Goal: Task Accomplishment & Management: Manage account settings

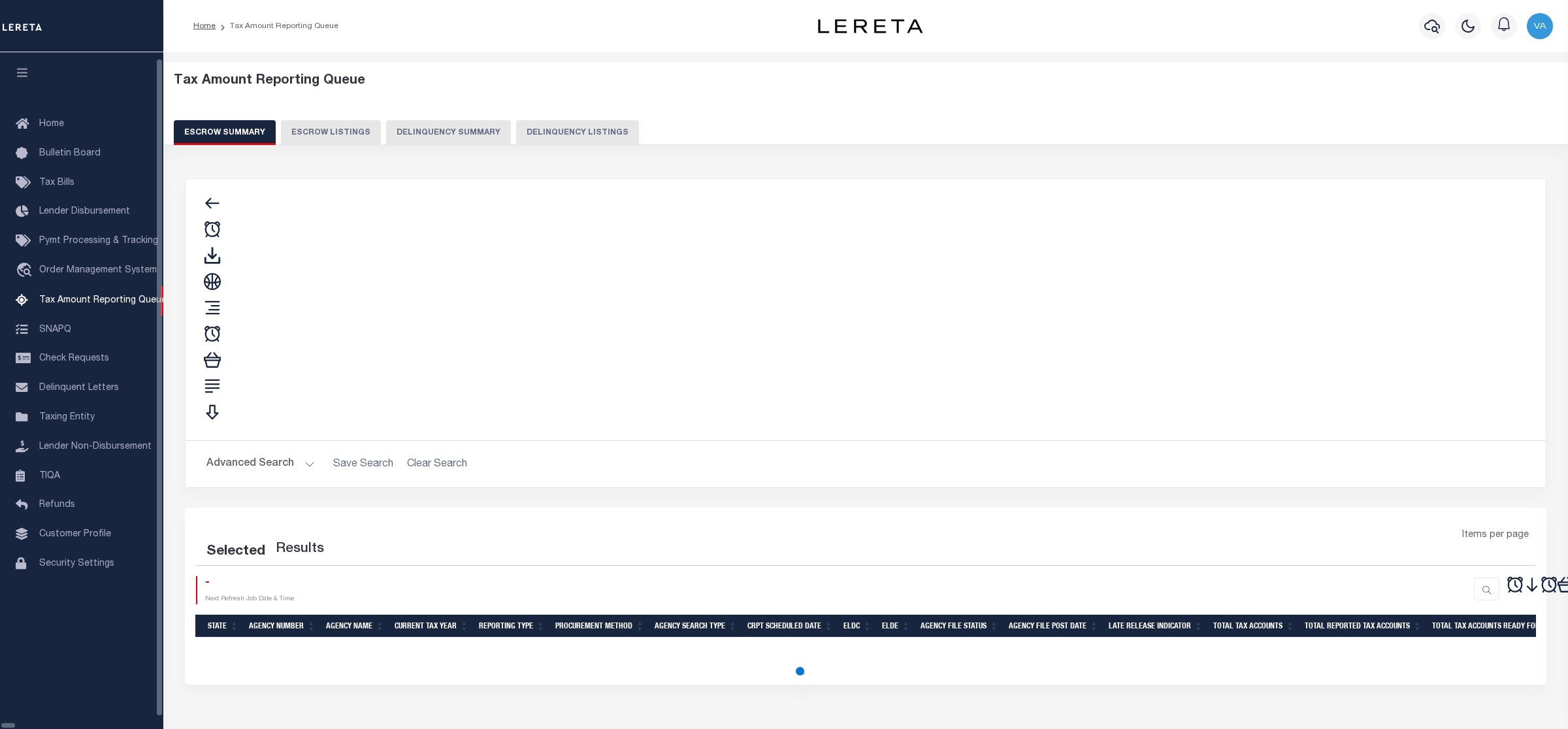
select select "100"
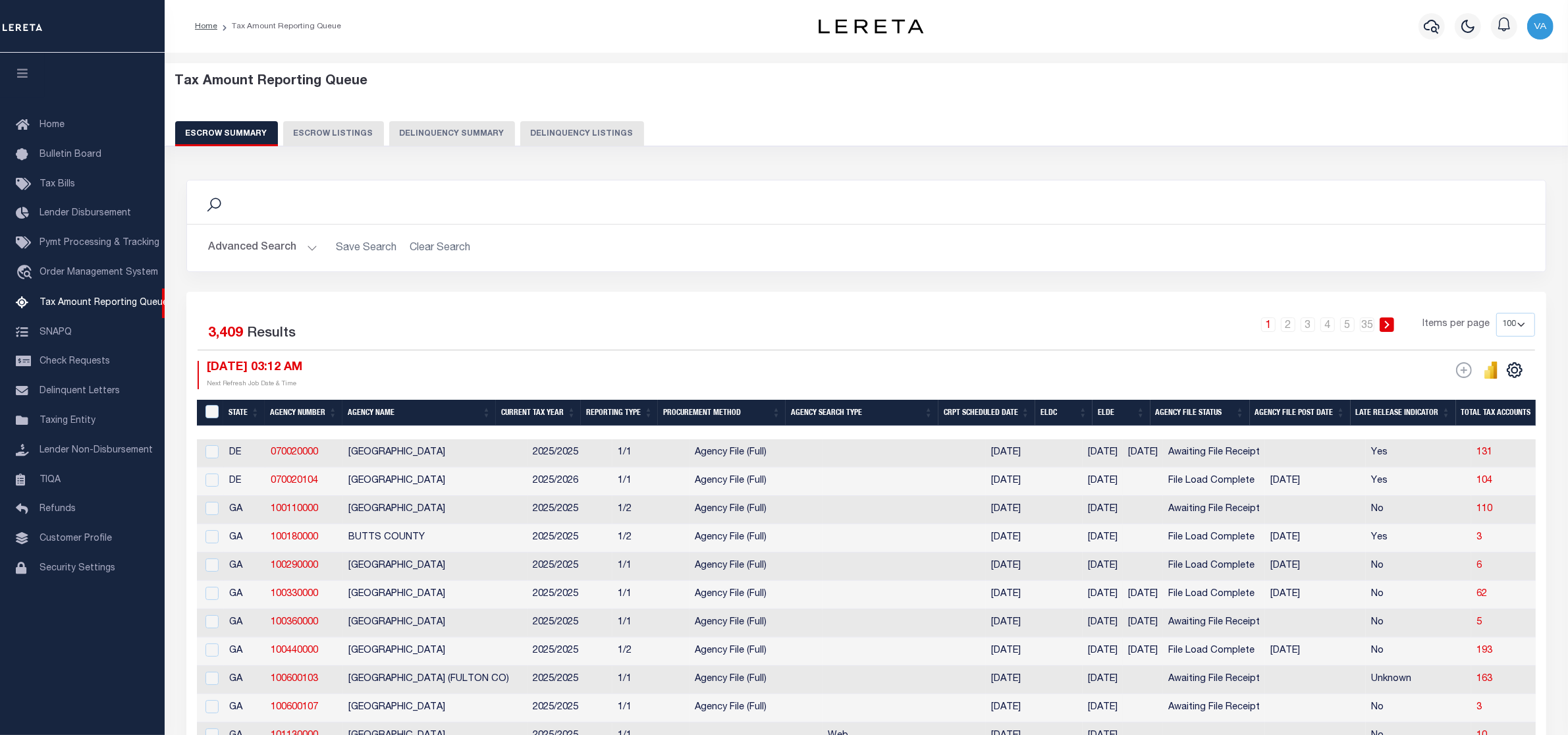
drag, startPoint x: 742, startPoint y: 382, endPoint x: 788, endPoint y: 365, distance: 49.0
click at [743, 383] on div "09/12/2025 03:12 AM Next Refresh Job Date & Time" at bounding box center [531, 375] width 669 height 28
click at [289, 240] on button "Advanced Search" at bounding box center [262, 248] width 109 height 26
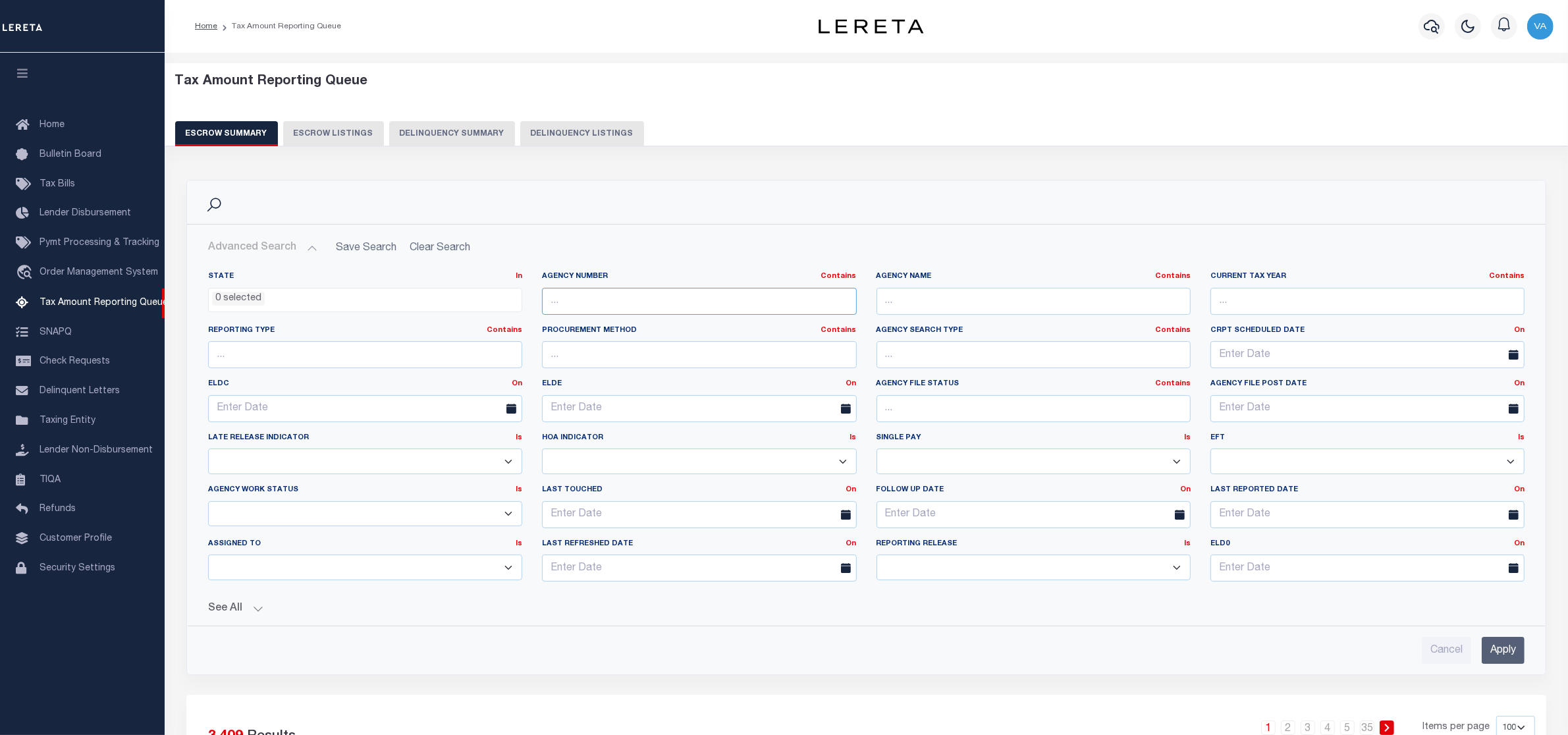
click at [666, 296] on input "text" at bounding box center [699, 301] width 314 height 27
paste input "310400606"
click at [1510, 645] on input "Apply" at bounding box center [1503, 650] width 43 height 27
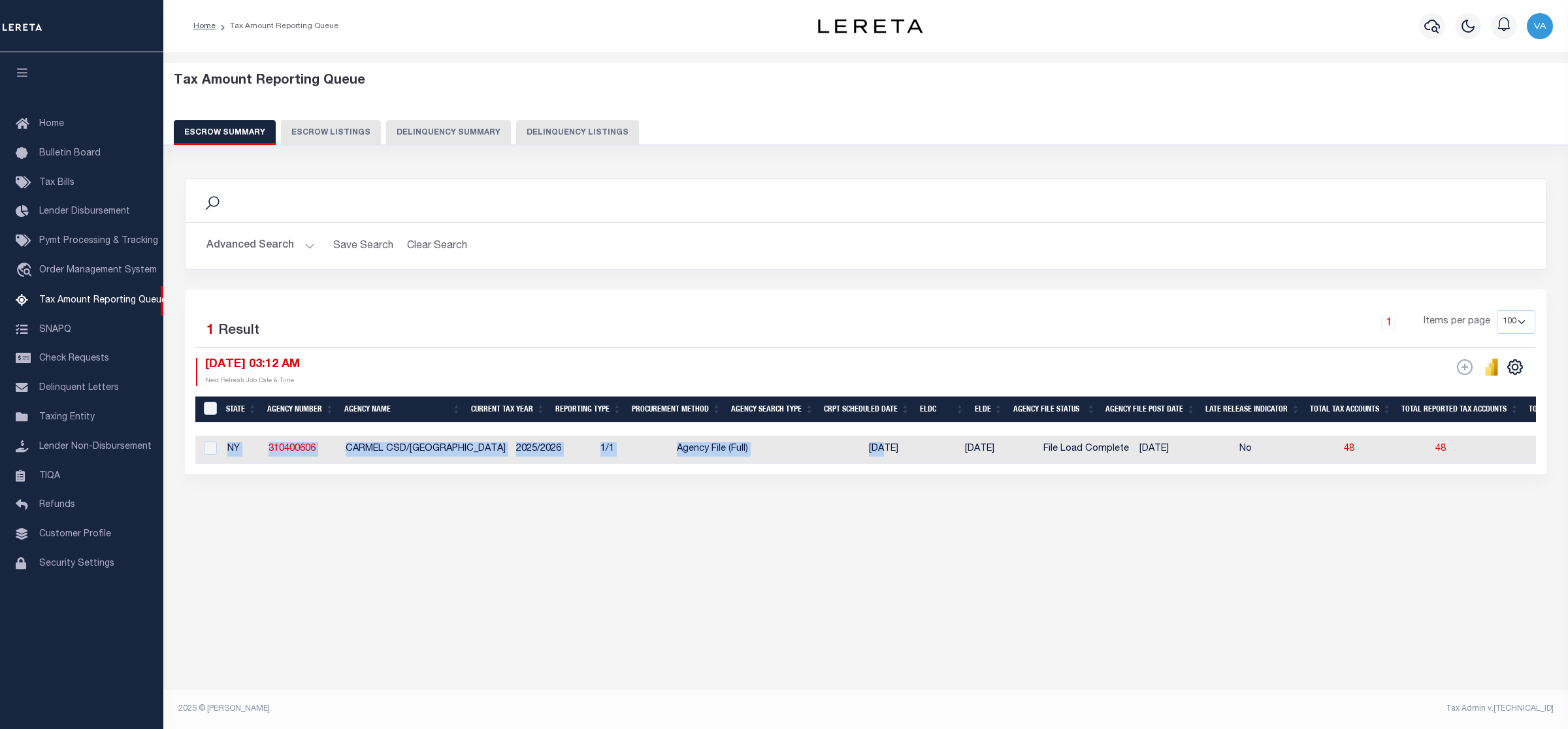
drag, startPoint x: 853, startPoint y: 465, endPoint x: 1153, endPoint y: 475, distance: 300.2
click at [1153, 474] on div "Selected 1 Result 1 Items per page 10 25 50 100 500 09/12/2025 03:12 AM ESCROW …" at bounding box center [866, 382] width 1361 height 185
click at [913, 553] on div "Tax Amount Reporting Queue Escrow Summary Escrow Listings In" at bounding box center [865, 309] width 1397 height 487
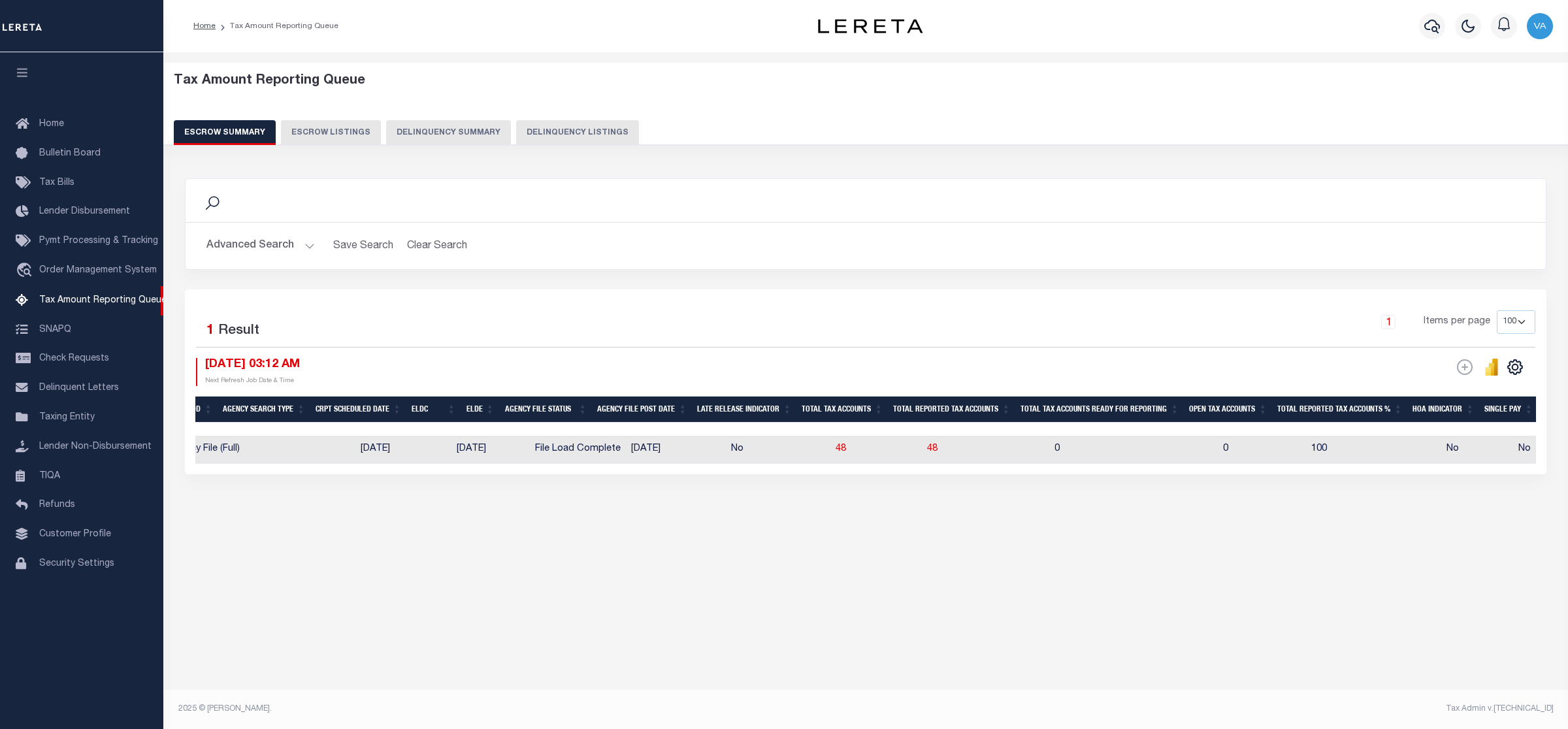
click at [281, 241] on button "Advanced Search" at bounding box center [260, 246] width 109 height 25
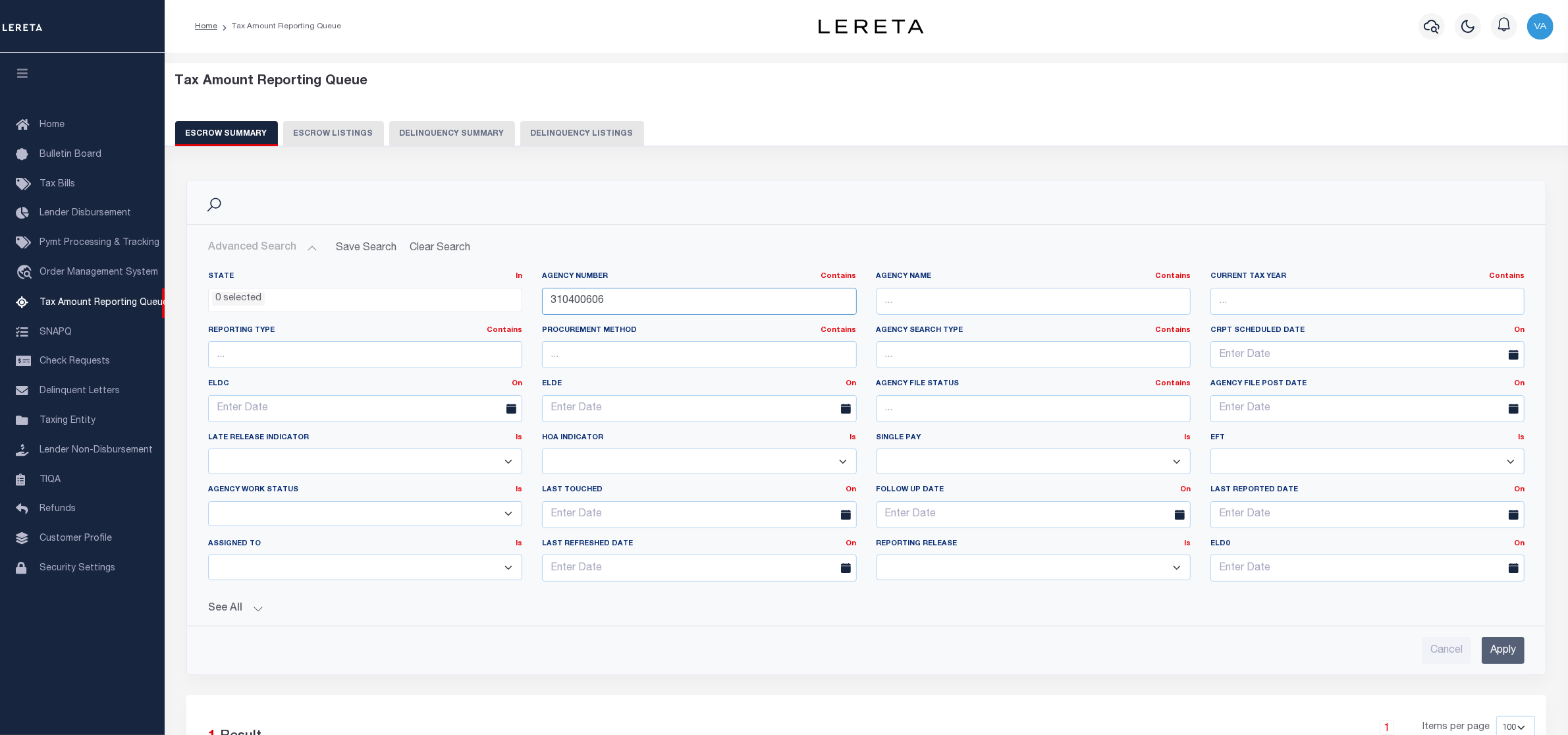
drag, startPoint x: 605, startPoint y: 304, endPoint x: 552, endPoint y: 304, distance: 53.0
click at [552, 304] on input "310400606" at bounding box center [699, 301] width 314 height 27
paste input "1"
click at [1509, 648] on input "Apply" at bounding box center [1503, 650] width 43 height 27
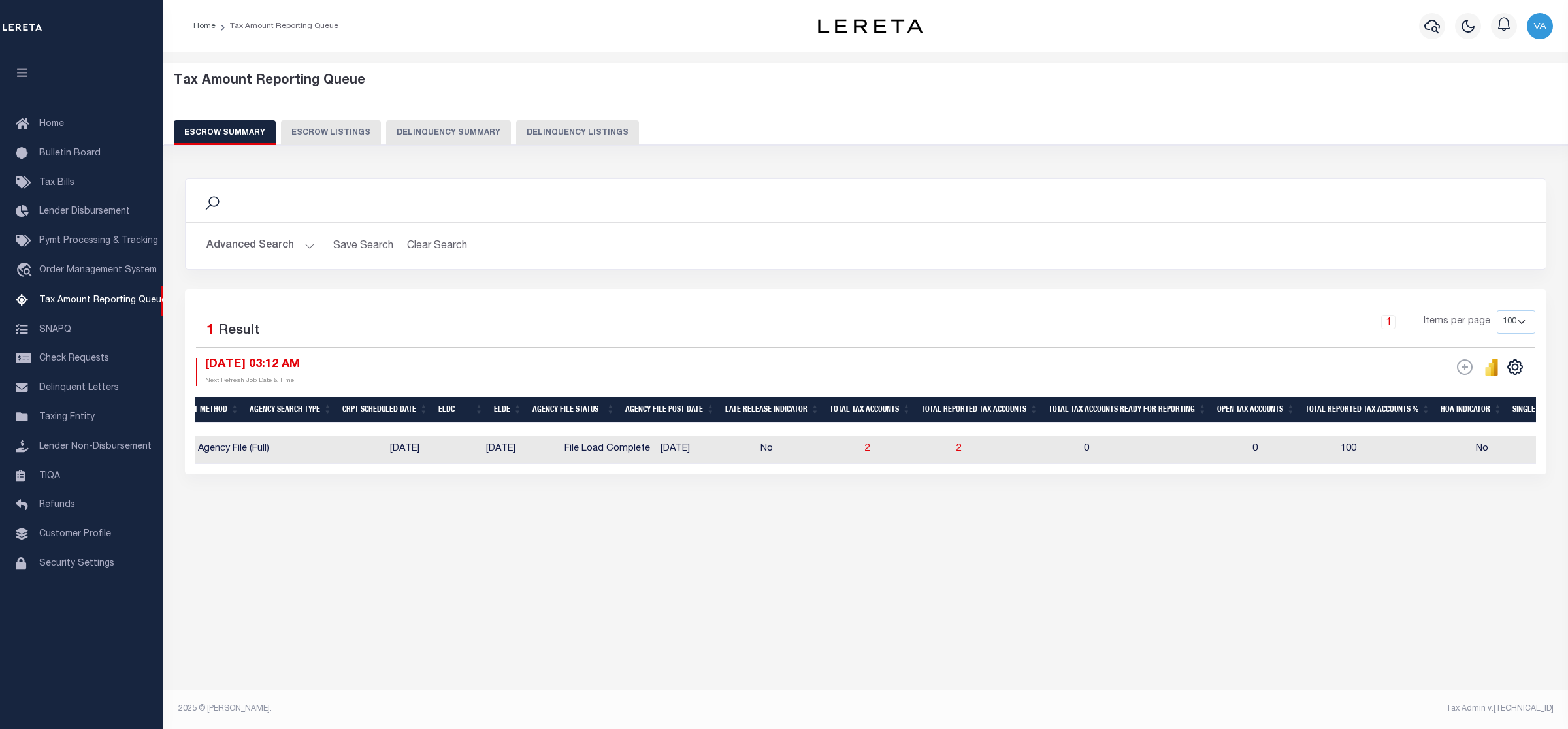
click at [251, 240] on button "Advanced Search" at bounding box center [260, 246] width 109 height 25
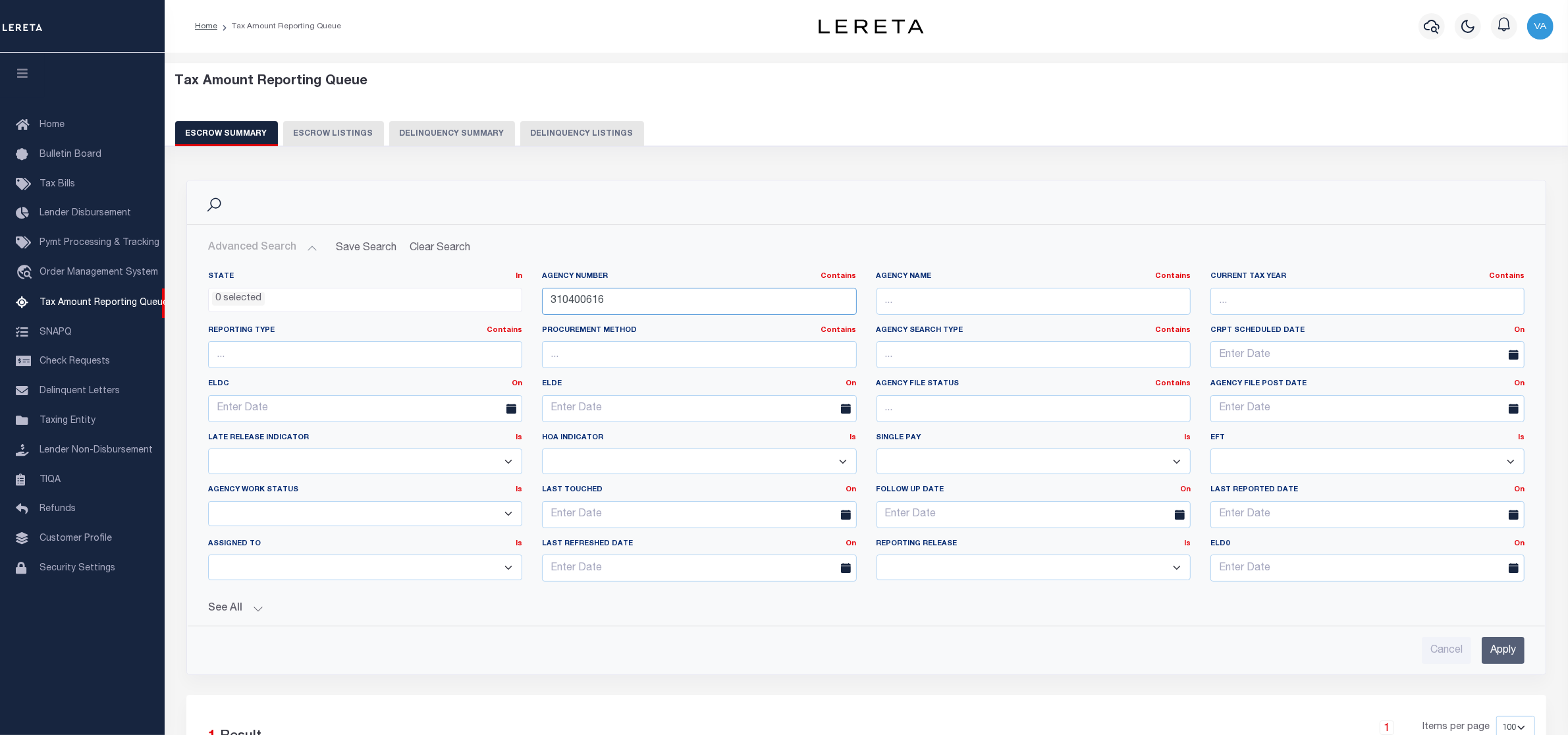
click at [630, 305] on input "310400616" at bounding box center [699, 301] width 314 height 27
drag, startPoint x: 630, startPoint y: 305, endPoint x: 549, endPoint y: 312, distance: 81.3
click at [549, 312] on input "310400616" at bounding box center [699, 301] width 314 height 27
paste input "70480628"
click at [1496, 654] on input "Apply" at bounding box center [1503, 650] width 43 height 27
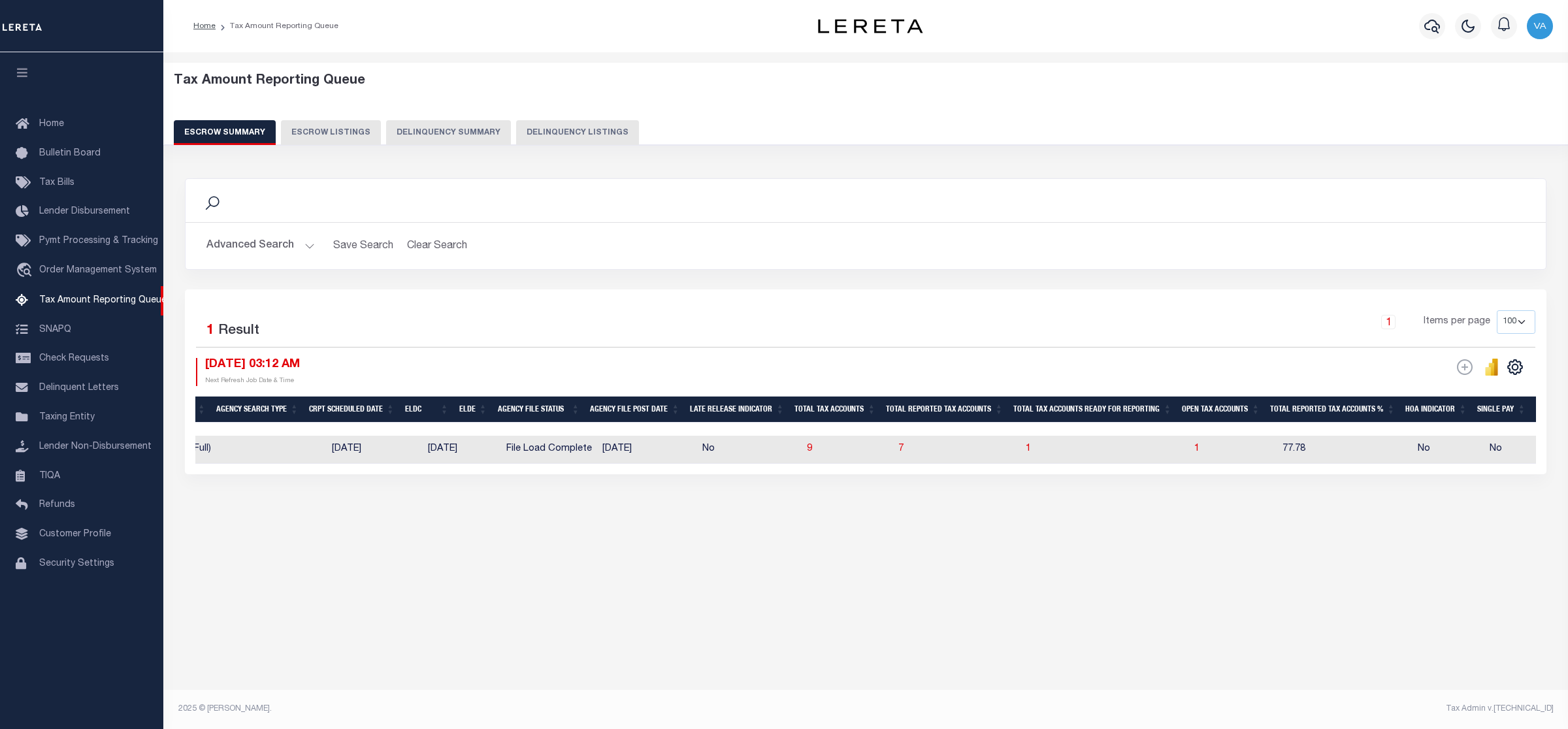
click at [267, 244] on button "Advanced Search" at bounding box center [260, 246] width 109 height 25
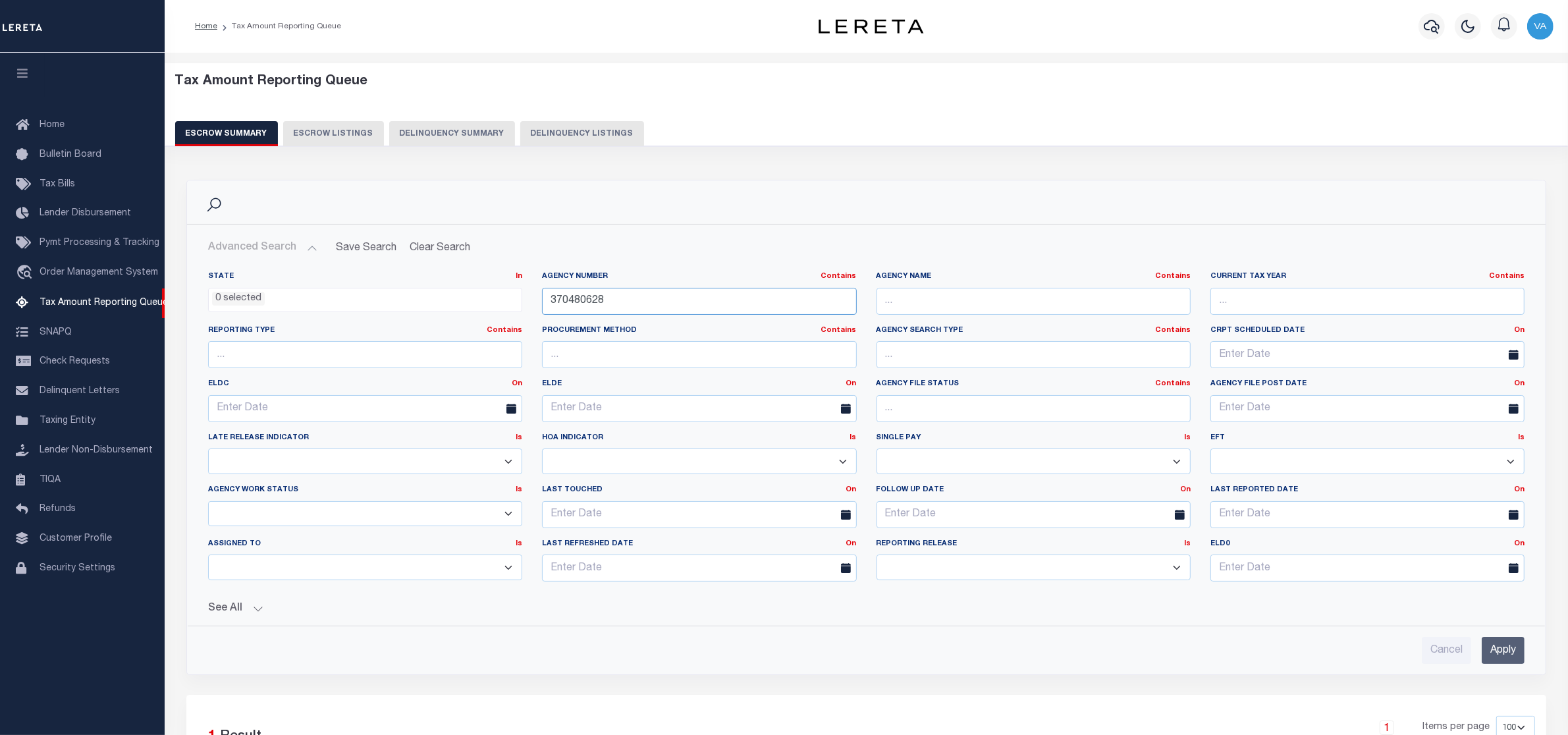
drag, startPoint x: 618, startPoint y: 297, endPoint x: 479, endPoint y: 290, distance: 139.2
click at [479, 290] on div "State In In AK AL AR AZ CA CO CT DC DE FL GA GU HI IA ID IL IN KS KY LA MA MD M…" at bounding box center [866, 432] width 1336 height 321
paste input "430010000"
type input "430010000"
click at [1505, 656] on input "Apply" at bounding box center [1503, 650] width 43 height 27
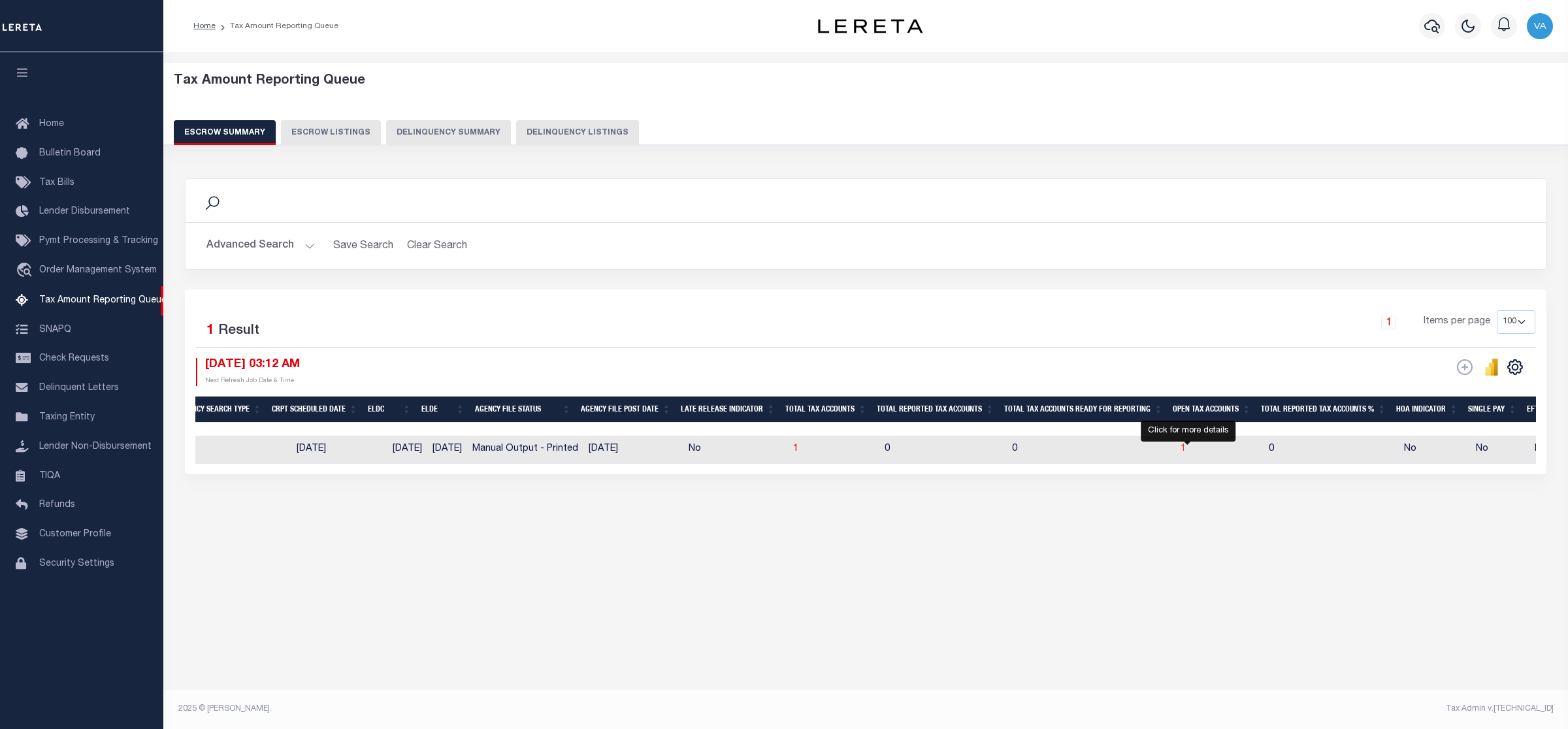
click at [1186, 449] on span "1" at bounding box center [1183, 448] width 5 height 9
select select "100"
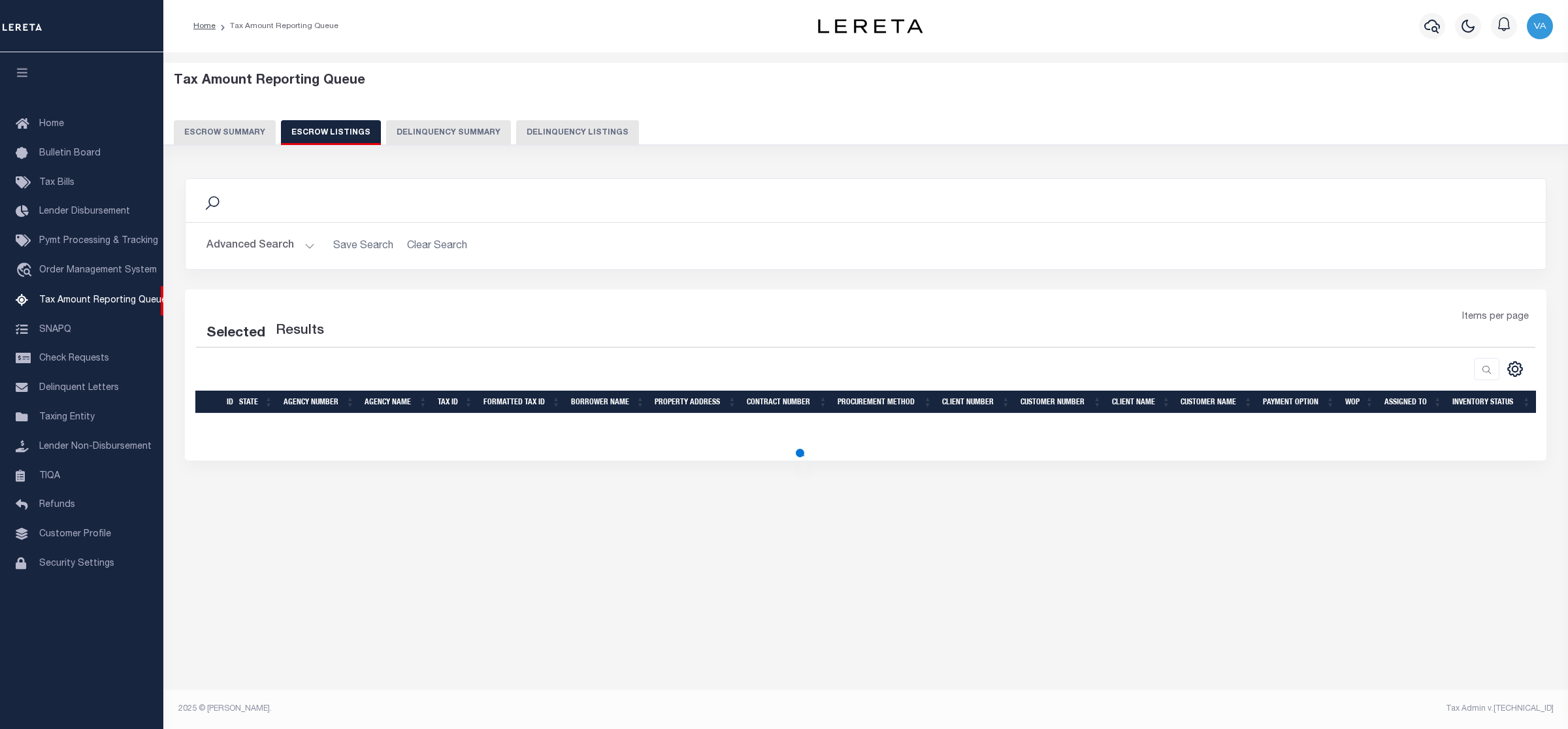
select select "100"
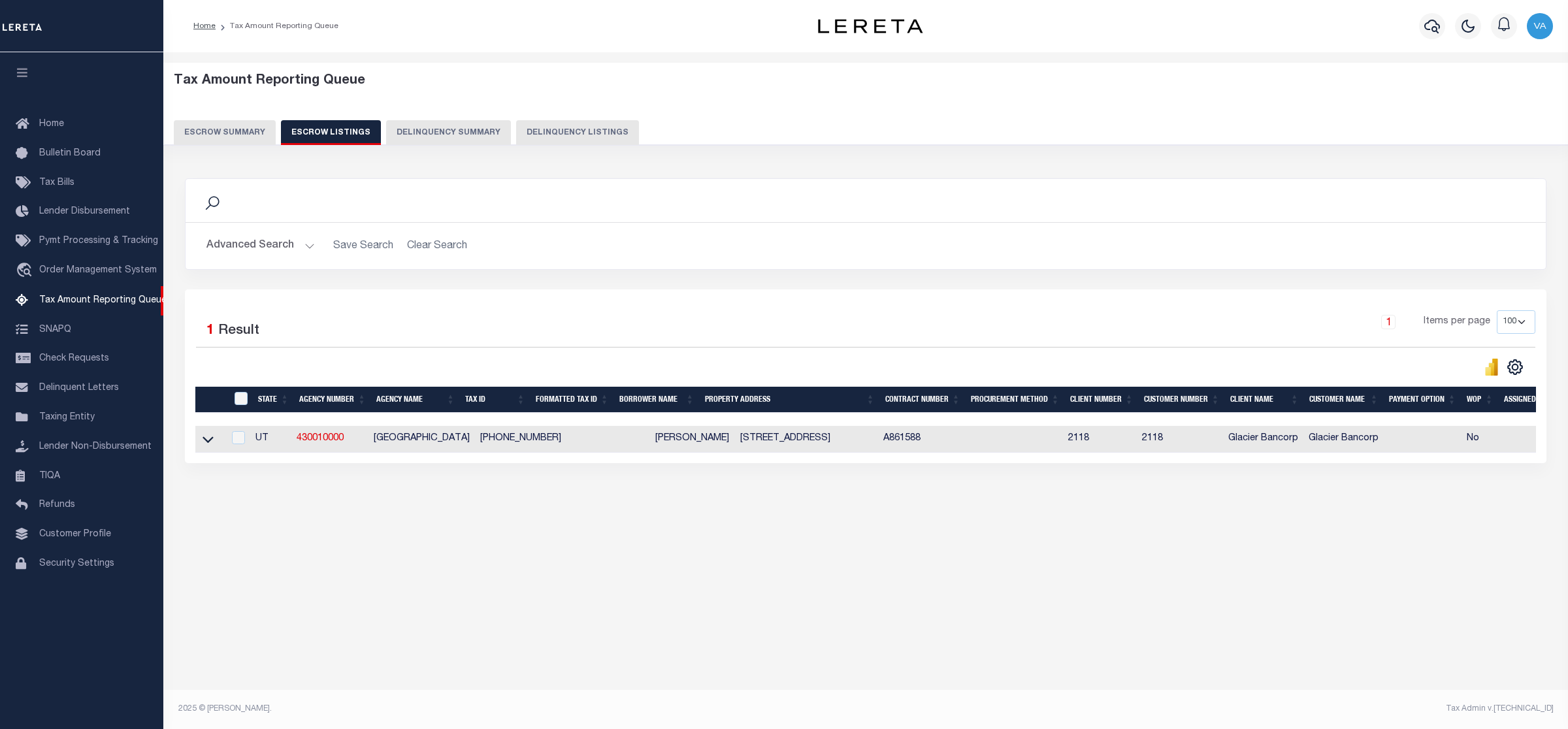
scroll to position [0, 109]
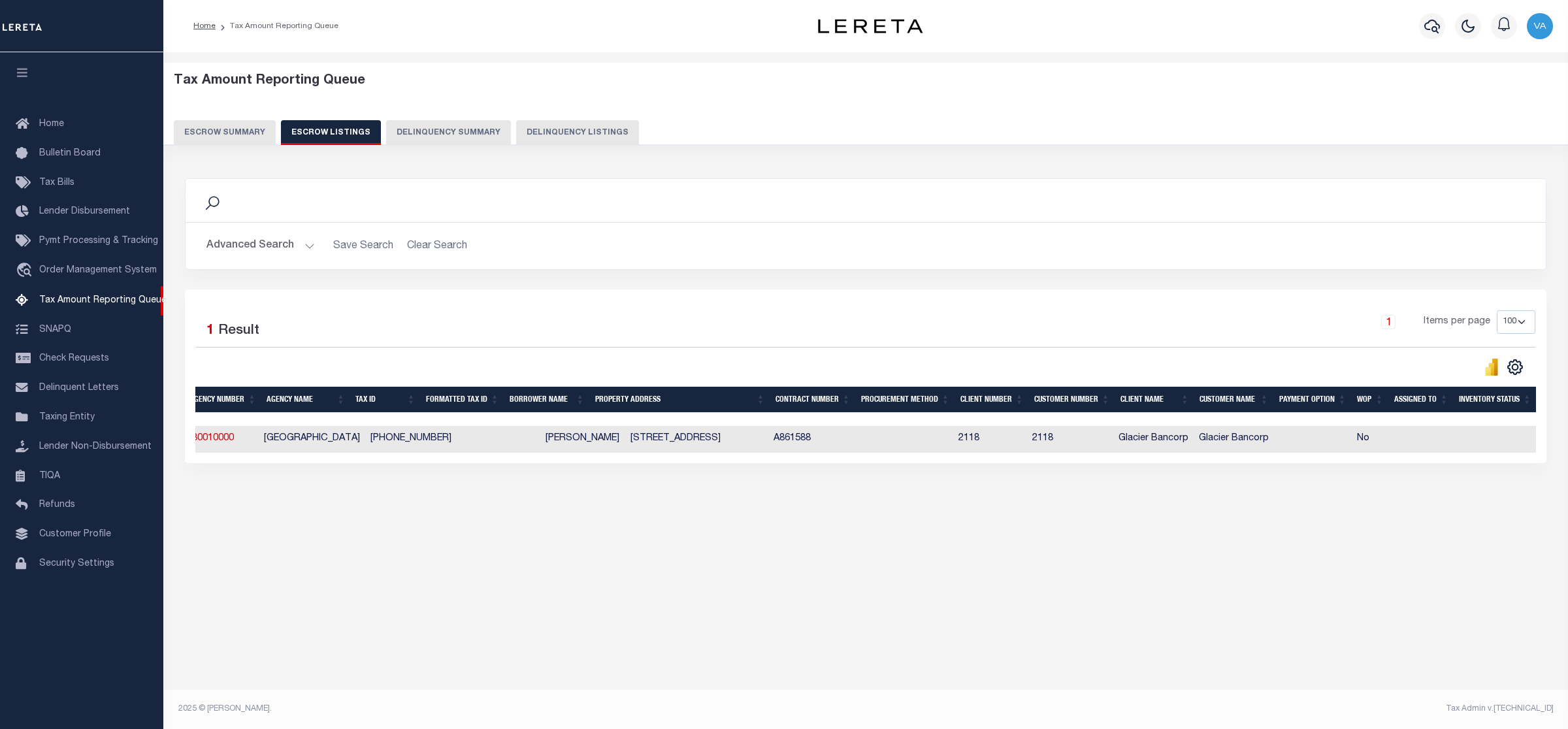
click at [542, 566] on div "Tax Amount Reporting Queue Escrow Summary Escrow Listings" at bounding box center [865, 317] width 1405 height 529
drag, startPoint x: 356, startPoint y: 442, endPoint x: 430, endPoint y: 442, distance: 74.0
click at [430, 442] on tr "UT 430010000 BEAVER COUNTY 01-0124-0049 MILLER ROBERT 2177 E NAVAJO TRL BEAVER …" at bounding box center [811, 439] width 1451 height 27
copy td "01-0124-0049"
click at [851, 447] on td "A861588" at bounding box center [811, 439] width 86 height 27
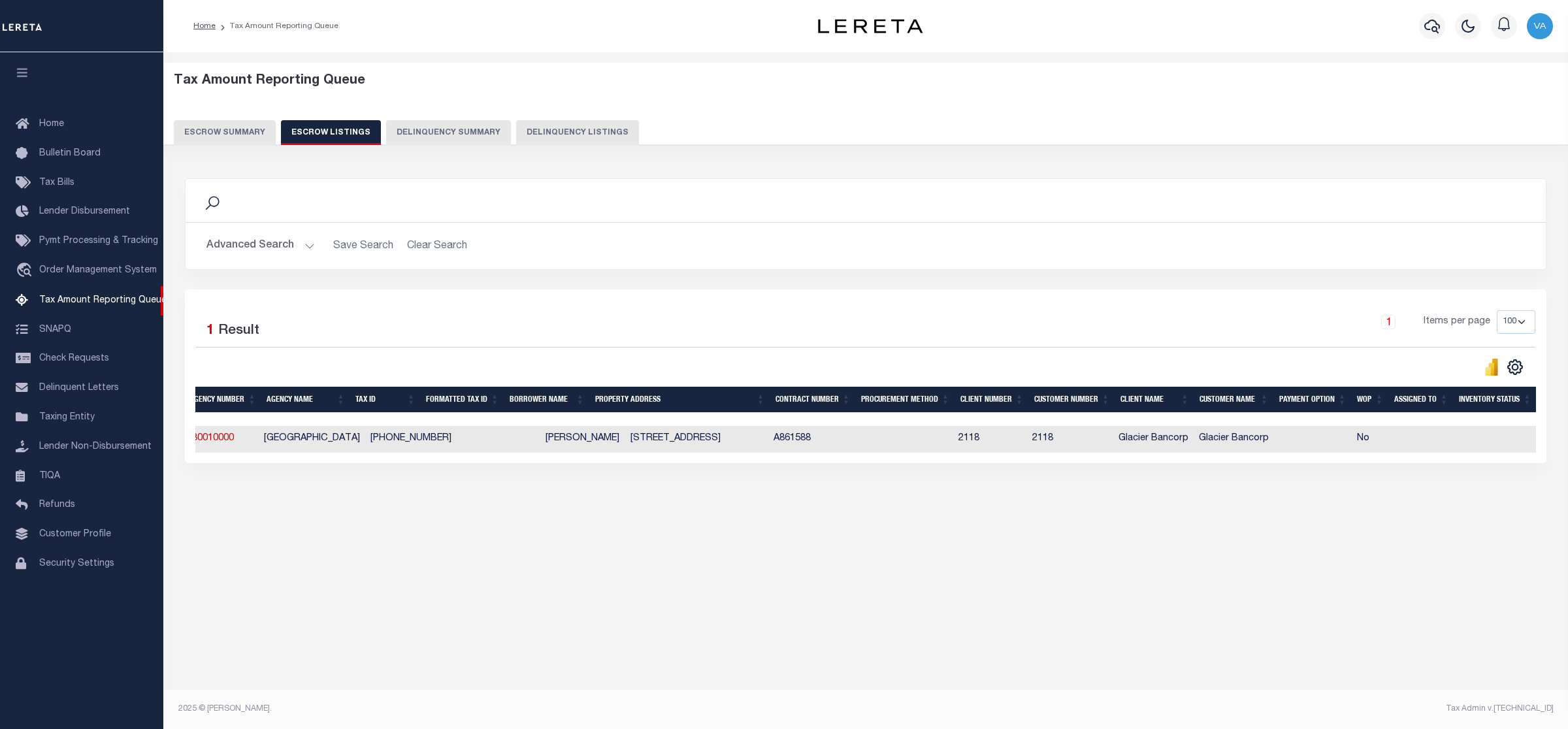
checkbox input "true"
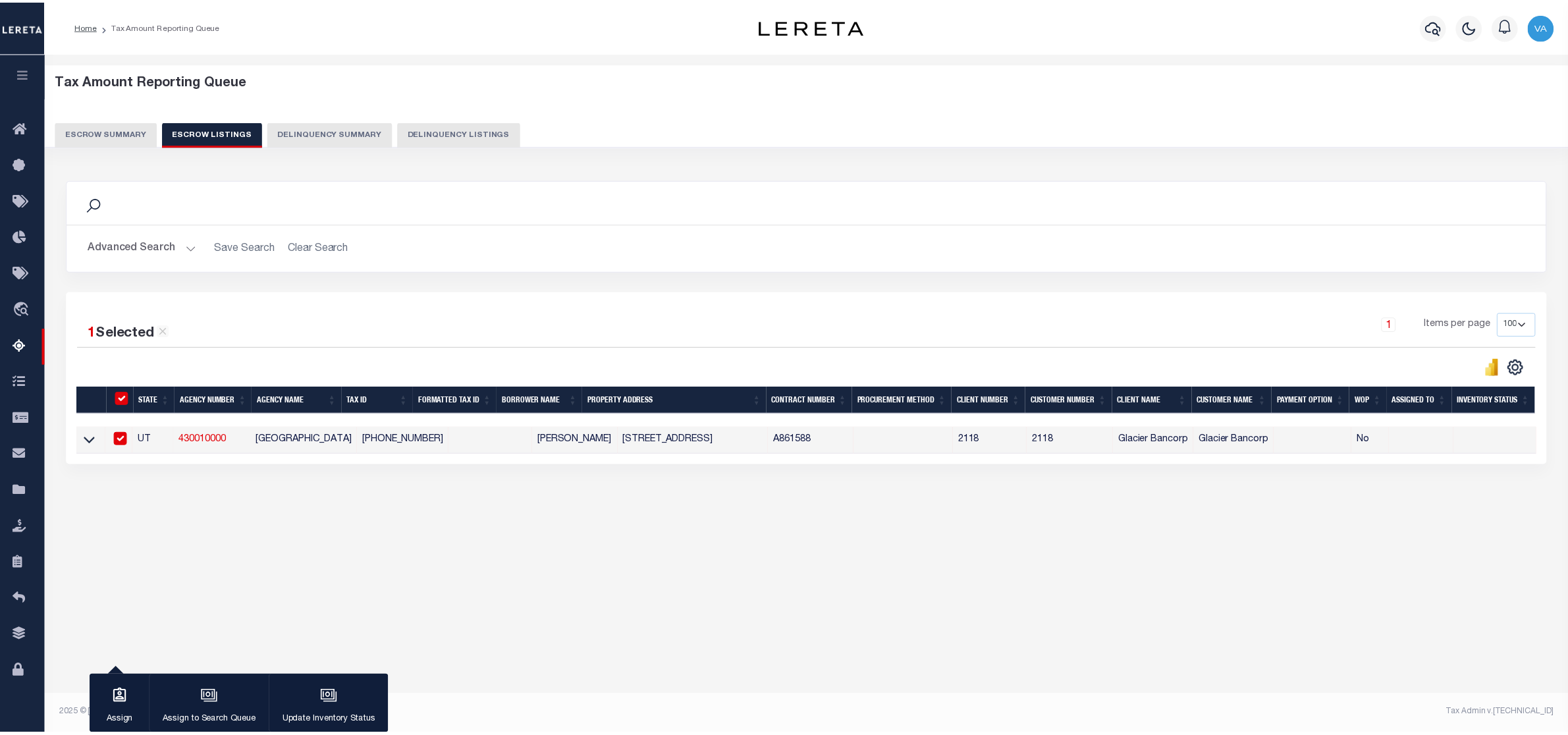
scroll to position [0, 0]
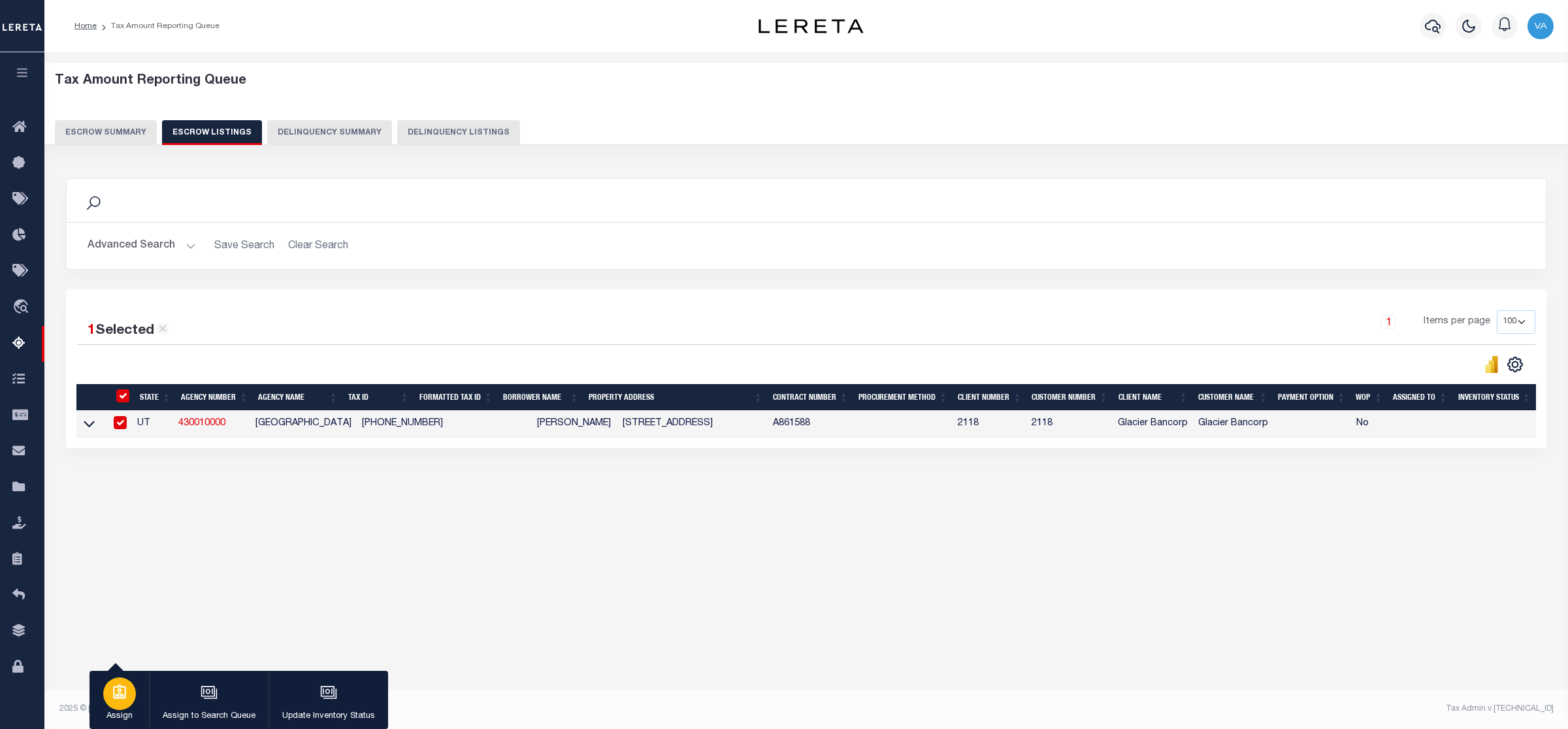
click at [124, 716] on p "Assign" at bounding box center [119, 717] width 33 height 13
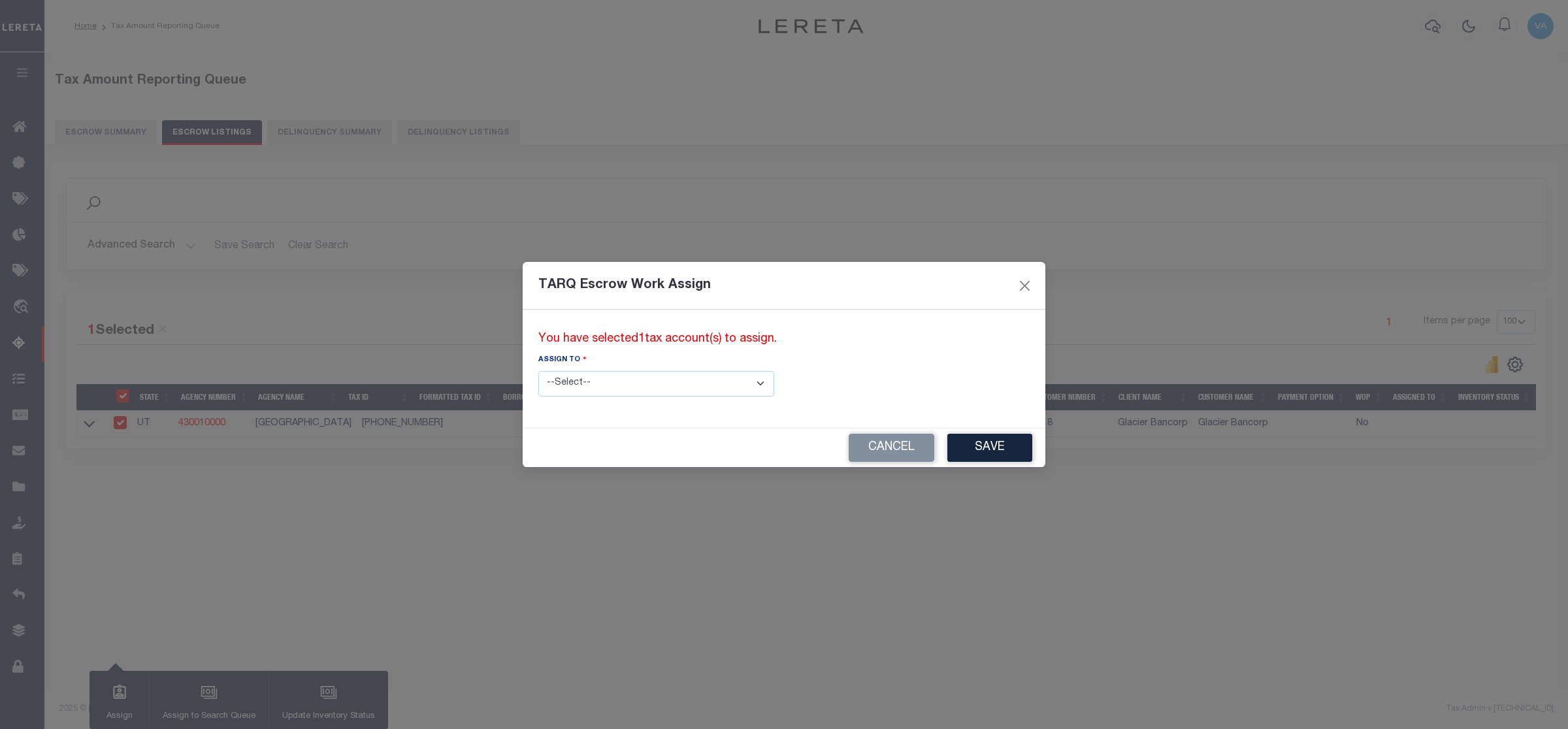
click at [662, 385] on select "--Select-- --Unassigned-- --Unassigned-- Abdul Muzain Adhikary Rinki Agustin Fe…" at bounding box center [656, 384] width 236 height 25
select select "Vamsi Kalikiri"
click at [539, 371] on select "--Select-- --Unassigned-- --Unassigned-- Abdul Muzain Adhikary Rinki Agustin Fe…" at bounding box center [656, 384] width 236 height 25
click at [948, 442] on button "Save" at bounding box center [990, 448] width 85 height 28
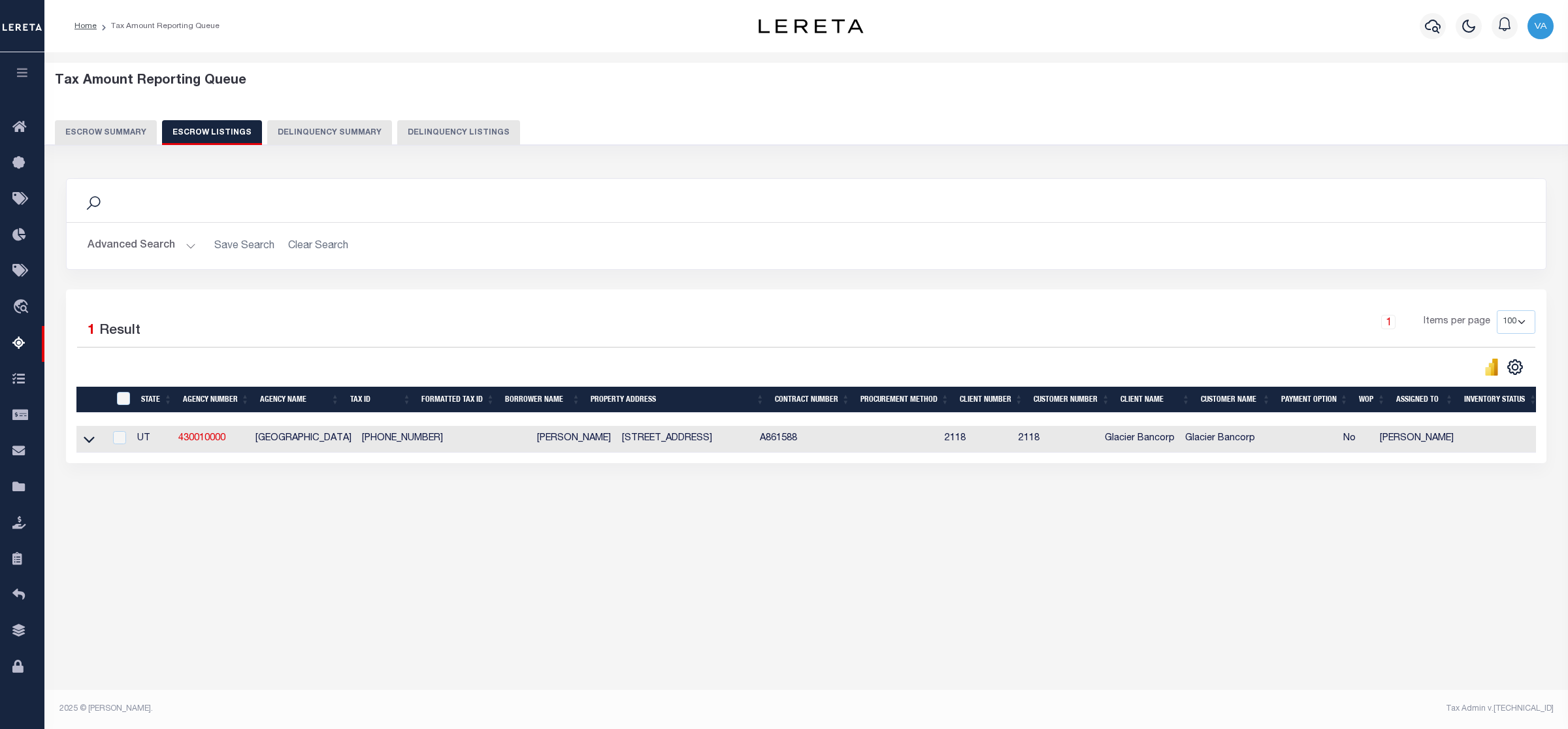
click at [126, 129] on button "Escrow Summary" at bounding box center [105, 132] width 102 height 24
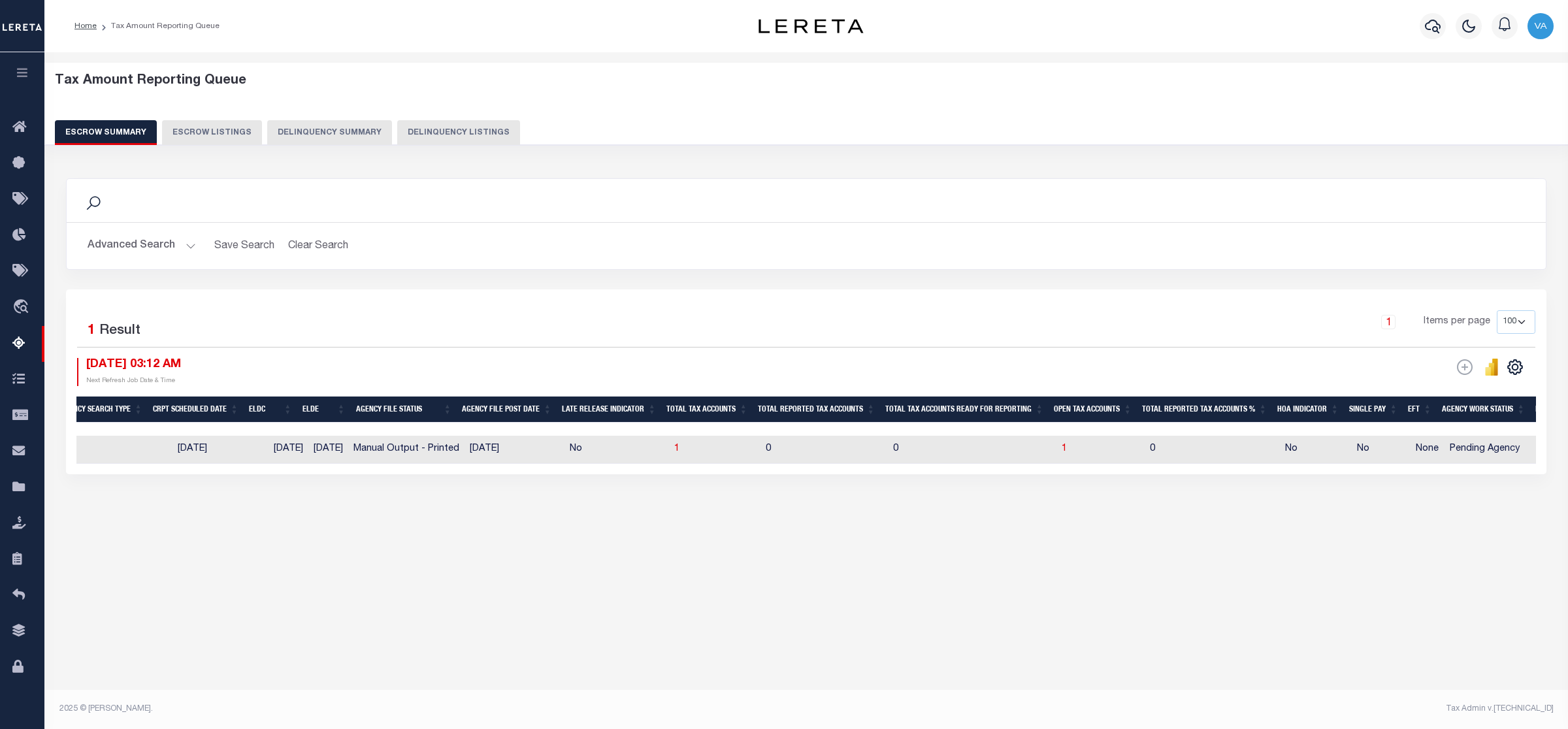
click at [135, 242] on button "Advanced Search" at bounding box center [141, 246] width 109 height 25
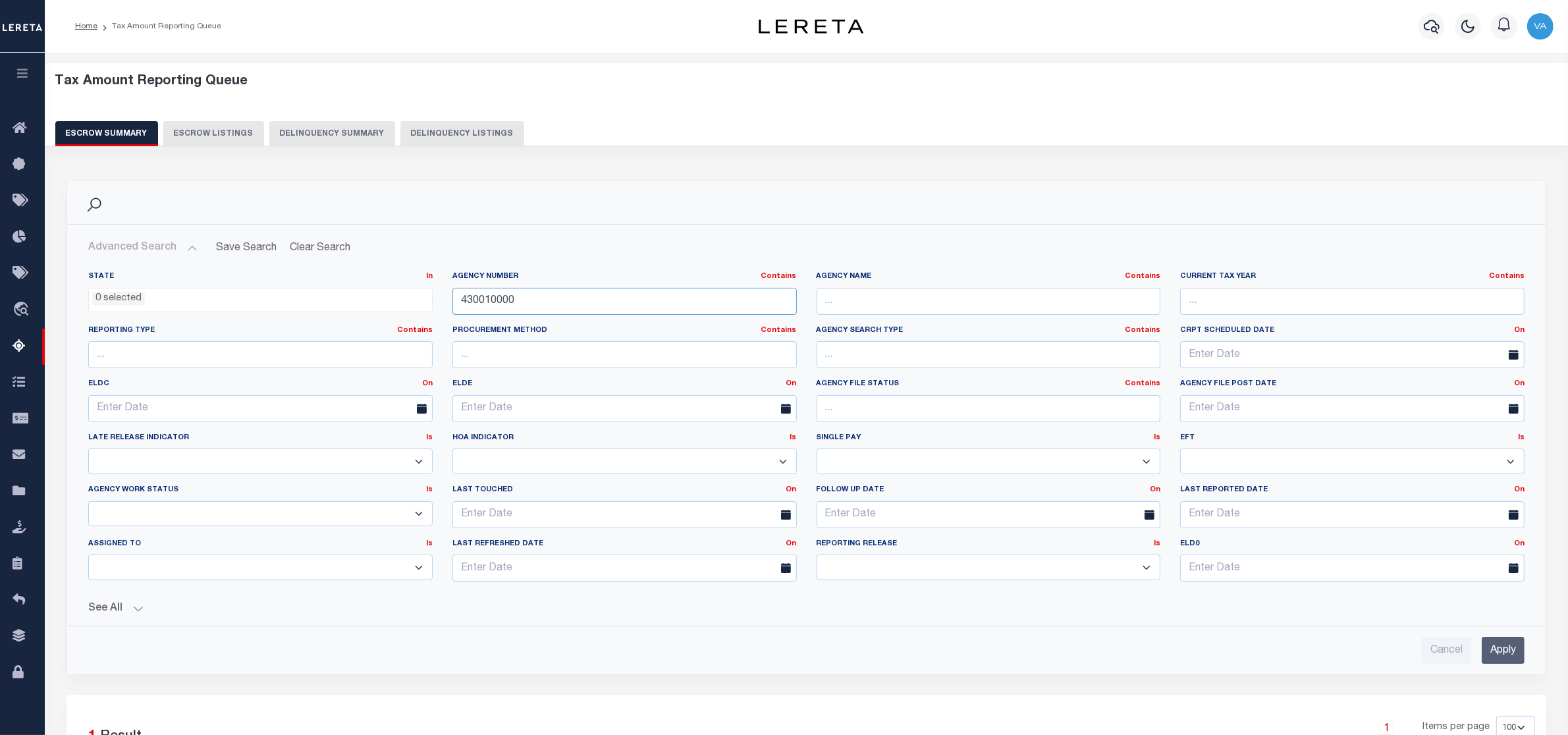
drag, startPoint x: 527, startPoint y: 303, endPoint x: 450, endPoint y: 306, distance: 77.1
click at [450, 306] on div "Agency Number Contains Contains Is 430010000" at bounding box center [624, 299] width 364 height 54
paste input "21802001"
type input "421802001"
click at [1503, 652] on input "Apply" at bounding box center [1503, 650] width 43 height 27
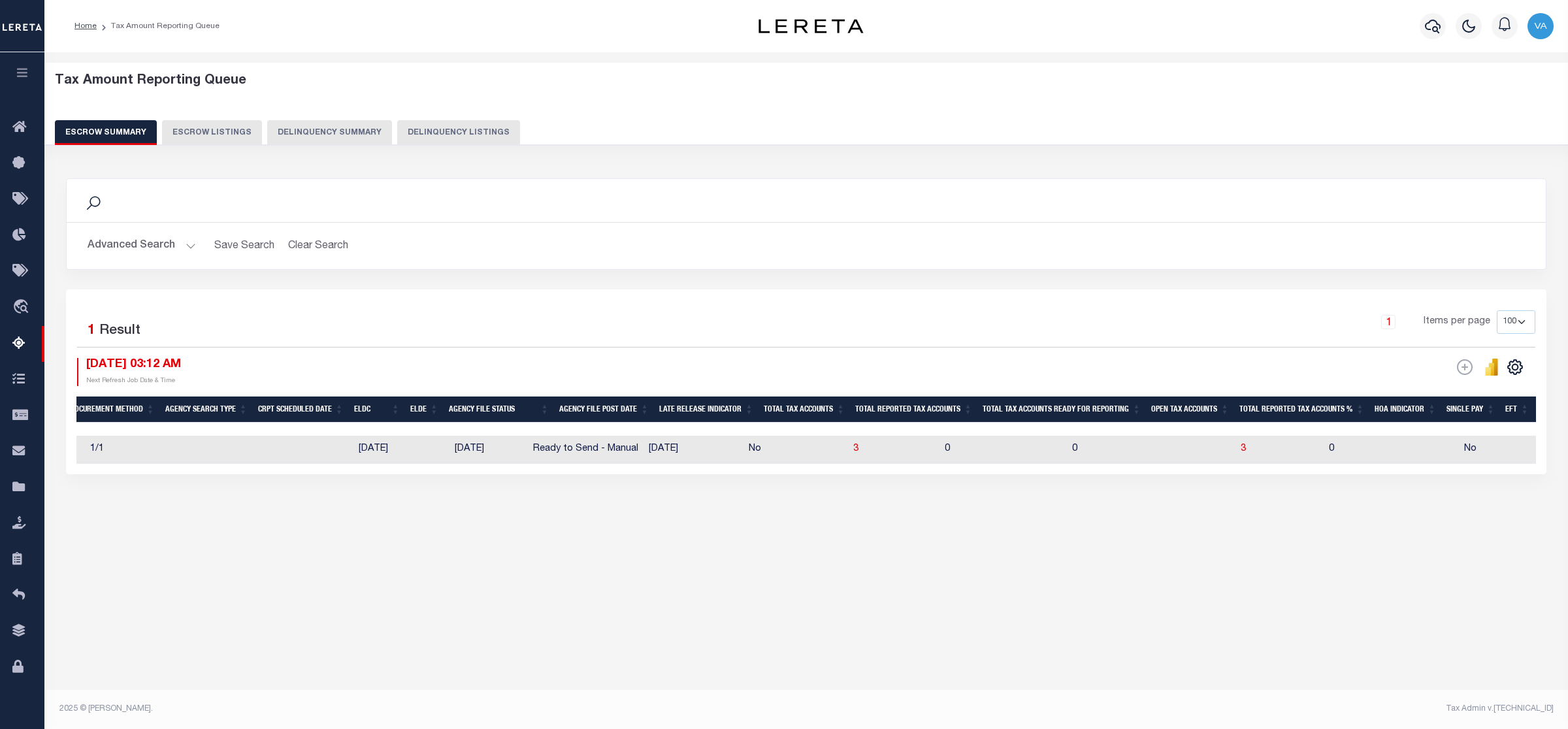
click at [1122, 447] on td "0" at bounding box center [1151, 450] width 169 height 28
checkbox input "true"
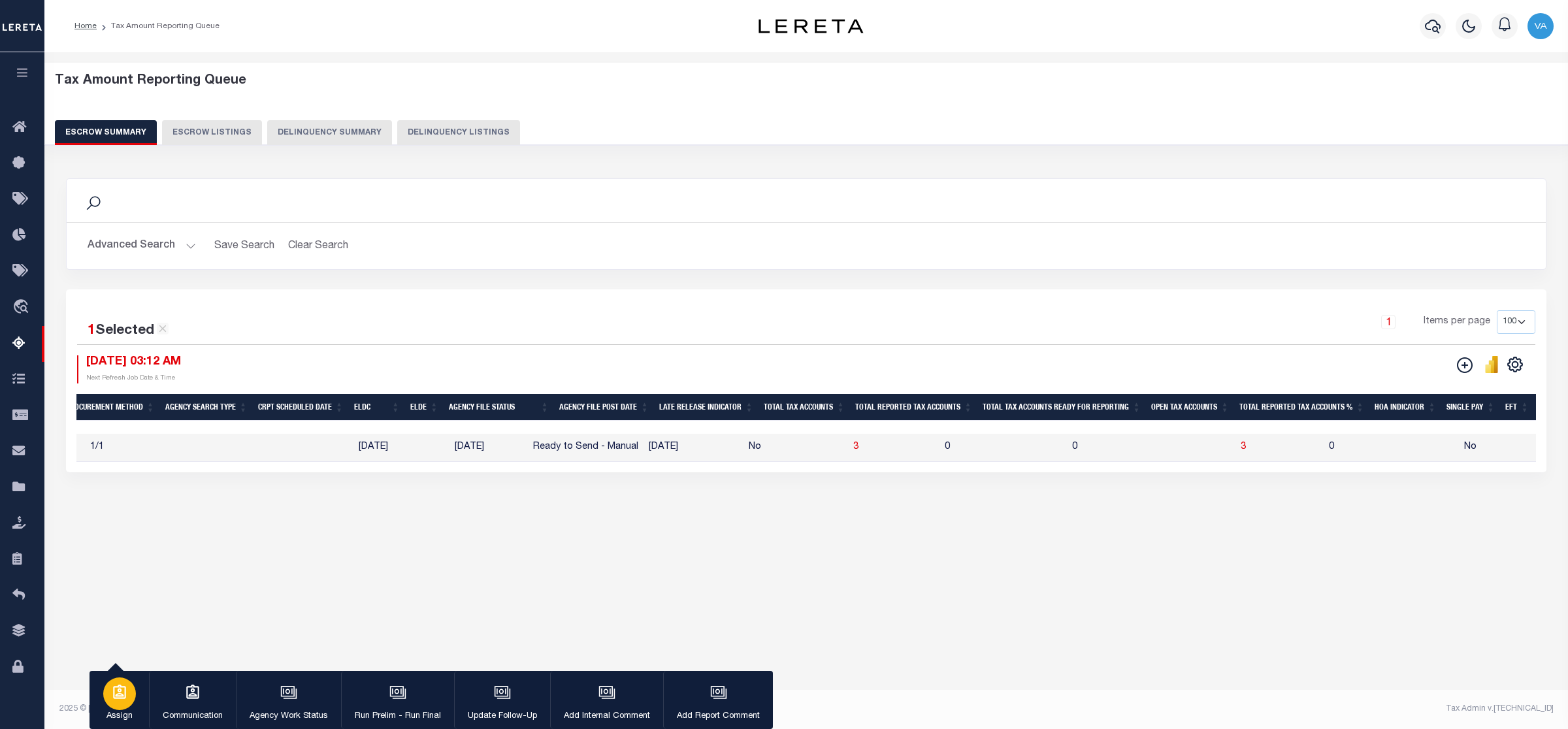
click at [109, 705] on div "button" at bounding box center [119, 694] width 33 height 33
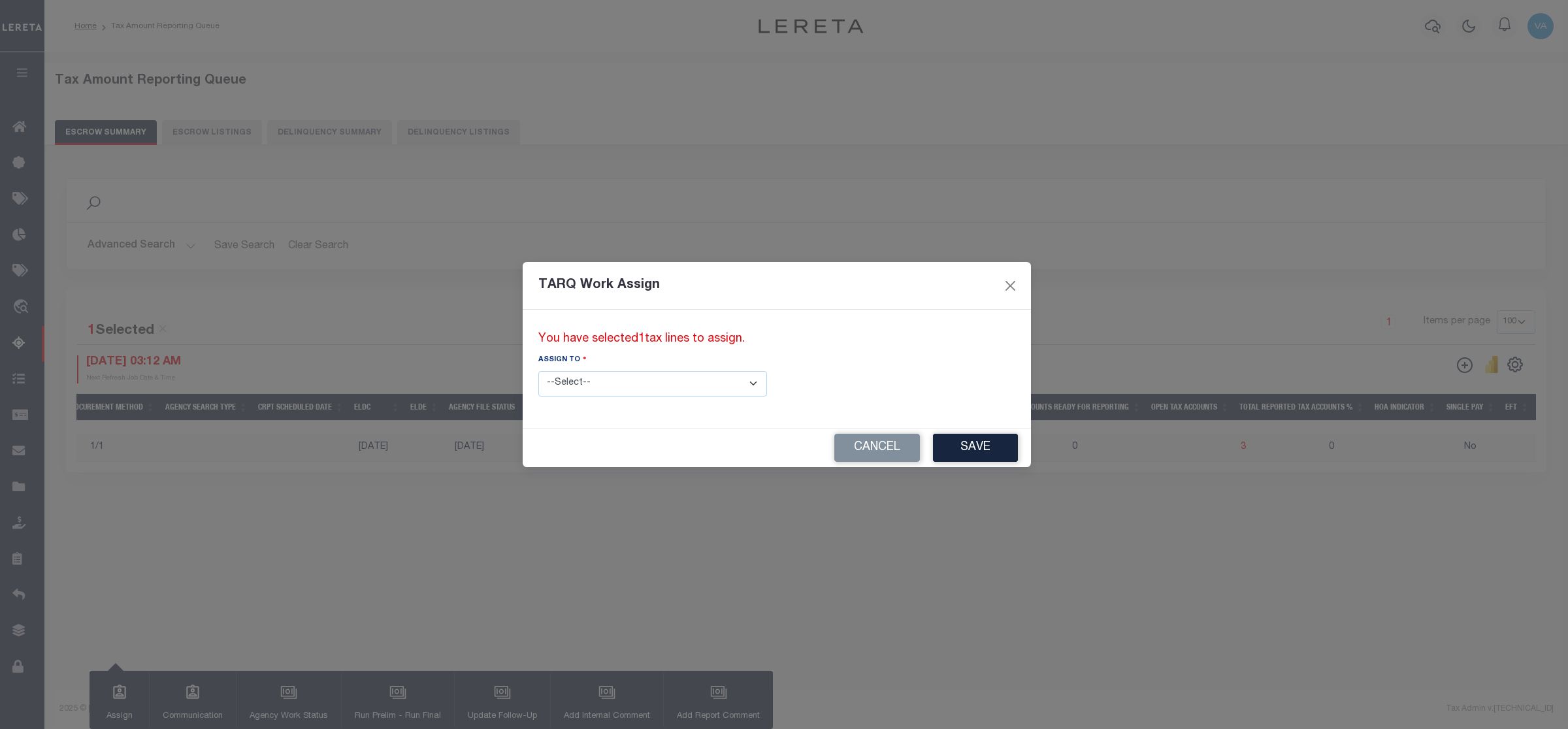
click at [574, 388] on select "--Select-- --Unassigned-- --Unassigned-- Abdul Muzain Adhikary Rinki Agustin Fe…" at bounding box center [653, 384] width 229 height 25
select select "Vamsi Kalikiri"
click at [539, 371] on select "--Select-- --Unassigned-- --Unassigned-- Abdul Muzain Adhikary Rinki Agustin Fe…" at bounding box center [653, 384] width 229 height 25
click at [933, 448] on button "Save" at bounding box center [975, 448] width 85 height 28
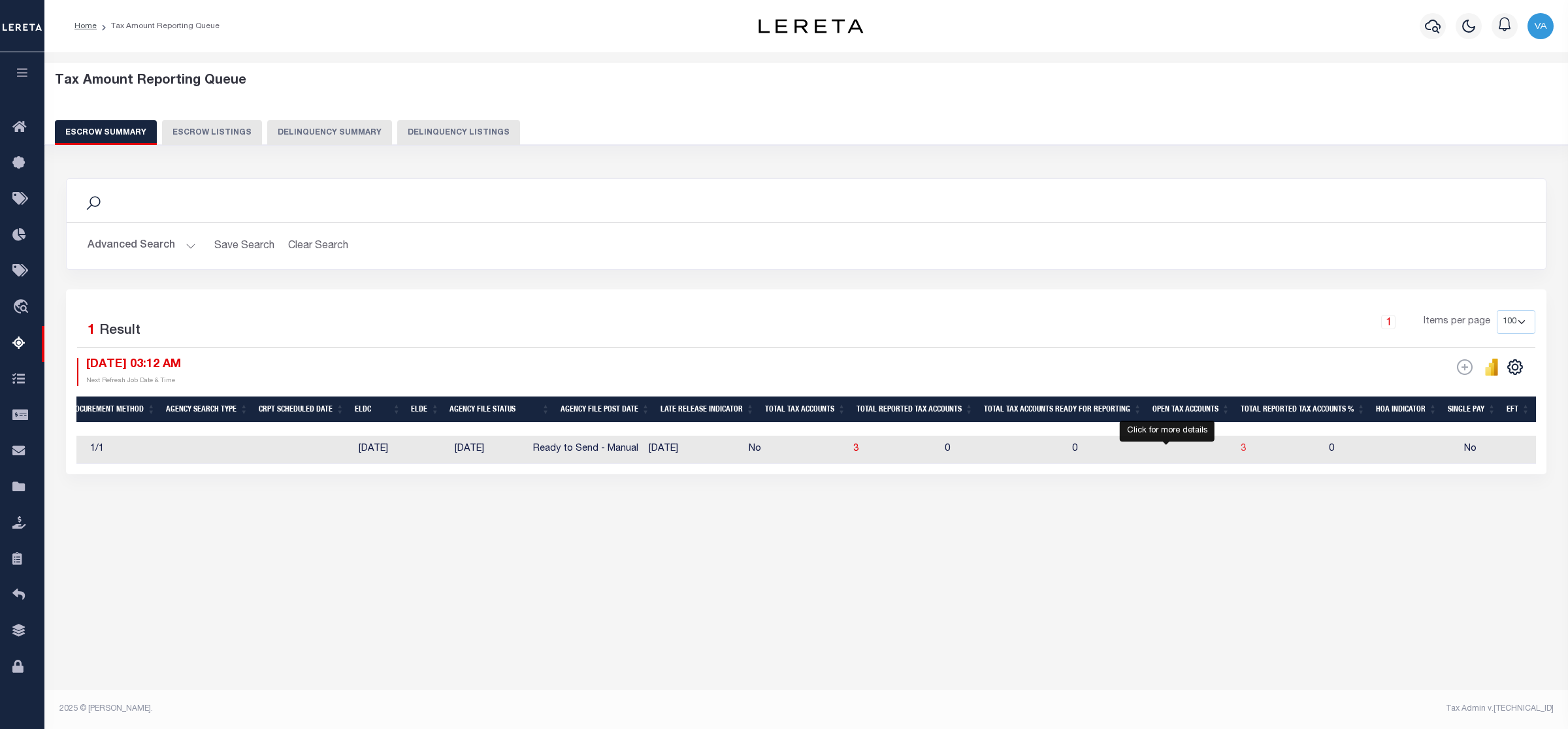
click at [1241, 453] on span "3" at bounding box center [1243, 448] width 5 height 9
select select "100"
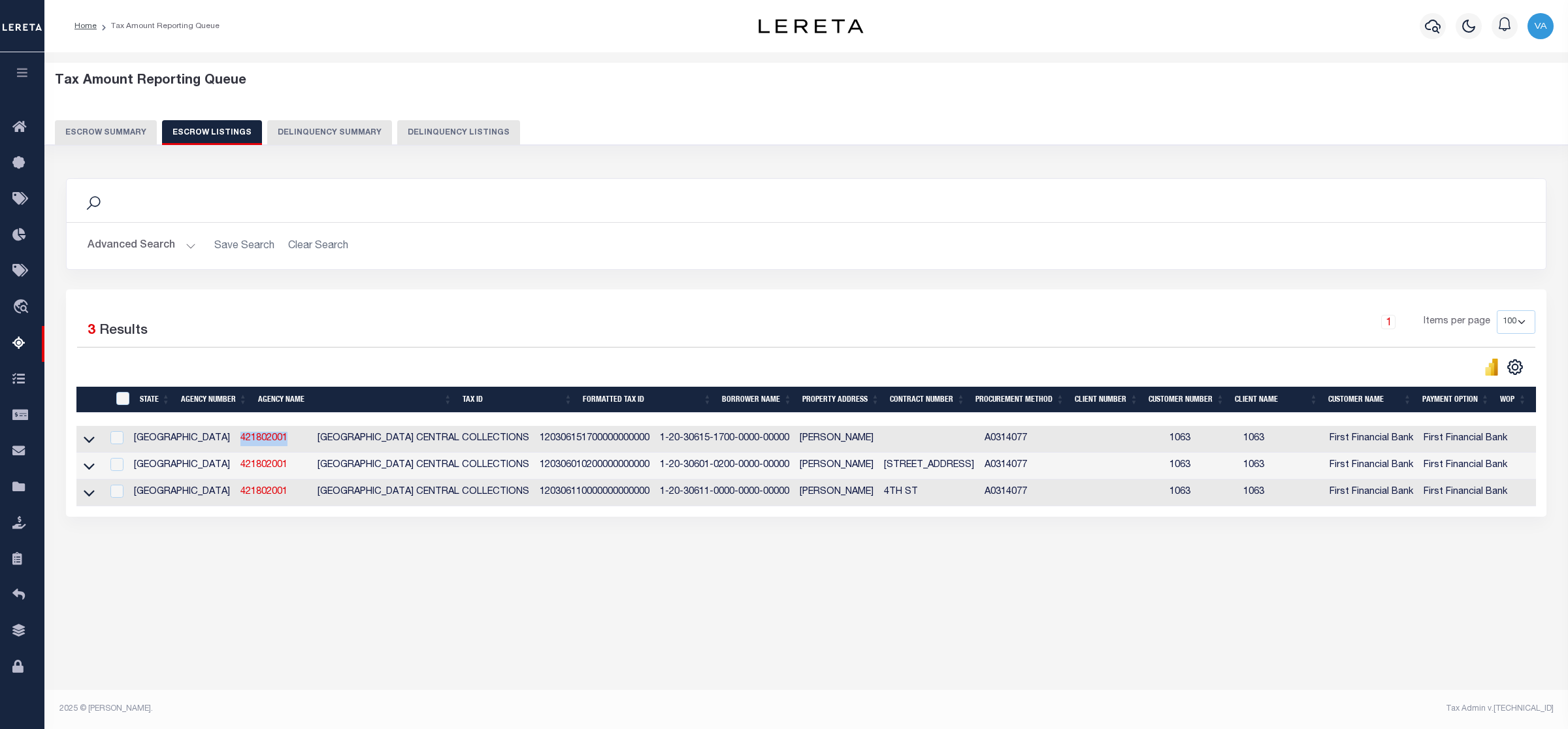
drag, startPoint x: 178, startPoint y: 439, endPoint x: 242, endPoint y: 440, distance: 64.0
click at [242, 440] on td "421802001" at bounding box center [273, 439] width 77 height 27
checkbox input "true"
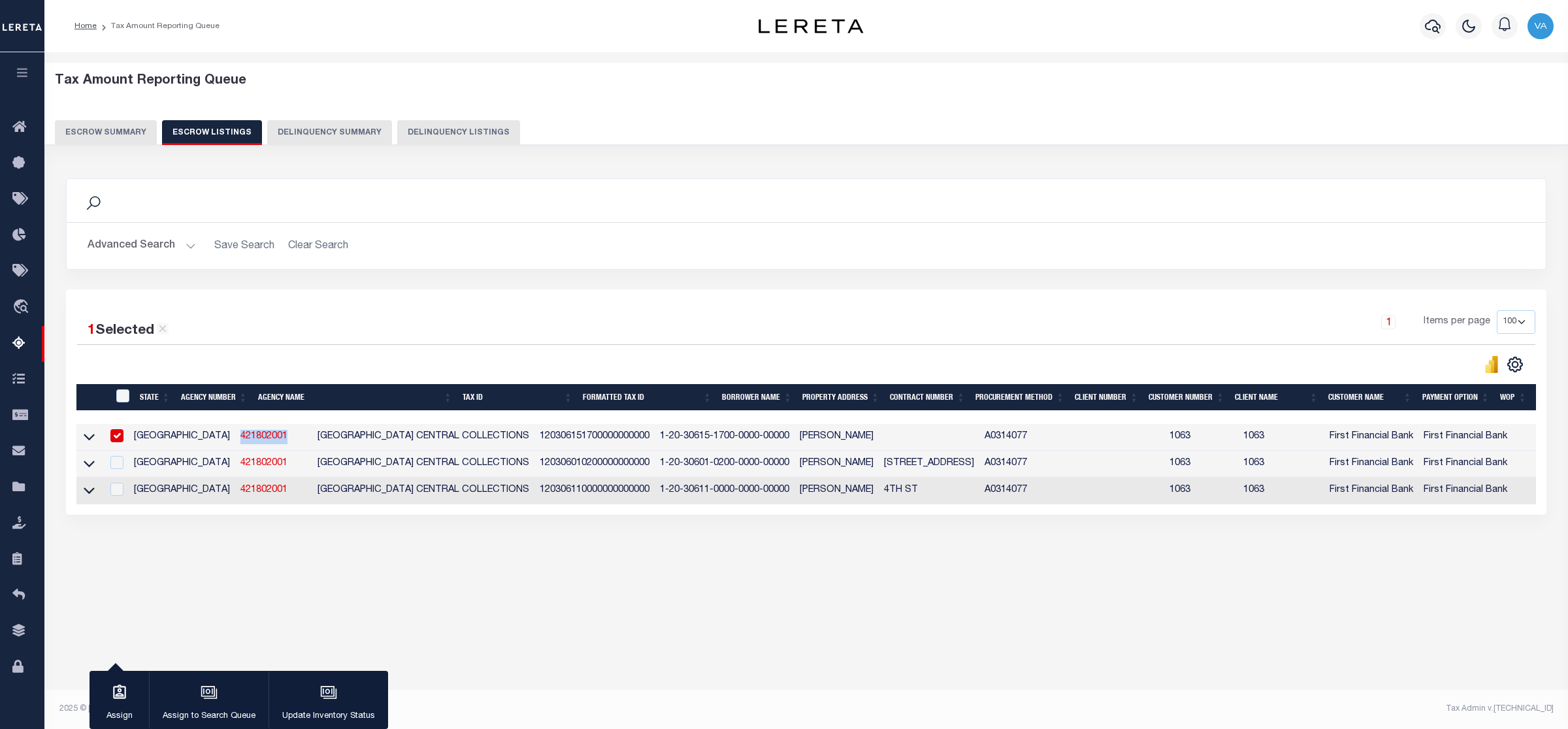
copy link "421802001"
drag, startPoint x: 581, startPoint y: 442, endPoint x: 722, endPoint y: 438, distance: 141.1
click at [722, 438] on tr "TX 421802001 OLDHAM COUNTY CENTRAL COLLECTIONS 120306151700000000000 1-20-30615…" at bounding box center [926, 438] width 1698 height 27
copy td "1-20-30615-1700-0000-00000"
click at [655, 468] on td "1-20-30601-0200-0000-00000" at bounding box center [724, 464] width 140 height 27
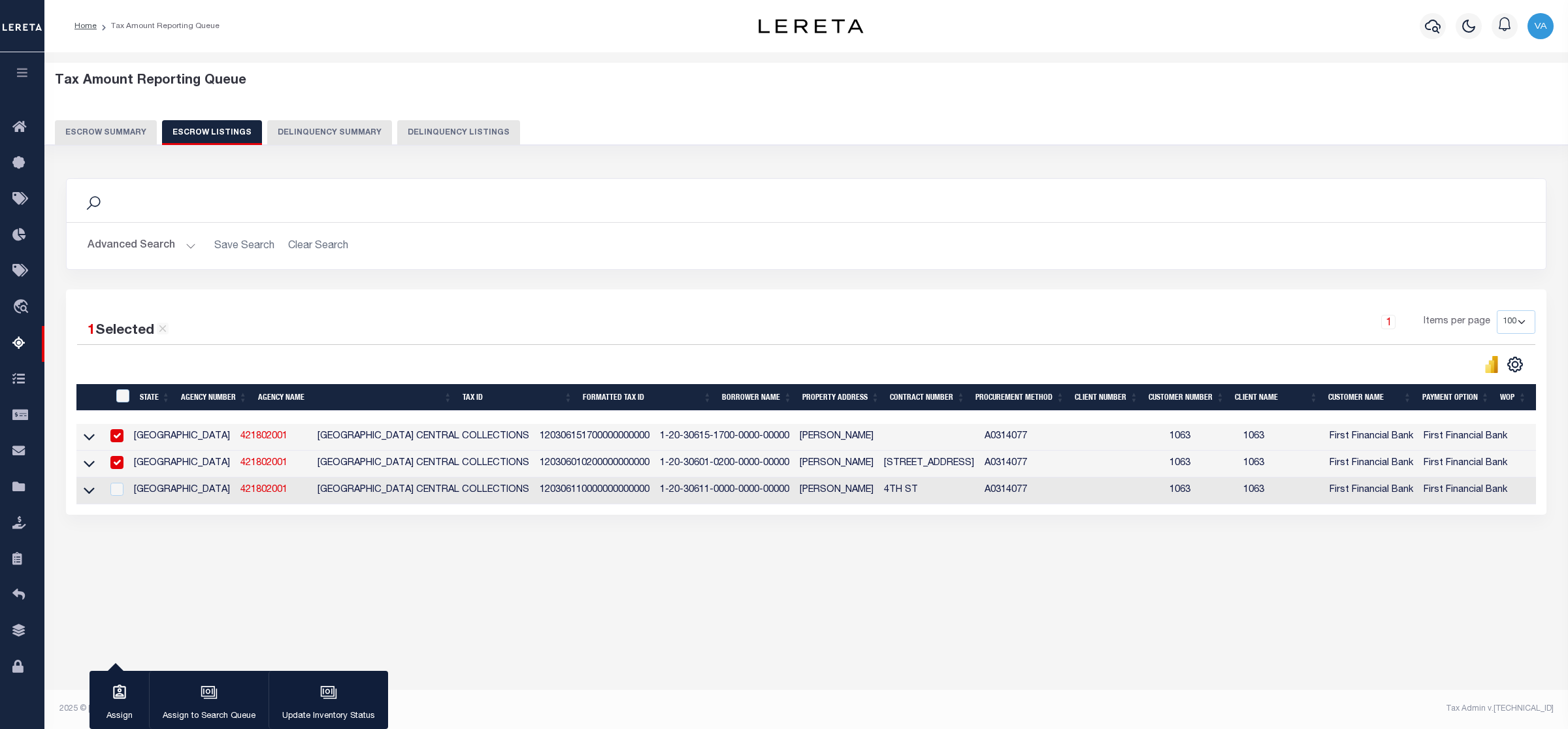
checkbox input "true"
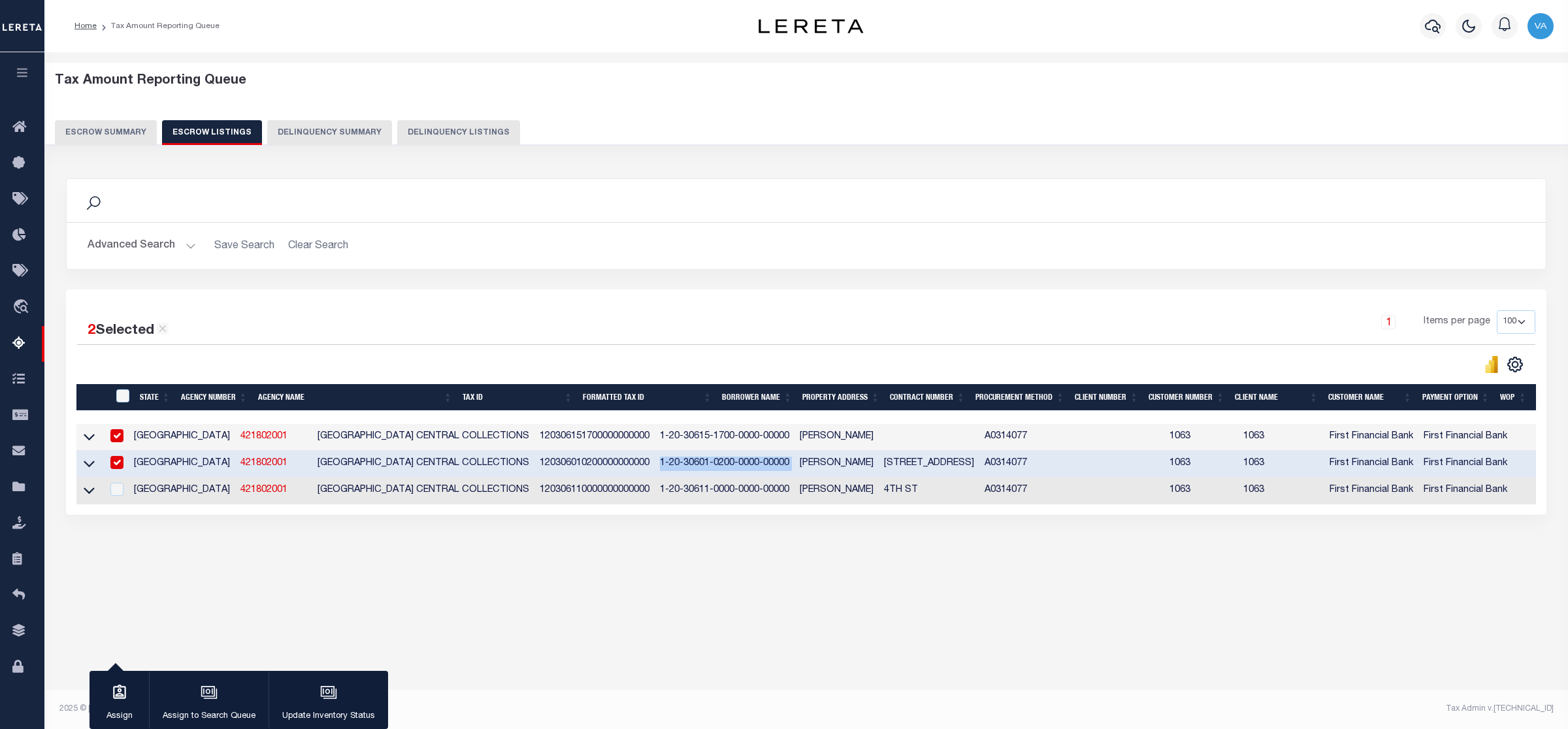
drag, startPoint x: 584, startPoint y: 466, endPoint x: 724, endPoint y: 466, distance: 140.0
click at [724, 466] on tr "TX 421802001 OLDHAM COUNTY CENTRAL COLLECTIONS 120306010200000000000 1-20-30601…" at bounding box center [926, 464] width 1698 height 27
copy td "1-20-30601-0200-0000-00000"
drag, startPoint x: 586, startPoint y: 496, endPoint x: 722, endPoint y: 491, distance: 136.1
click at [722, 491] on tr "TX 421802001 OLDHAM COUNTY CENTRAL COLLECTIONS 120306110000000000000 1-20-30611…" at bounding box center [926, 491] width 1698 height 27
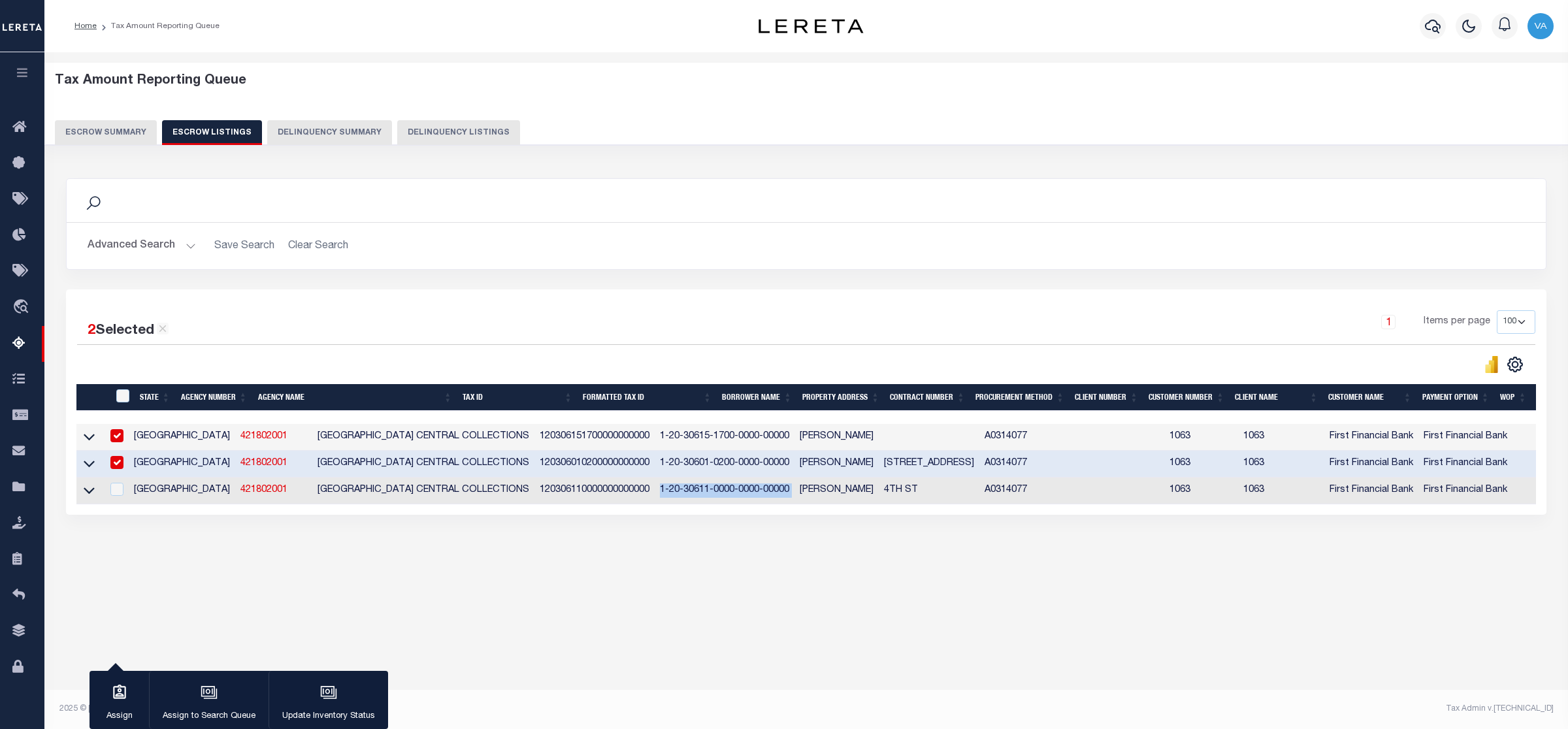
copy td "1-20-30611-0000-0000-00000"
click at [128, 122] on button "Escrow Summary" at bounding box center [105, 132] width 102 height 24
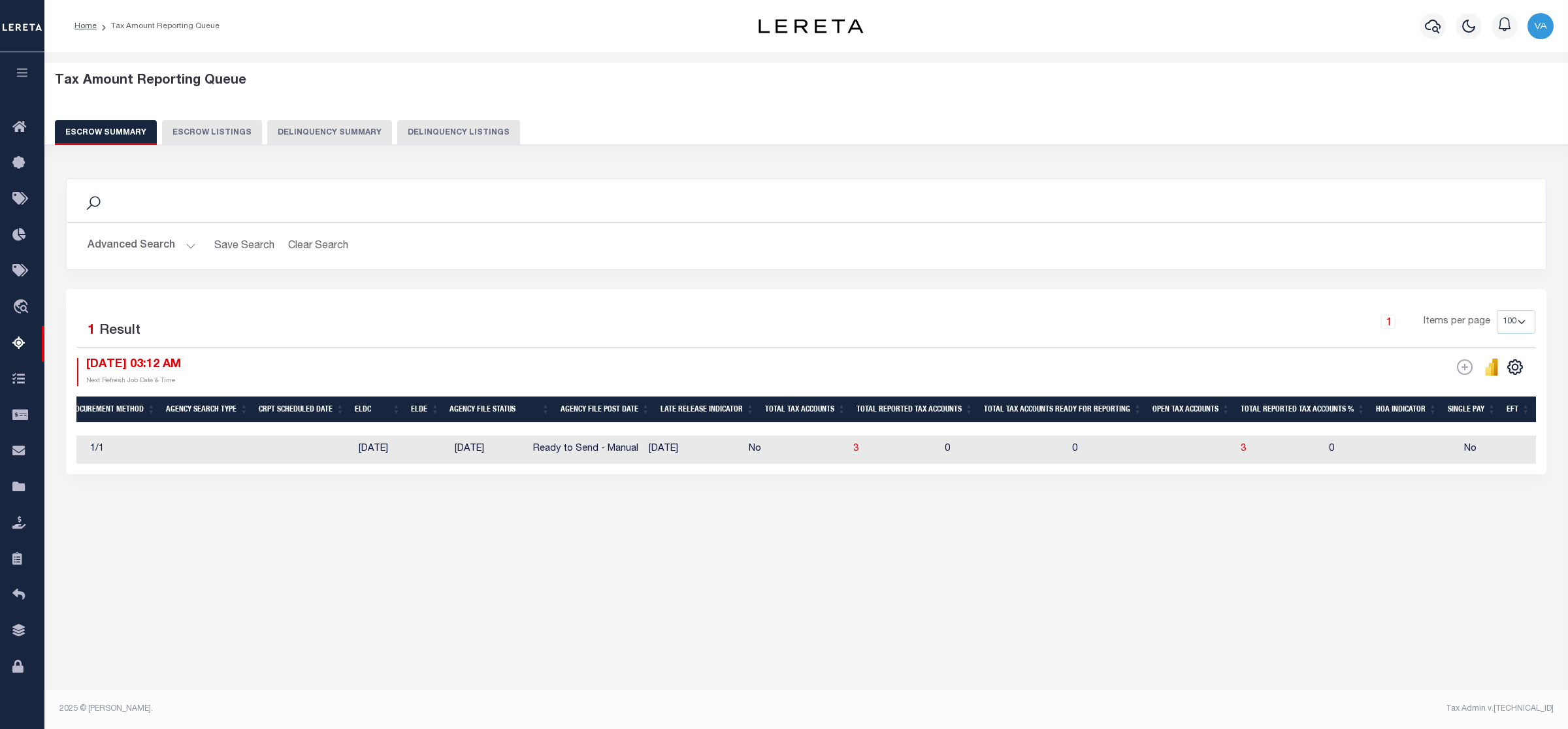
click at [138, 236] on button "Advanced Search" at bounding box center [141, 246] width 109 height 25
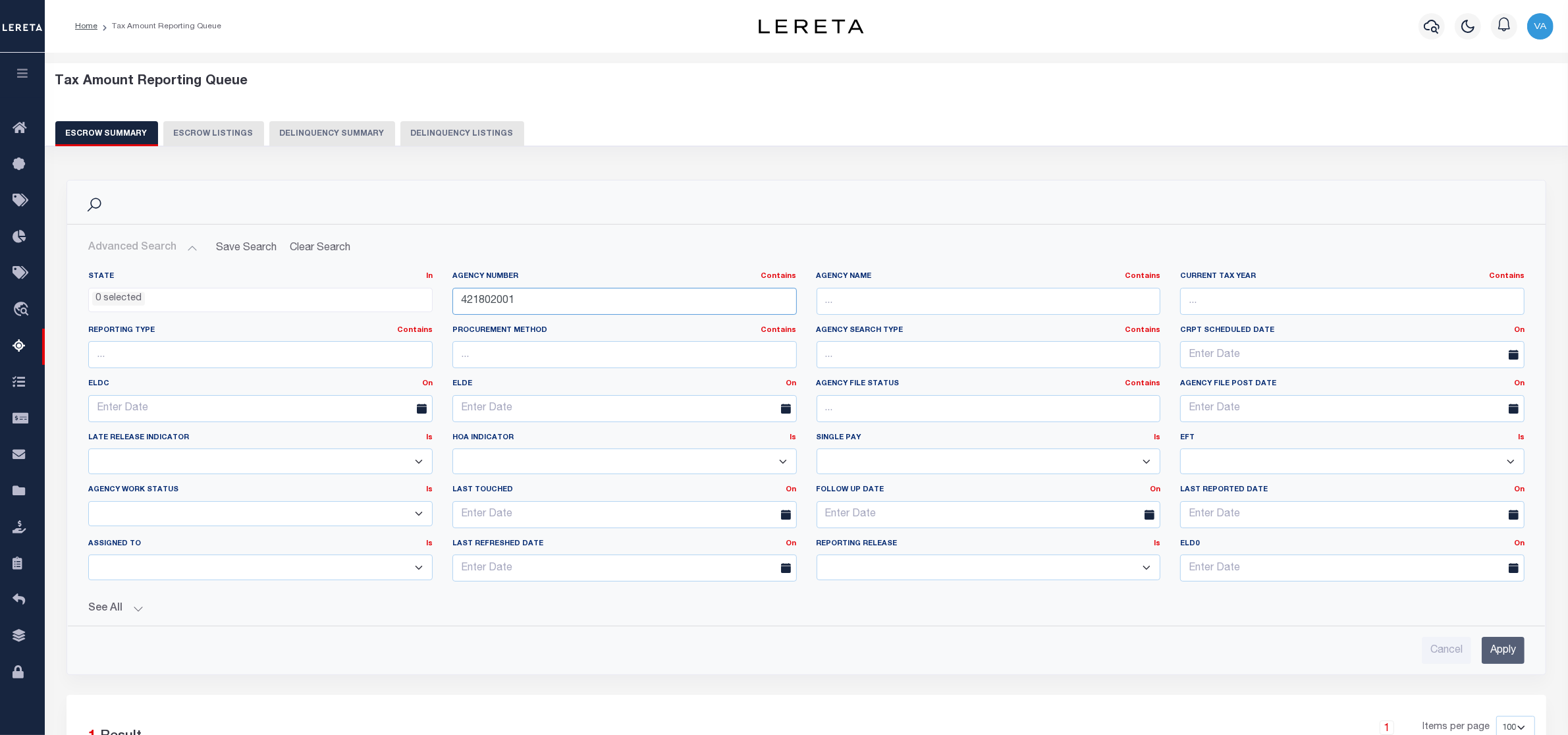
drag, startPoint x: 539, startPoint y: 309, endPoint x: 438, endPoint y: 300, distance: 101.4
click at [438, 300] on div "State In In AK AL AR AZ CA CO CT DC DE FL GA GU HI IA ID IL IN KS KY LA MA MD M…" at bounding box center [806, 432] width 1456 height 321
paste input "2020000"
type input "422020000"
click at [1508, 660] on input "Apply" at bounding box center [1503, 650] width 43 height 27
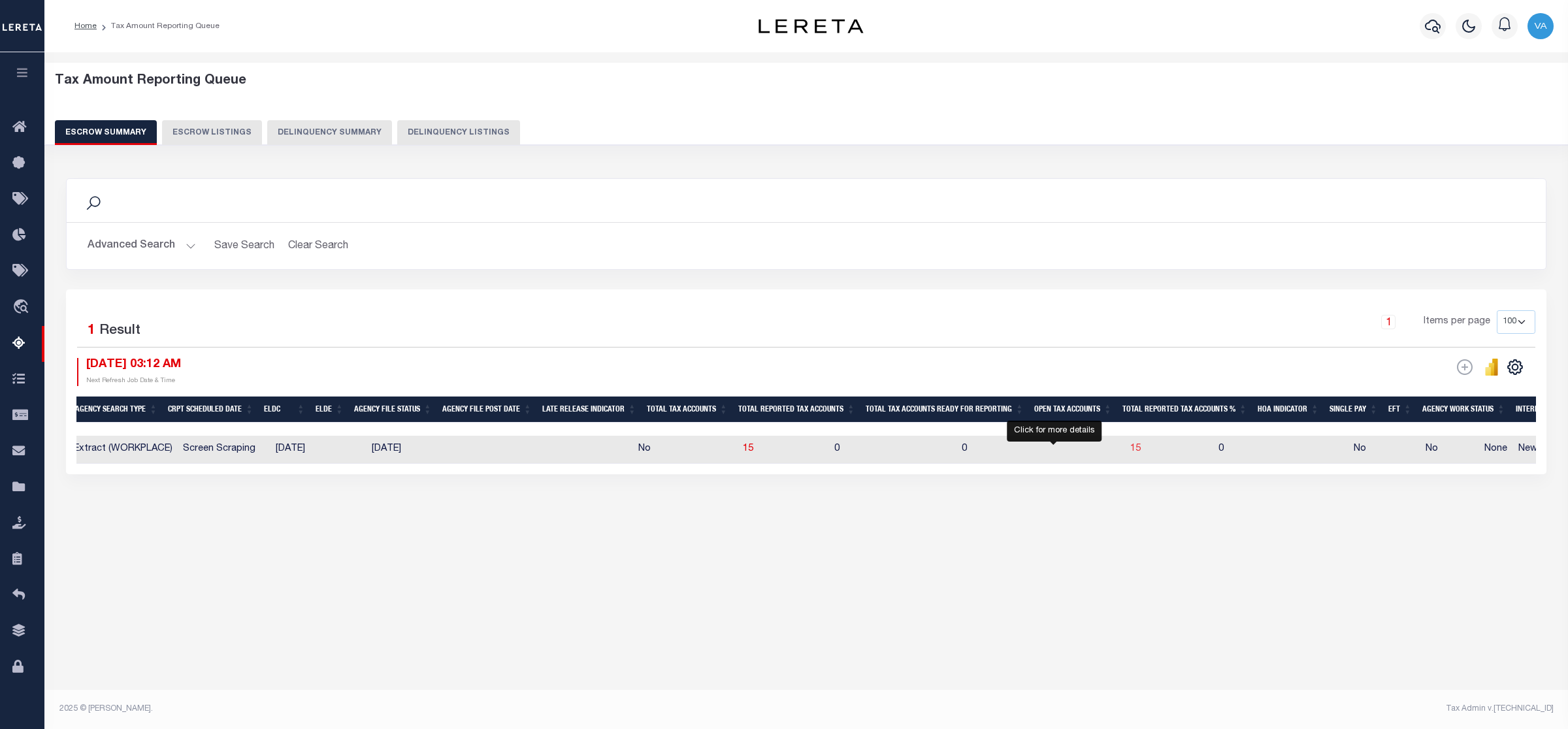
click at [1130, 454] on span "15" at bounding box center [1135, 448] width 11 height 9
select select "100"
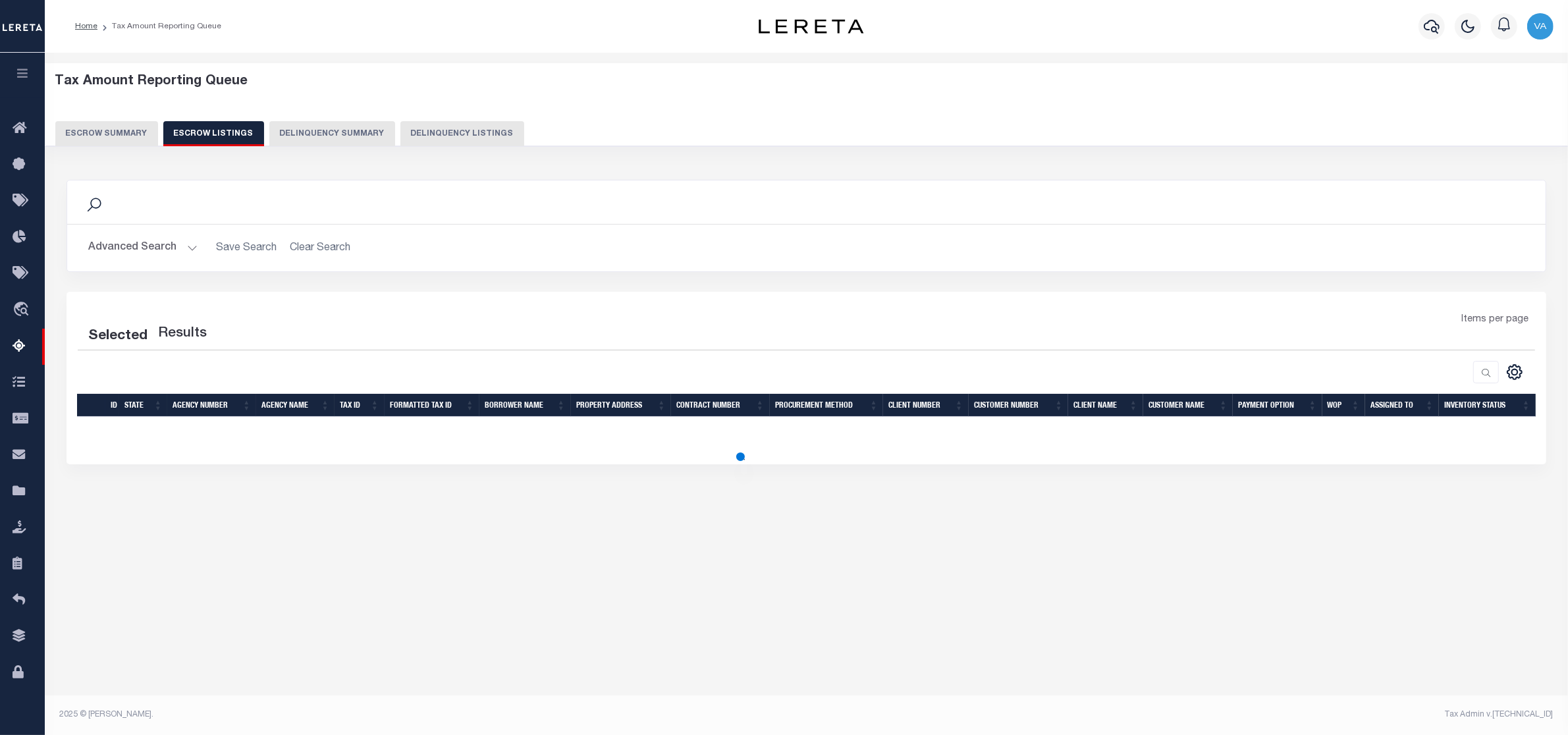
select select "100"
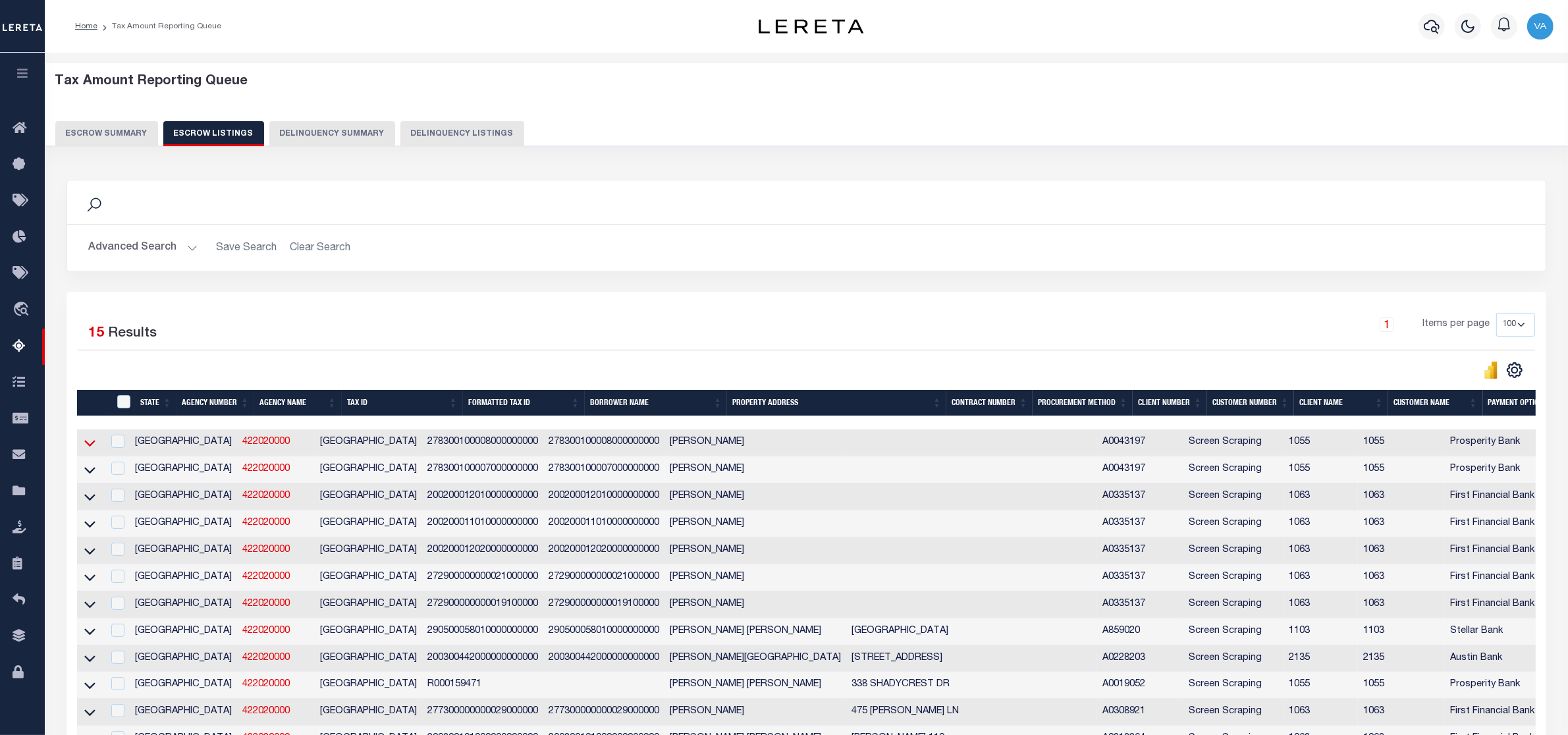
click at [86, 444] on icon at bounding box center [90, 443] width 12 height 14
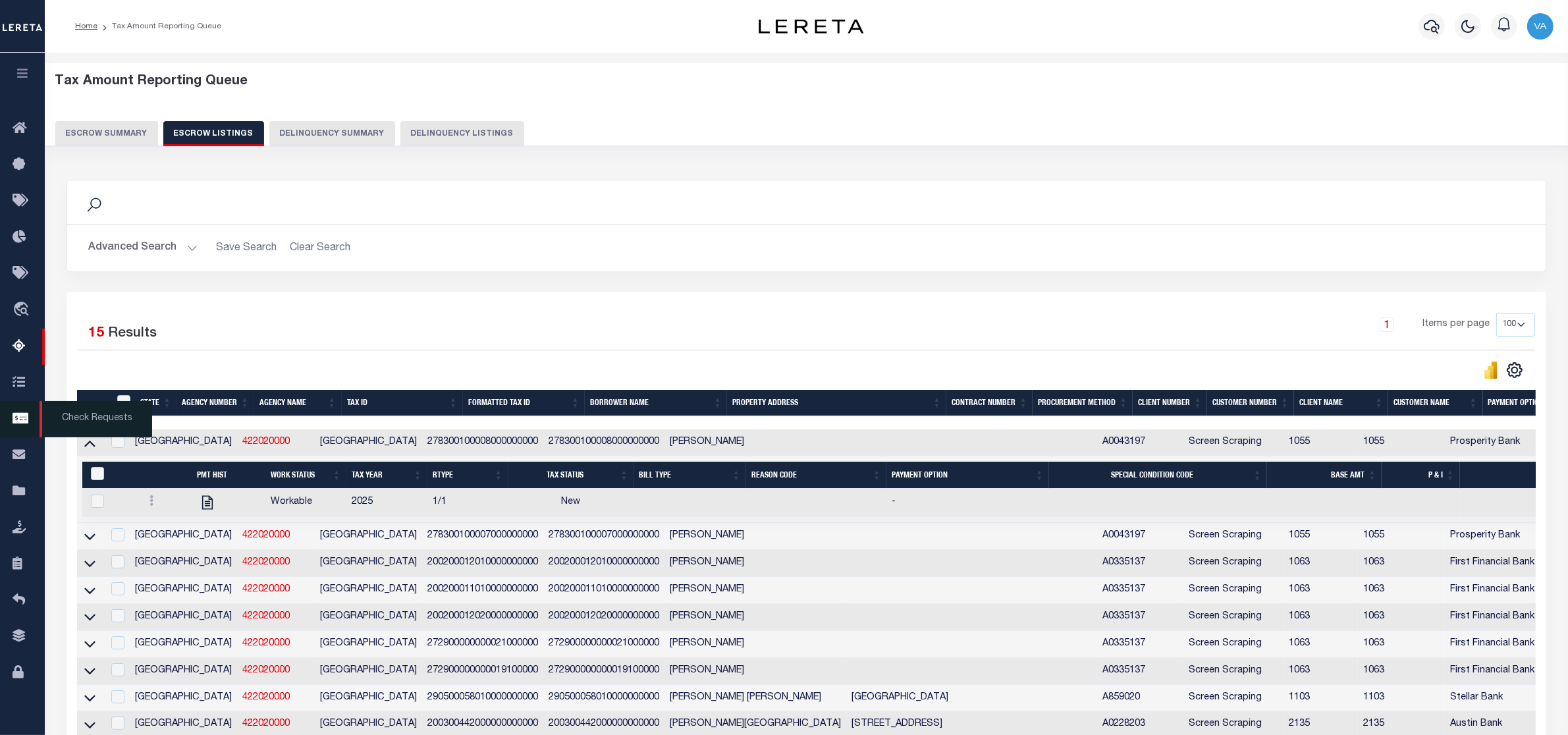
click at [87, 438] on span "Check Requests" at bounding box center [95, 419] width 113 height 36
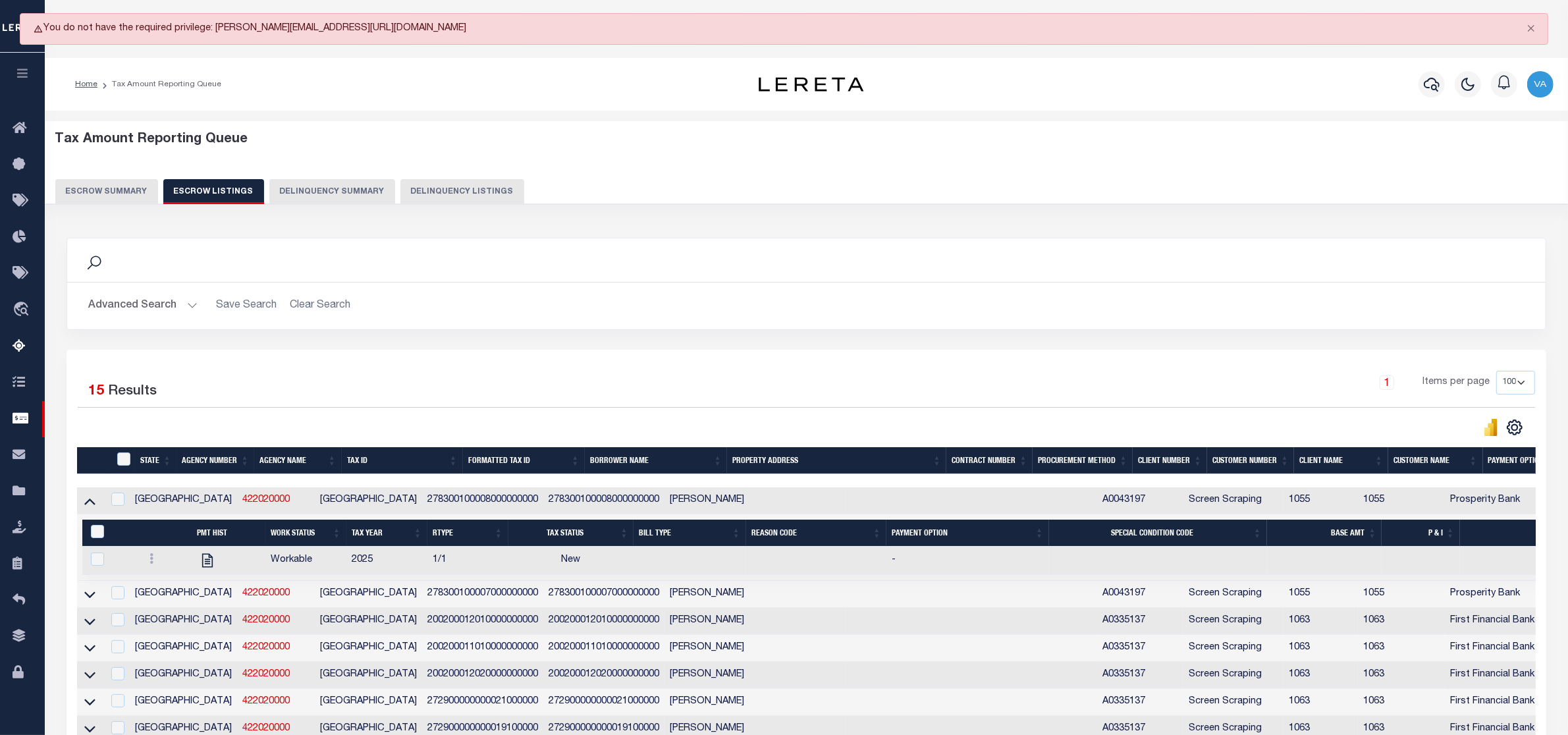
click at [119, 195] on button "Escrow Summary" at bounding box center [106, 192] width 103 height 25
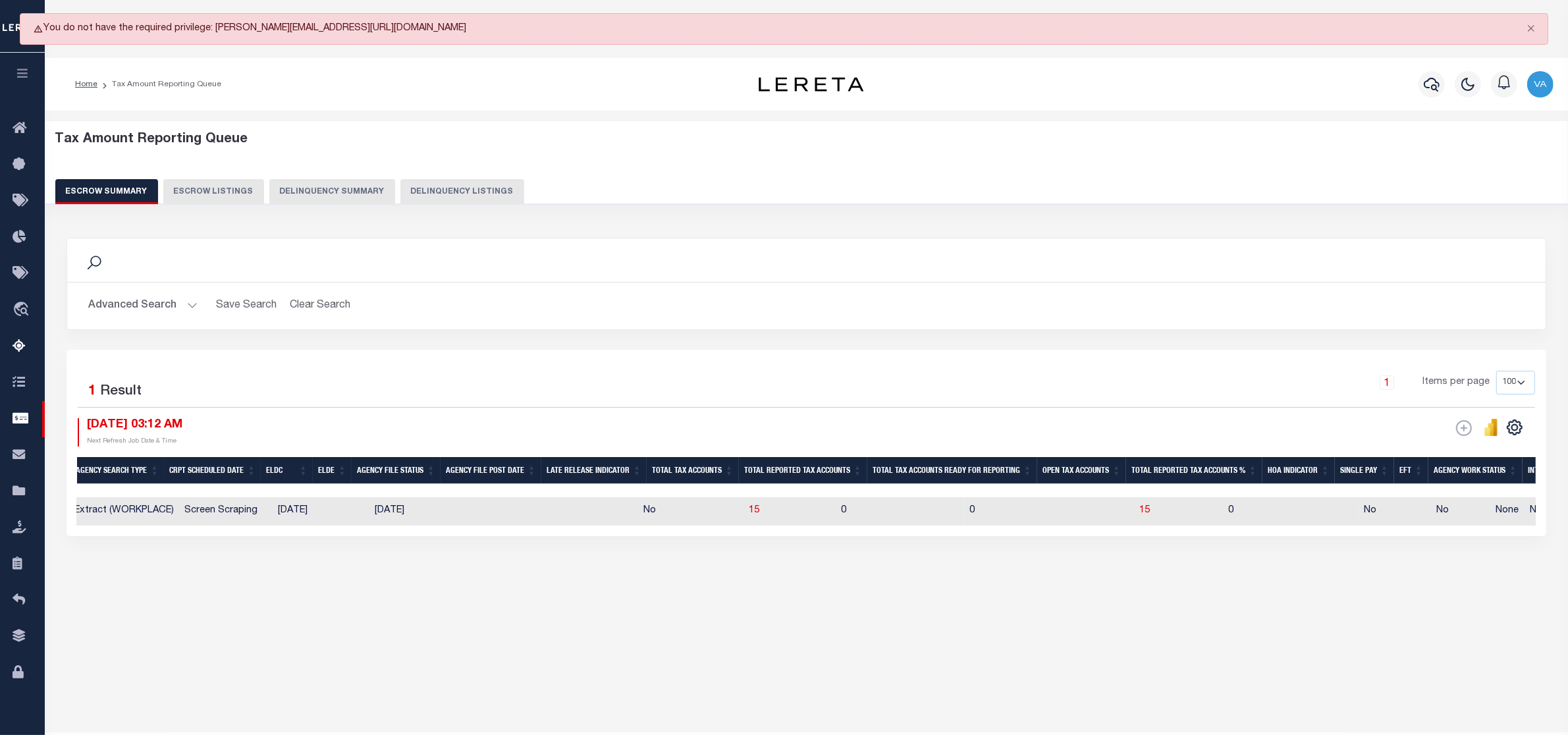
click at [179, 519] on td "Screen Scraping" at bounding box center [226, 511] width 94 height 28
checkbox input "true"
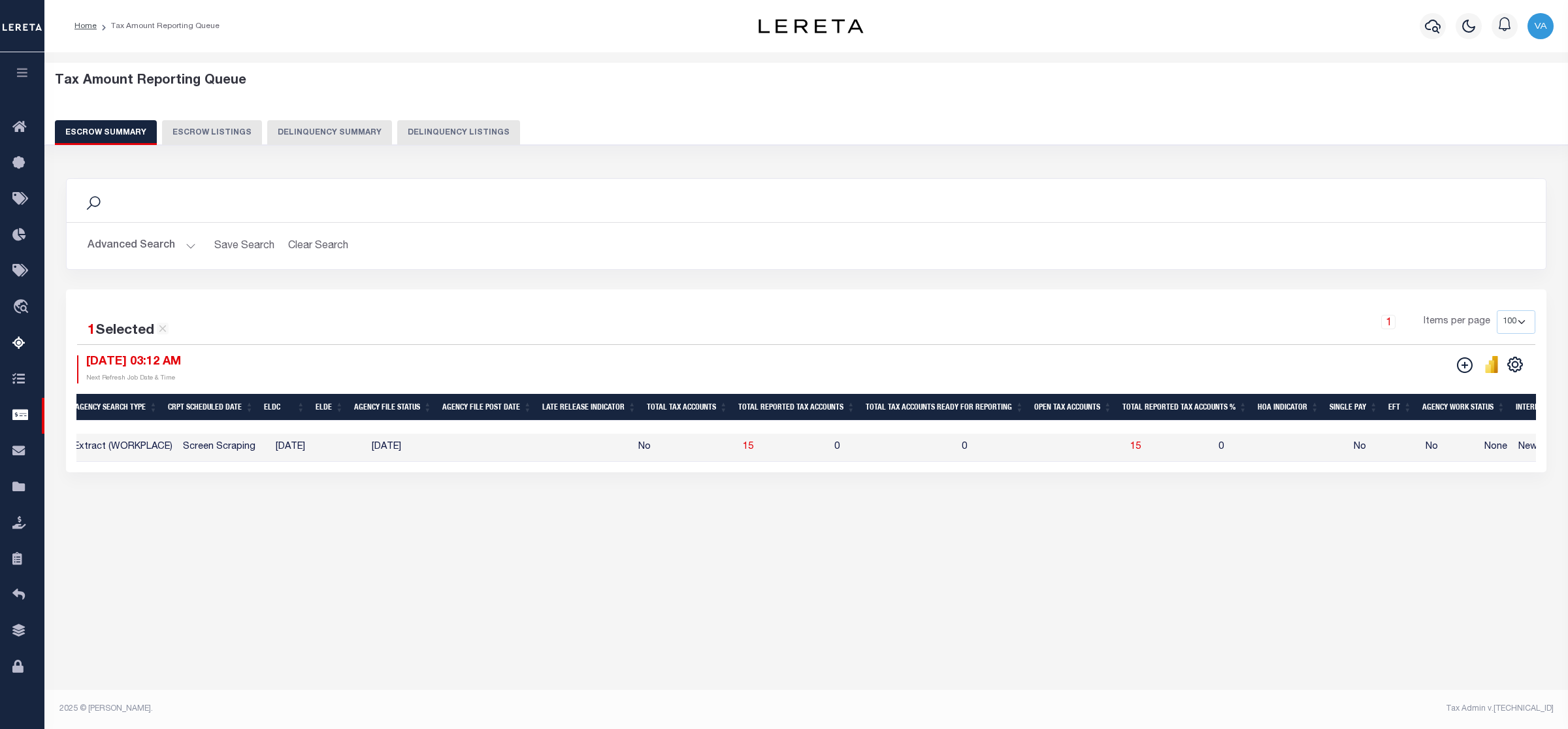
click at [135, 710] on p "Assign" at bounding box center [119, 717] width 33 height 13
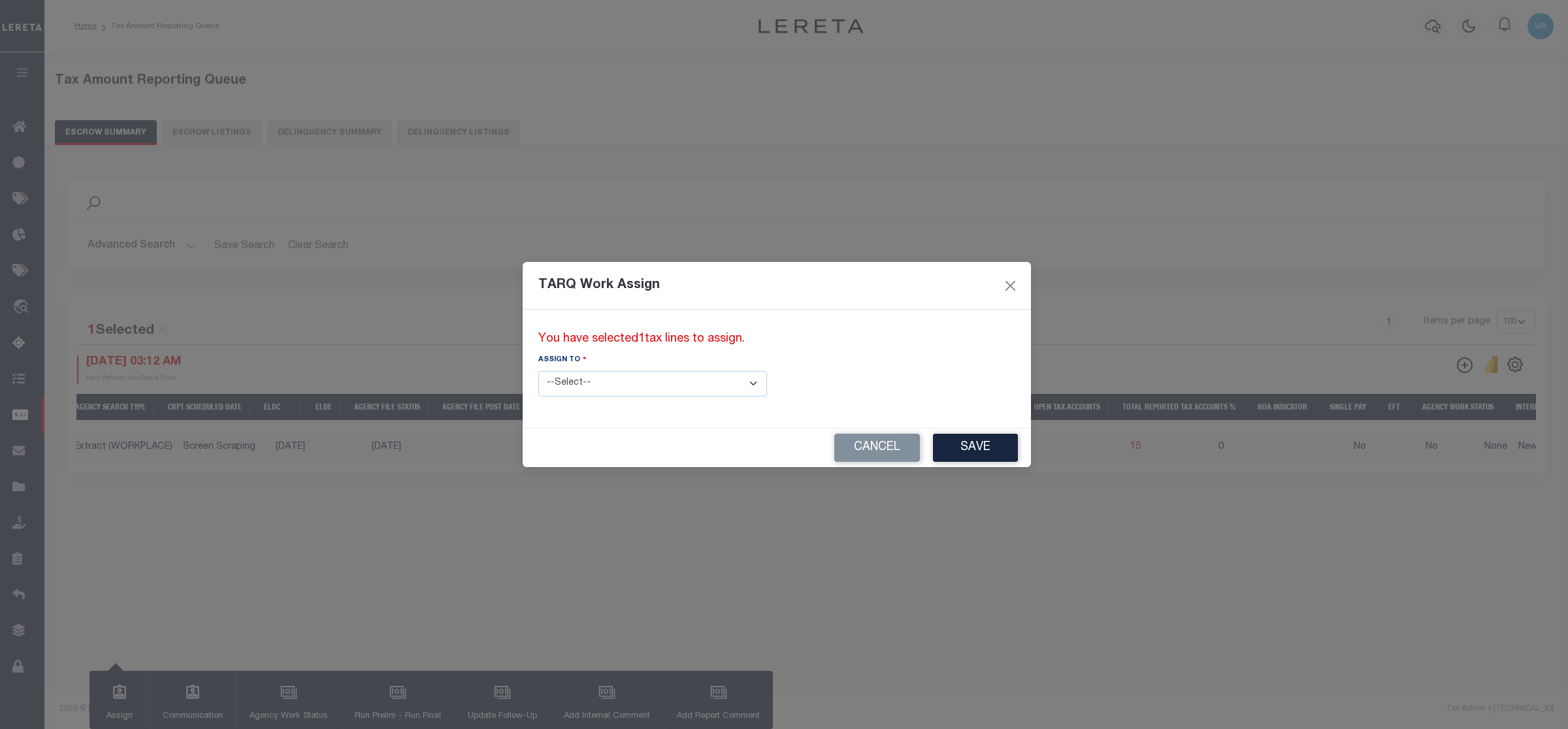
click at [691, 377] on select "--Select-- --Unassigned-- --Unassigned-- Abdul Muzain Adhikary Rinki Agustin Fe…" at bounding box center [653, 384] width 229 height 25
select select "Vamsi Kalikiri"
click at [539, 371] on select "--Select-- --Unassigned-- --Unassigned-- Abdul Muzain Adhikary Rinki Agustin Fe…" at bounding box center [653, 384] width 229 height 25
click at [933, 455] on button "Save" at bounding box center [975, 448] width 85 height 28
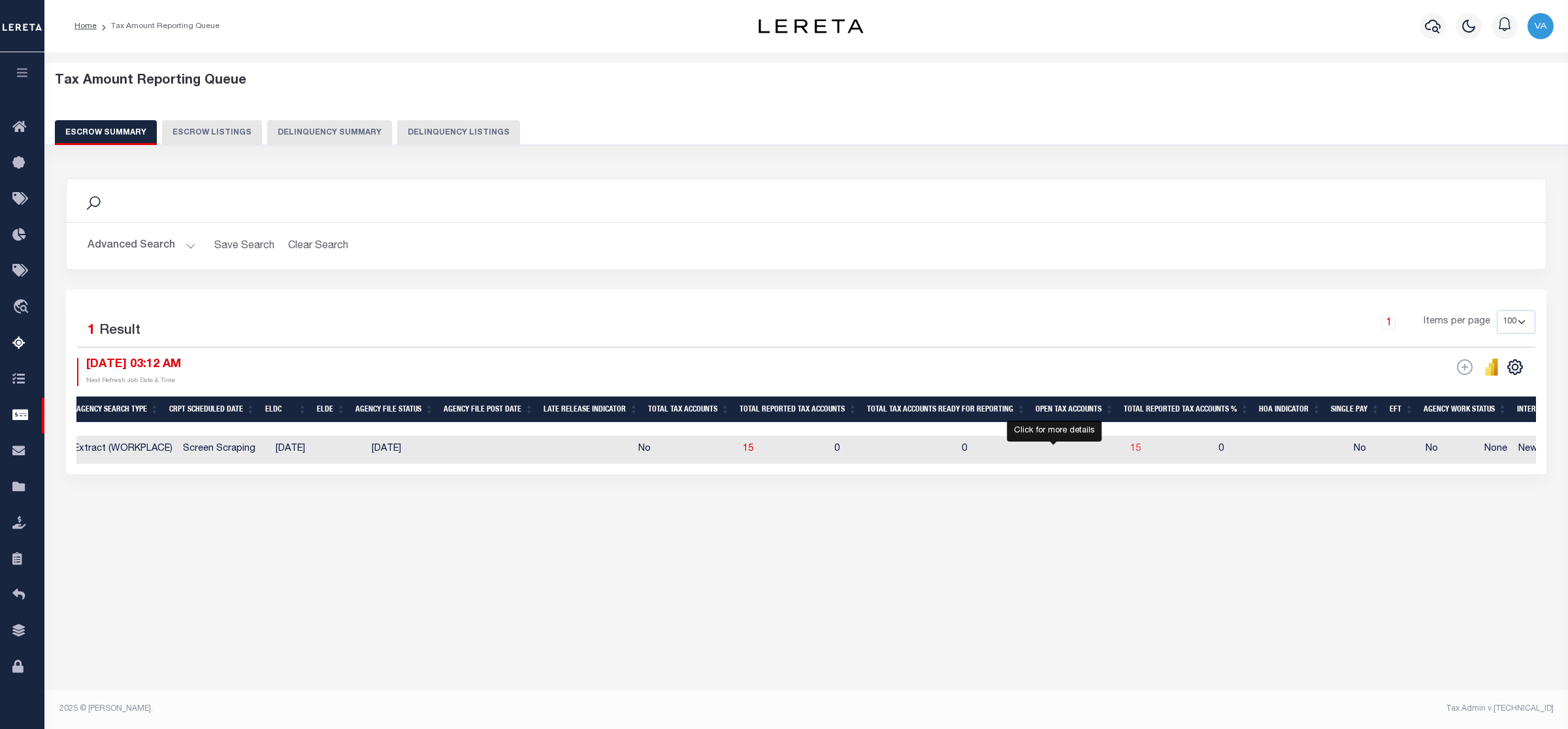
click at [1130, 453] on span "15" at bounding box center [1135, 448] width 11 height 9
select select "100"
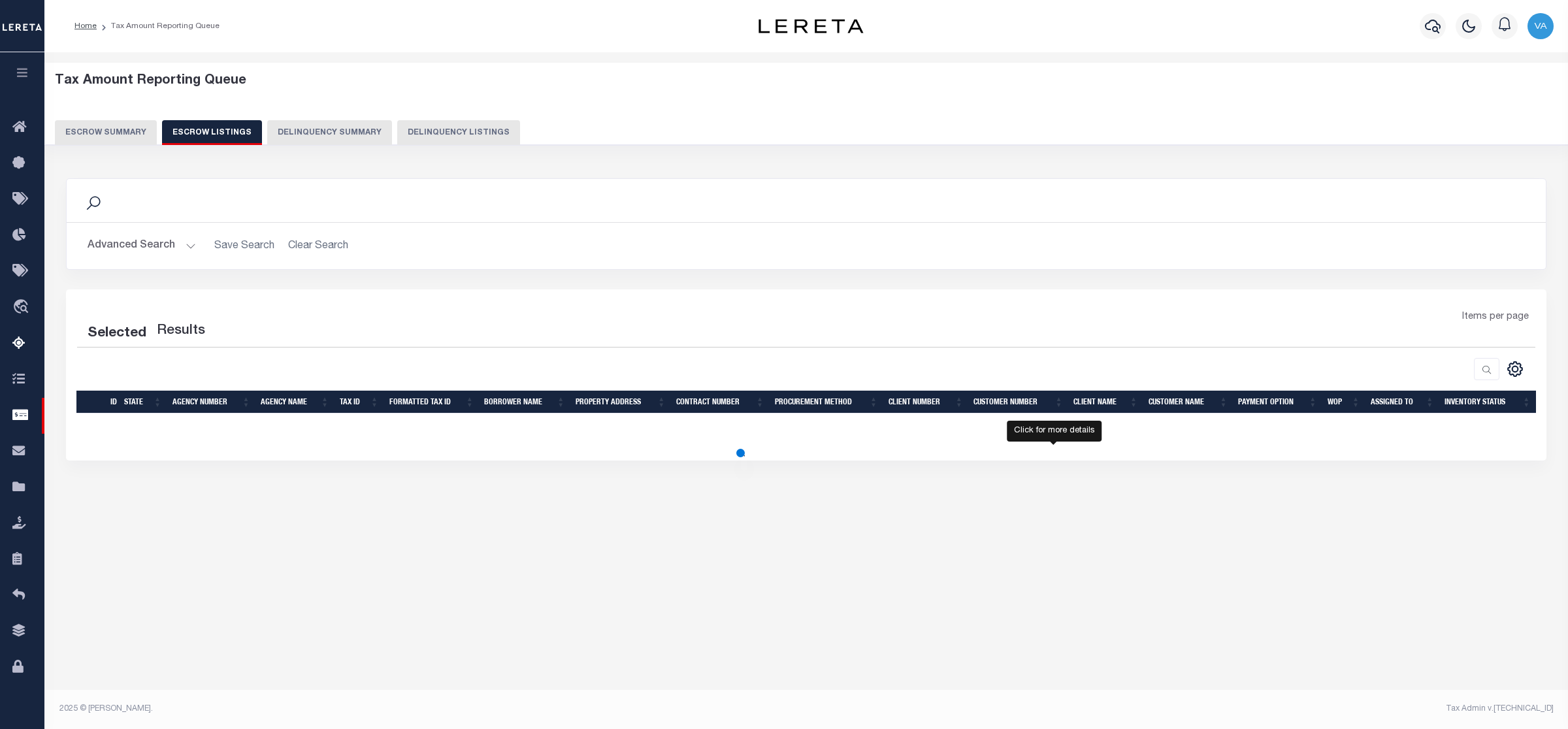
select select "100"
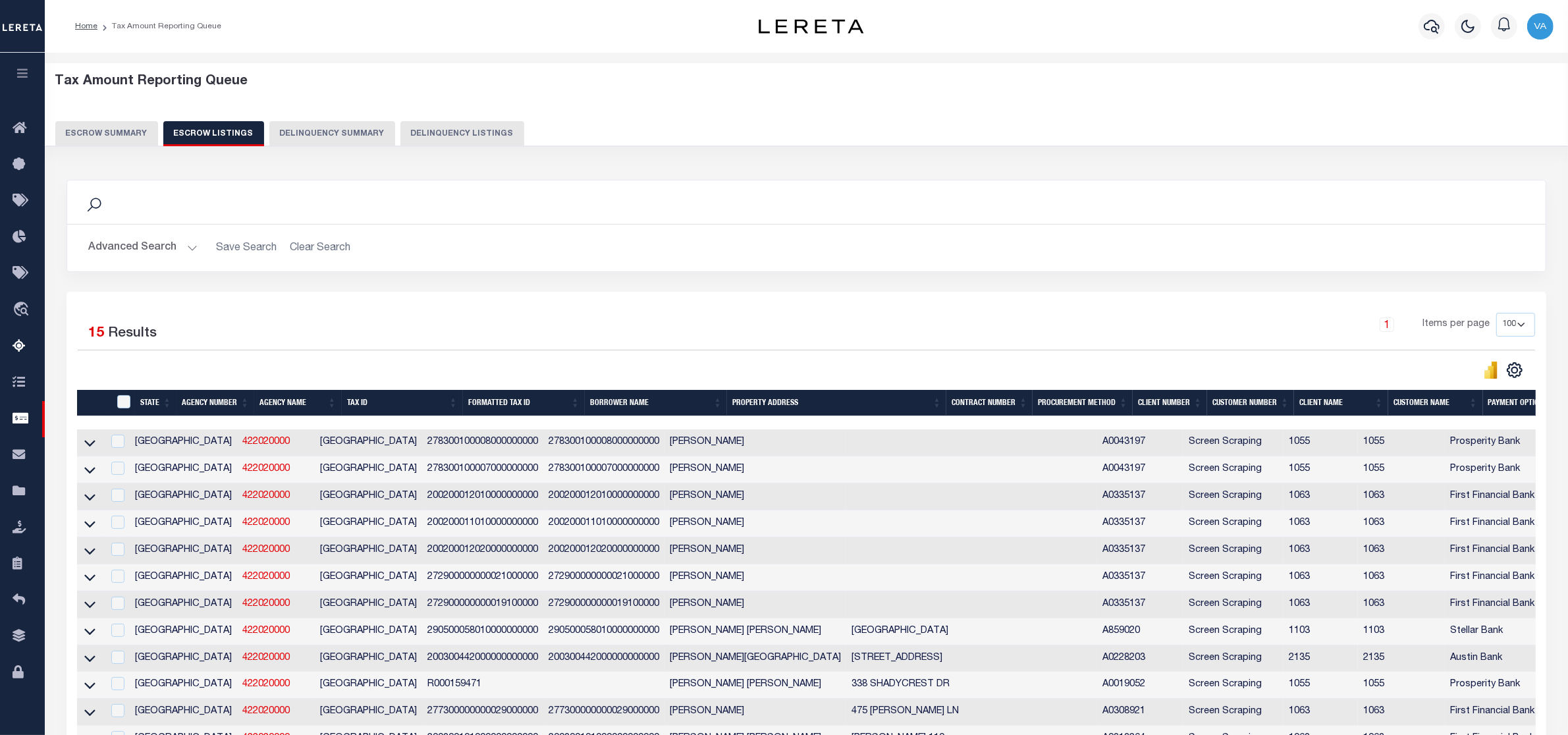
scroll to position [165, 0]
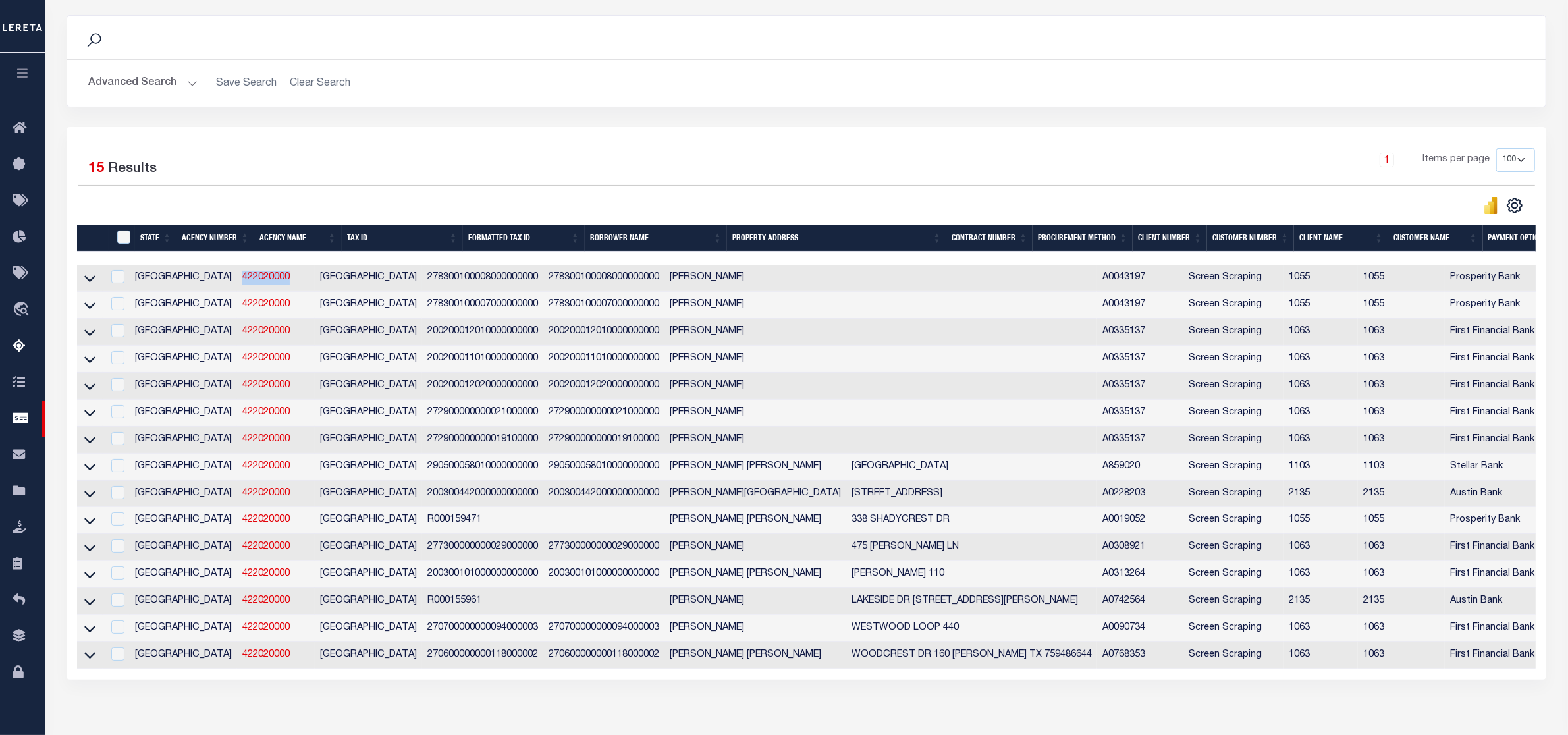
drag, startPoint x: 171, startPoint y: 280, endPoint x: 225, endPoint y: 276, distance: 54.1
click at [237, 276] on td "422020000" at bounding box center [276, 278] width 77 height 27
checkbox input "true"
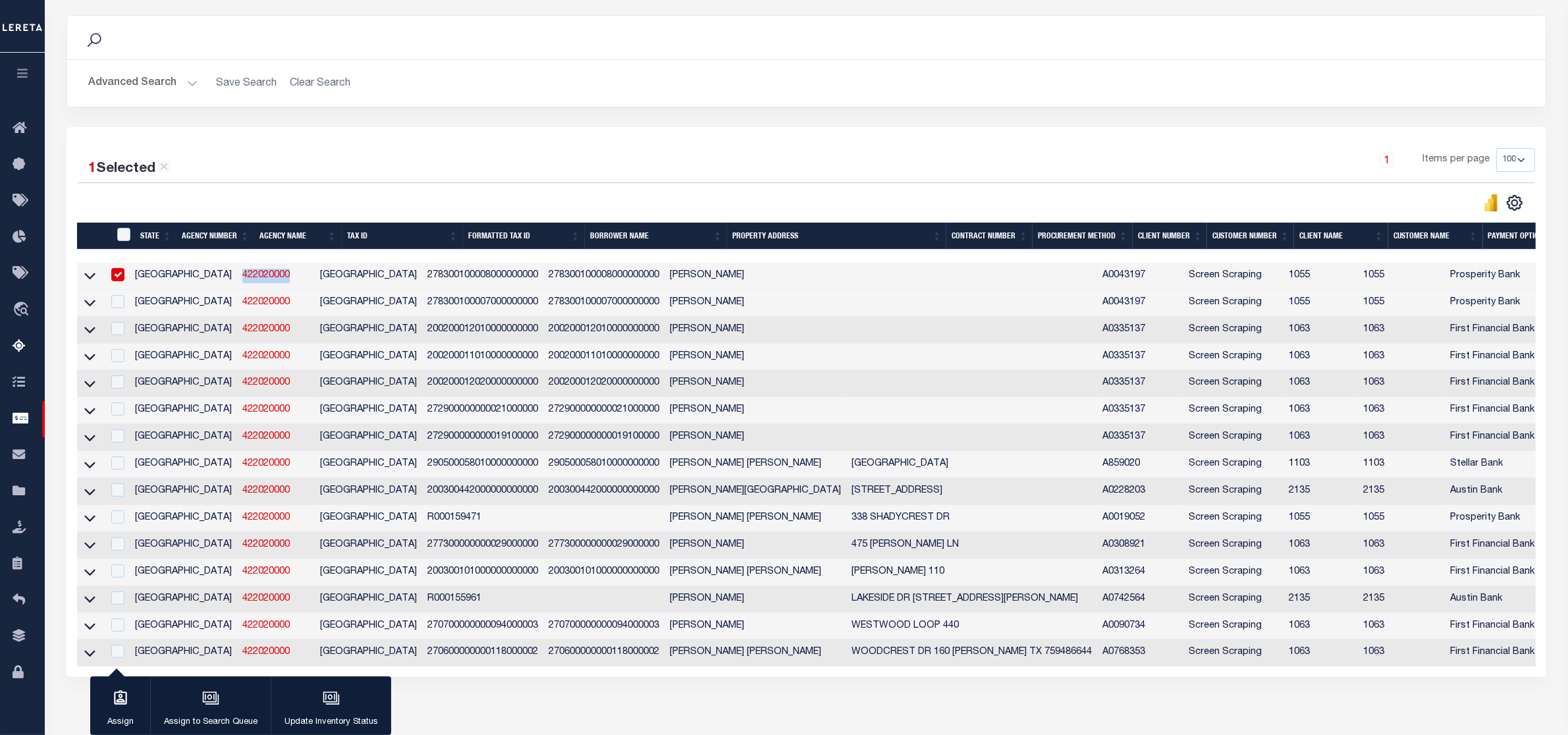
copy link "422020000"
click at [130, 83] on button "Advanced Search" at bounding box center [142, 83] width 109 height 26
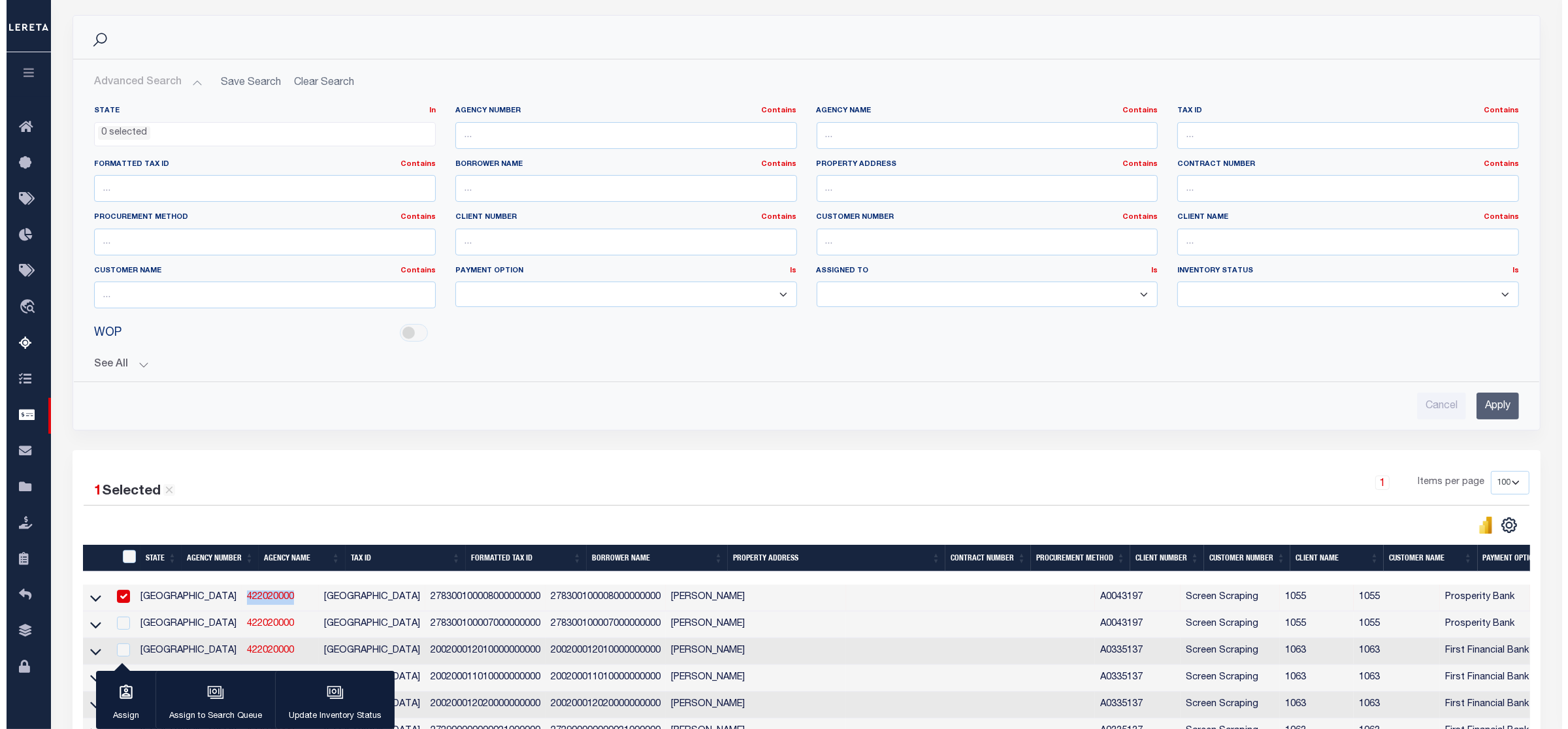
scroll to position [0, 0]
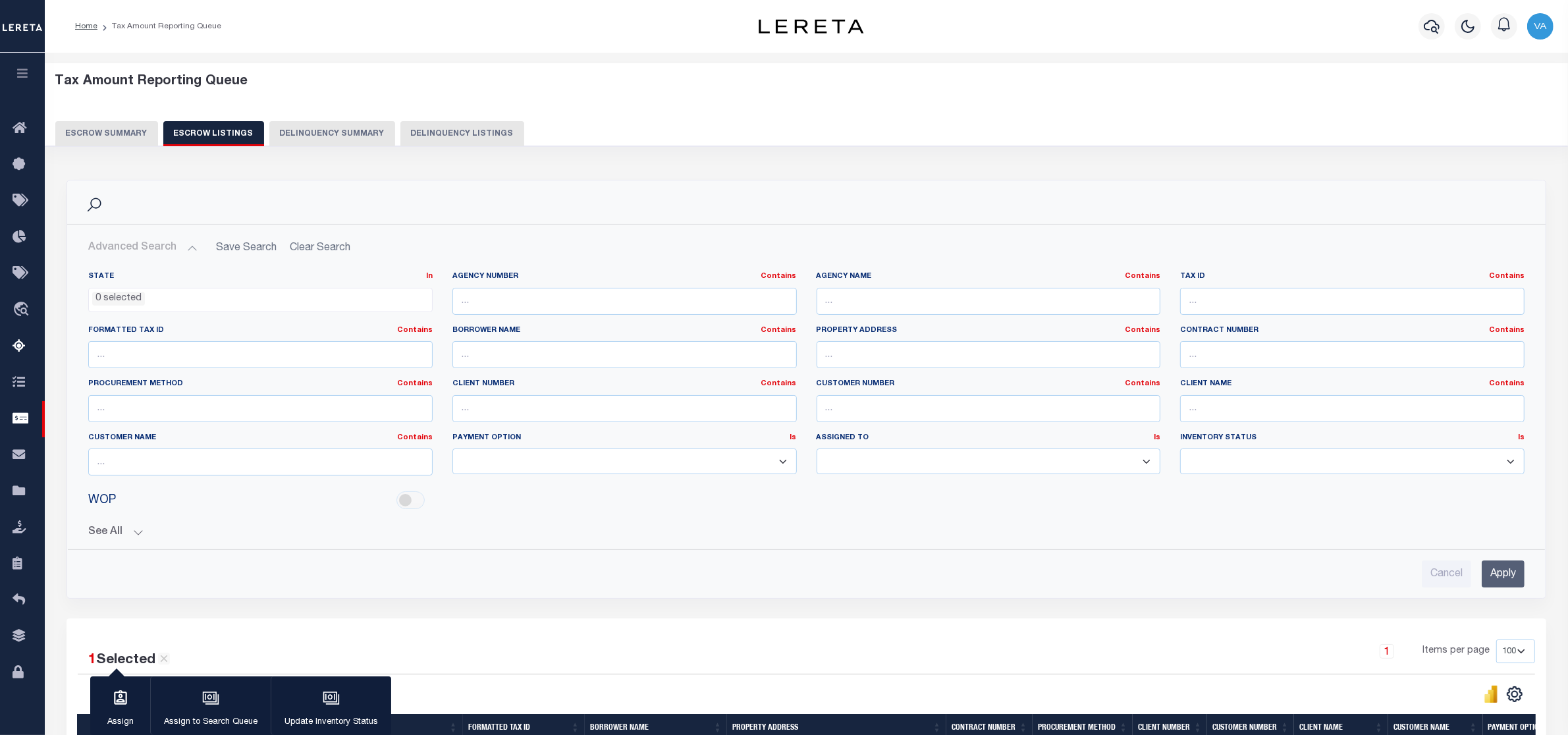
click at [126, 133] on button "Escrow Summary" at bounding box center [106, 133] width 103 height 25
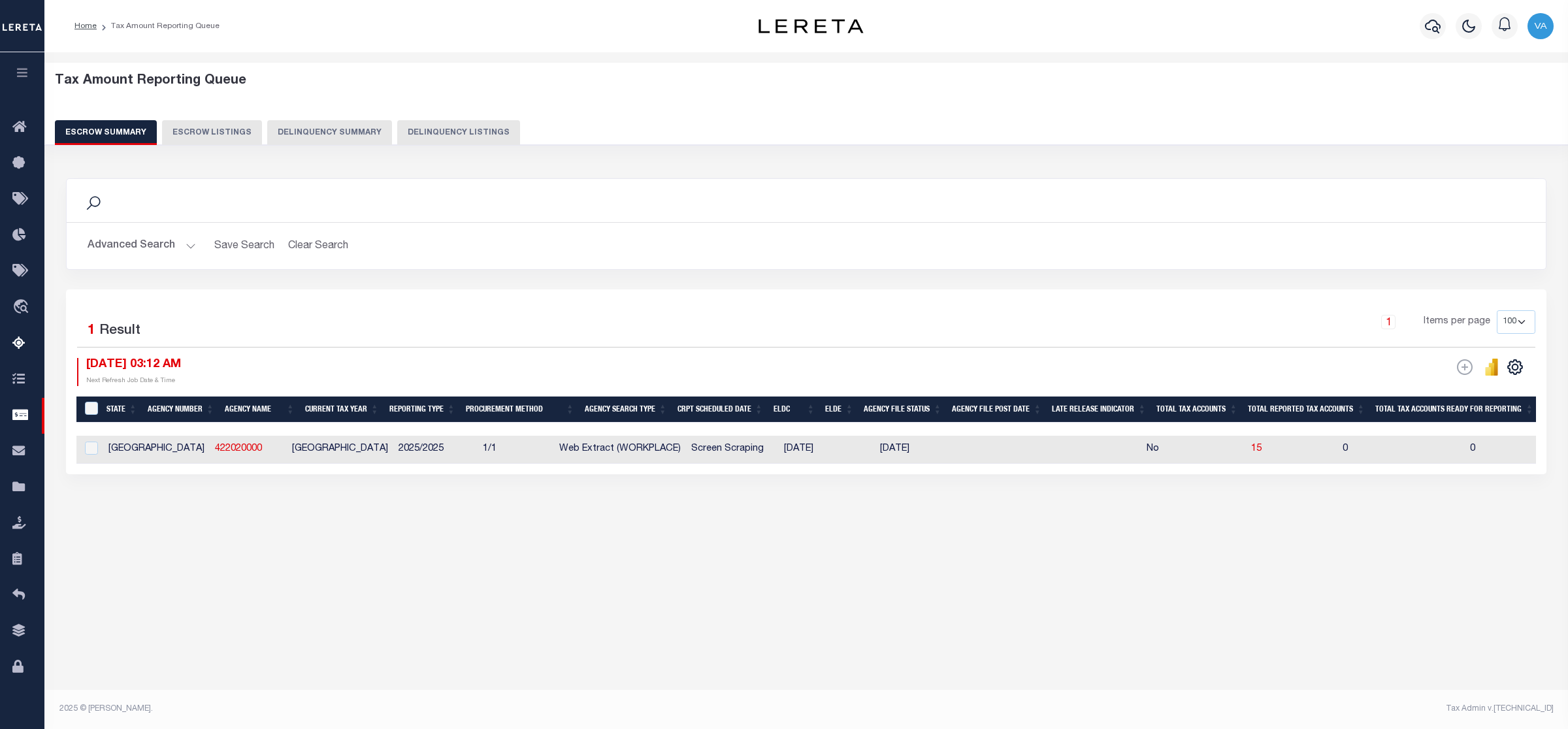
click at [157, 247] on button "Advanced Search" at bounding box center [141, 246] width 109 height 25
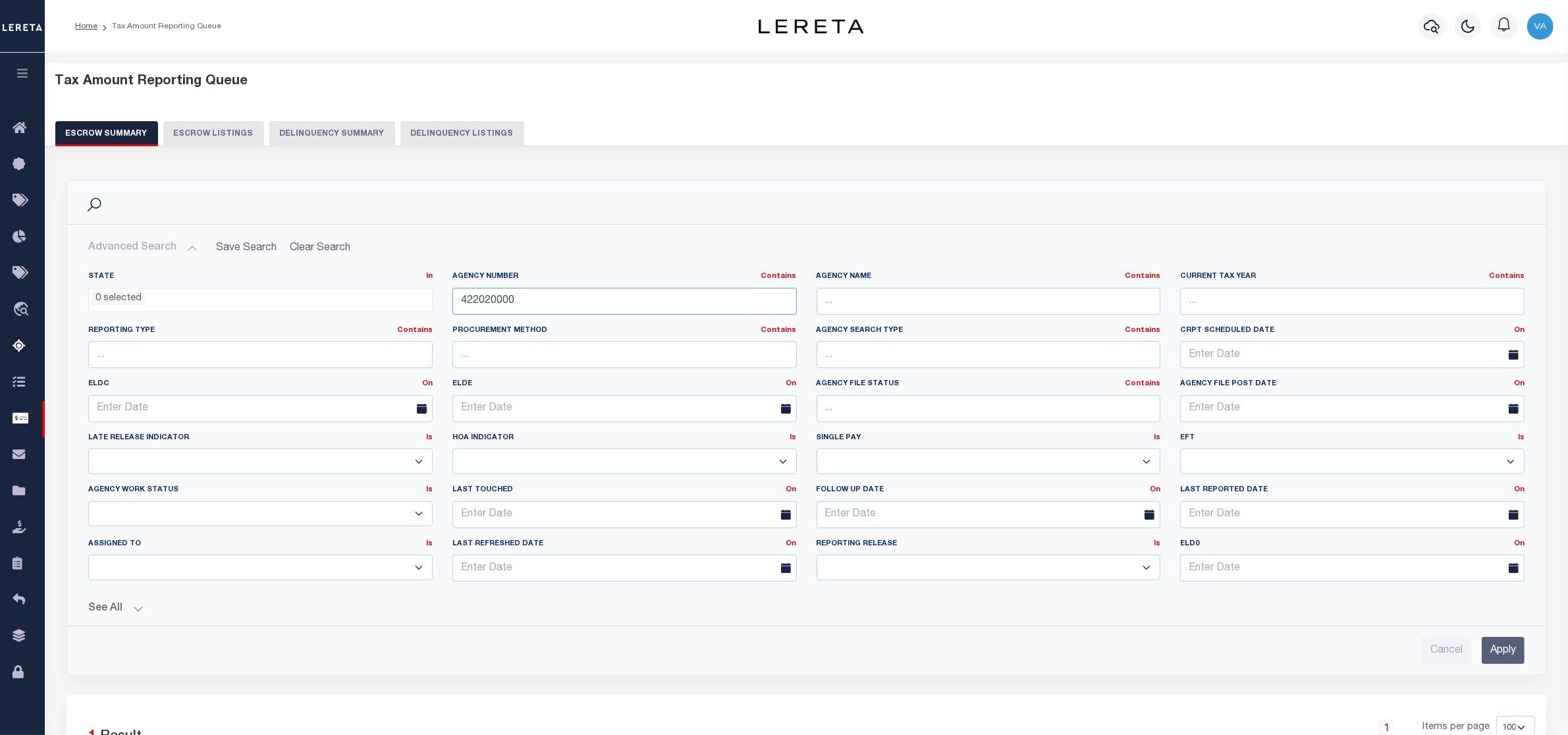
drag, startPoint x: 539, startPoint y: 301, endPoint x: 441, endPoint y: 314, distance: 98.9
click at [441, 314] on div "State In In AK AL AR AZ CA CO CT DC DE FL GA GU HI IA ID IL IN KS KY LA MA MD M…" at bounding box center [806, 432] width 1456 height 321
paste input "0062001"
type input "420062001"
click at [1496, 653] on input "Apply" at bounding box center [1503, 650] width 43 height 27
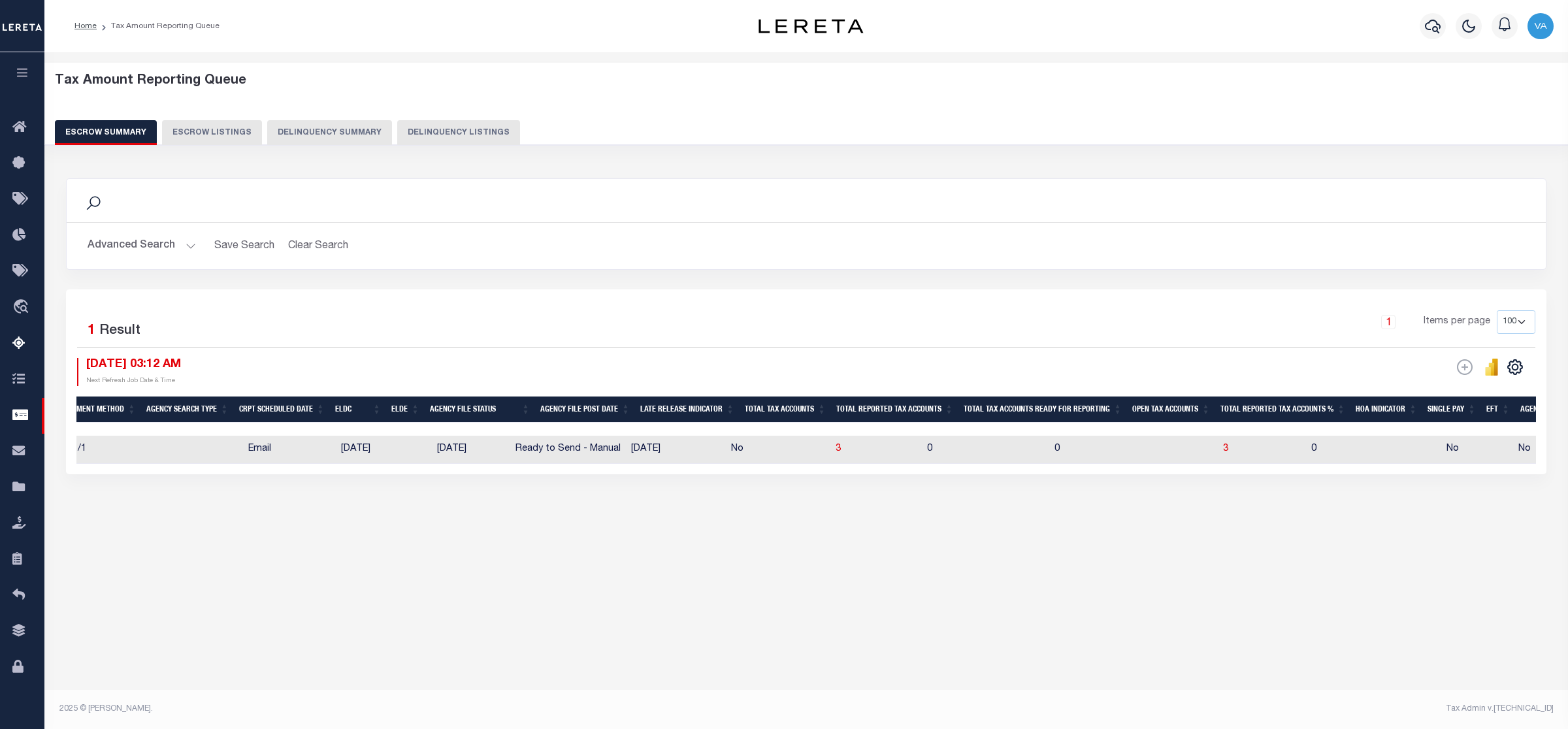
scroll to position [0, 531]
click at [1076, 457] on td "0" at bounding box center [1124, 450] width 169 height 28
checkbox input "true"
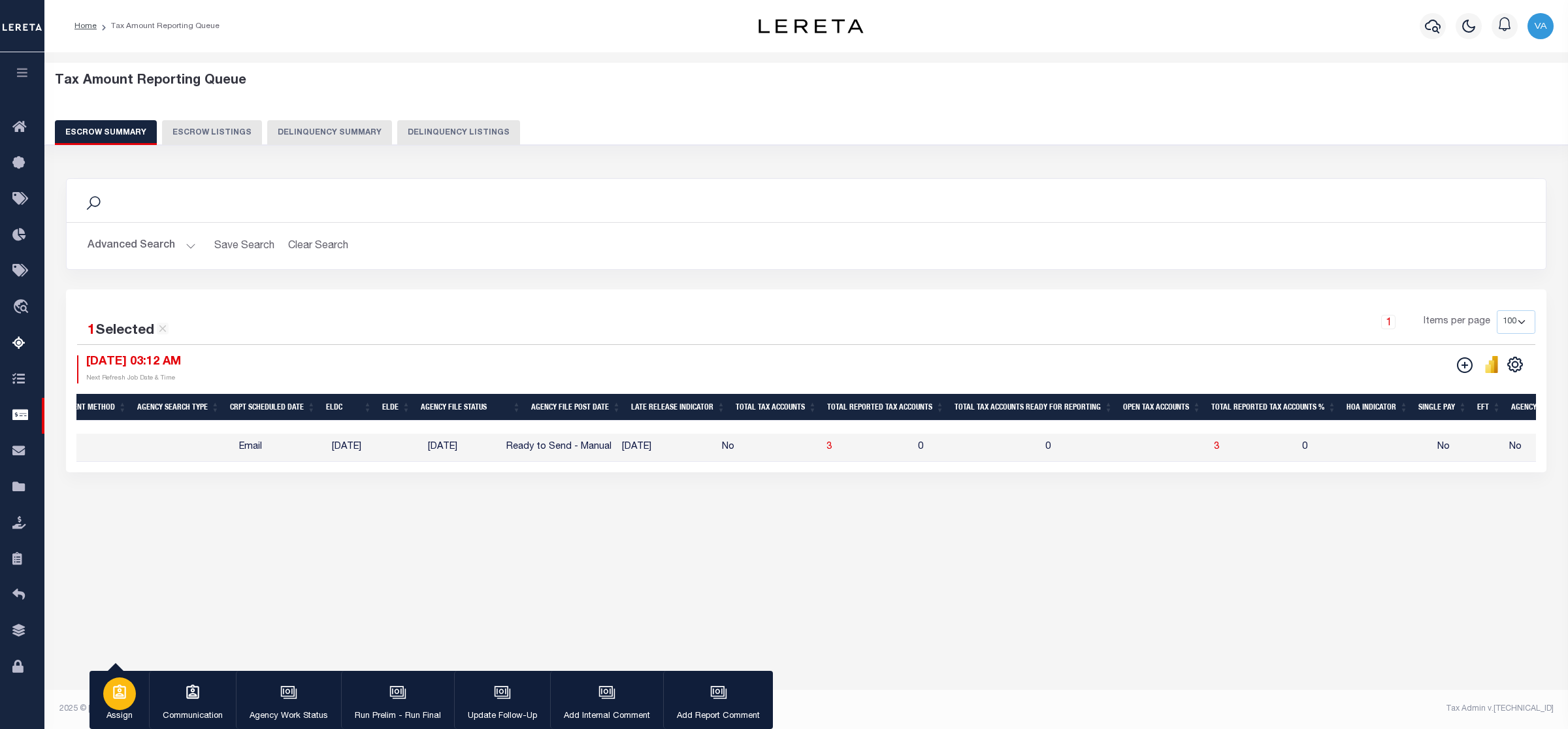
click at [119, 691] on icon "button" at bounding box center [119, 692] width 17 height 17
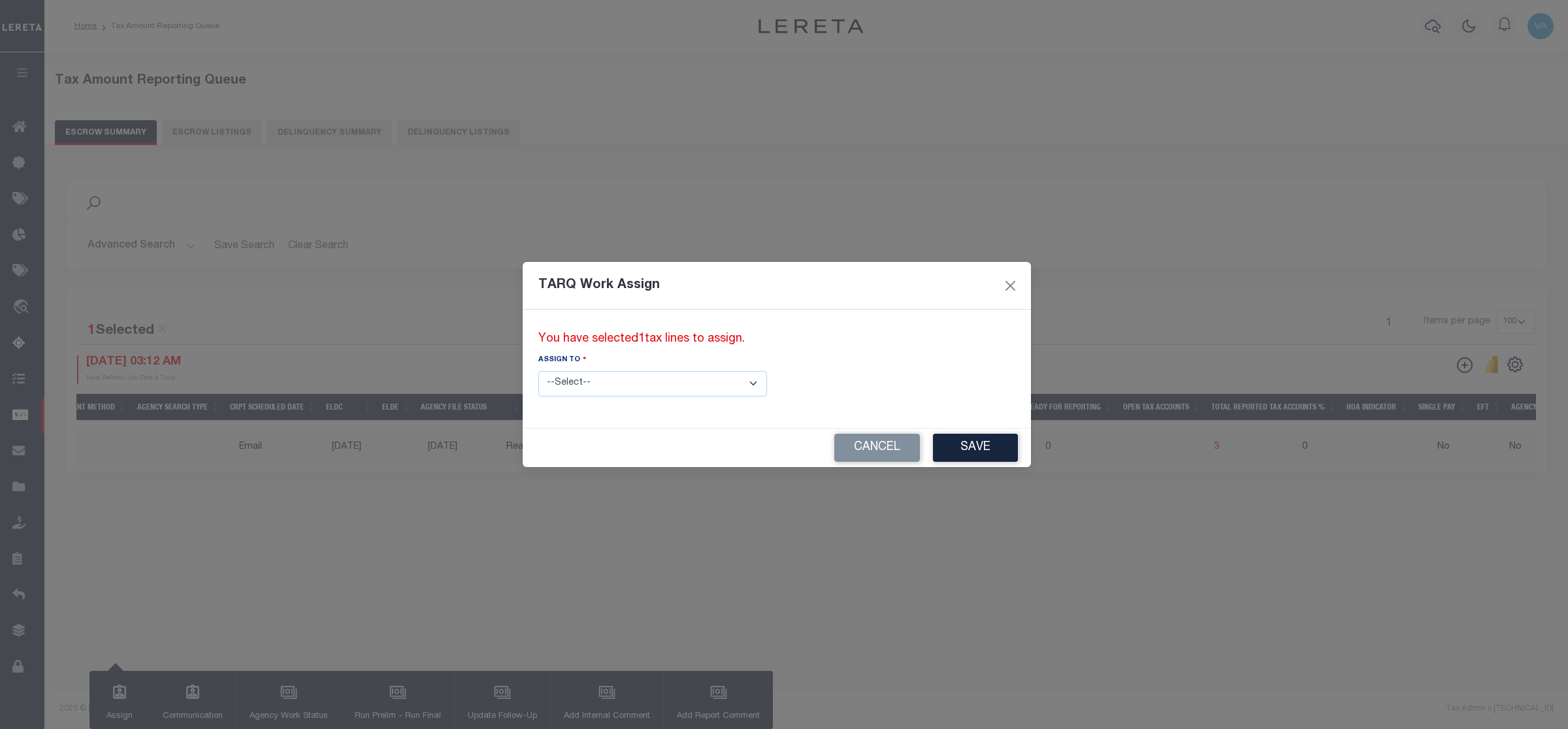
click at [638, 382] on select "--Select-- --Unassigned-- --Unassigned-- Abdul Muzain Adhikary Rinki Agustin Fe…" at bounding box center [653, 384] width 229 height 25
select select "Vamsi Kalikiri"
click at [539, 371] on select "--Select-- --Unassigned-- --Unassigned-- Abdul Muzain Adhikary Rinki Agustin Fe…" at bounding box center [653, 384] width 229 height 25
click at [933, 452] on button "Save" at bounding box center [975, 448] width 85 height 28
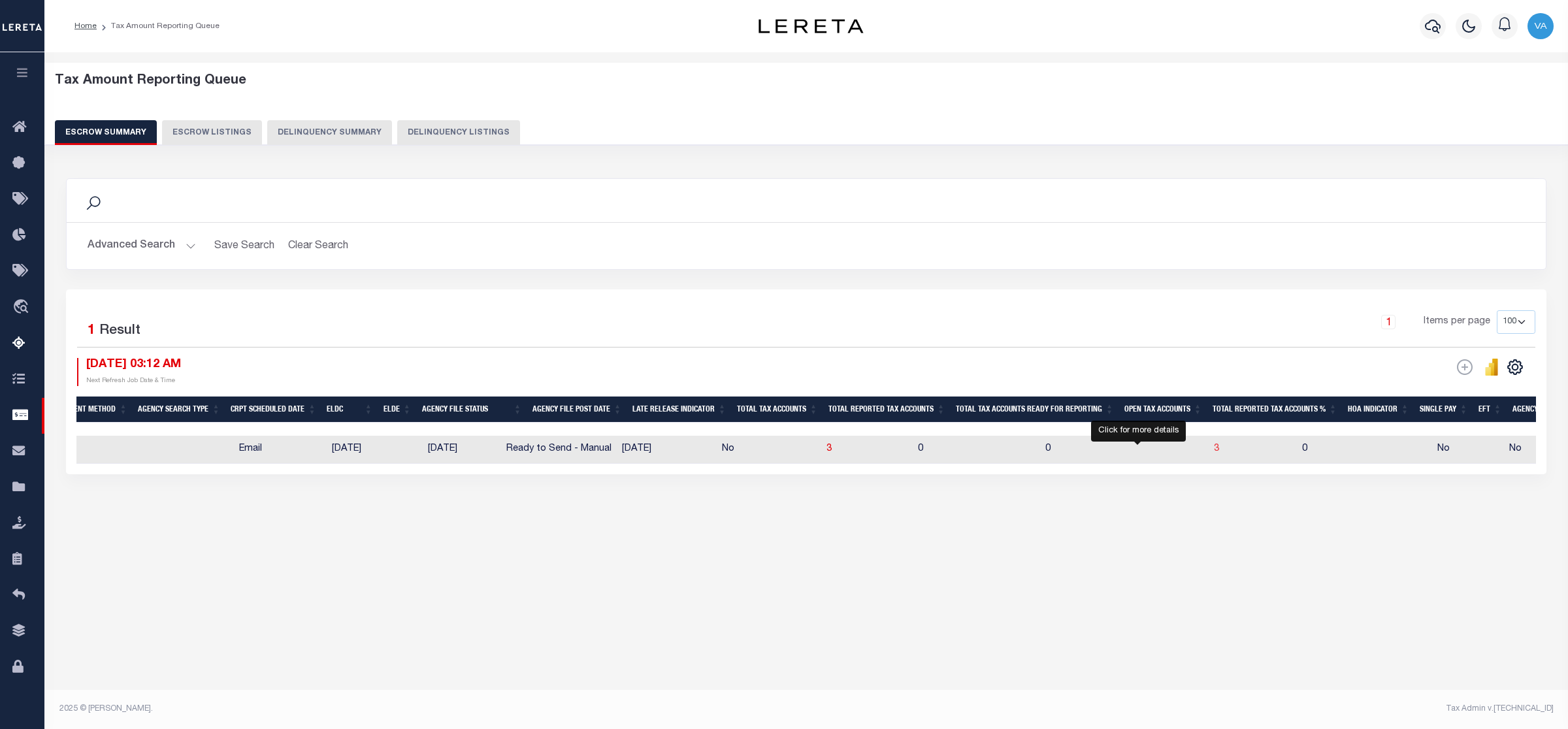
click at [1214, 451] on span "3" at bounding box center [1216, 448] width 5 height 9
select select "100"
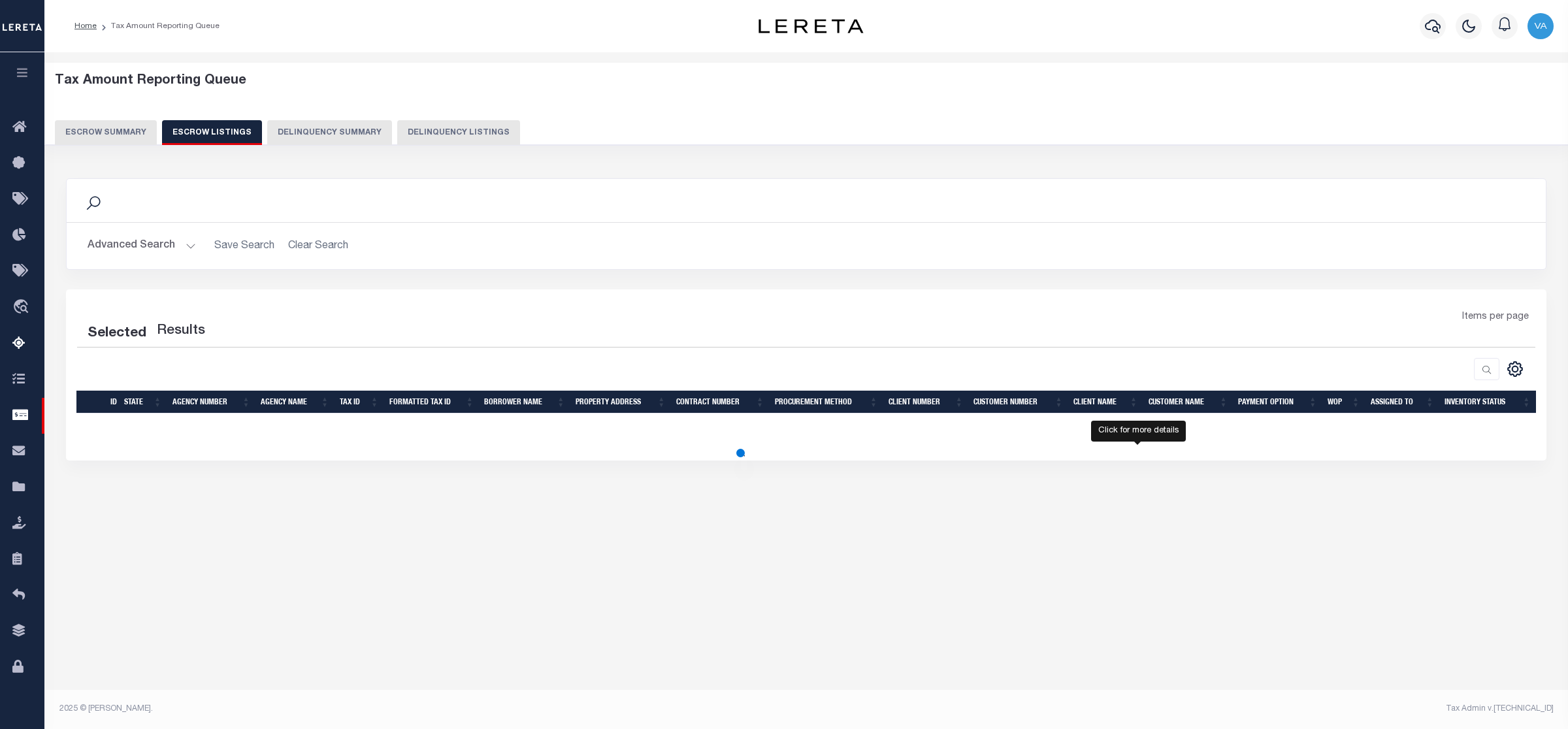
select select "100"
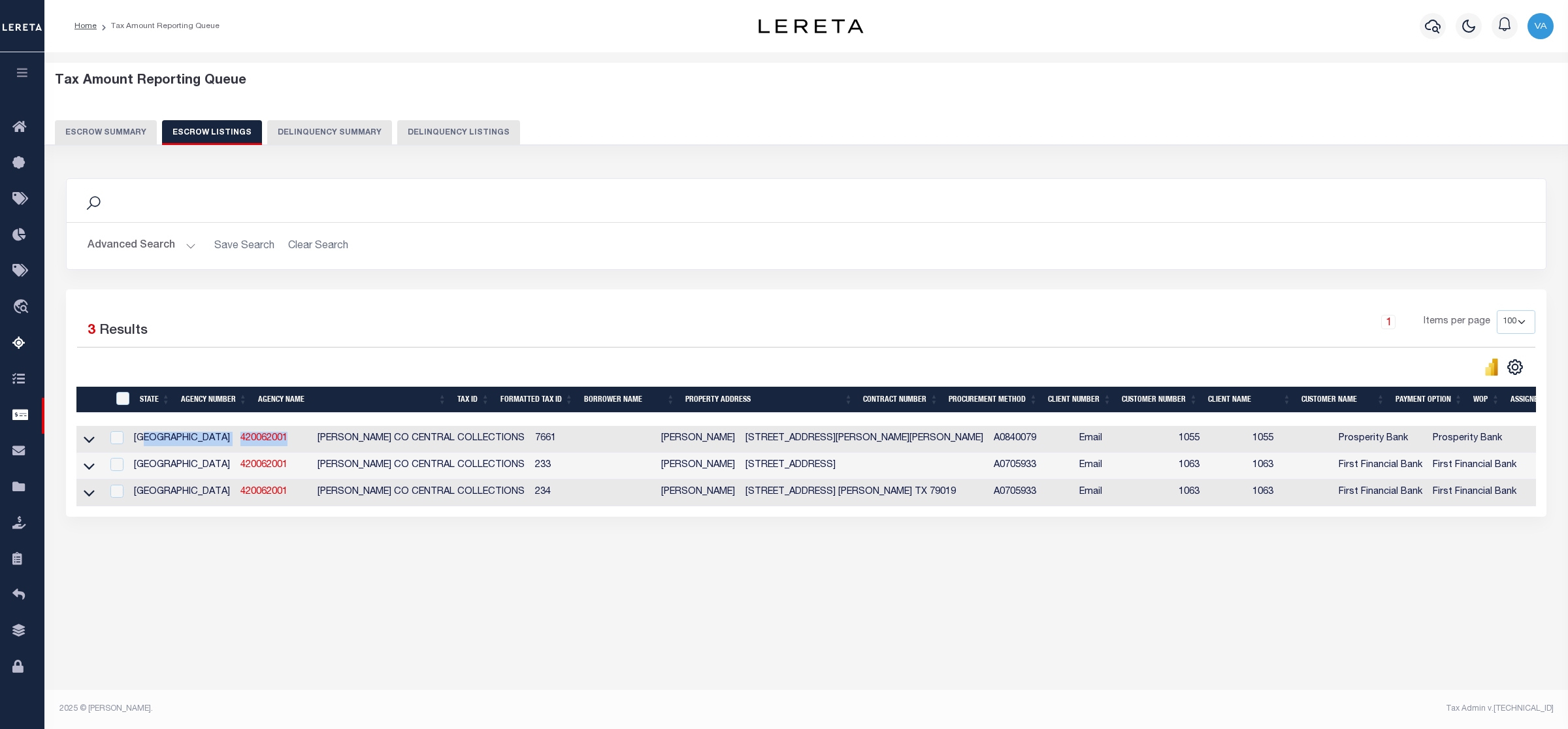
drag, startPoint x: 175, startPoint y: 442, endPoint x: 241, endPoint y: 441, distance: 66.0
click at [241, 441] on tr "TX 420062001 ARMSTRONG CO CENTRAL COLLECTIONS 7661 BRANTLEE LEMONS 700 DYER ST …" at bounding box center [931, 439] width 1708 height 27
copy tr "420062001"
drag, startPoint x: 487, startPoint y: 440, endPoint x: 458, endPoint y: 445, distance: 29.4
click at [530, 445] on td "7661" at bounding box center [551, 439] width 42 height 27
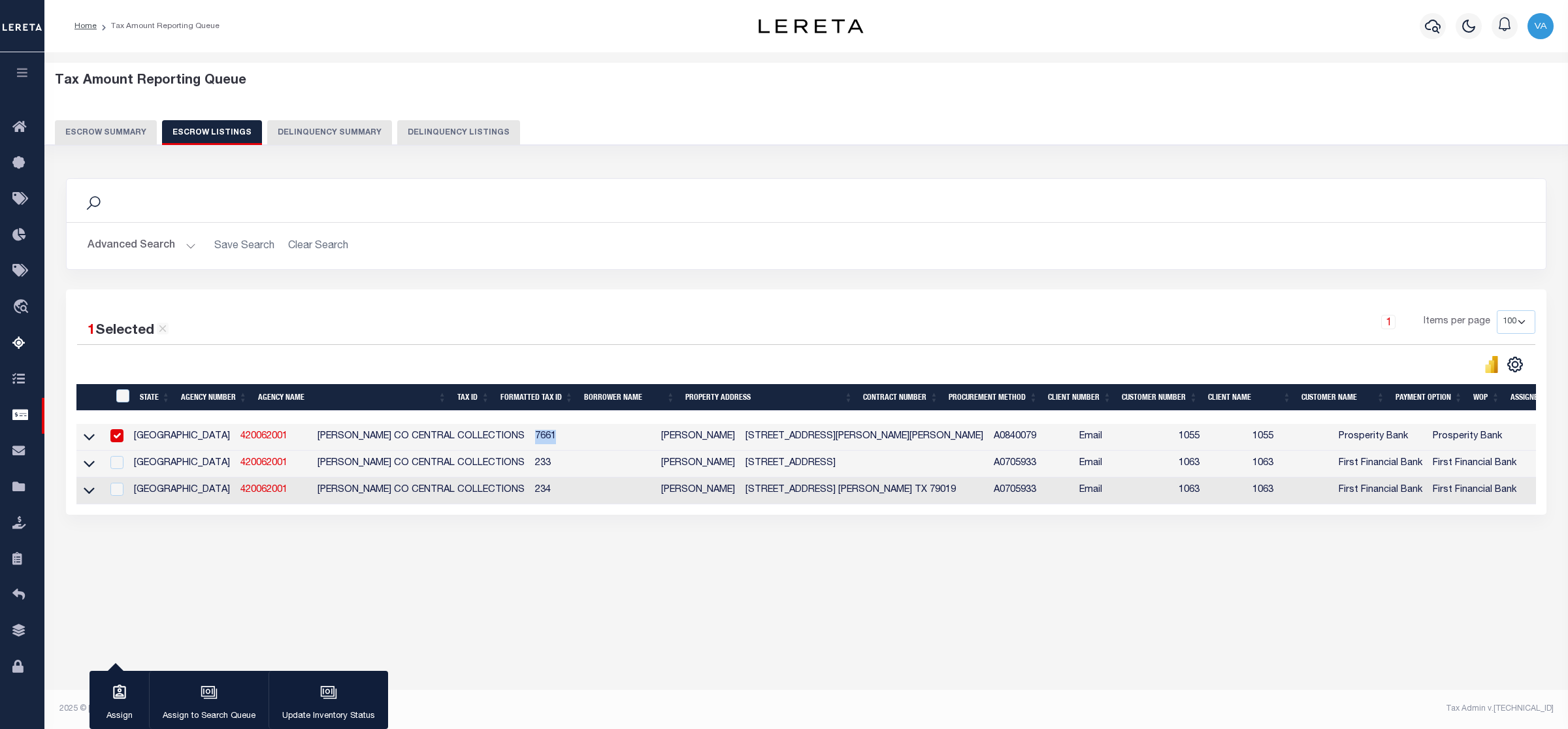
copy td "7661"
drag, startPoint x: 178, startPoint y: 435, endPoint x: 233, endPoint y: 438, distance: 55.1
click at [235, 438] on td "420062001" at bounding box center [273, 438] width 77 height 27
checkbox input "false"
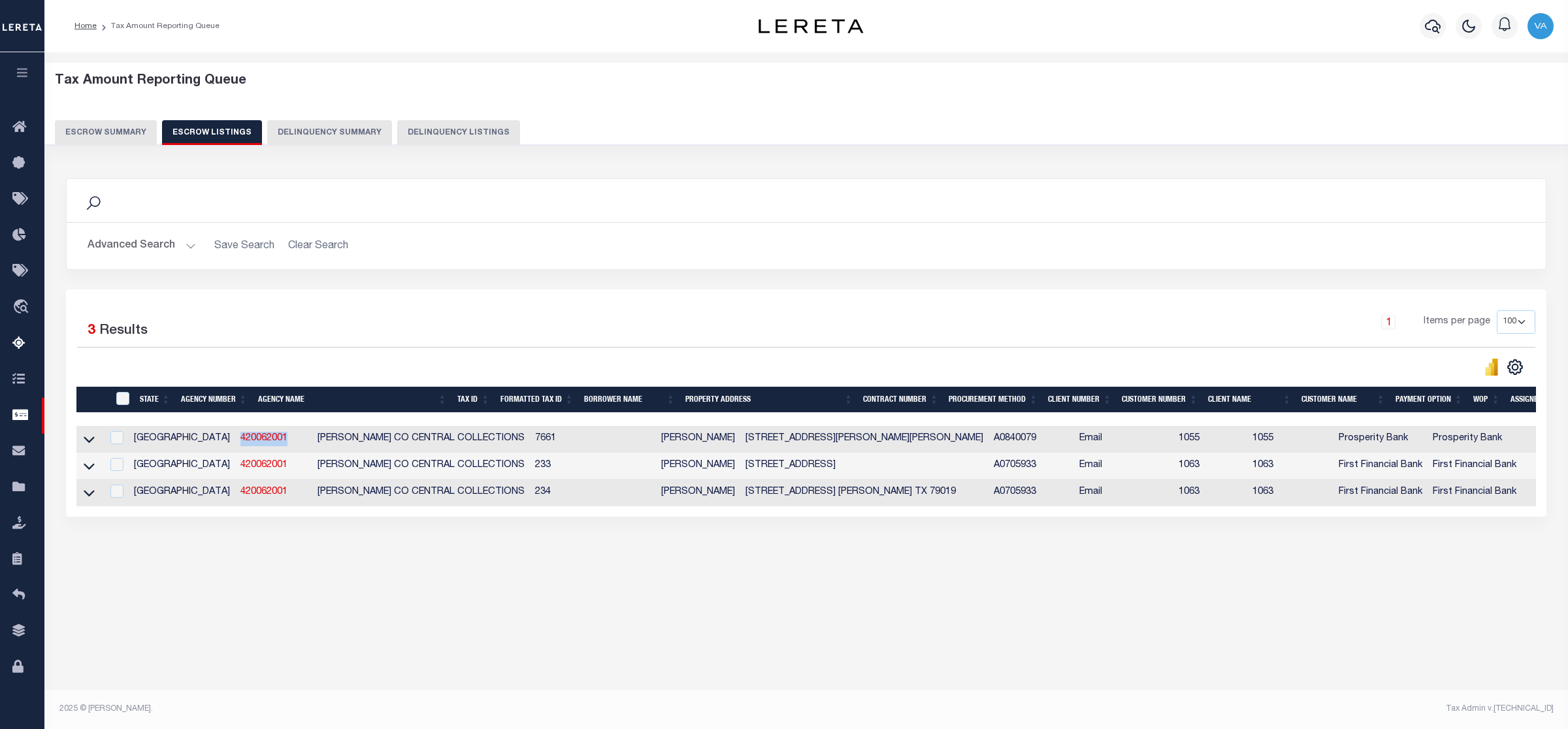
copy link "420062001"
click at [131, 136] on button "Escrow Summary" at bounding box center [105, 132] width 102 height 24
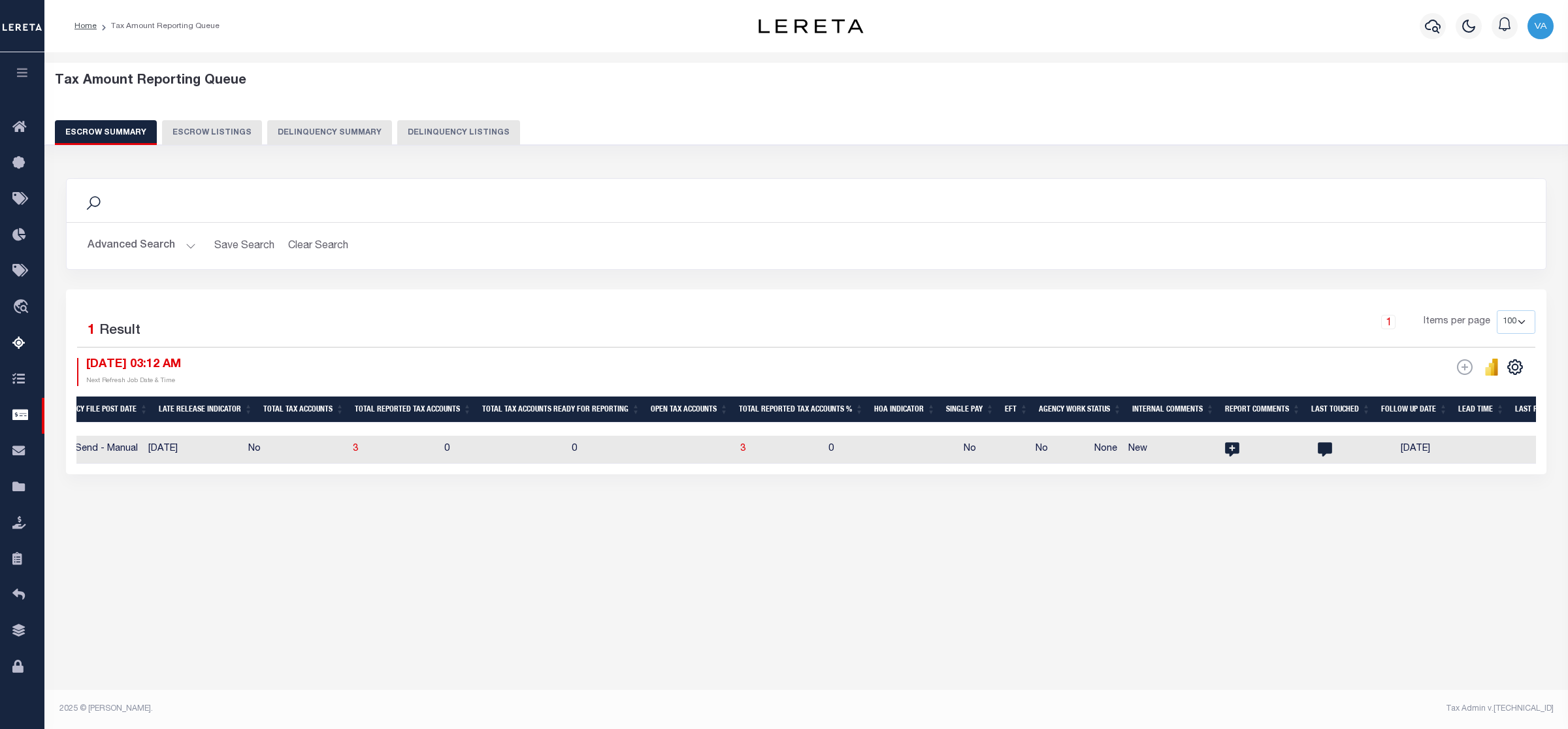
scroll to position [0, 1238]
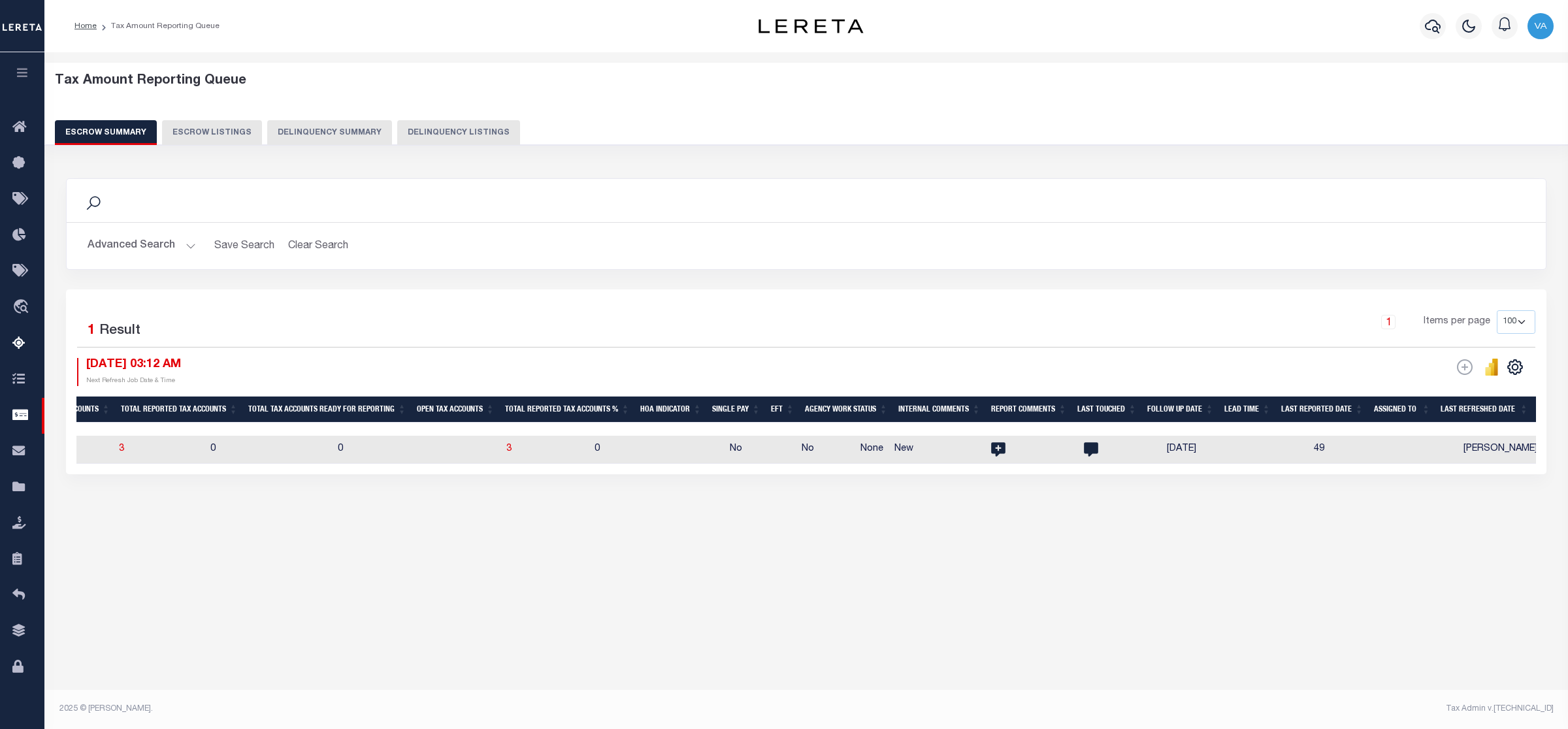
click at [177, 246] on button "Advanced Search" at bounding box center [141, 246] width 109 height 25
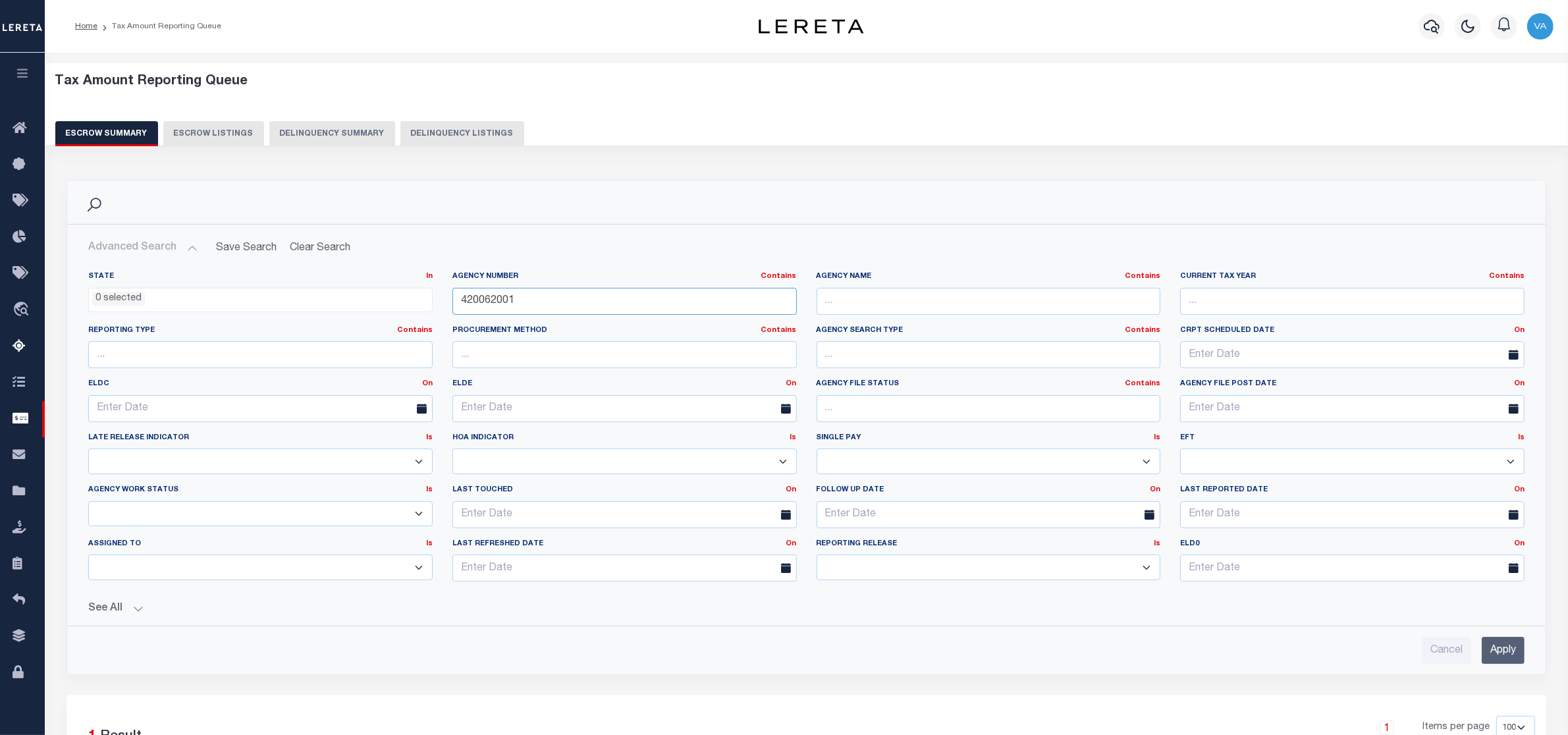
drag, startPoint x: 524, startPoint y: 297, endPoint x: 438, endPoint y: 298, distance: 86.0
click at [438, 298] on div "State In In AK AL AR AZ CA CO CT DC DE FL GA GU HI IA ID IL IN KS KY LA MA MD M…" at bounding box center [806, 432] width 1456 height 321
paste input "2190000"
type input "422190000"
click at [1488, 650] on input "Apply" at bounding box center [1503, 650] width 43 height 27
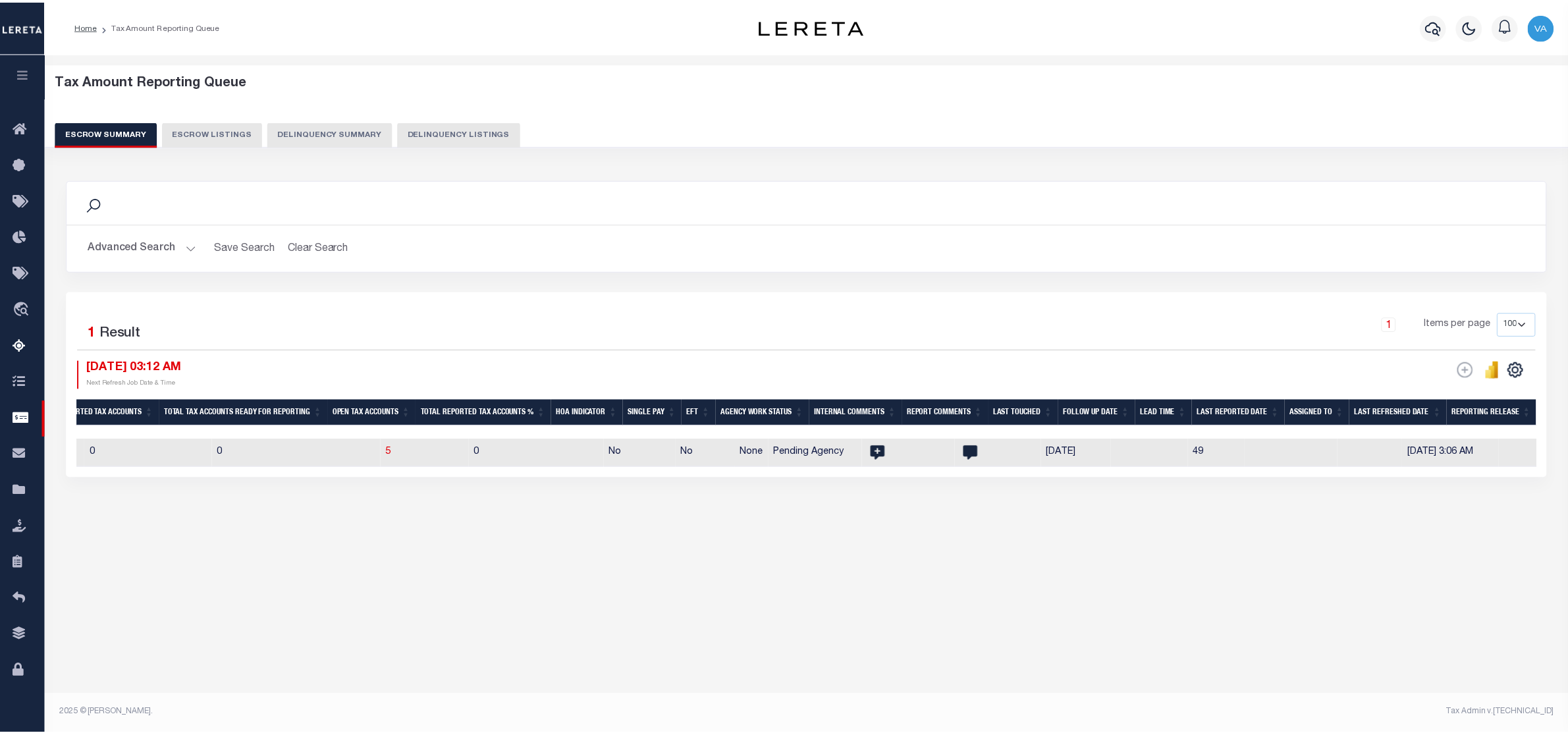
scroll to position [0, 1225]
click at [531, 454] on td "0" at bounding box center [564, 454] width 137 height 28
checkbox input "true"
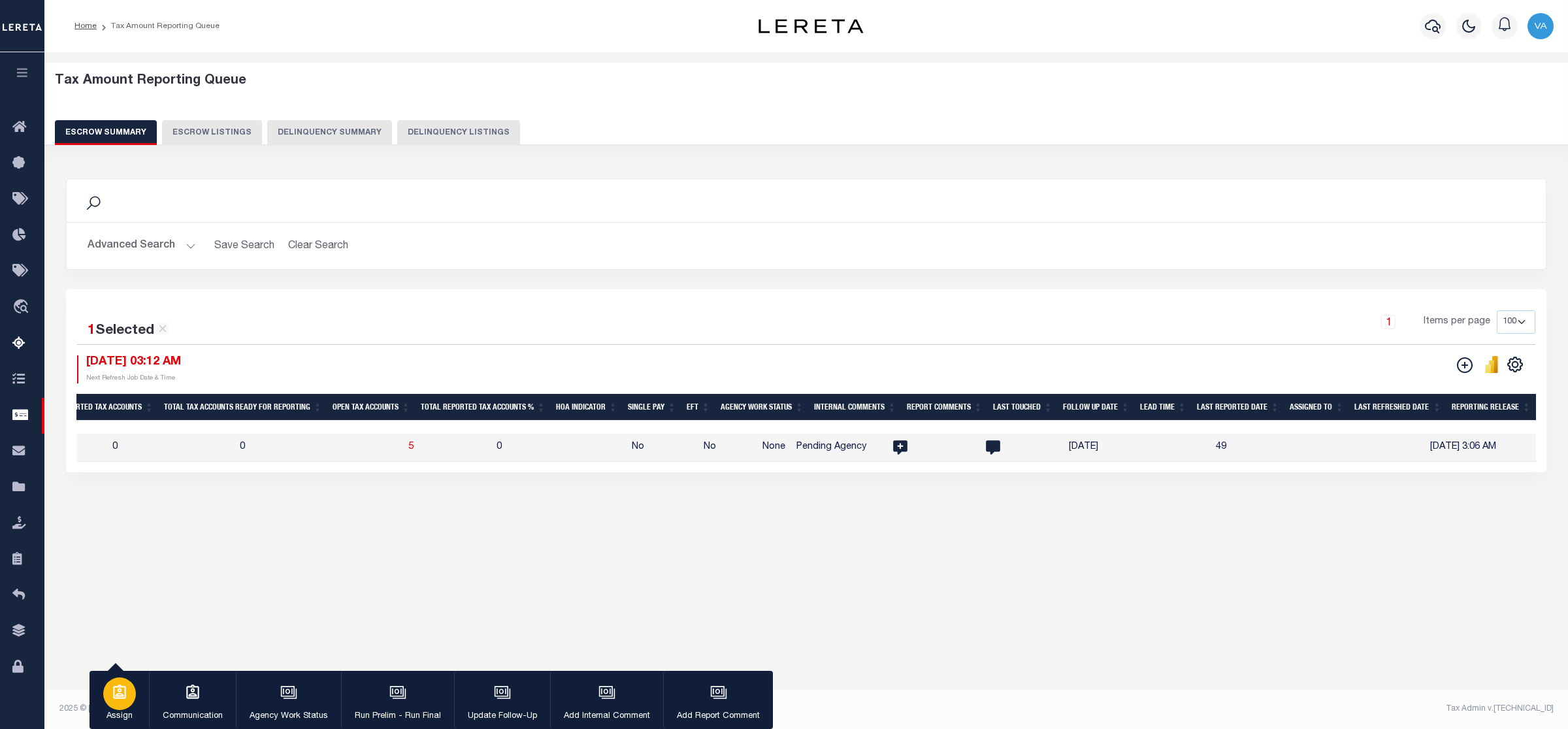
click at [113, 703] on div "button" at bounding box center [119, 694] width 33 height 33
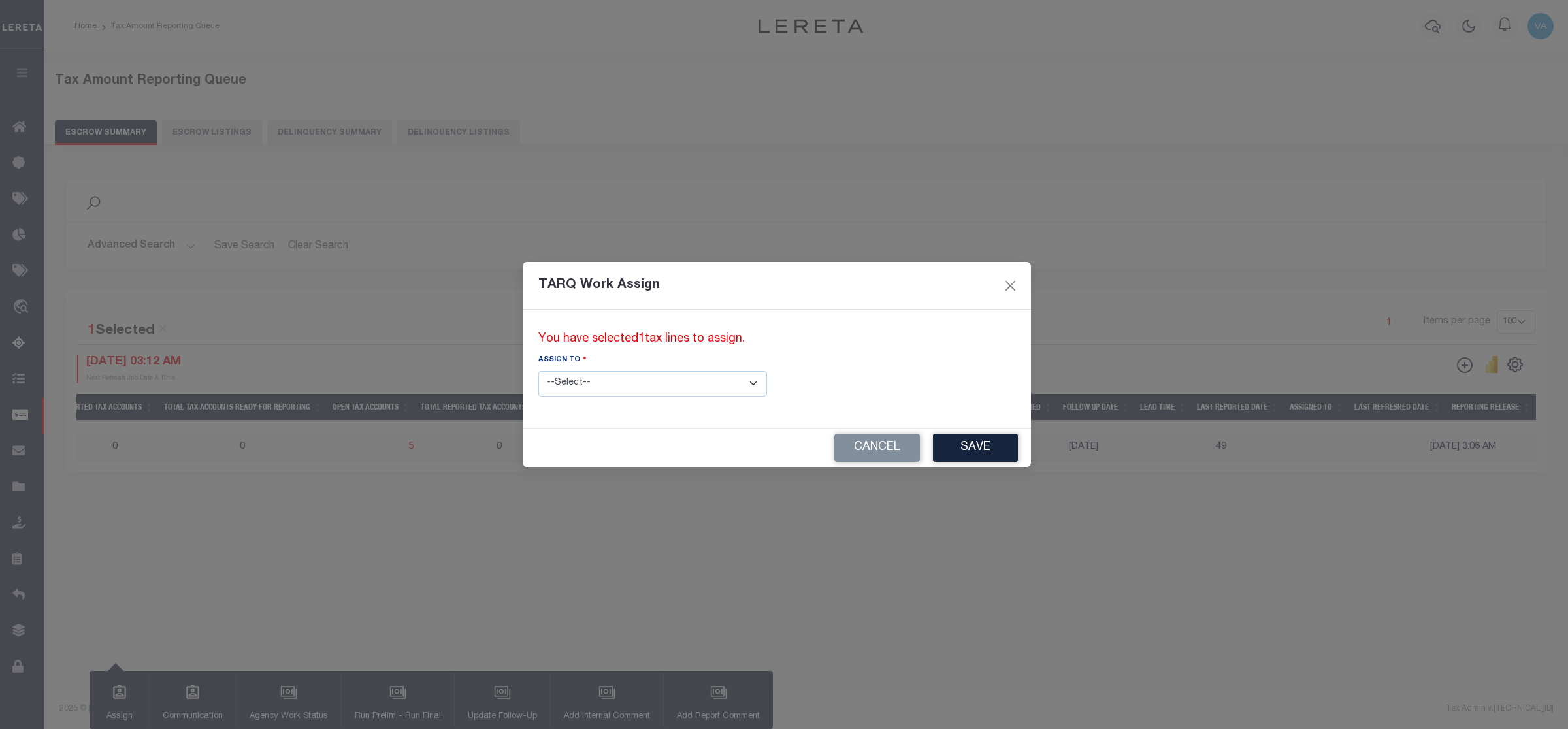
click at [613, 384] on select "--Select-- --Unassigned-- --Unassigned-- Abdul Muzain Adhikary Rinki Agustin Fe…" at bounding box center [653, 384] width 229 height 25
select select "Vamsi Kalikiri"
click at [539, 371] on select "--Select-- --Unassigned-- --Unassigned-- Abdul Muzain Adhikary Rinki Agustin Fe…" at bounding box center [653, 384] width 229 height 25
click at [933, 449] on button "Save" at bounding box center [975, 448] width 85 height 28
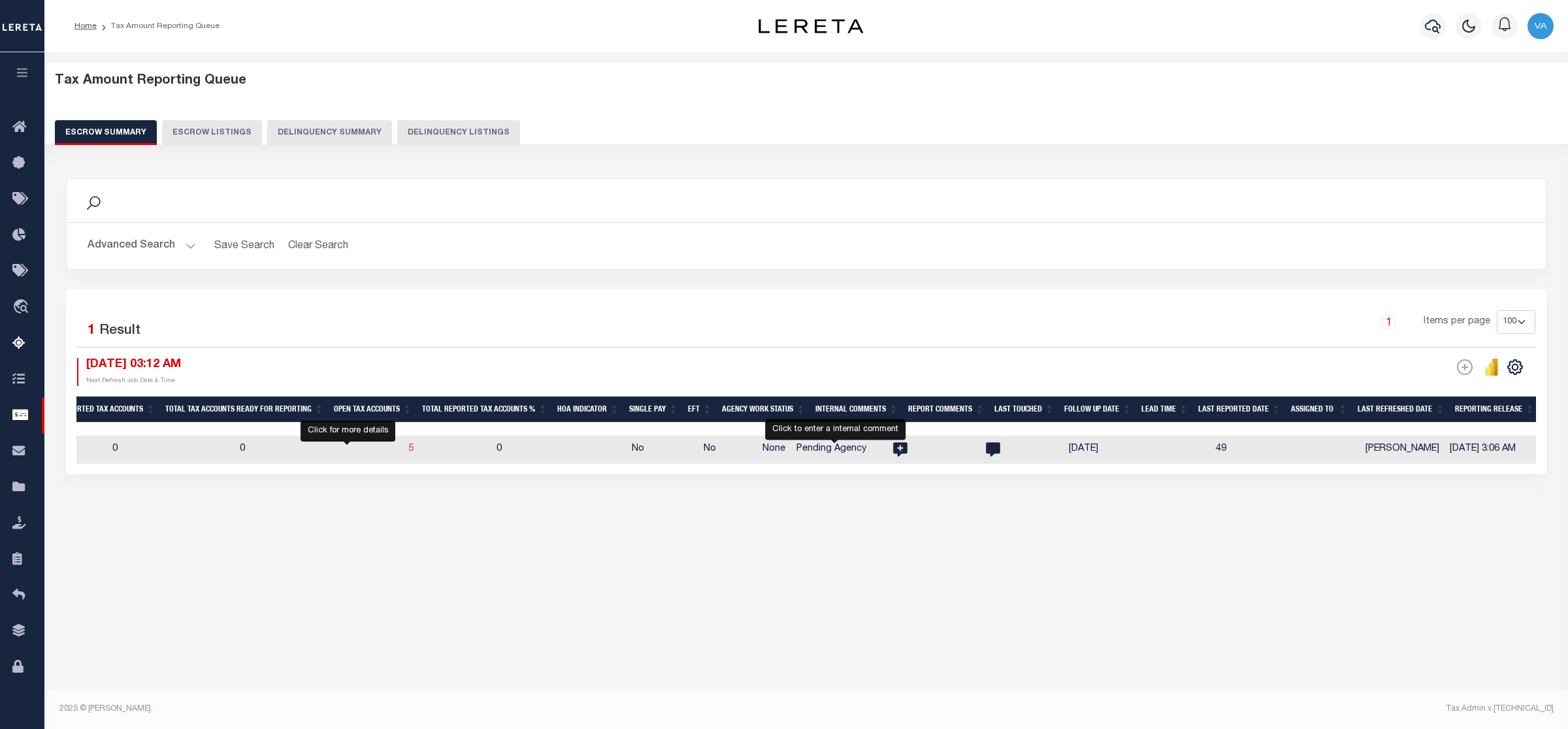
click at [408, 451] on span "5" at bounding box center [411, 448] width 5 height 9
select select "100"
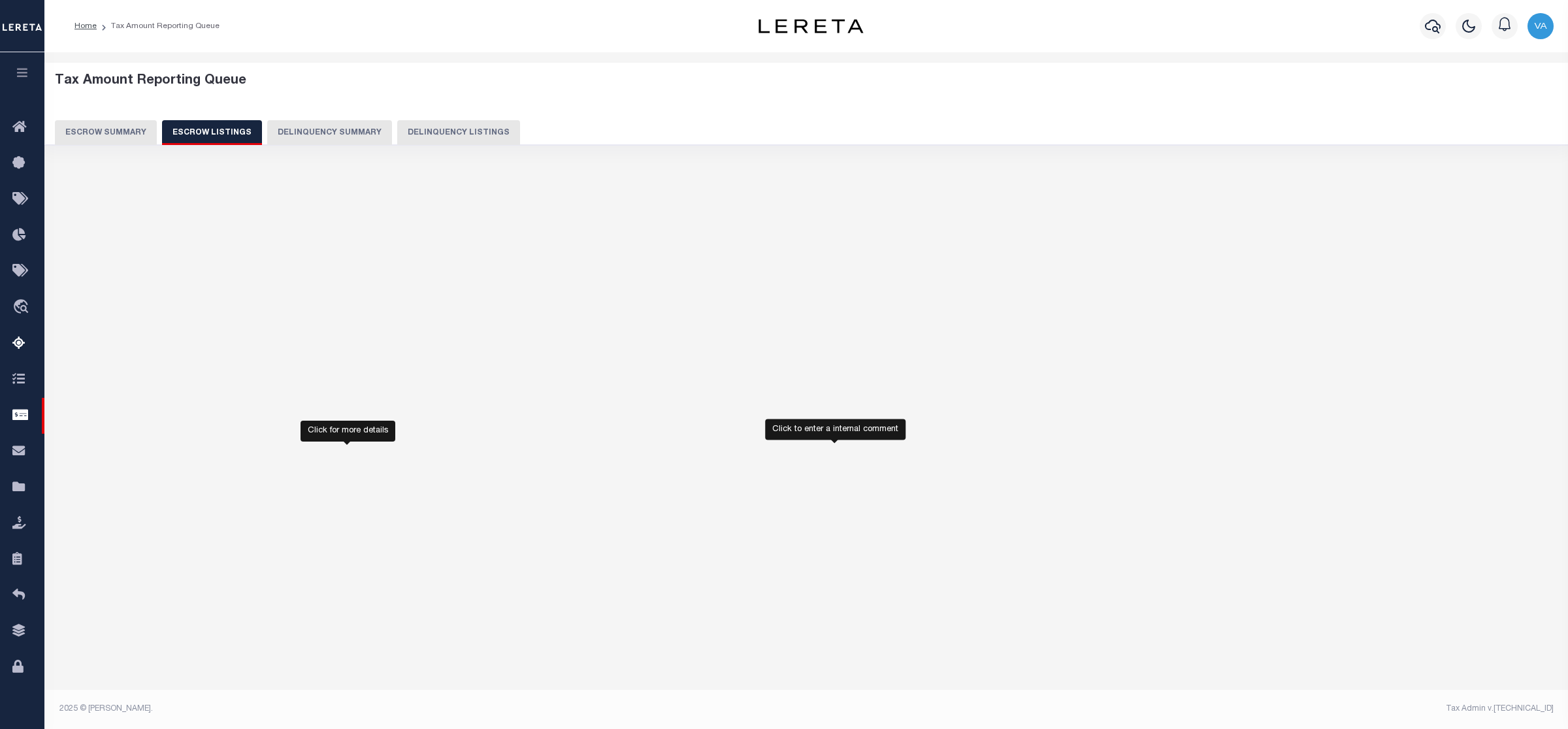
select select "100"
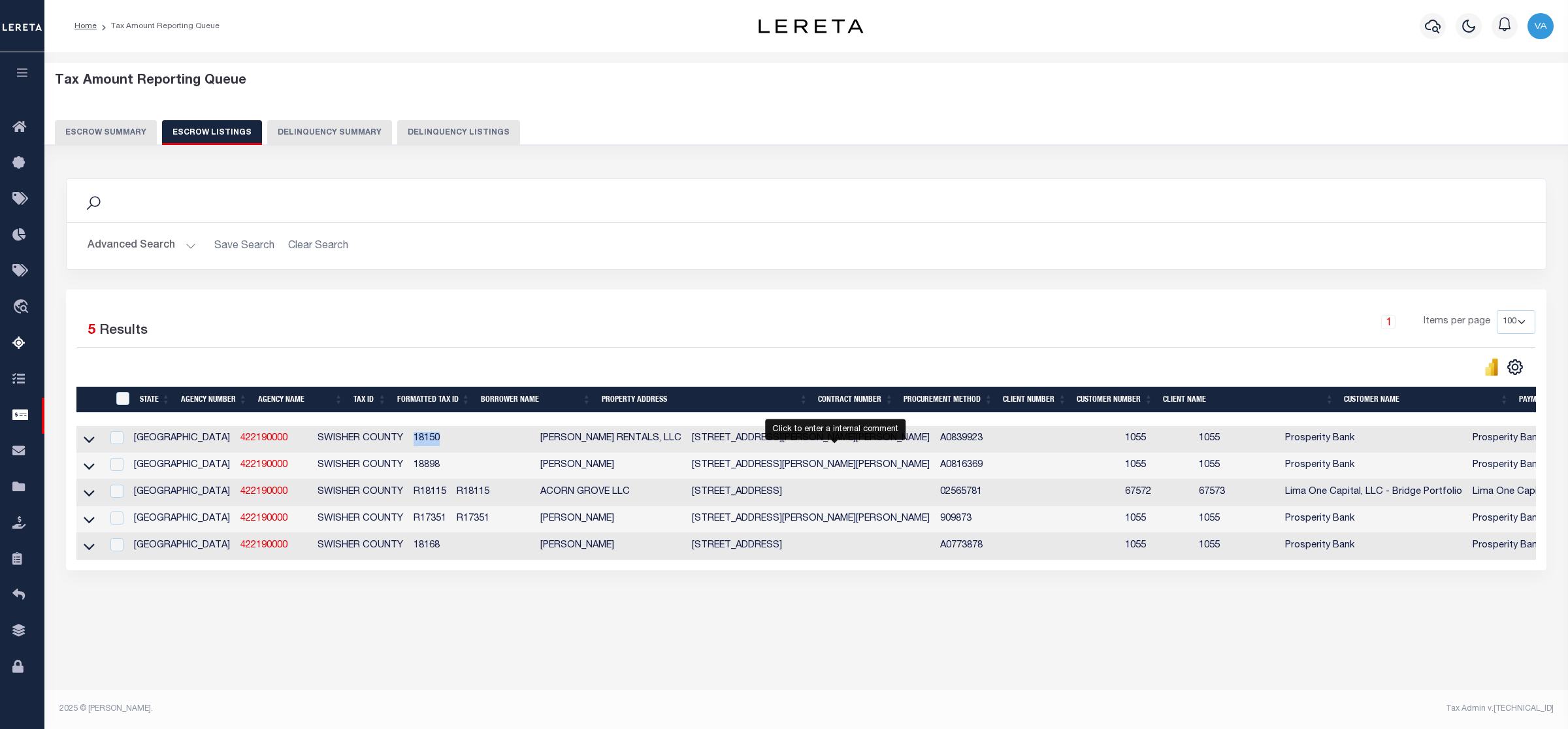
drag, startPoint x: 351, startPoint y: 442, endPoint x: 406, endPoint y: 440, distance: 55.0
click at [406, 440] on tr "TX 422190000 SWISHER COUNTY 18150 MICHELS RENTALS, LLC 223 N FLOYD AVE TULIA, T…" at bounding box center [994, 439] width 1836 height 27
copy td "18150"
drag, startPoint x: 350, startPoint y: 462, endPoint x: 384, endPoint y: 469, distance: 34.7
click at [408, 469] on td "18898" at bounding box center [429, 466] width 43 height 27
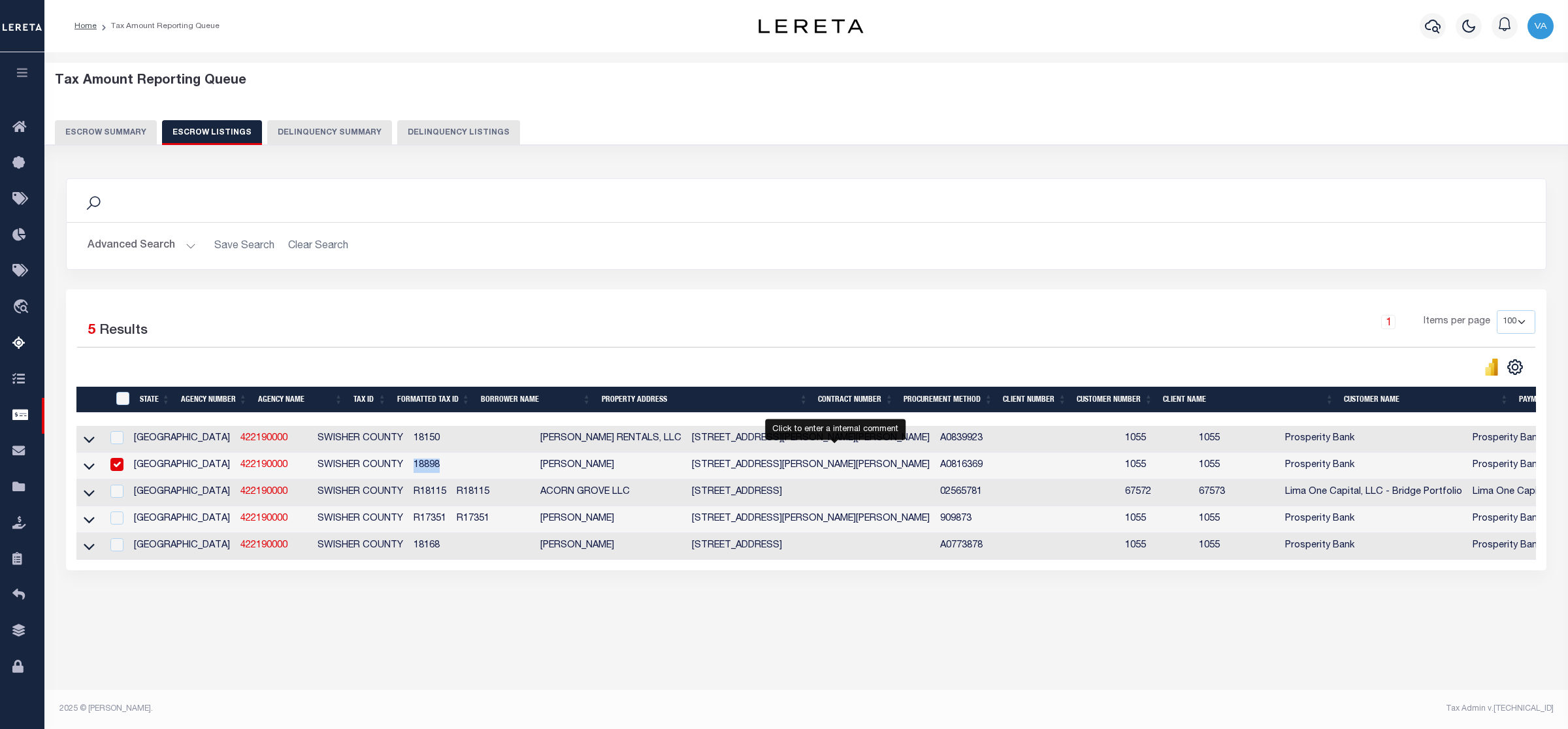
checkbox input "true"
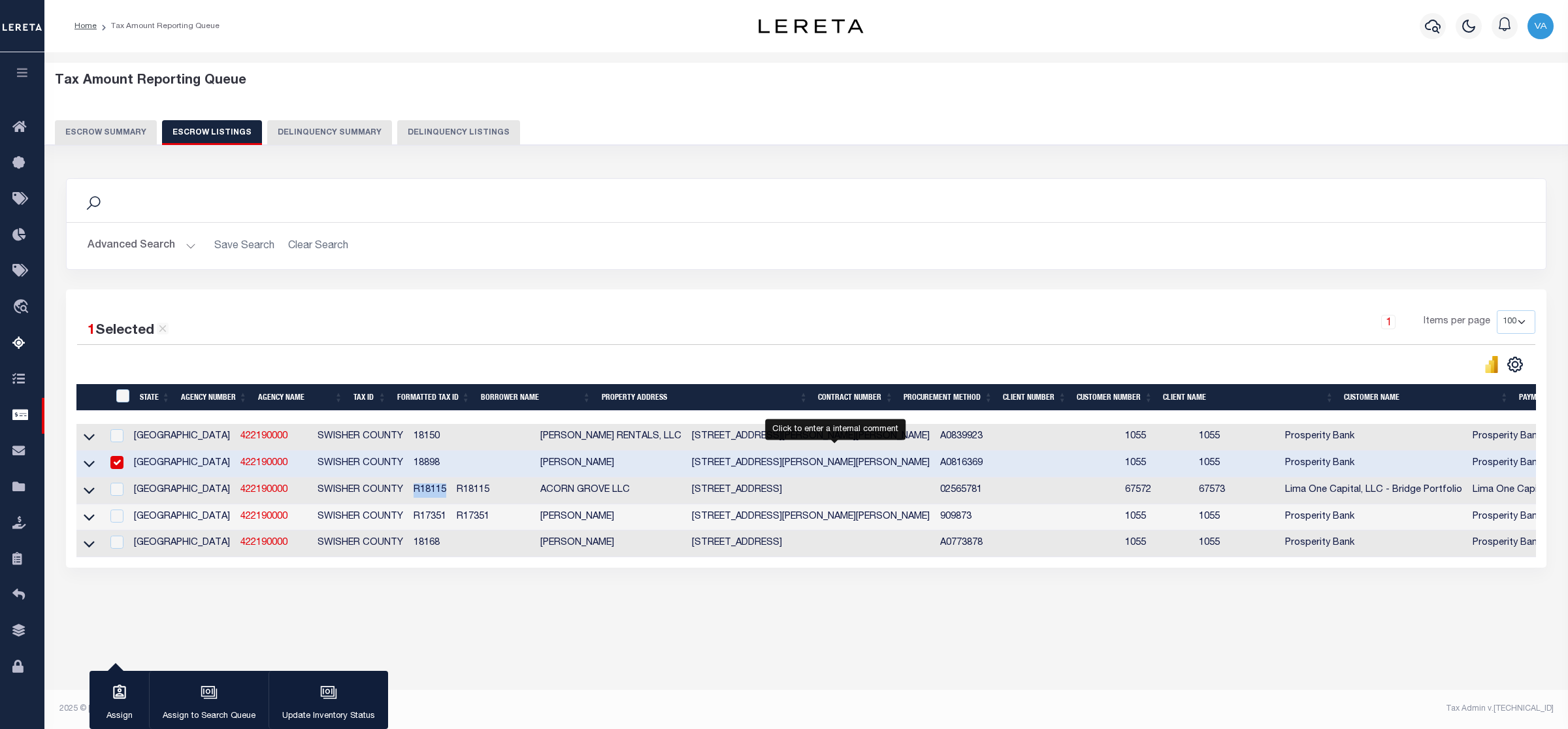
drag, startPoint x: 349, startPoint y: 491, endPoint x: 388, endPoint y: 502, distance: 40.5
click at [408, 502] on td "R18115" at bounding box center [429, 491] width 43 height 27
checkbox input "true"
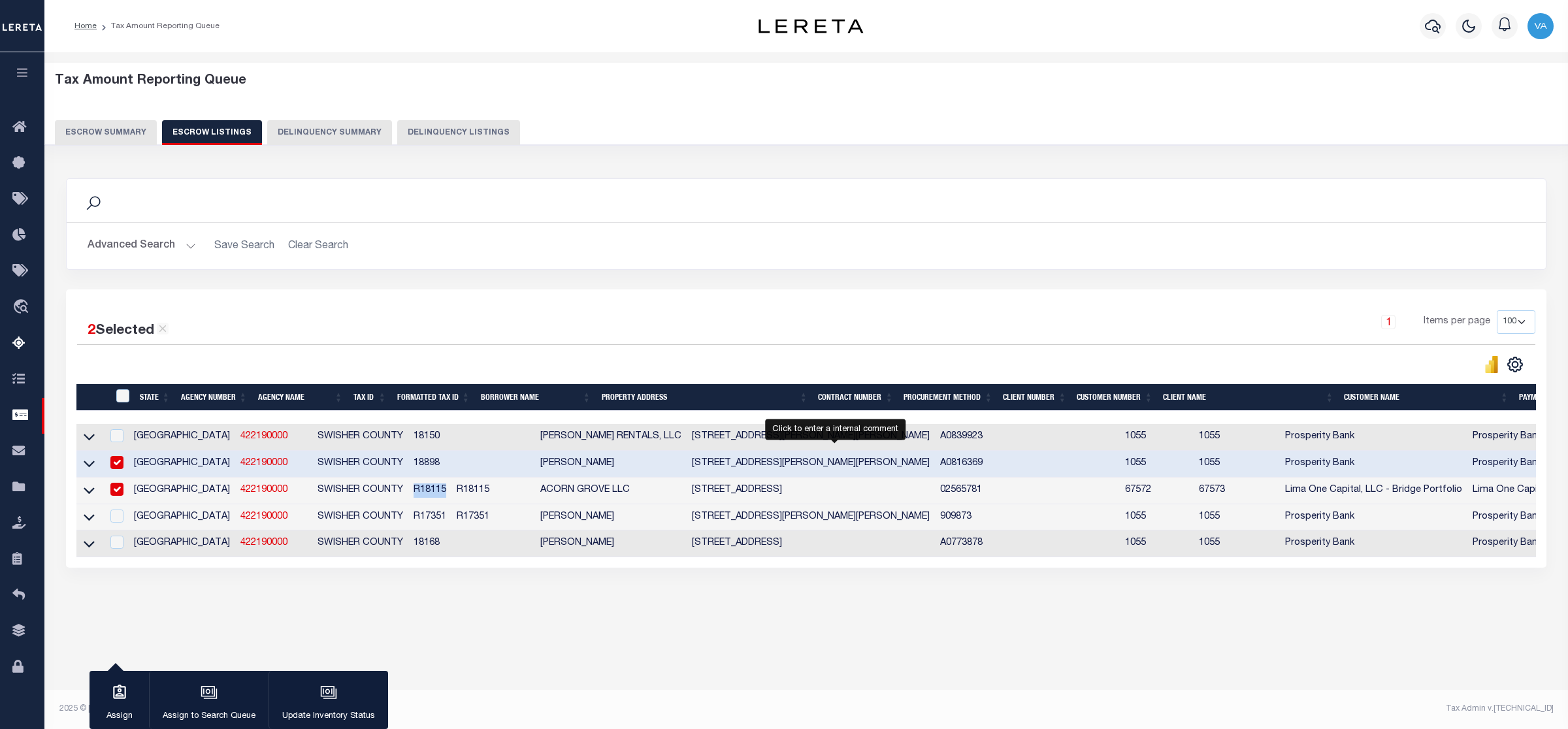
drag, startPoint x: 345, startPoint y: 518, endPoint x: 384, endPoint y: 518, distance: 39.0
click at [384, 518] on tr "TX 422190000 SWISHER COUNTY R17351 R17351 MARIA ERLINDA JUAREZ 406 N MAXWELL AV…" at bounding box center [994, 518] width 1836 height 27
drag, startPoint x: 349, startPoint y: 551, endPoint x: 395, endPoint y: 546, distance: 46.3
click at [395, 546] on tr "TX 422190000 SWISHER COUNTY 18168 JOE BRUCE SANDLIN 516 NW 2ND ST TULIA, TX 790…" at bounding box center [994, 544] width 1836 height 27
drag, startPoint x: 173, startPoint y: 438, endPoint x: 232, endPoint y: 439, distance: 59.0
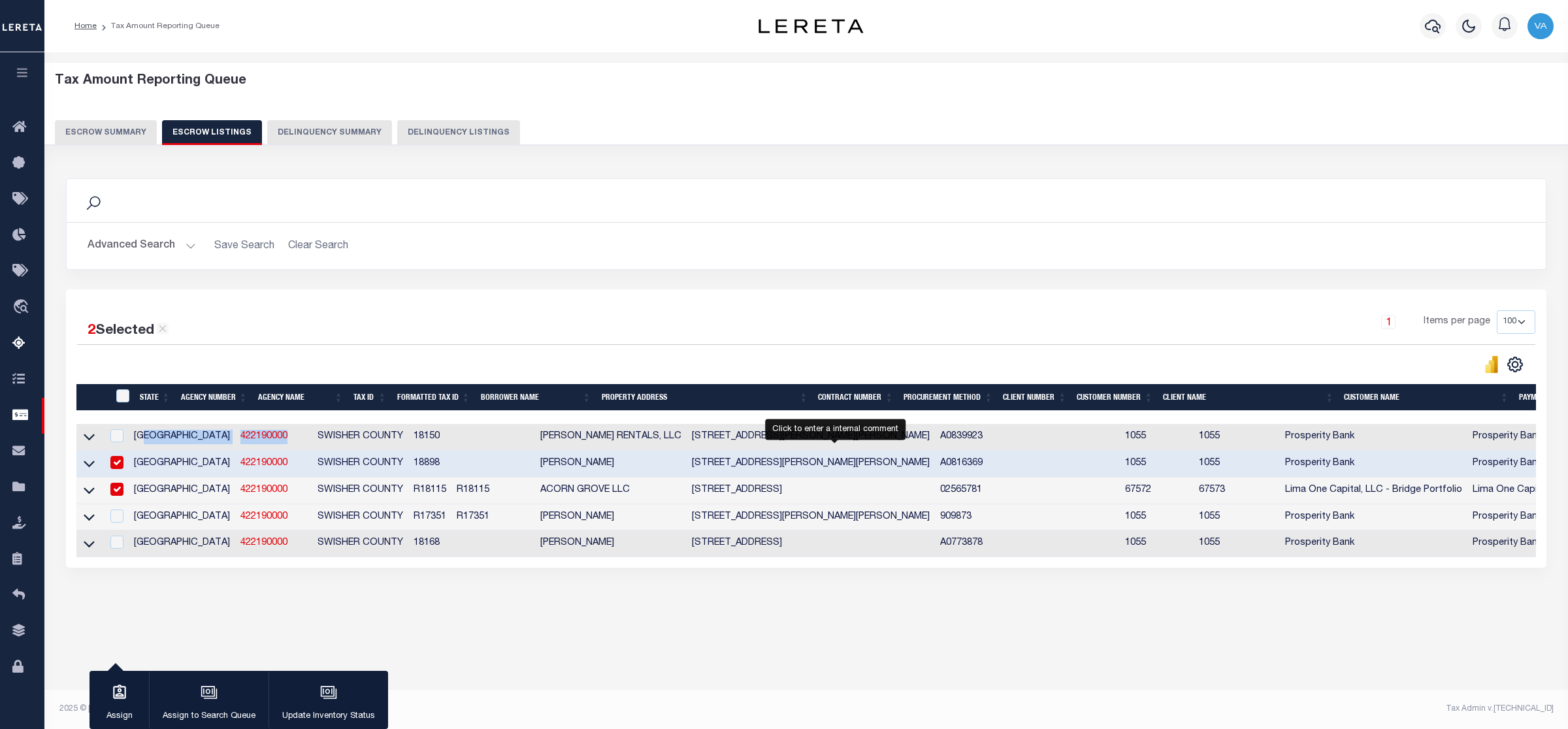
click at [232, 439] on tr "TX 422190000 SWISHER COUNTY 18150 MICHELS RENTALS, LLC 223 N FLOYD AVE TULIA, T…" at bounding box center [994, 438] width 1836 height 27
click at [122, 132] on button "Escrow Summary" at bounding box center [105, 132] width 102 height 24
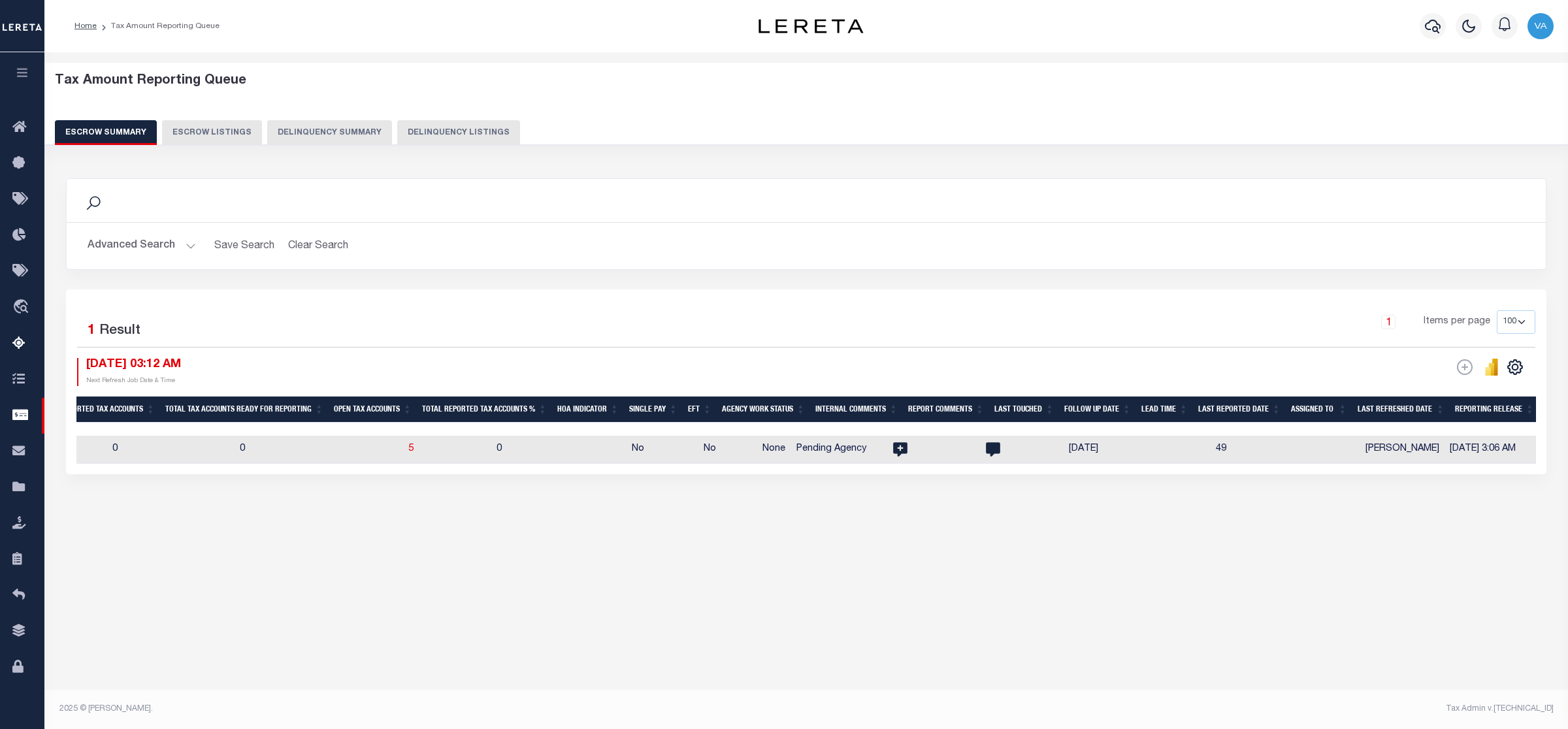
click at [161, 240] on button "Advanced Search" at bounding box center [141, 246] width 109 height 25
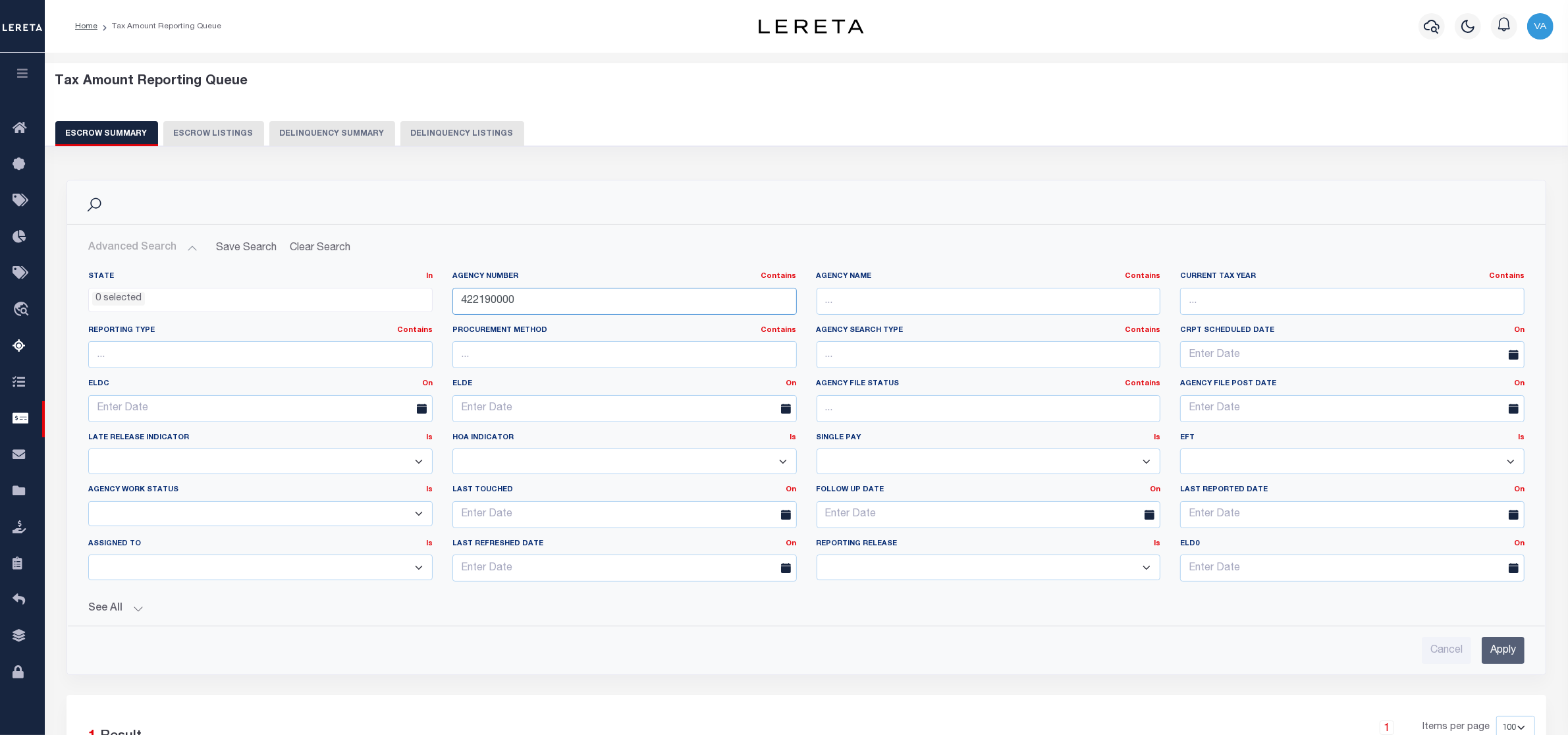
drag, startPoint x: 526, startPoint y: 303, endPoint x: 420, endPoint y: 303, distance: 106.0
click at [420, 303] on div "State In In AK AL AR AZ CA CO CT DC DE FL GA GU HI IA ID IL IN KS KY LA MA MD M…" at bounding box center [806, 432] width 1456 height 321
paste input "19007"
type input "190070000"
click at [1490, 656] on input "Apply" at bounding box center [1503, 650] width 43 height 27
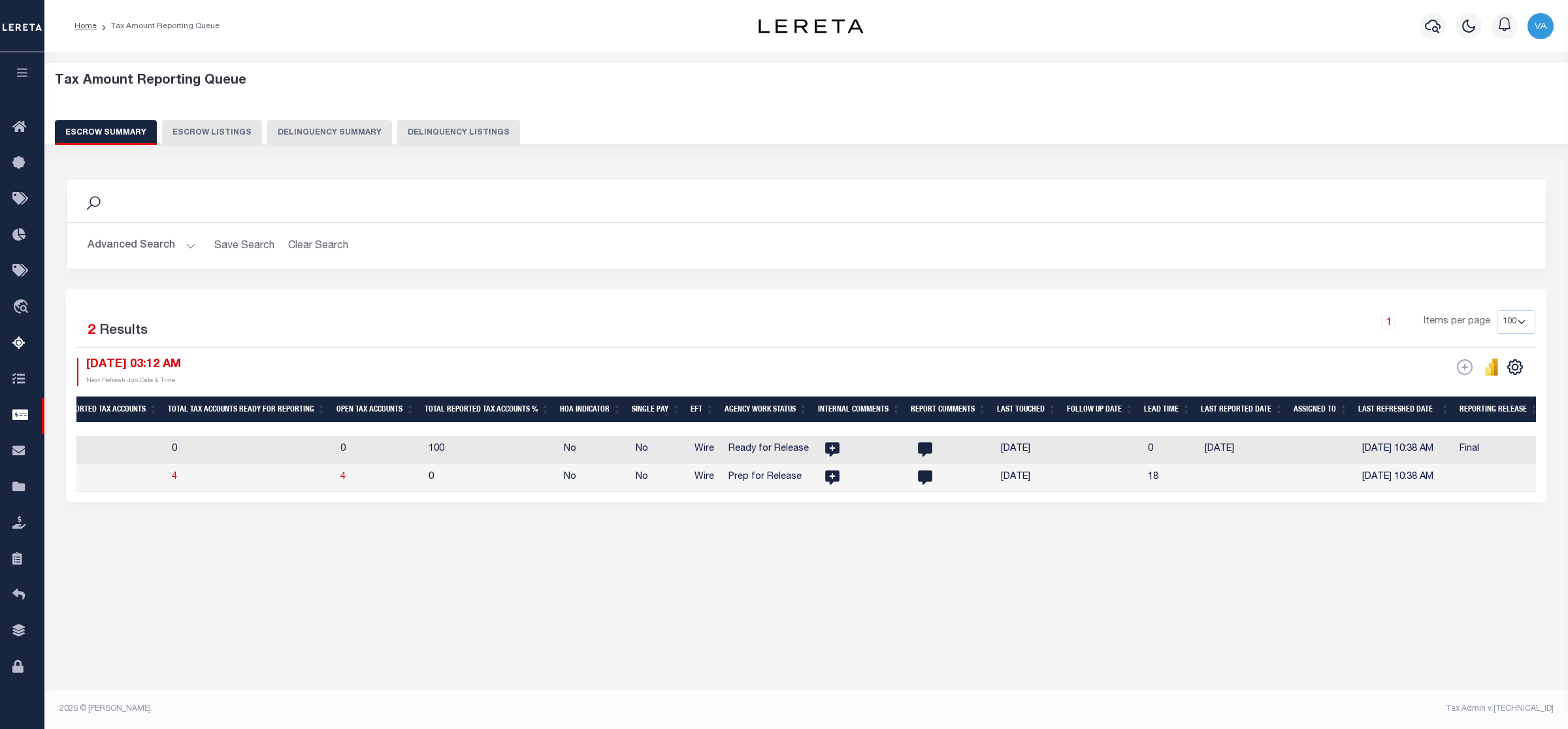
click at [407, 479] on td "4" at bounding box center [380, 478] width 88 height 28
checkbox input "true"
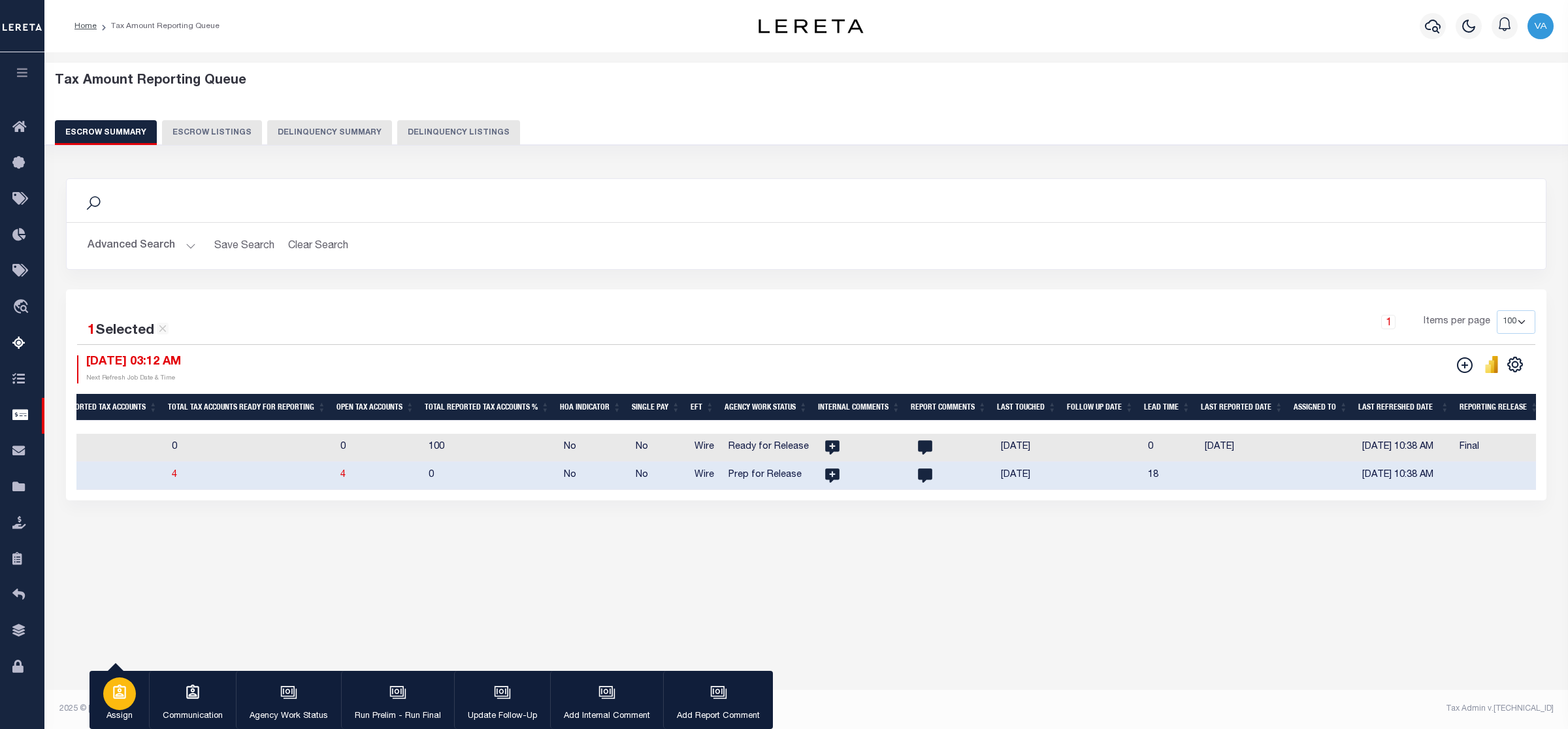
click at [128, 714] on p "Assign" at bounding box center [119, 717] width 33 height 13
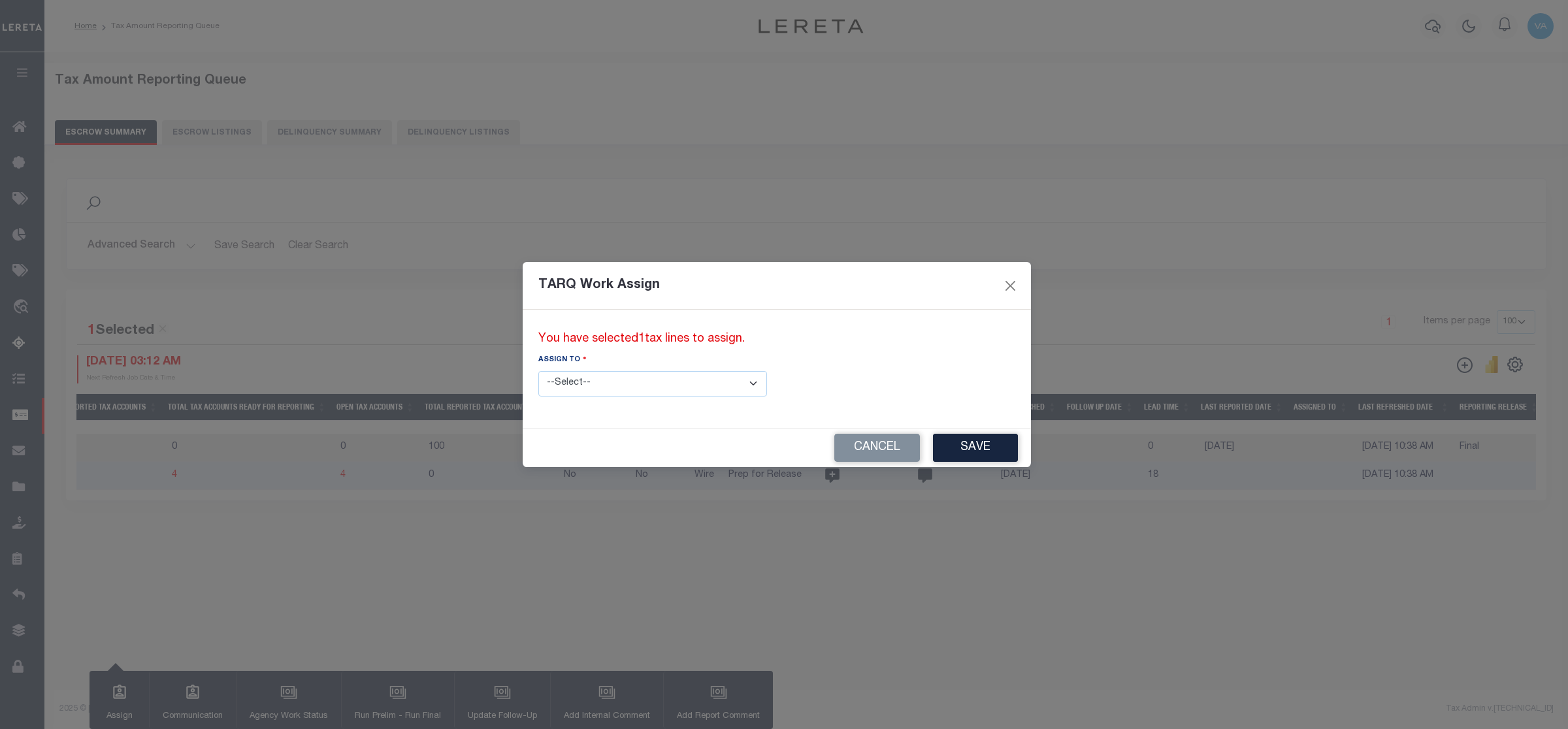
click at [656, 380] on select "--Select-- --Unassigned-- --Unassigned-- Abdul Muzain Adhikary Rinki Agustin Fe…" at bounding box center [653, 384] width 229 height 25
select select "Vamsi Kalikiri"
click at [539, 371] on select "--Select-- --Unassigned-- --Unassigned-- Abdul Muzain Adhikary Rinki Agustin Fe…" at bounding box center [653, 384] width 229 height 25
click at [933, 446] on button "Save" at bounding box center [975, 448] width 85 height 28
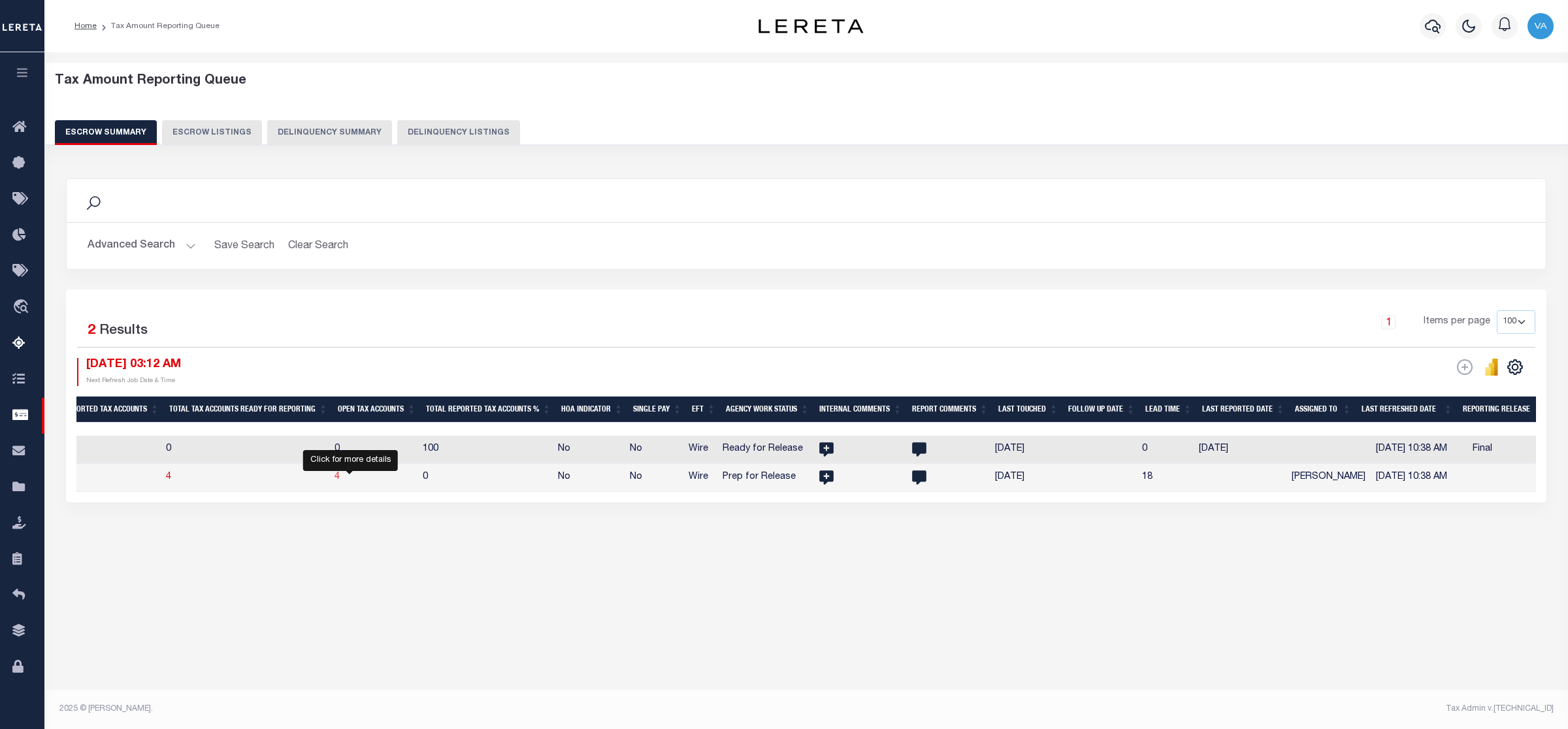
click at [340, 482] on span "4" at bounding box center [337, 477] width 5 height 9
select select "100"
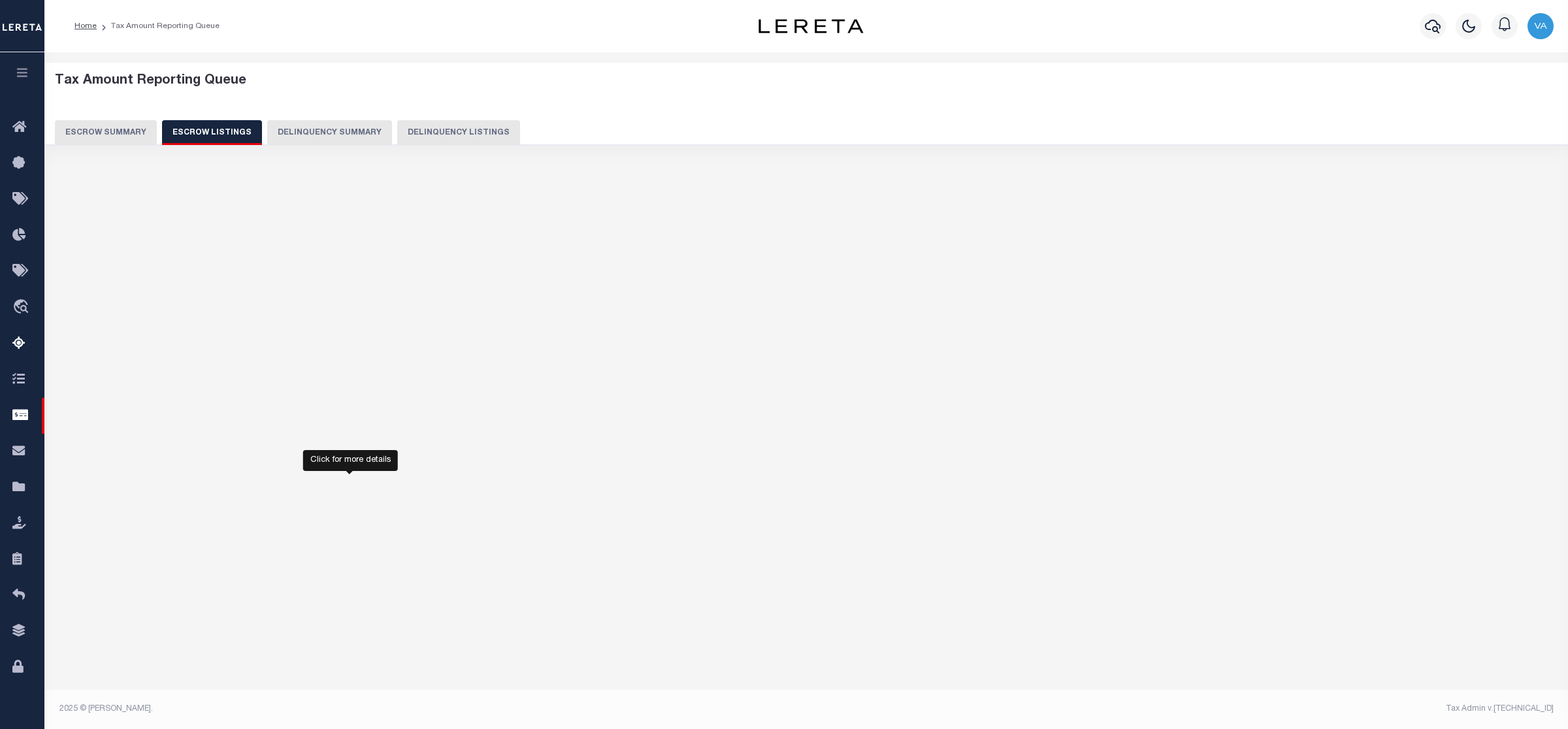
select select "100"
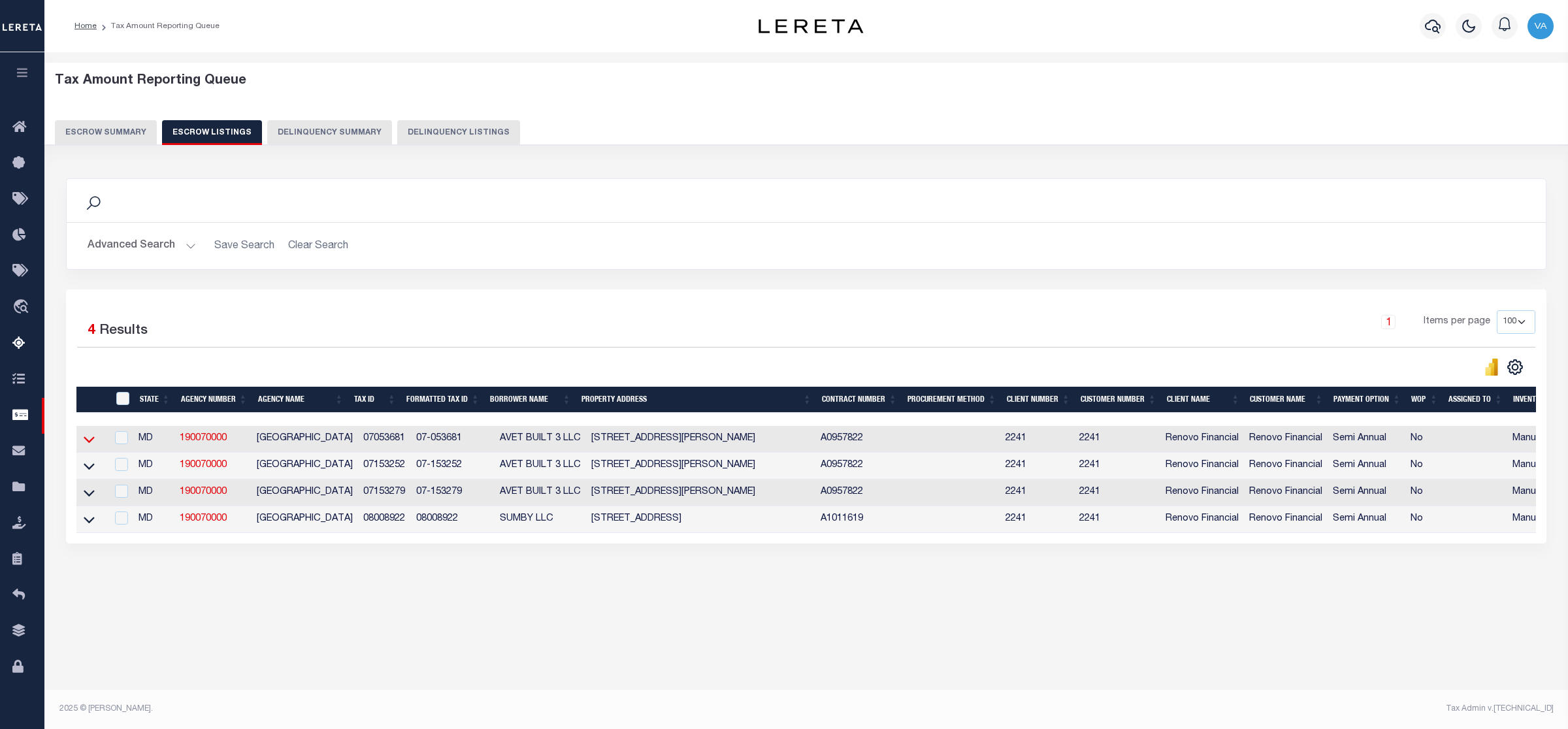
click at [90, 442] on icon at bounding box center [89, 439] width 11 height 14
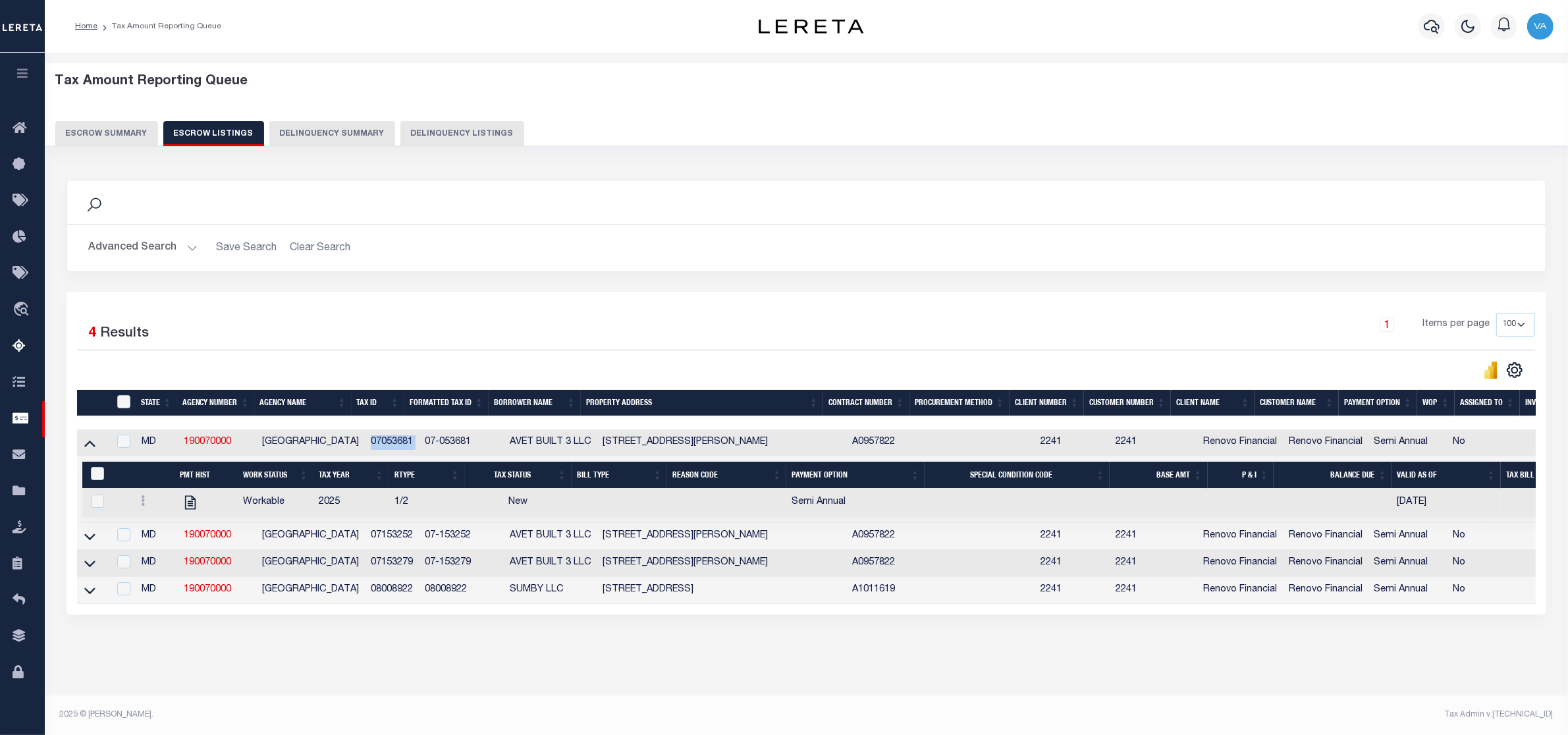
drag, startPoint x: 360, startPoint y: 442, endPoint x: 417, endPoint y: 442, distance: 57.0
click at [417, 442] on tr "MD 190070000 CARROLL COUNTY 07053681 07-053681 AVET BUILT 3 LLC 46 JOHN ST UNIT…" at bounding box center [862, 443] width 1570 height 27
drag, startPoint x: 355, startPoint y: 544, endPoint x: 409, endPoint y: 539, distance: 54.2
click at [409, 539] on tr "MD 190070000 CARROLL COUNTY 07153252 07-153252 AVET BUILT 3 LLC 54 JOHN ST UNIT…" at bounding box center [862, 537] width 1570 height 27
drag, startPoint x: 359, startPoint y: 565, endPoint x: 411, endPoint y: 565, distance: 52.0
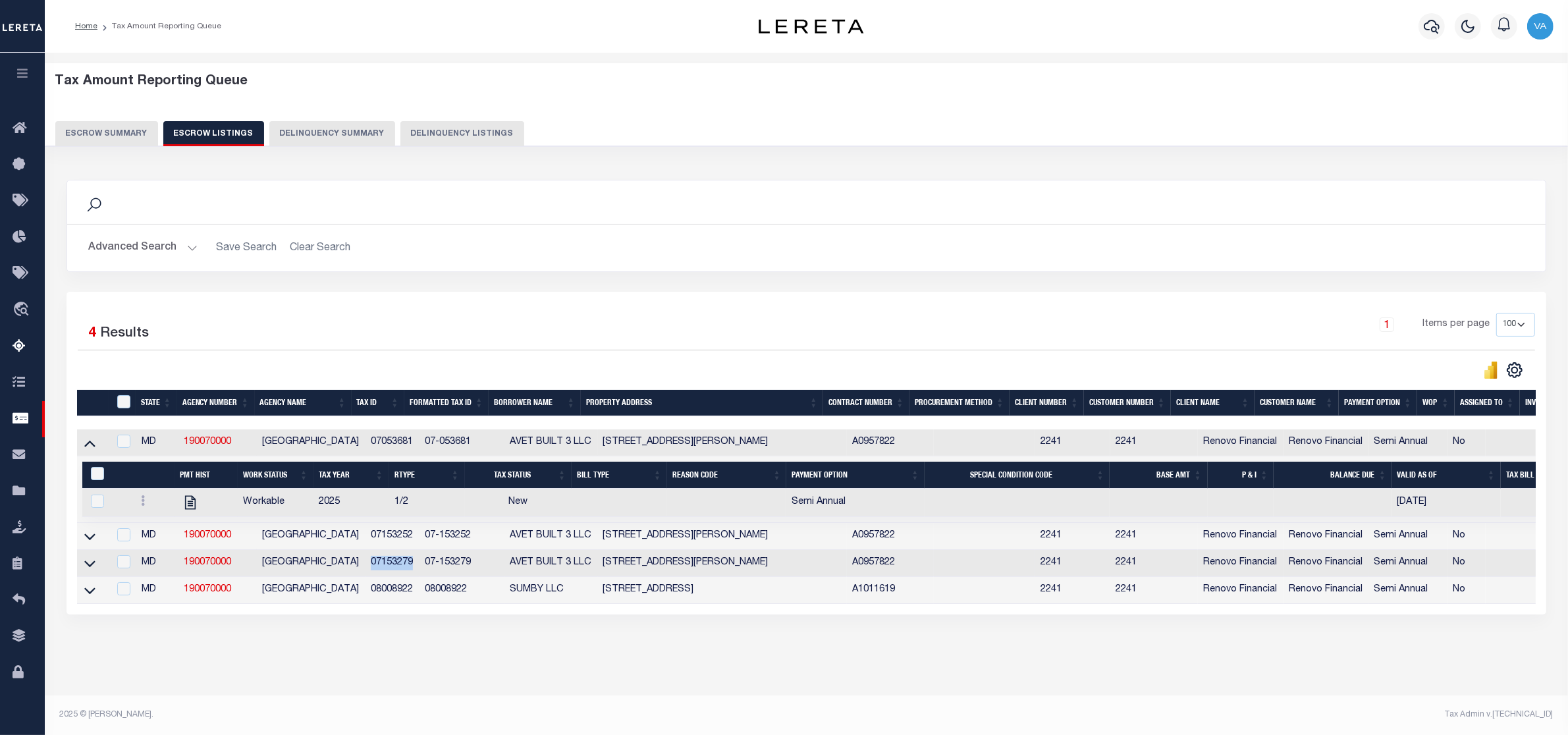
click at [411, 565] on td "07153279" at bounding box center [392, 563] width 54 height 27
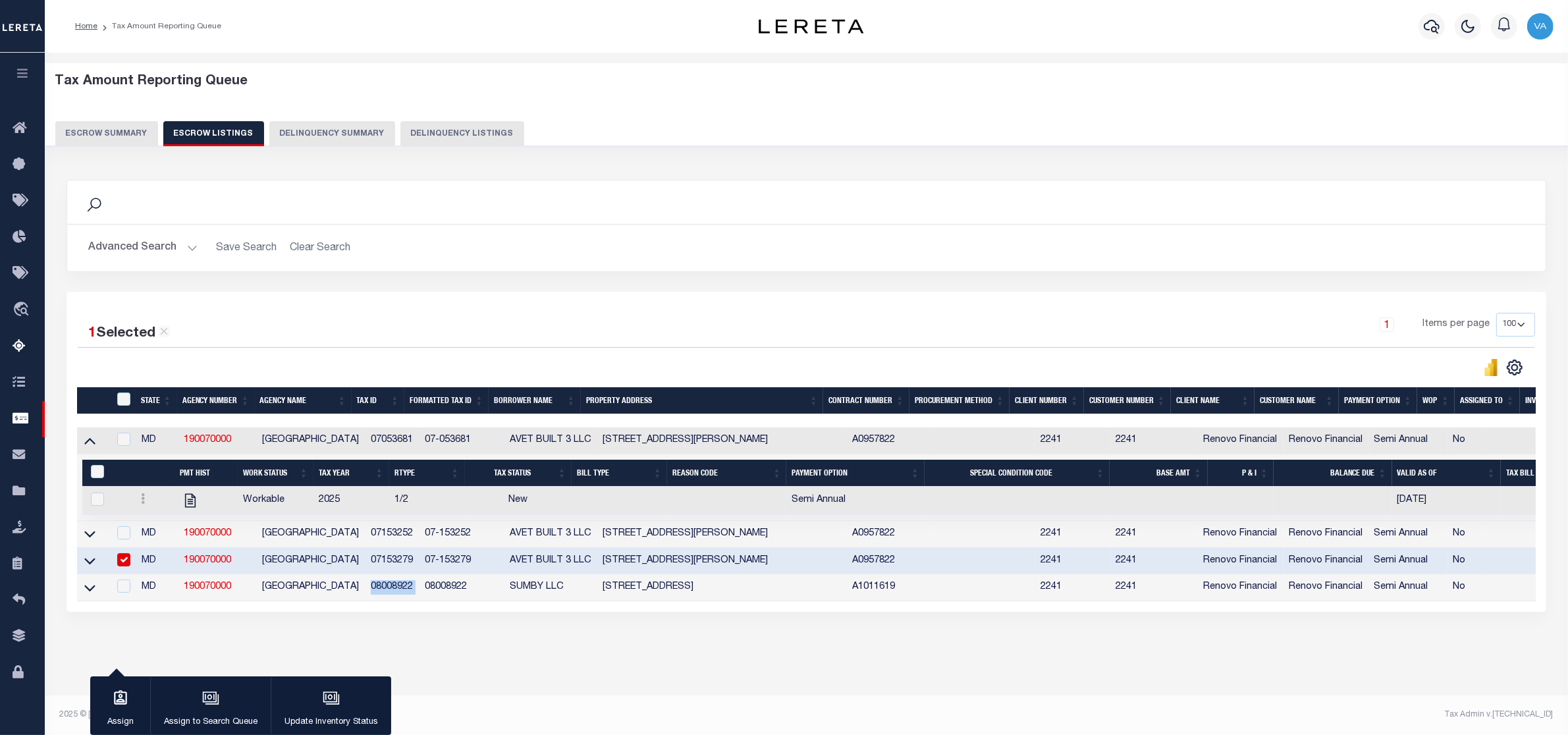
drag, startPoint x: 360, startPoint y: 596, endPoint x: 415, endPoint y: 594, distance: 55.0
click at [415, 594] on tr "MD 190070000 CARROLL COUNTY 08008922 08008922 SUMBY LLC 4150 BLACK ROCK RD HAMP…" at bounding box center [862, 588] width 1570 height 27
click at [120, 565] on input "checkbox" at bounding box center [123, 560] width 13 height 13
checkbox input "false"
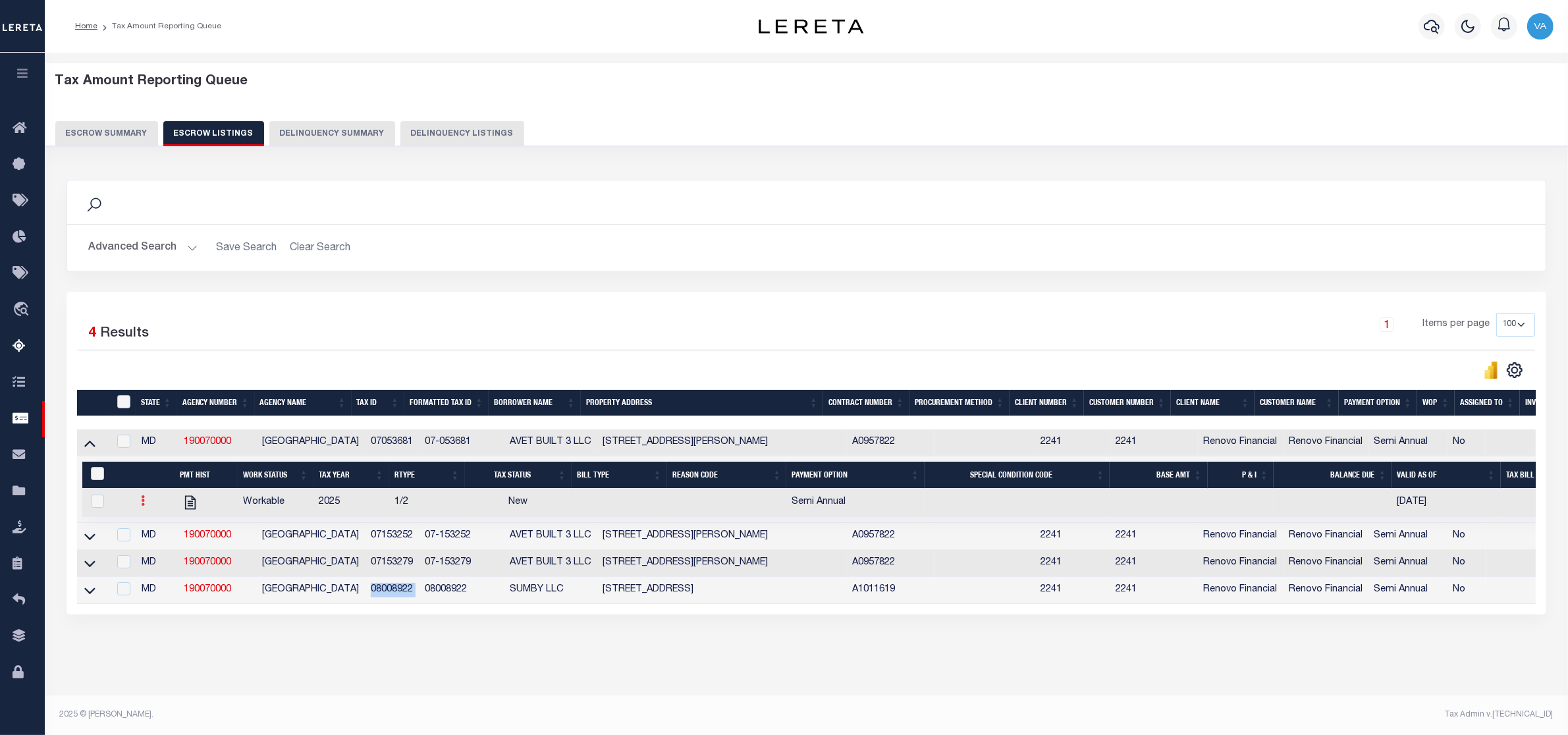
click at [141, 506] on icon at bounding box center [142, 500] width 4 height 11
click at [162, 551] on img "" at bounding box center [159, 544] width 13 height 14
checkbox input "true"
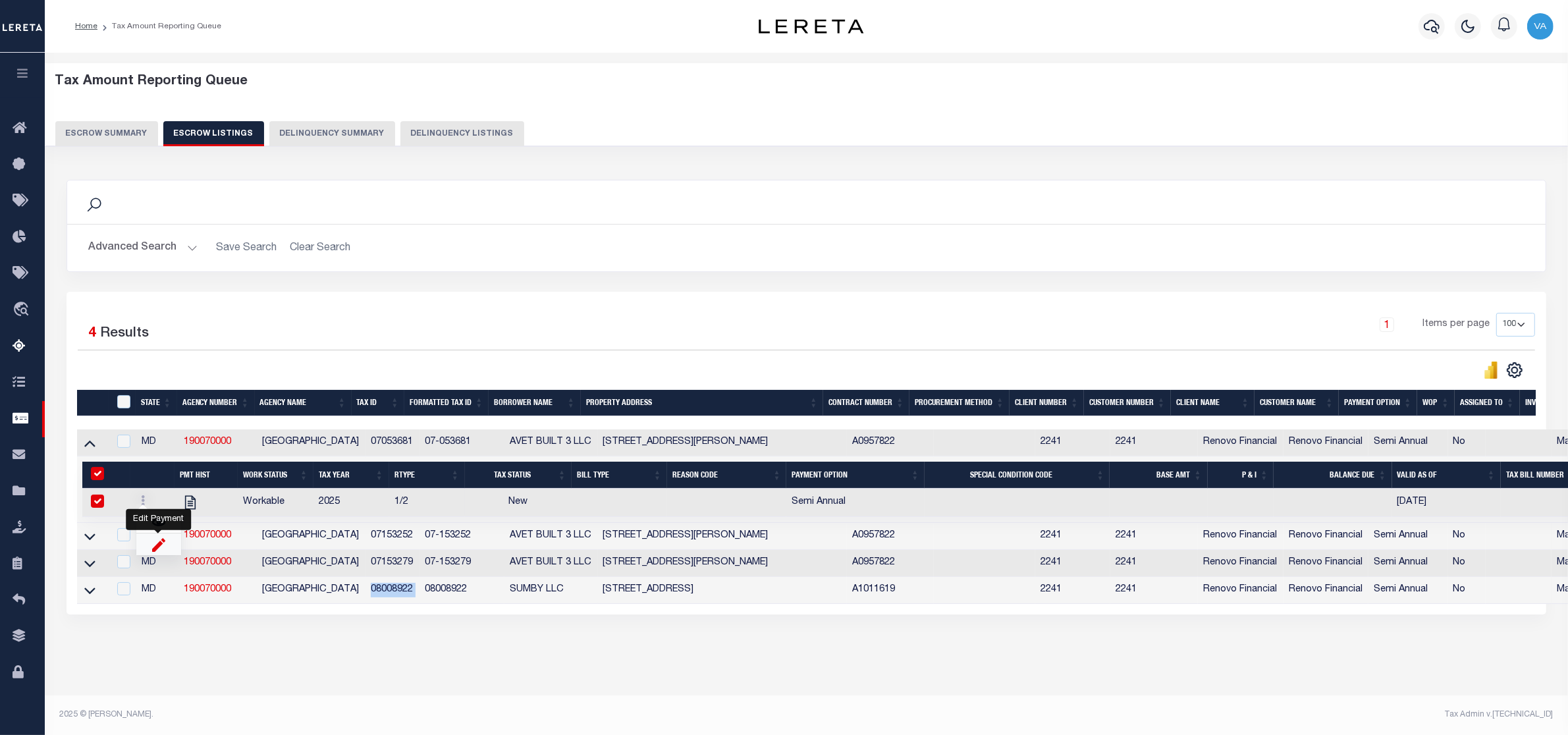
select select "NW2"
select select
type input "09/12/2025"
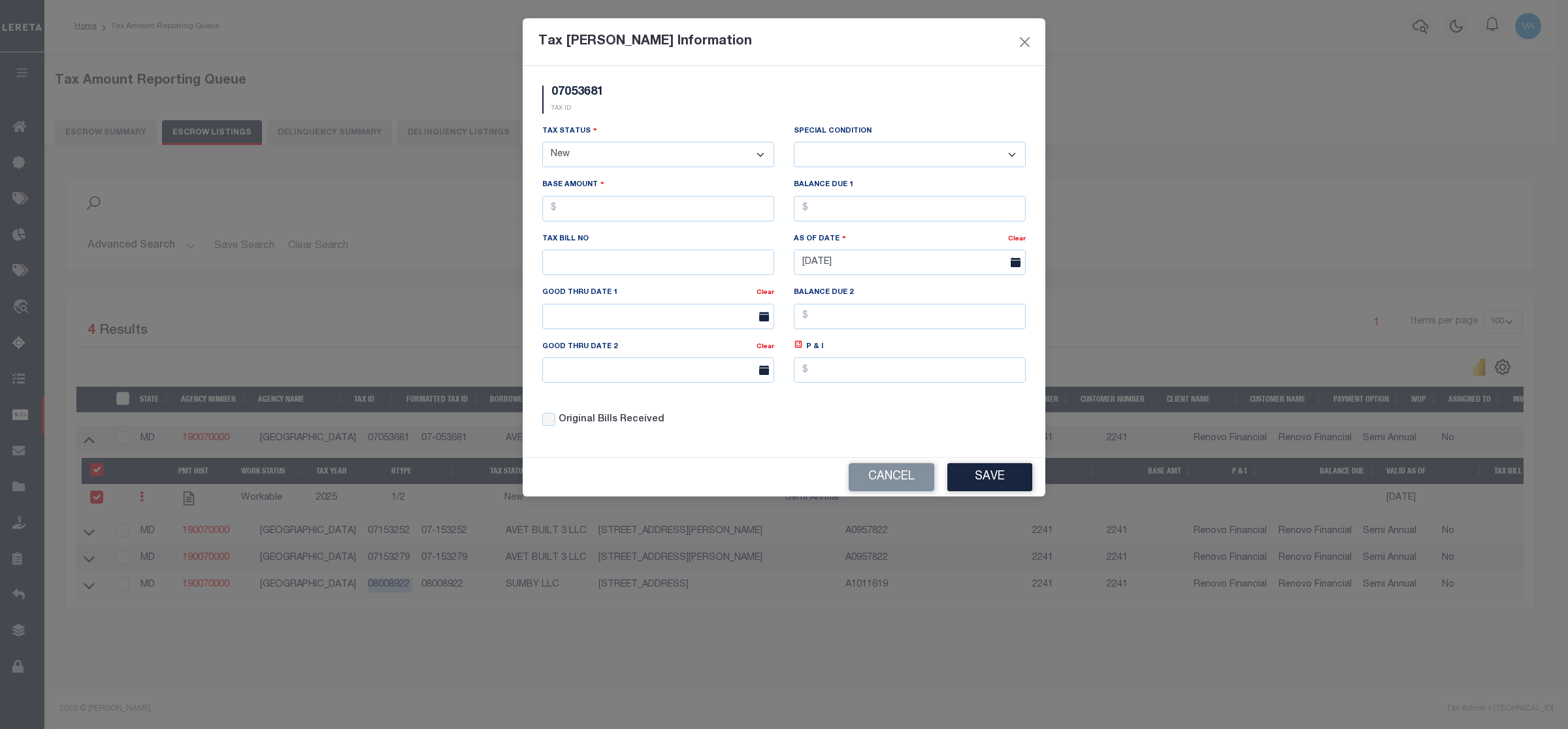
click at [646, 157] on select "- Select Status - Open Due/Unpaid Paid Incomplete No Tax Due Internal Refund Pr…" at bounding box center [658, 154] width 232 height 25
select select "DUE"
click at [542, 143] on select "- Select Status - Open Due/Unpaid Paid Incomplete No Tax Due Internal Refund Pr…" at bounding box center [658, 154] width 232 height 25
select select "0"
click at [597, 209] on input "text" at bounding box center [658, 208] width 232 height 25
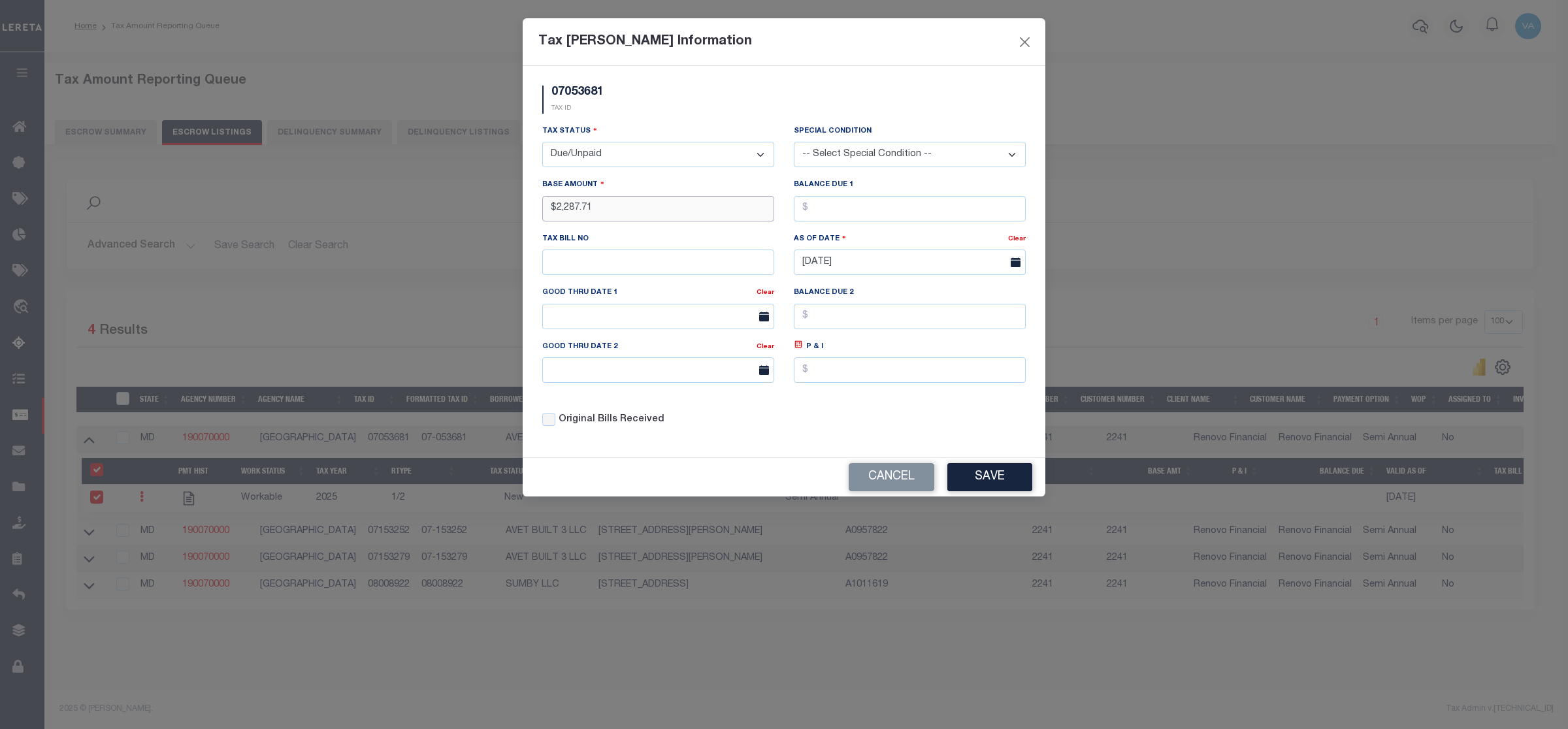
type input "$2,287.71"
click at [977, 482] on button "Save" at bounding box center [990, 478] width 85 height 28
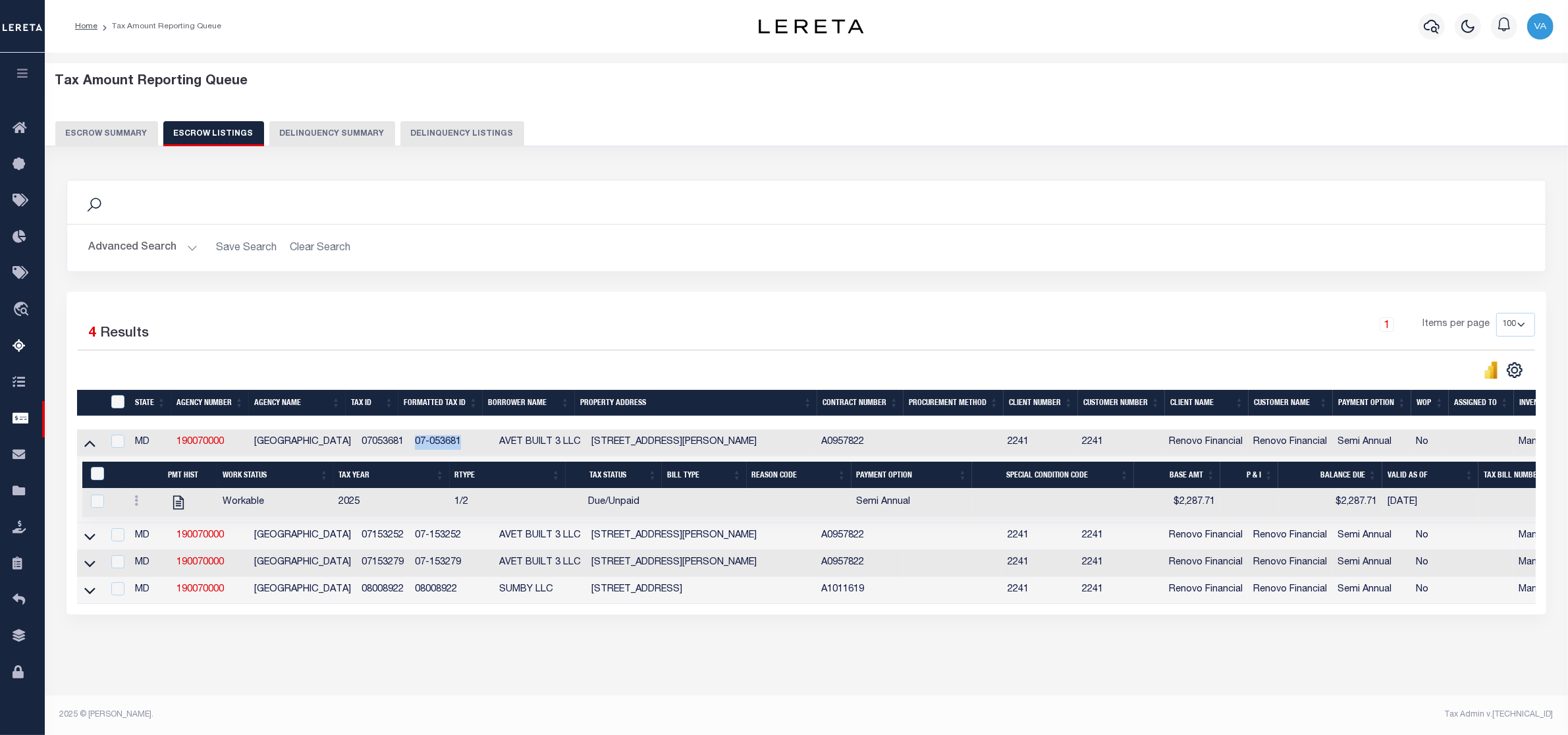
drag, startPoint x: 400, startPoint y: 447, endPoint x: 457, endPoint y: 449, distance: 57.0
click at [457, 449] on td "07-053681" at bounding box center [452, 443] width 84 height 27
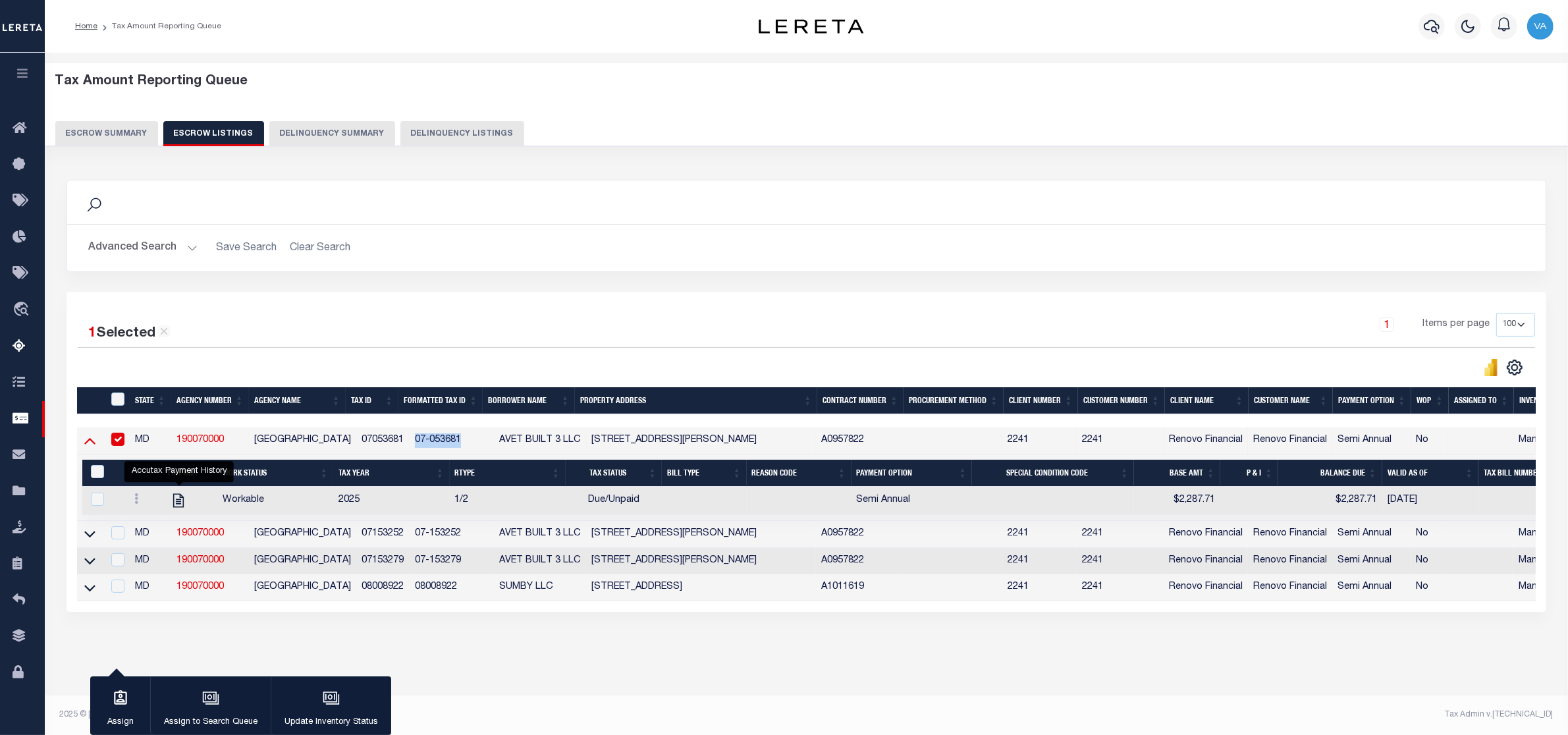
click at [90, 445] on icon at bounding box center [90, 442] width 12 height 7
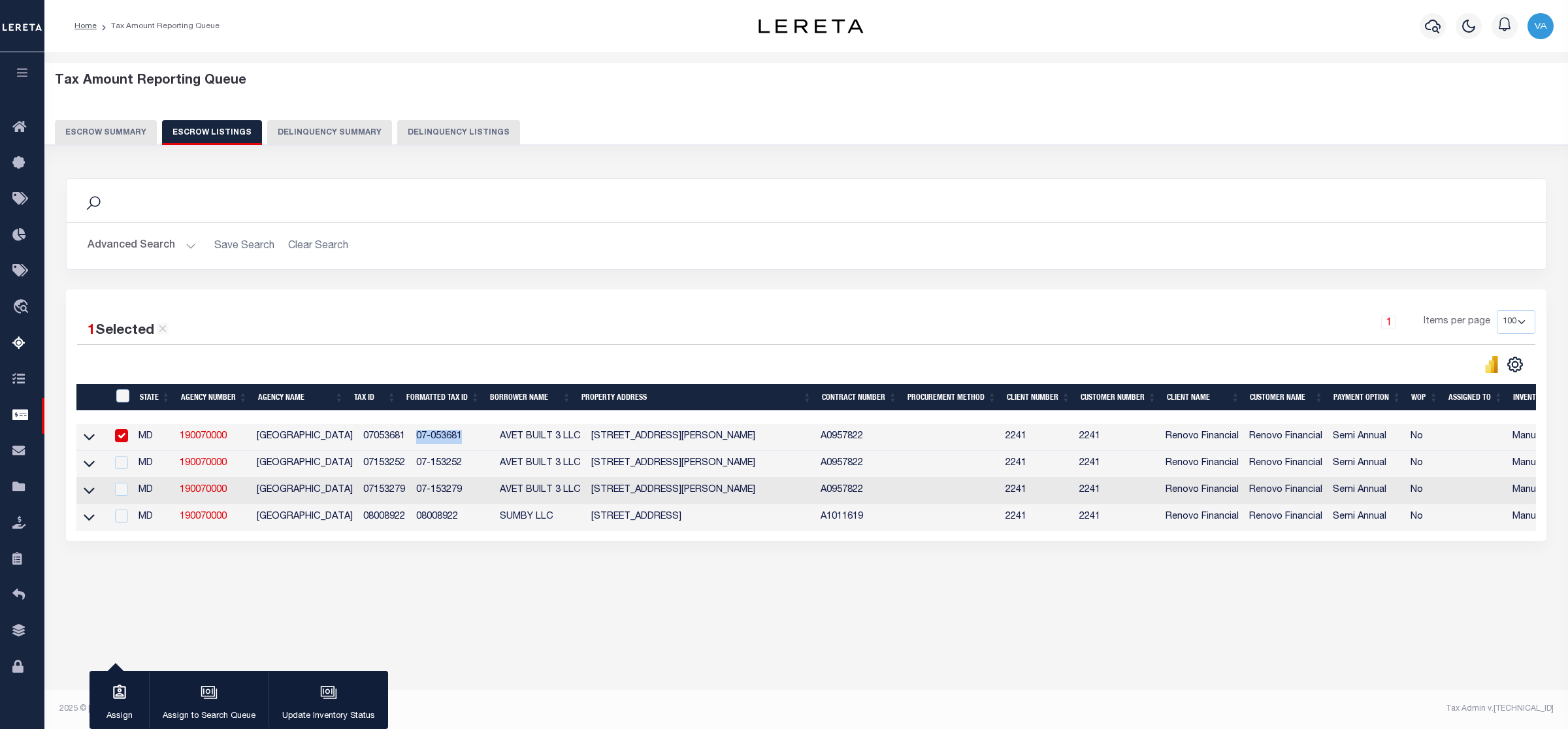
click at [128, 438] on input "checkbox" at bounding box center [122, 436] width 13 height 13
checkbox input "false"
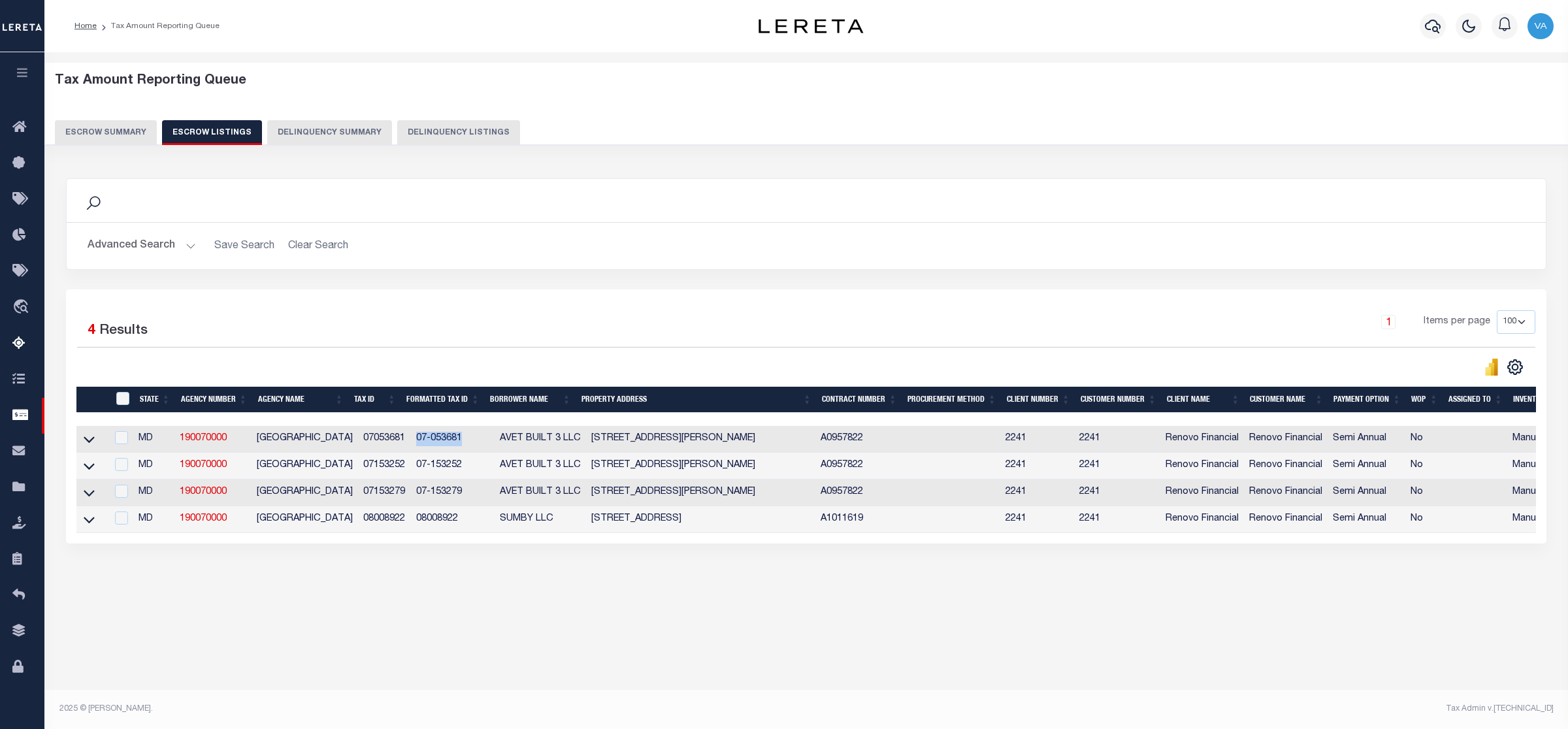
click at [95, 469] on link at bounding box center [89, 465] width 15 height 9
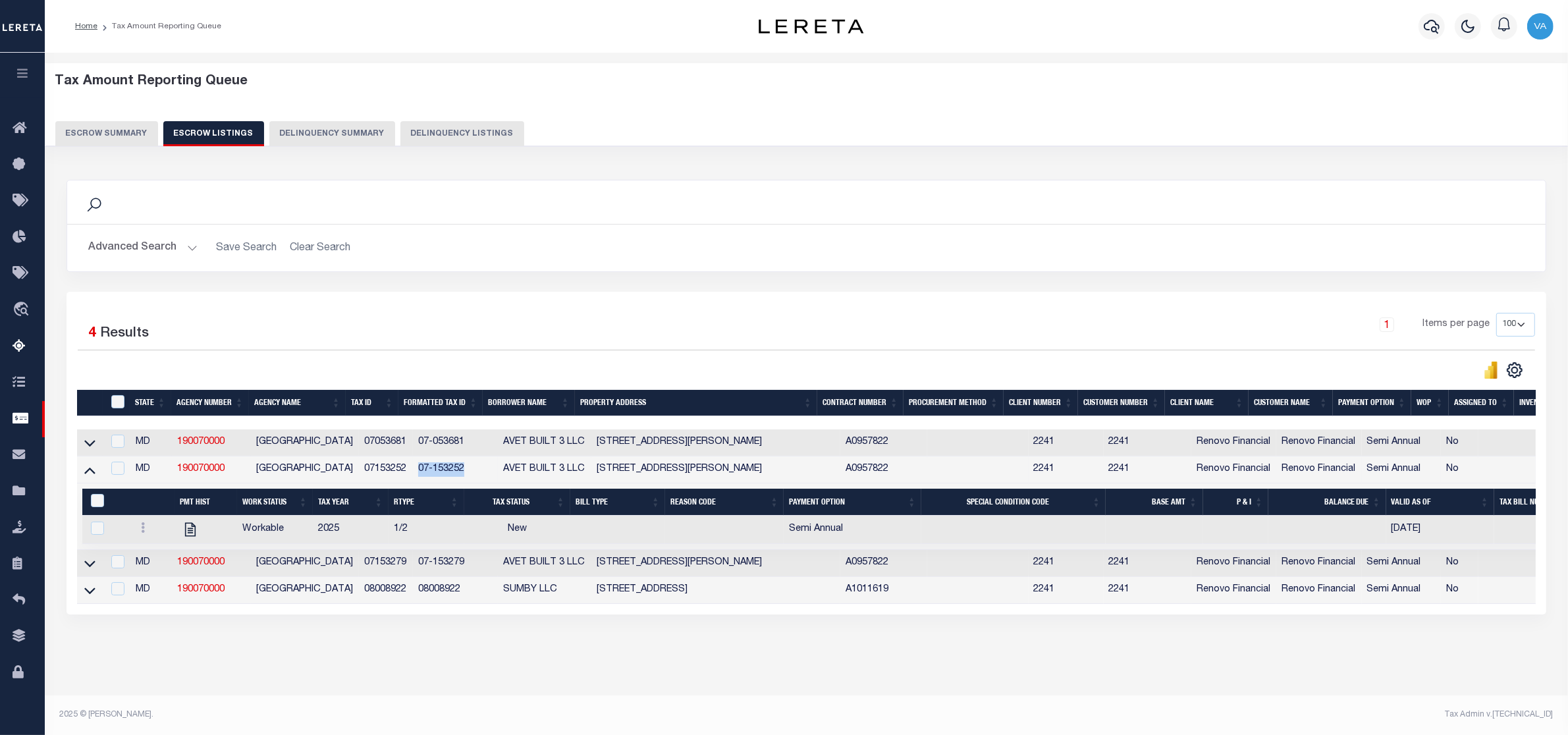
drag, startPoint x: 408, startPoint y: 472, endPoint x: 468, endPoint y: 472, distance: 60.0
click at [468, 472] on td "07-153252" at bounding box center [455, 470] width 85 height 27
checkbox input "true"
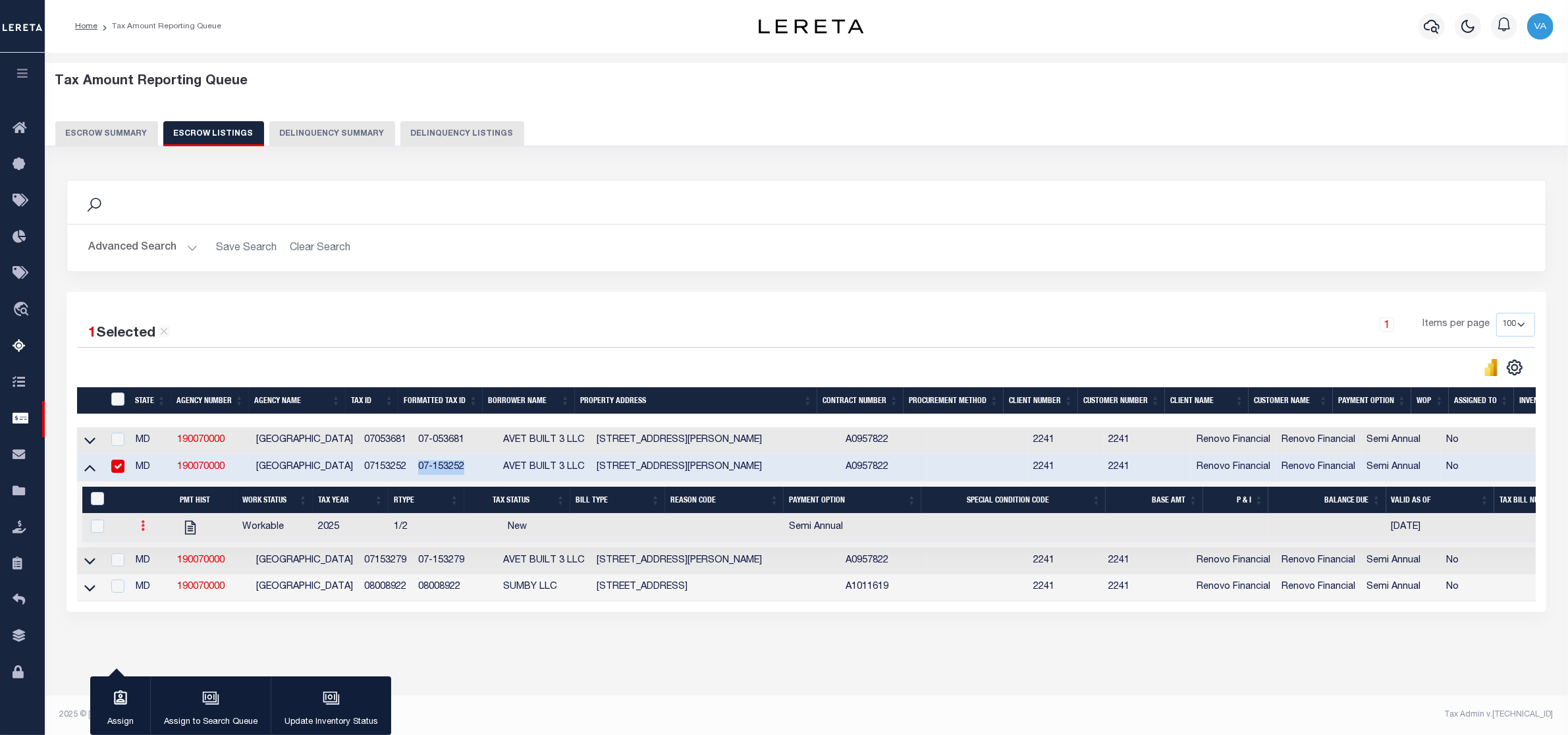
click at [144, 531] on icon at bounding box center [142, 525] width 4 height 11
click at [156, 573] on img "" at bounding box center [159, 570] width 13 height 14
checkbox input "true"
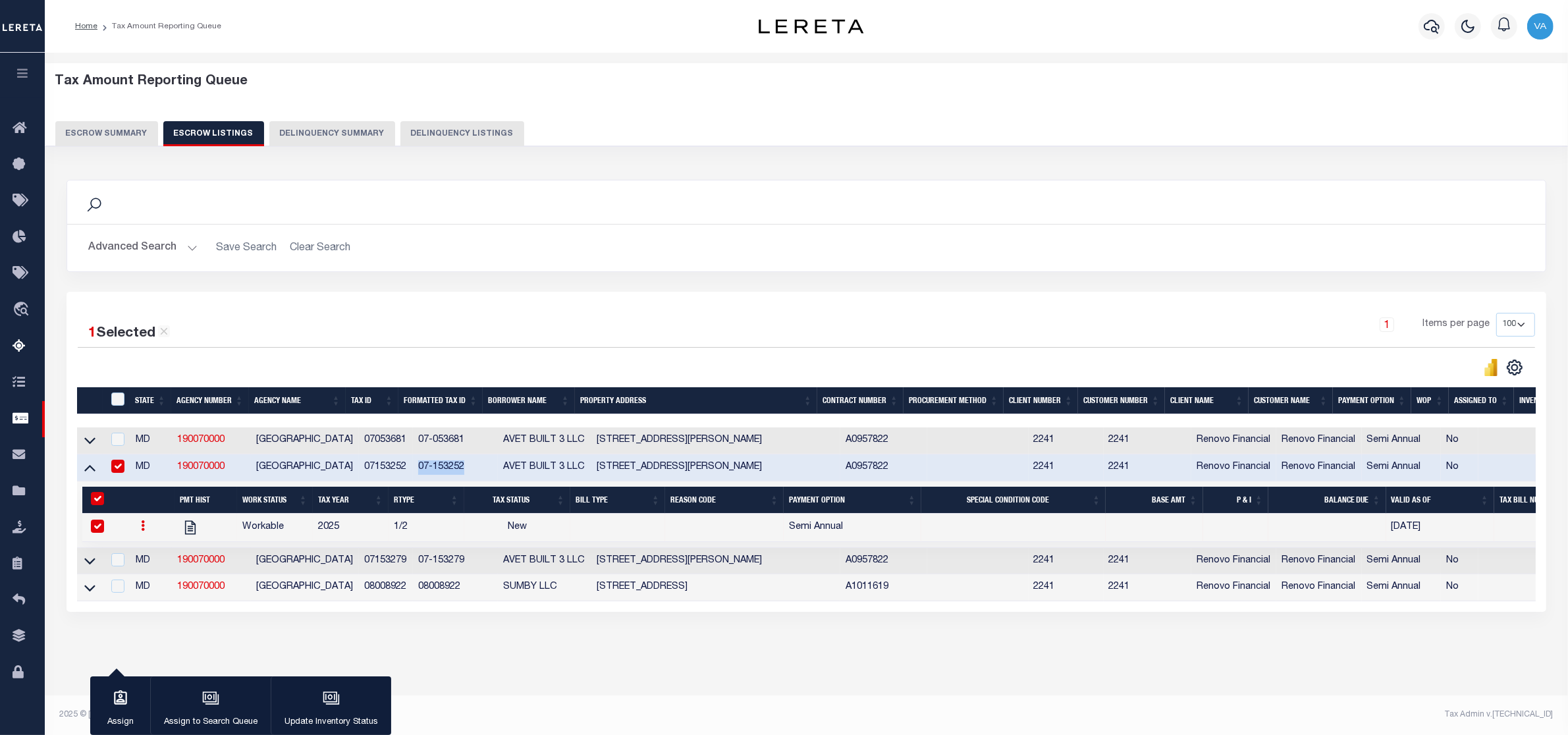
select select
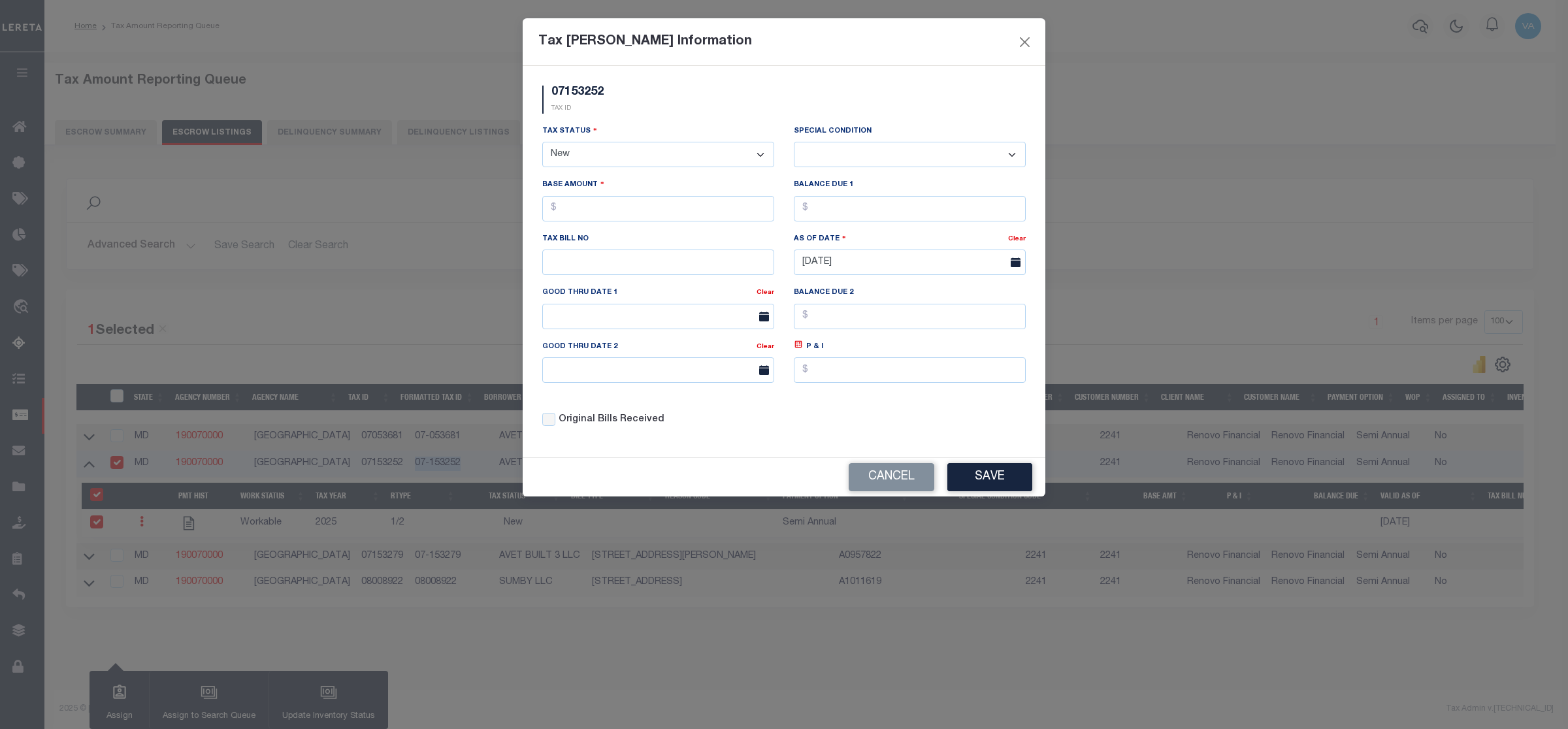
click at [586, 149] on select "- Select Status - Open Due/Unpaid Paid Incomplete No Tax Due Internal Refund Pr…" at bounding box center [658, 154] width 232 height 25
select select "DUE"
click at [542, 143] on select "- Select Status - Open Due/Unpaid Paid Incomplete No Tax Due Internal Refund Pr…" at bounding box center [658, 154] width 232 height 25
select select "0"
click at [599, 209] on input "text" at bounding box center [658, 208] width 232 height 25
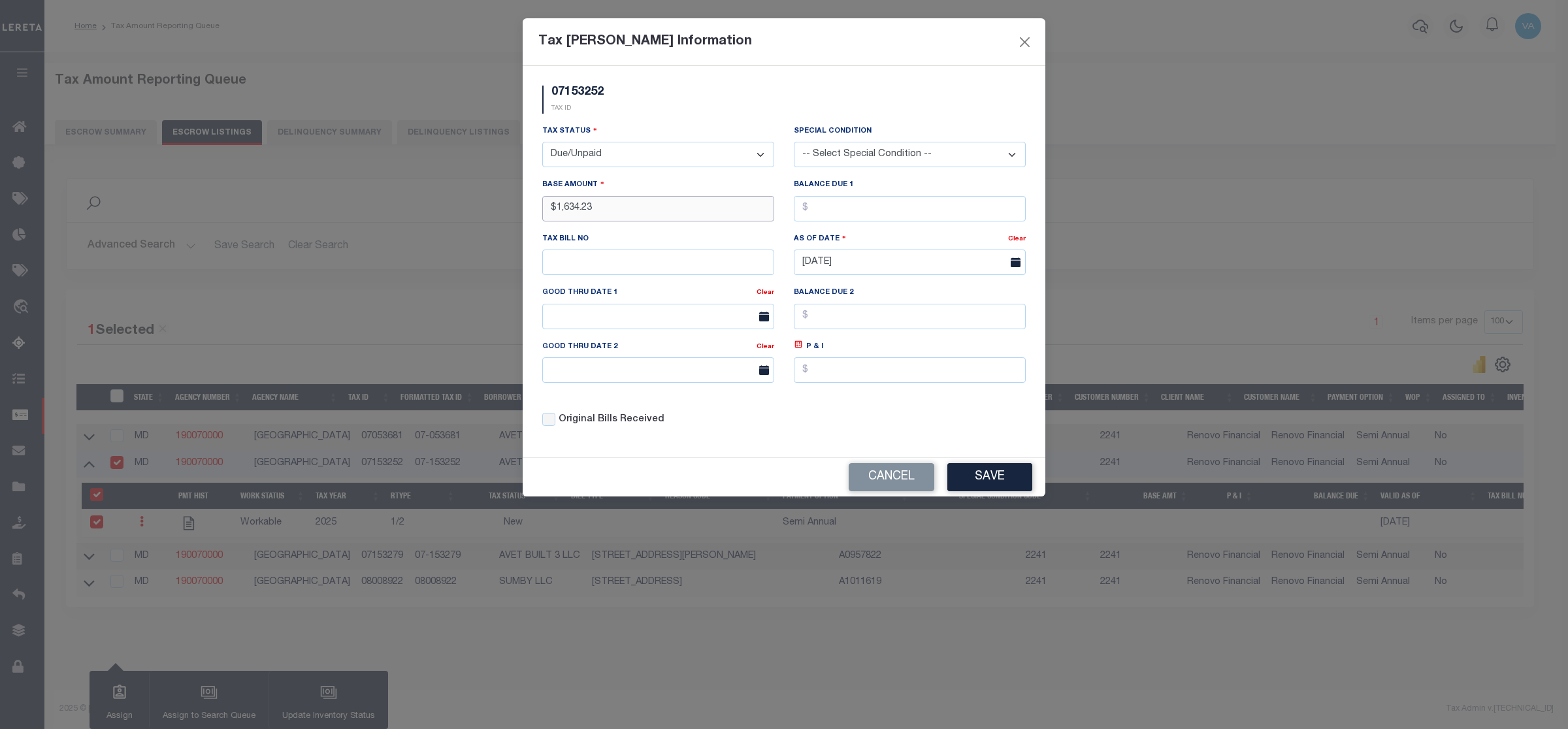
type input "$1,634.23"
click at [990, 491] on button "Save" at bounding box center [990, 478] width 85 height 28
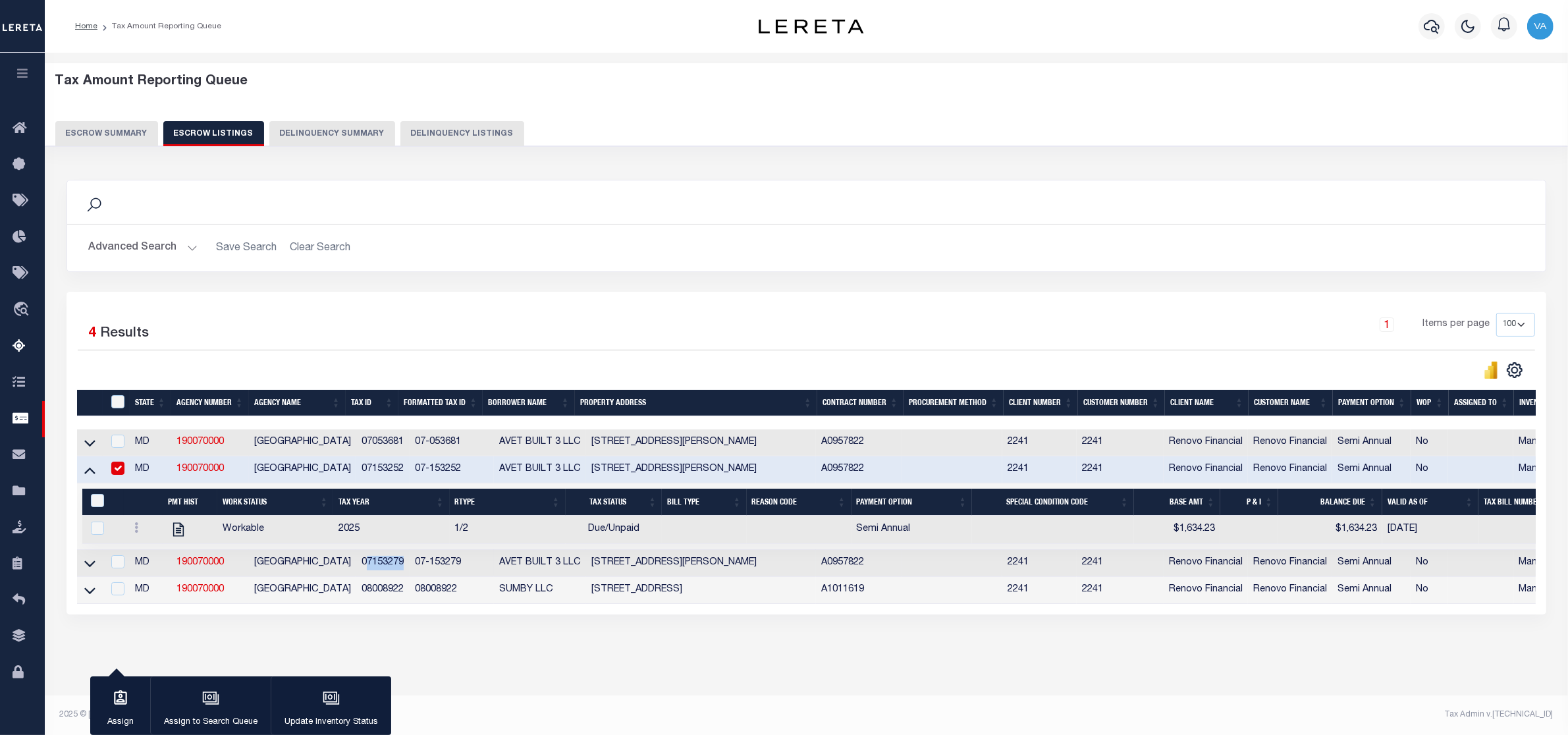
drag, startPoint x: 354, startPoint y: 566, endPoint x: 395, endPoint y: 568, distance: 41.0
click at [395, 568] on td "07153279" at bounding box center [383, 563] width 53 height 27
checkbox input "true"
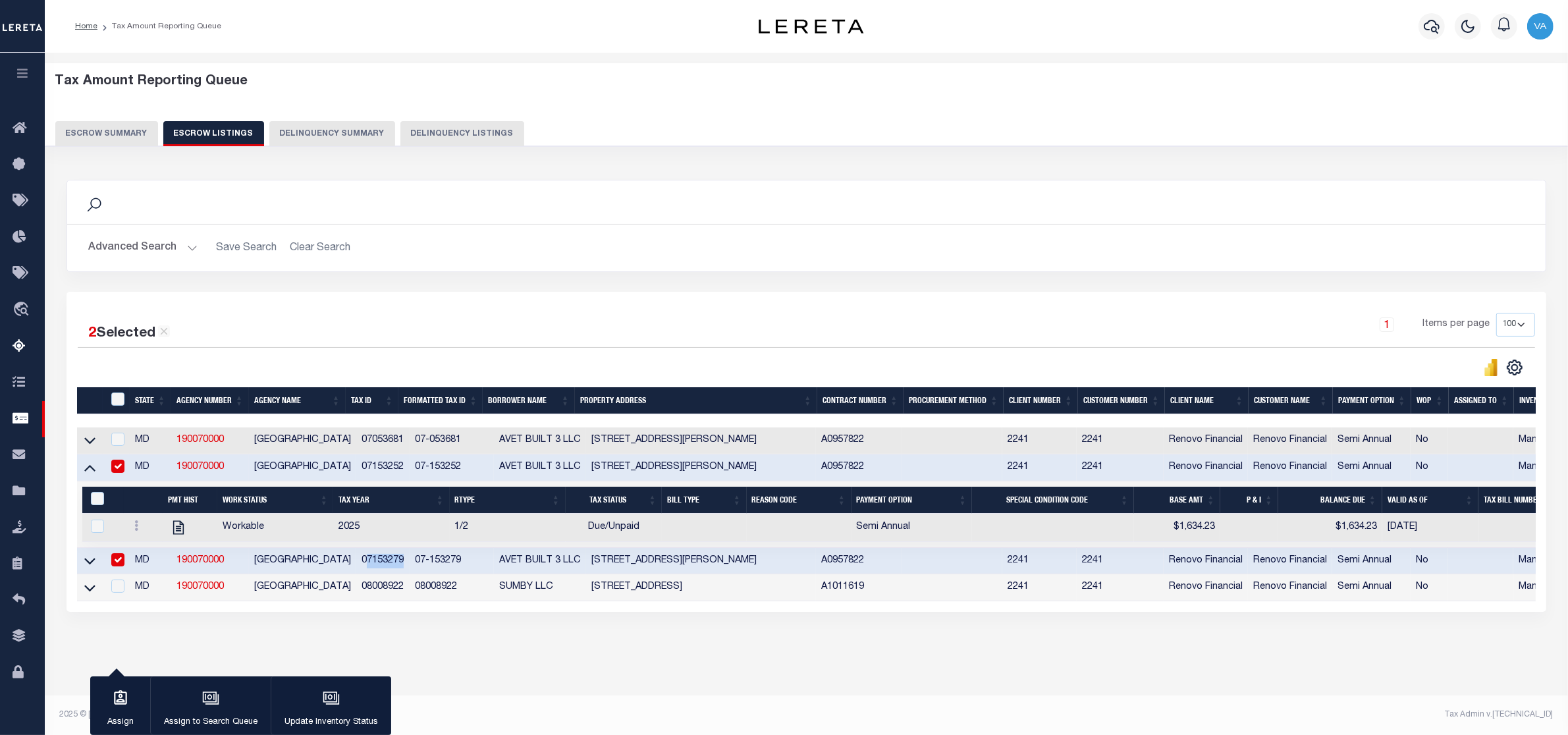
click at [111, 467] on input "checkbox" at bounding box center [118, 467] width 13 height 13
checkbox input "false"
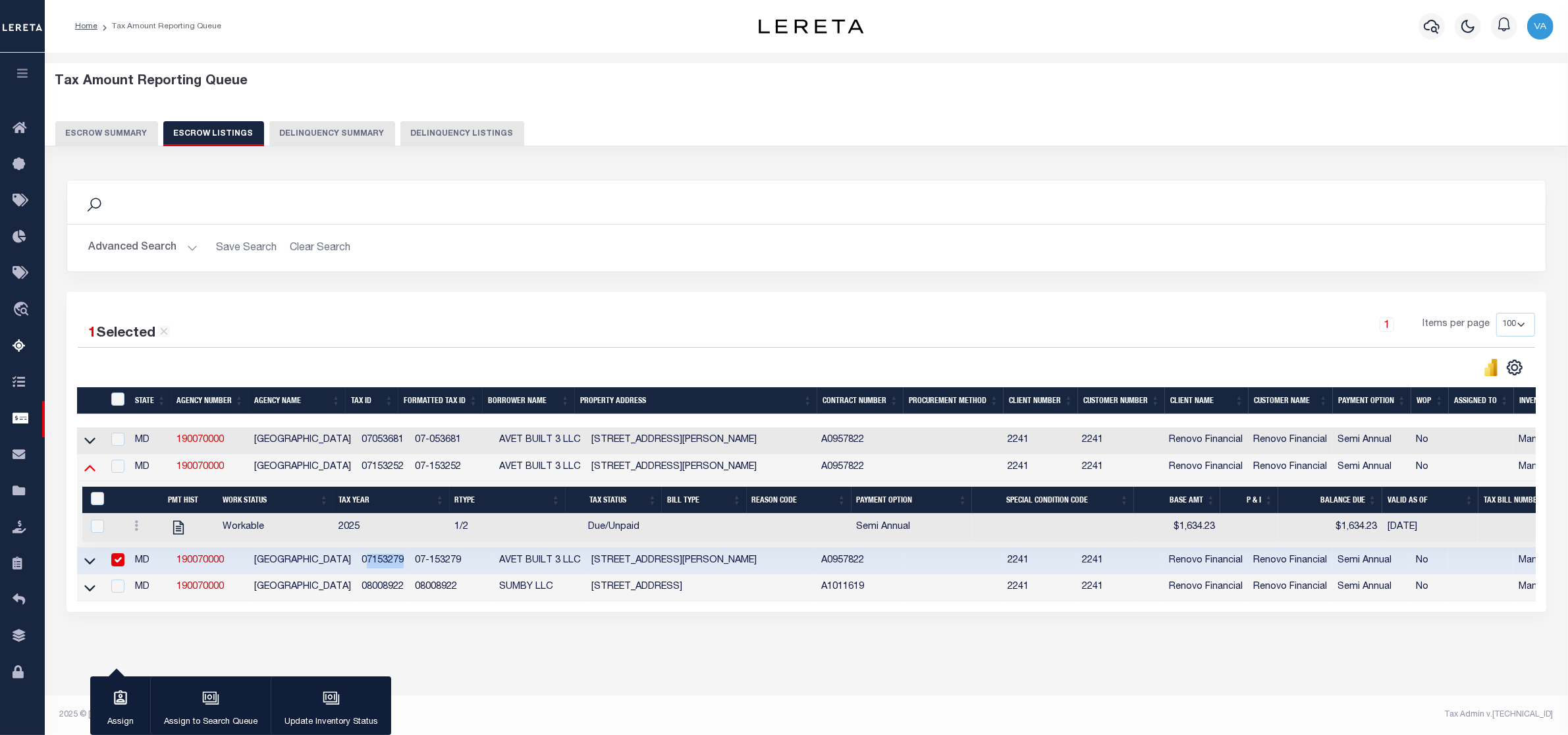
click at [87, 472] on icon at bounding box center [90, 468] width 12 height 14
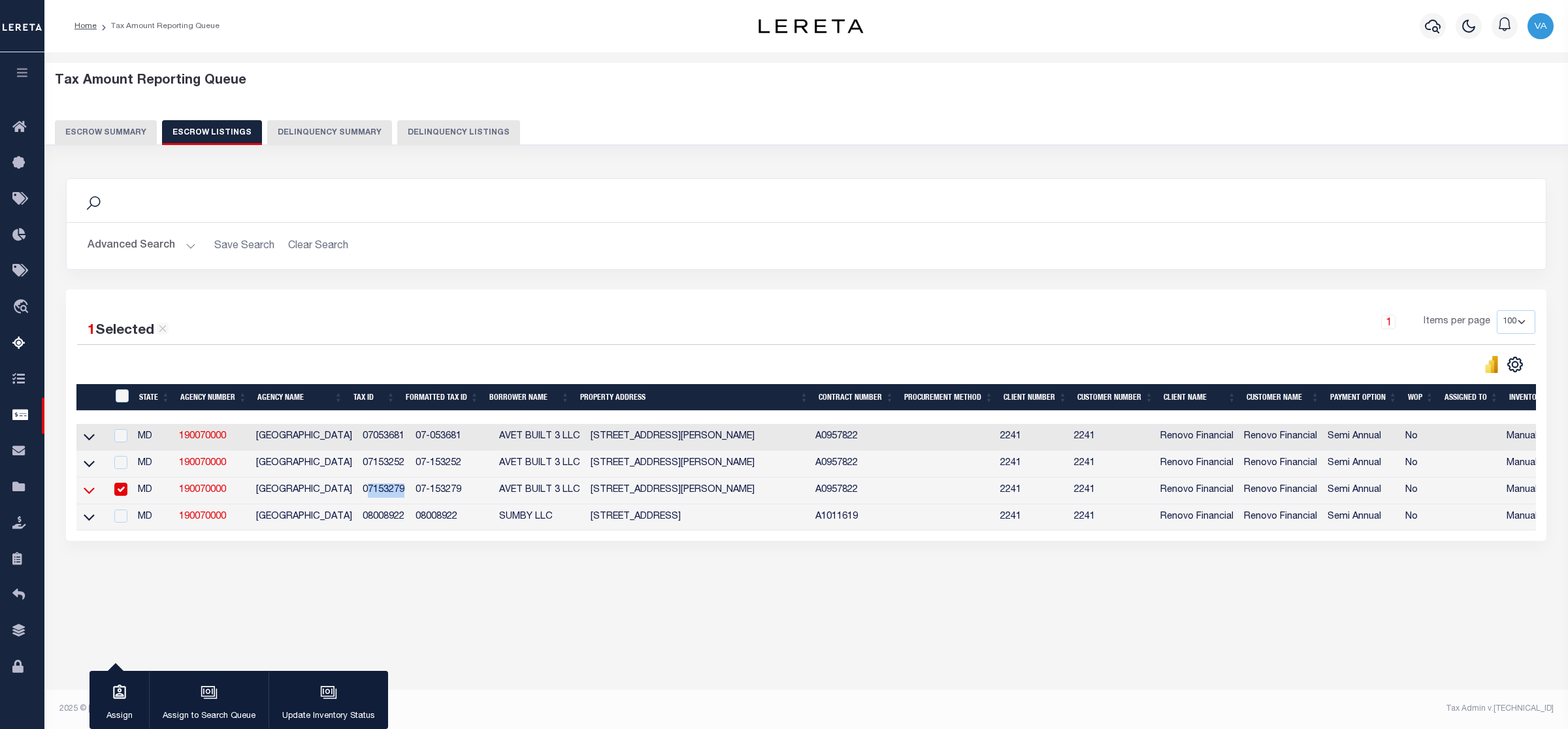
click at [91, 495] on icon at bounding box center [89, 491] width 11 height 7
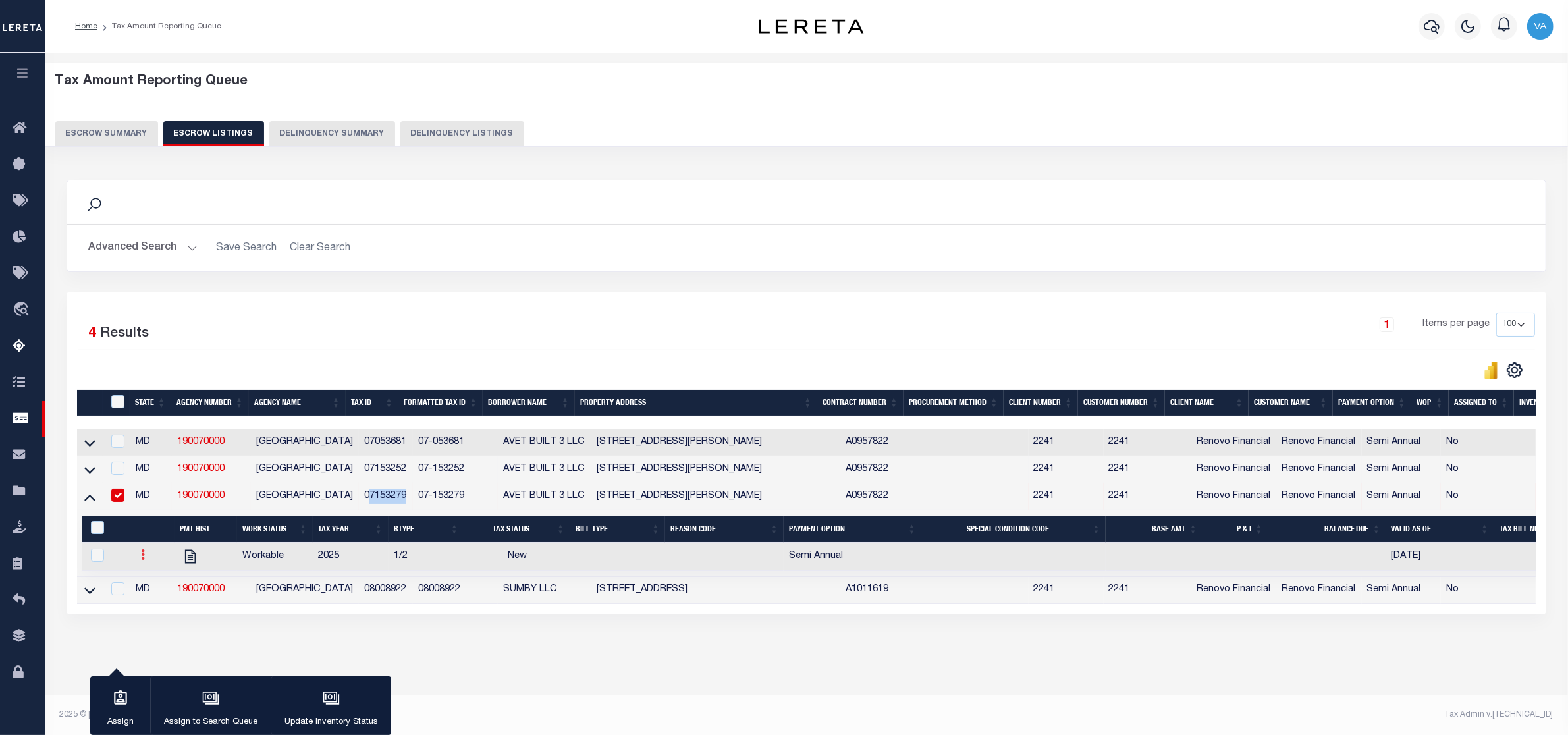
click at [142, 560] on icon at bounding box center [142, 555] width 4 height 11
click at [157, 603] on img "" at bounding box center [159, 598] width 13 height 14
checkbox input "true"
select select
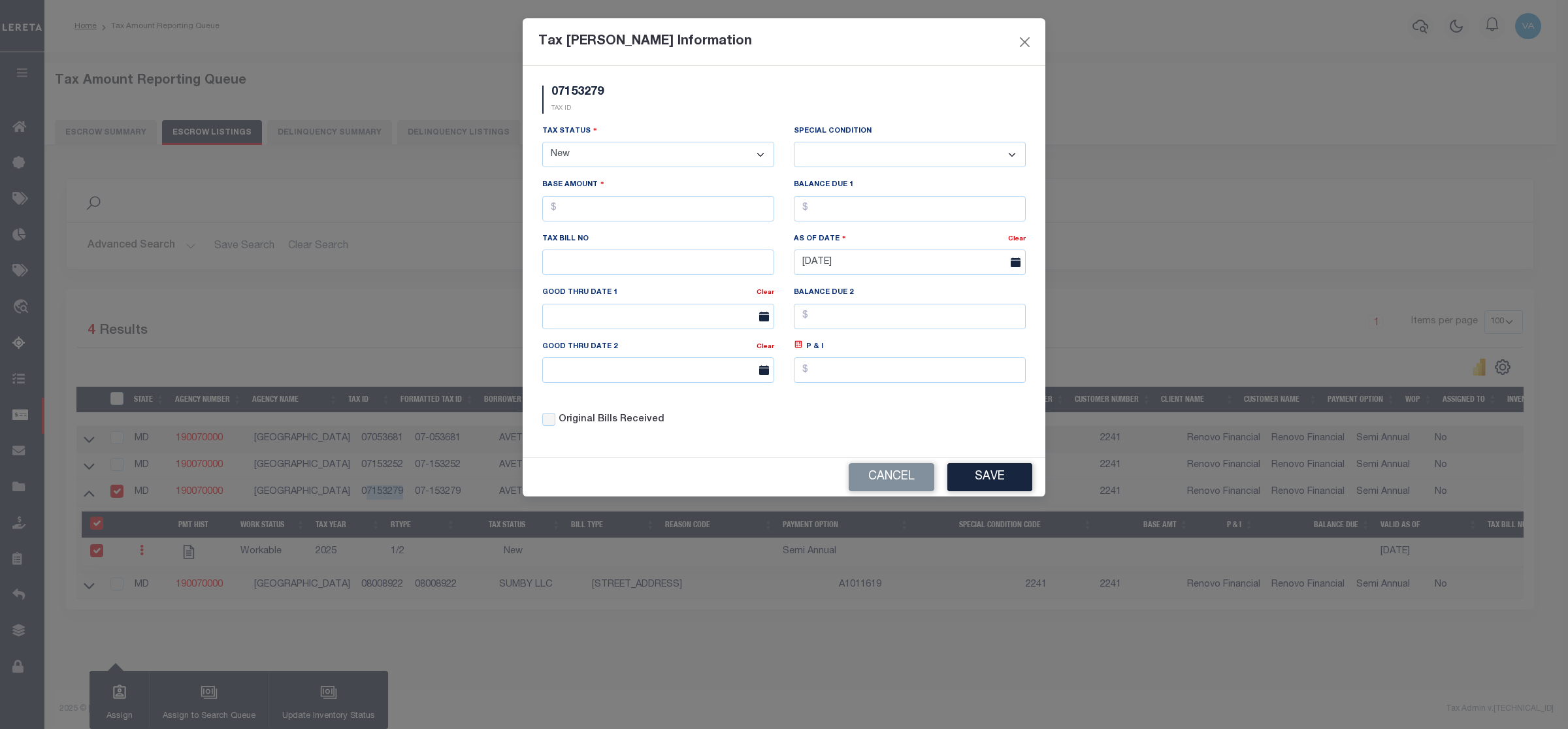
click at [647, 159] on select "- Select Status - Open Due/Unpaid Paid Incomplete No Tax Due Internal Refund Pr…" at bounding box center [658, 154] width 232 height 25
select select "DUE"
click at [542, 143] on select "- Select Status - Open Due/Unpaid Paid Incomplete No Tax Due Internal Refund Pr…" at bounding box center [658, 154] width 232 height 25
select select "0"
click at [581, 214] on input "text" at bounding box center [658, 208] width 232 height 25
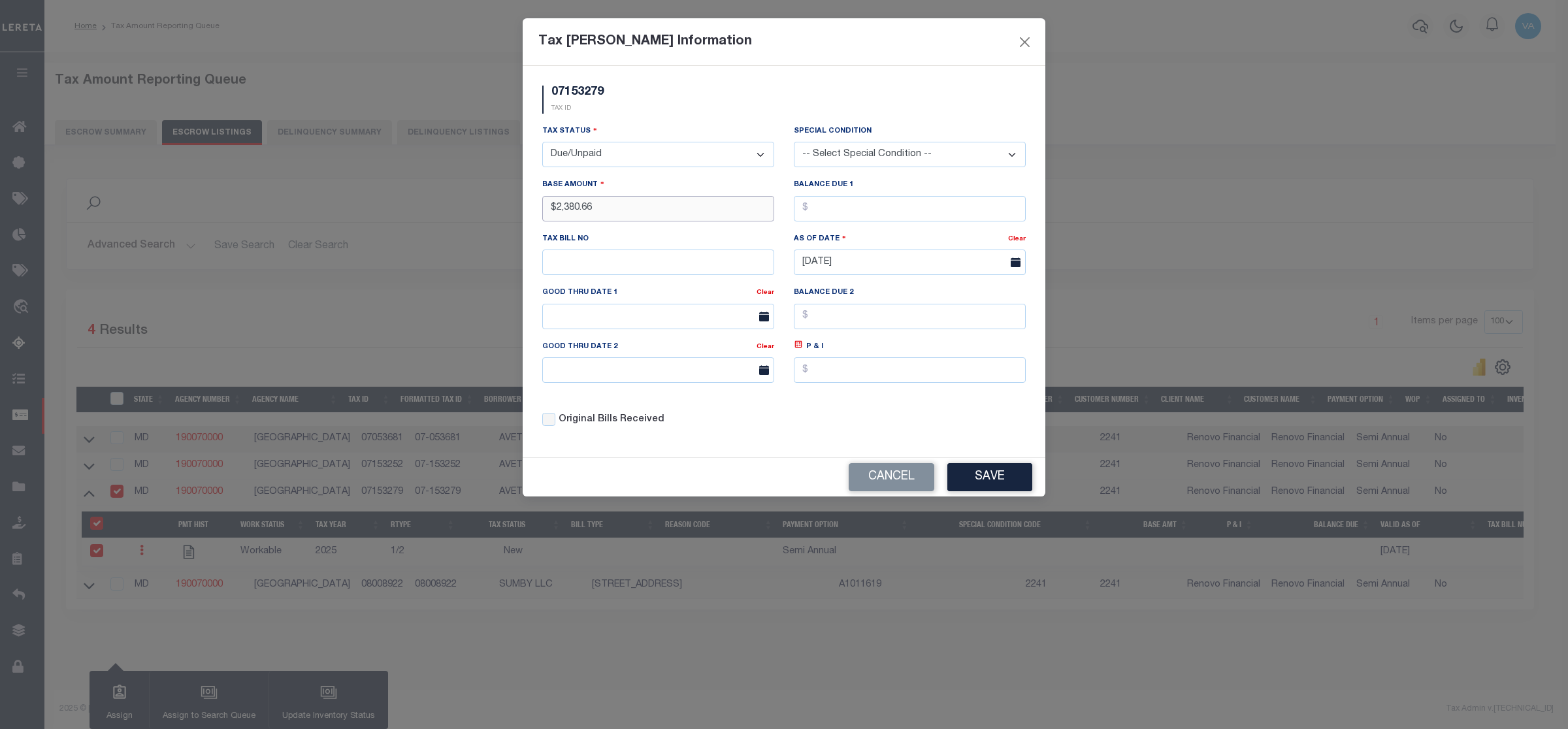
type input "$2,380.66"
click at [991, 487] on button "Save" at bounding box center [990, 478] width 85 height 28
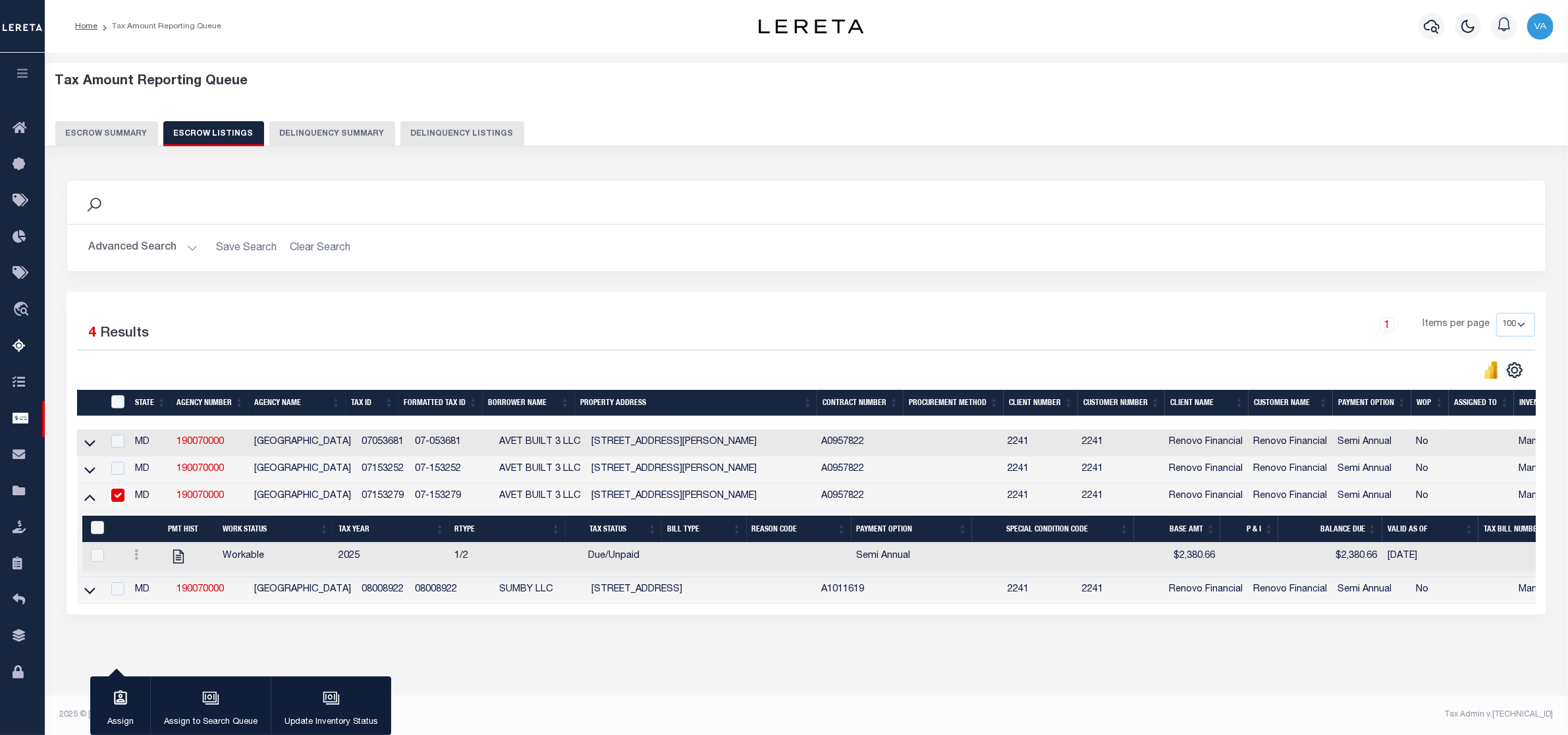
drag, startPoint x: 341, startPoint y: 501, endPoint x: 405, endPoint y: 498, distance: 64.1
click at [405, 498] on tr "MD 190070000 CARROLL COUNTY 07153279 07-153279 AVET BUILT 3 LLC 56 JOHN ST # 56…" at bounding box center [842, 497] width 1531 height 27
click at [179, 563] on icon at bounding box center [179, 556] width 11 height 14
checkbox input "true"
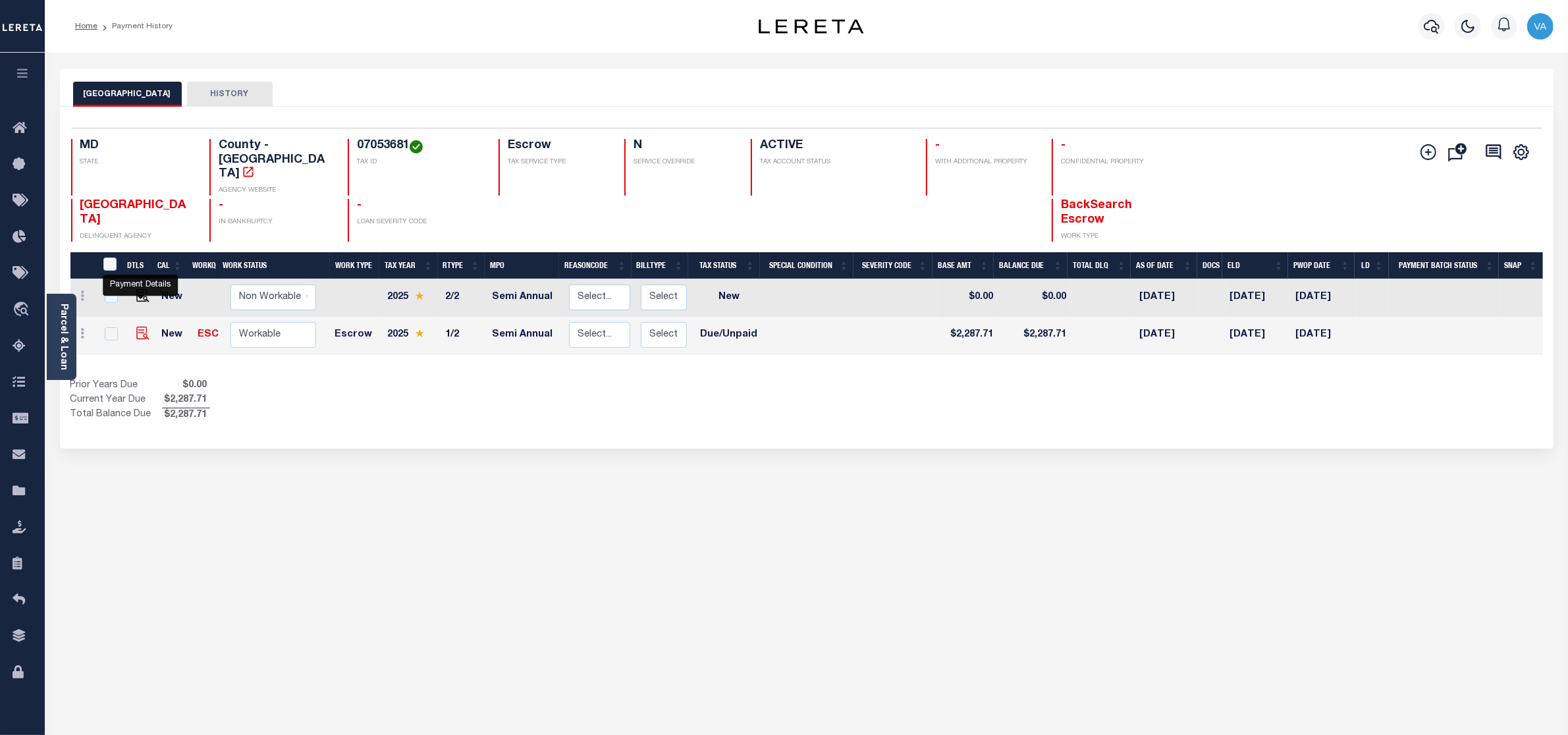
click at [137, 327] on img "" at bounding box center [143, 333] width 13 height 13
checkbox input "true"
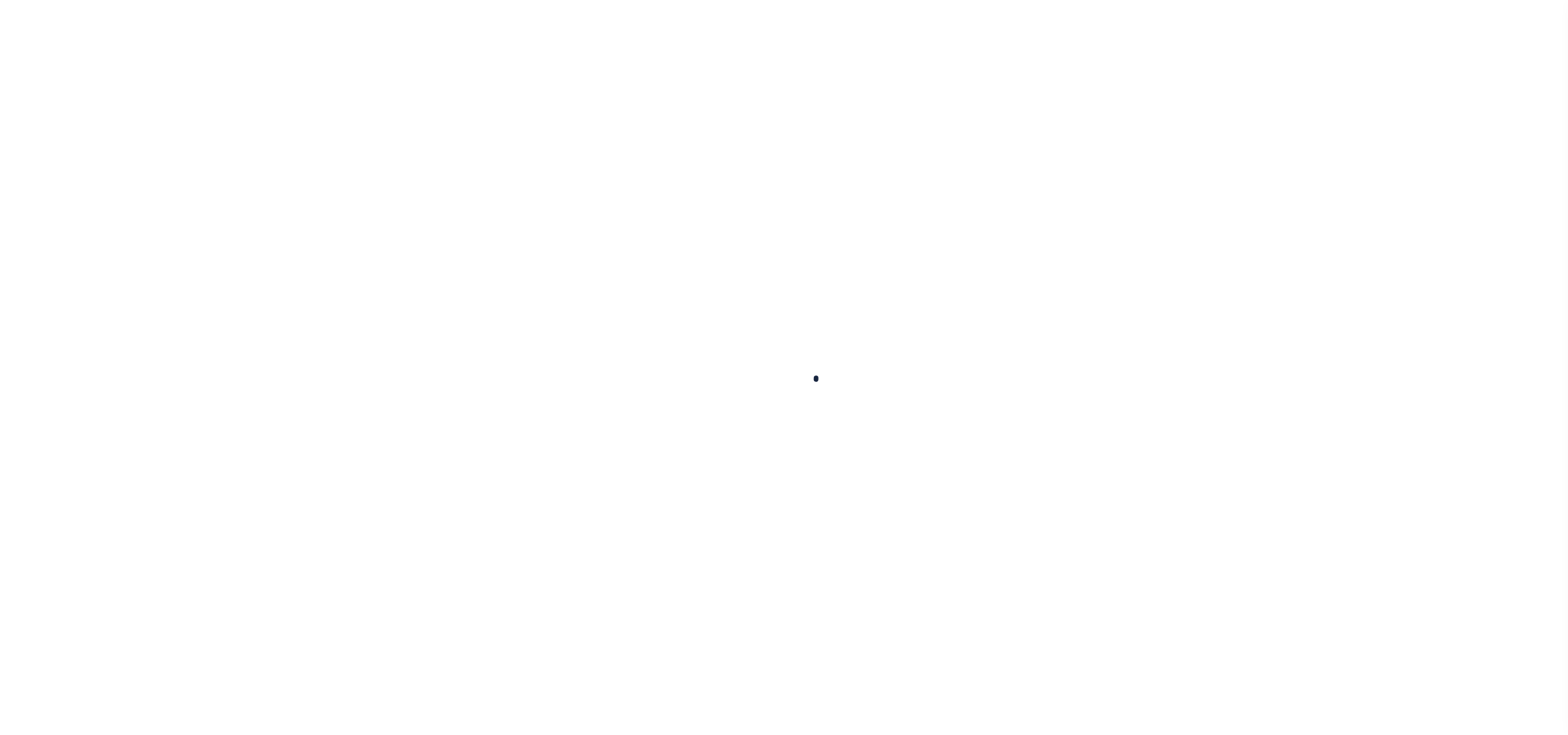
checkbox input "false"
type input "Semi Annual"
type input "[DATE]"
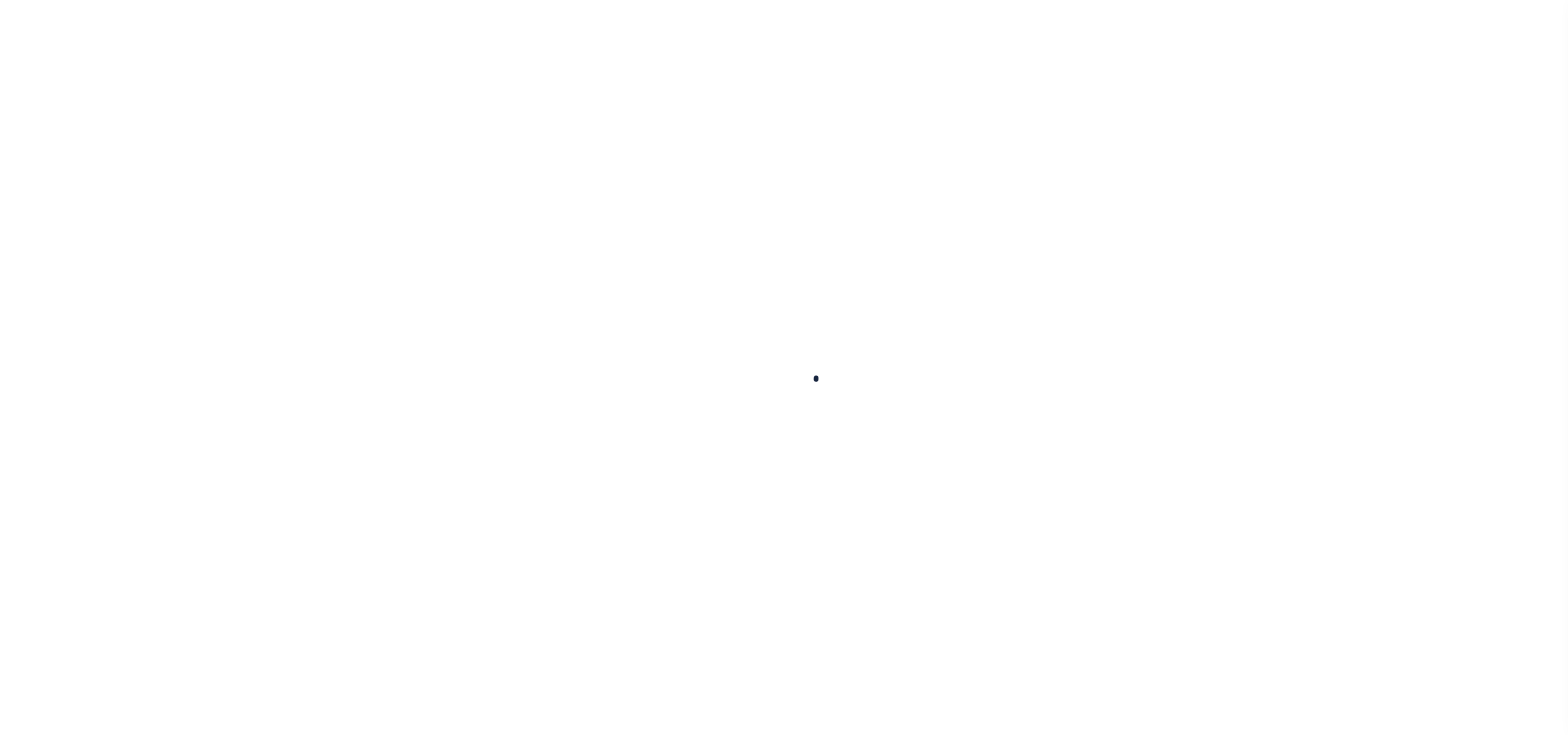
select select "DUE"
type input "$2,287.71"
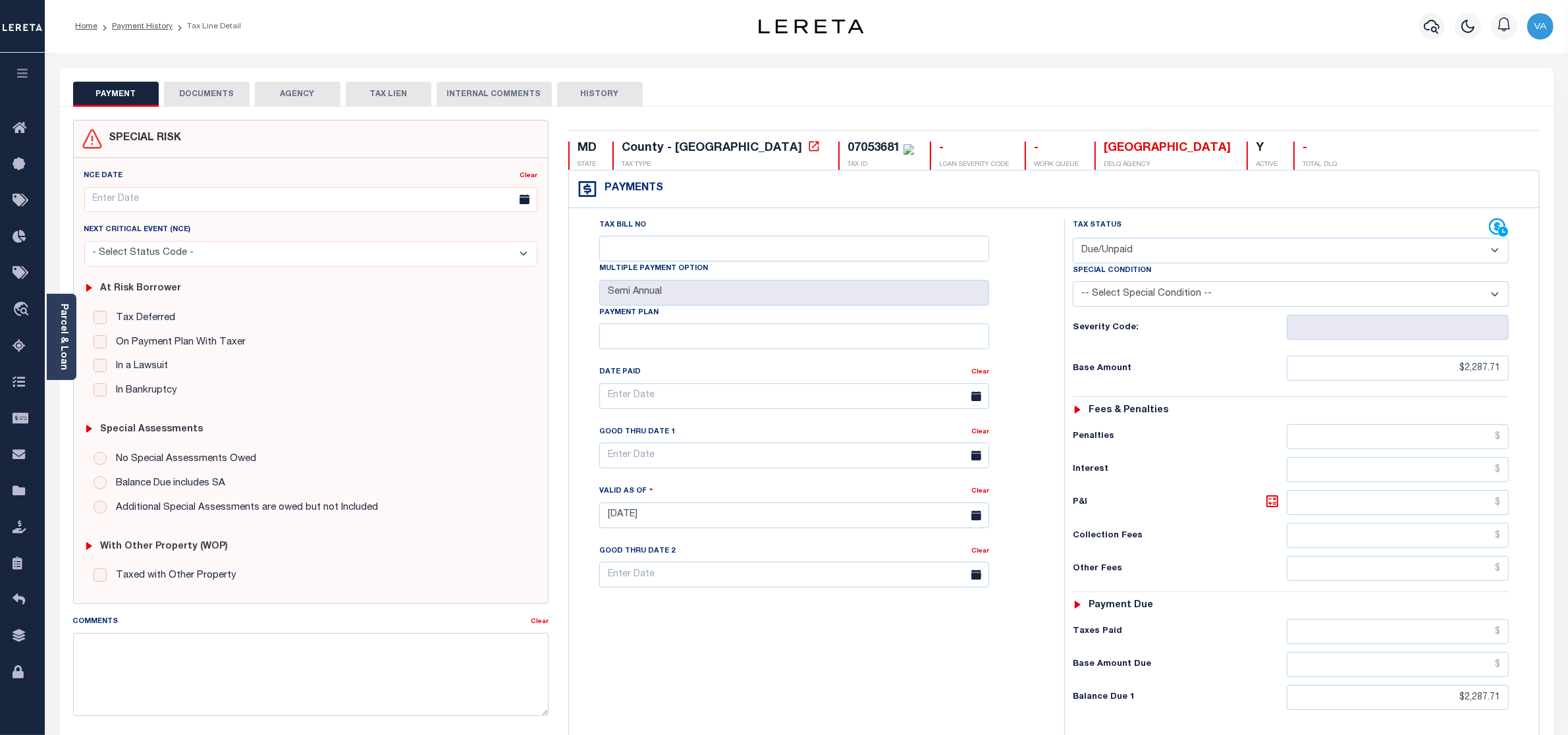
click at [211, 77] on div "PAYMENT DOCUMENTS AGENCY DELINQUENT PAYEE TAX LIEN" at bounding box center [806, 87] width 1493 height 38
click at [201, 97] on button "DOCUMENTS" at bounding box center [206, 94] width 86 height 25
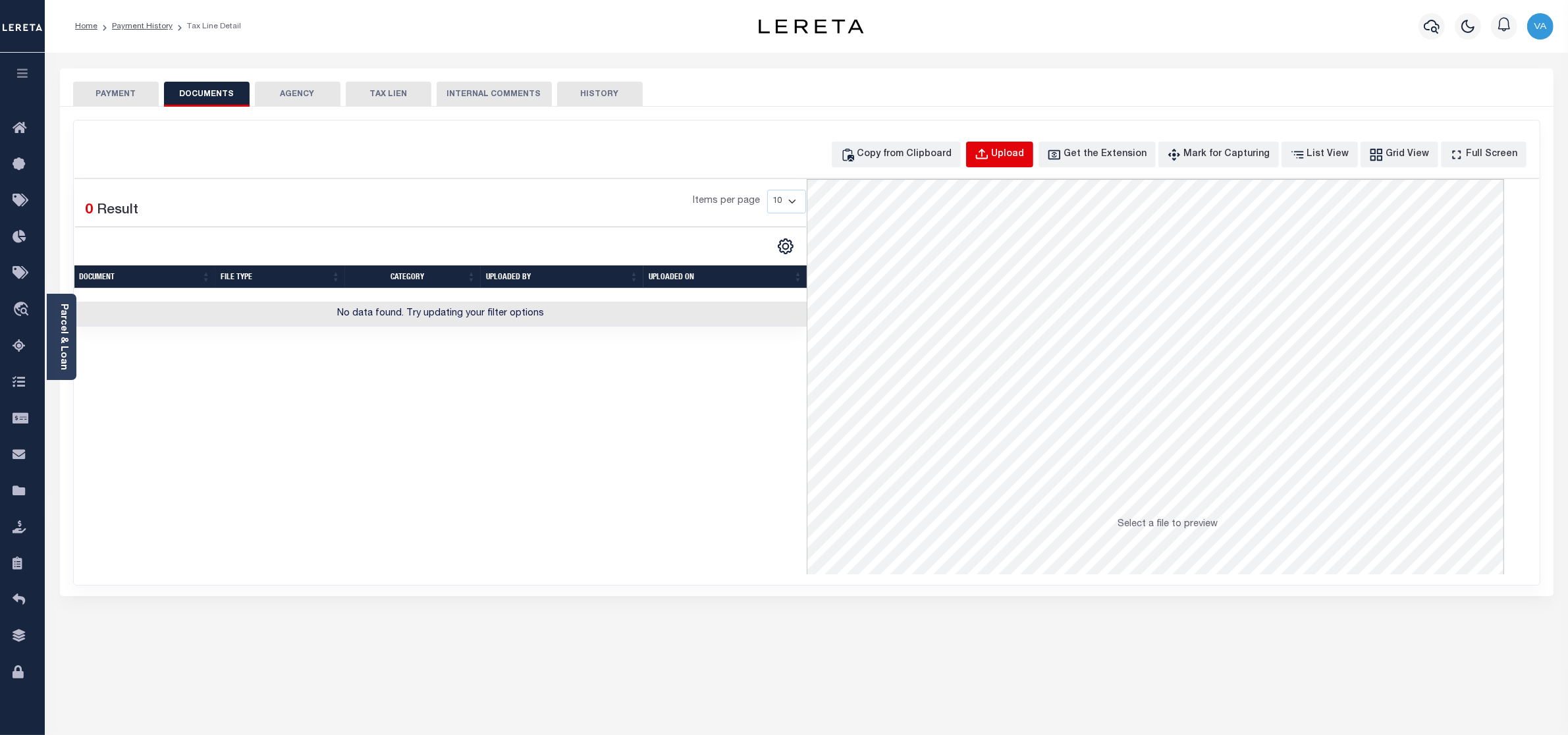
click at [1025, 155] on div "Upload" at bounding box center [1008, 155] width 33 height 15
select select "POP"
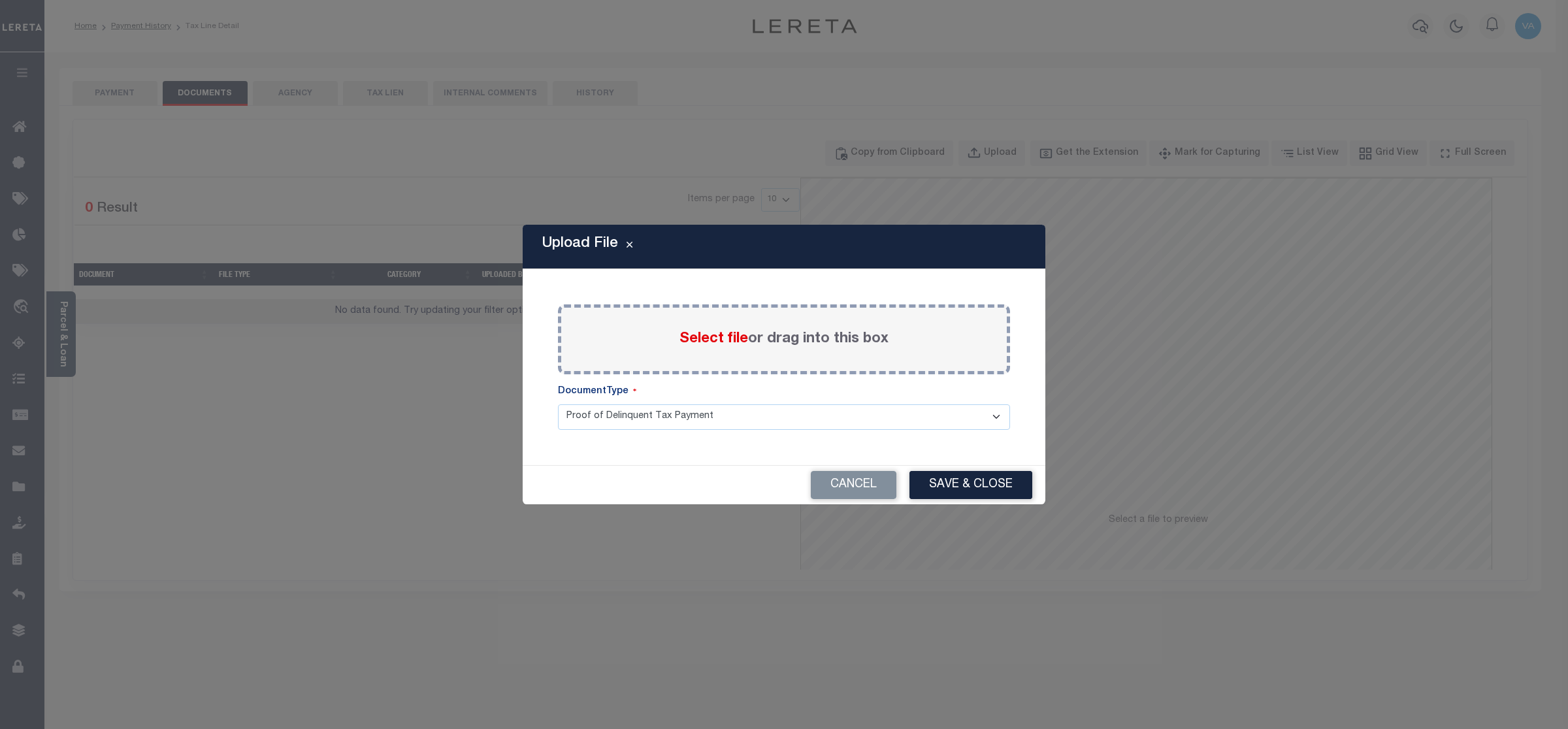
click at [747, 345] on label "Select file or drag into this box" at bounding box center [784, 340] width 209 height 21
click at [0, 0] on input "Select file or drag into this box" at bounding box center [0, 0] width 0 height 0
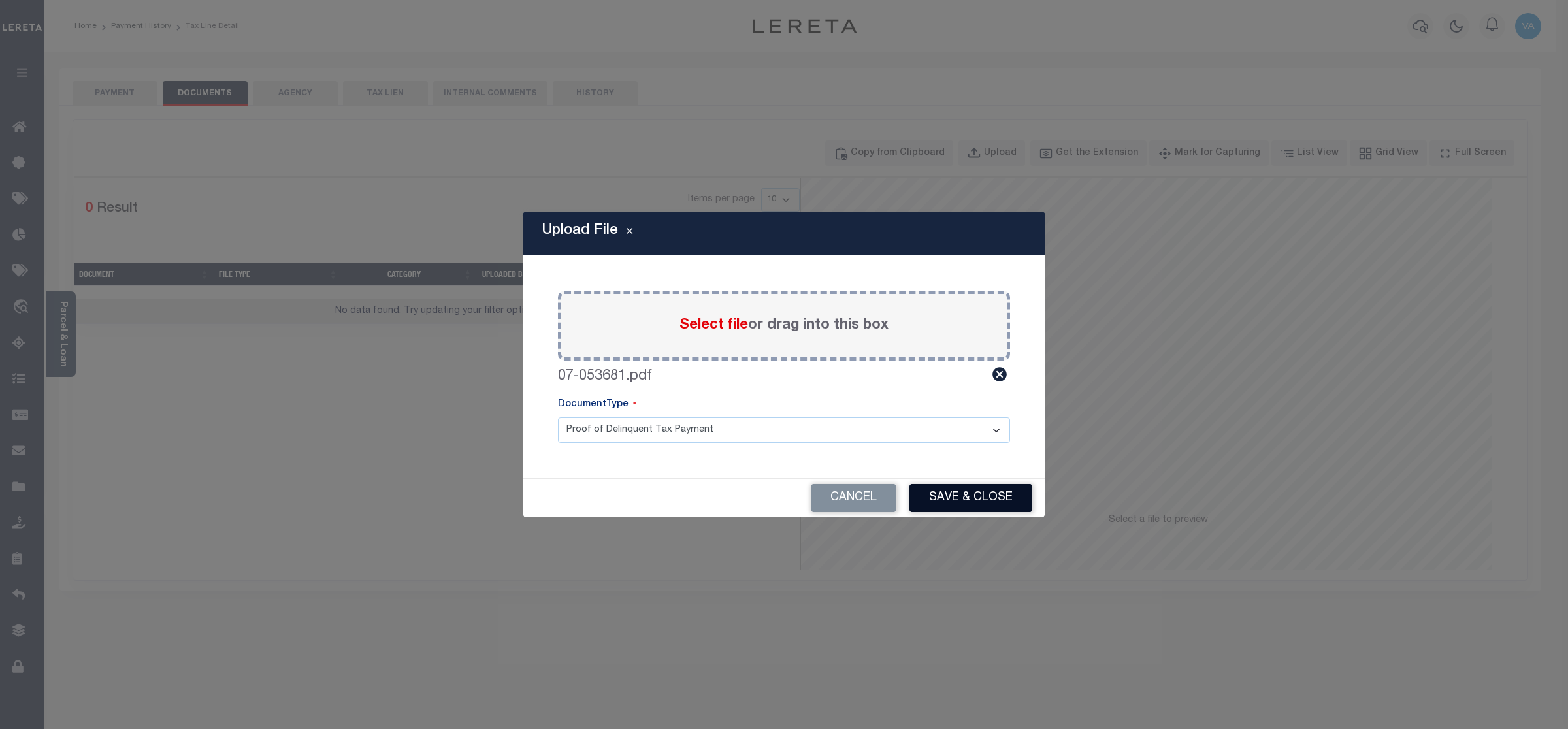
click at [1004, 499] on button "Save & Close" at bounding box center [971, 498] width 122 height 28
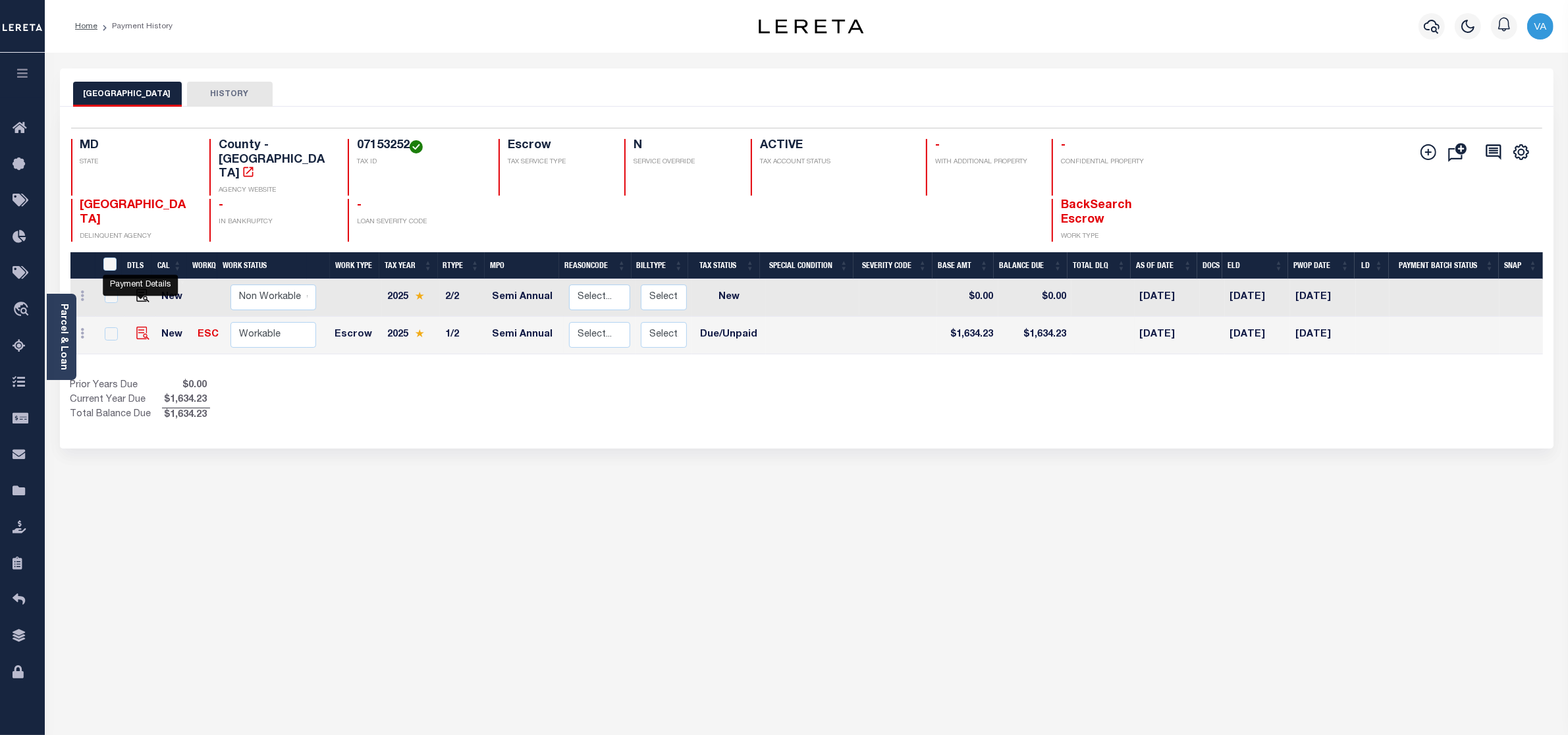
click at [140, 327] on img "" at bounding box center [143, 333] width 13 height 13
checkbox input "true"
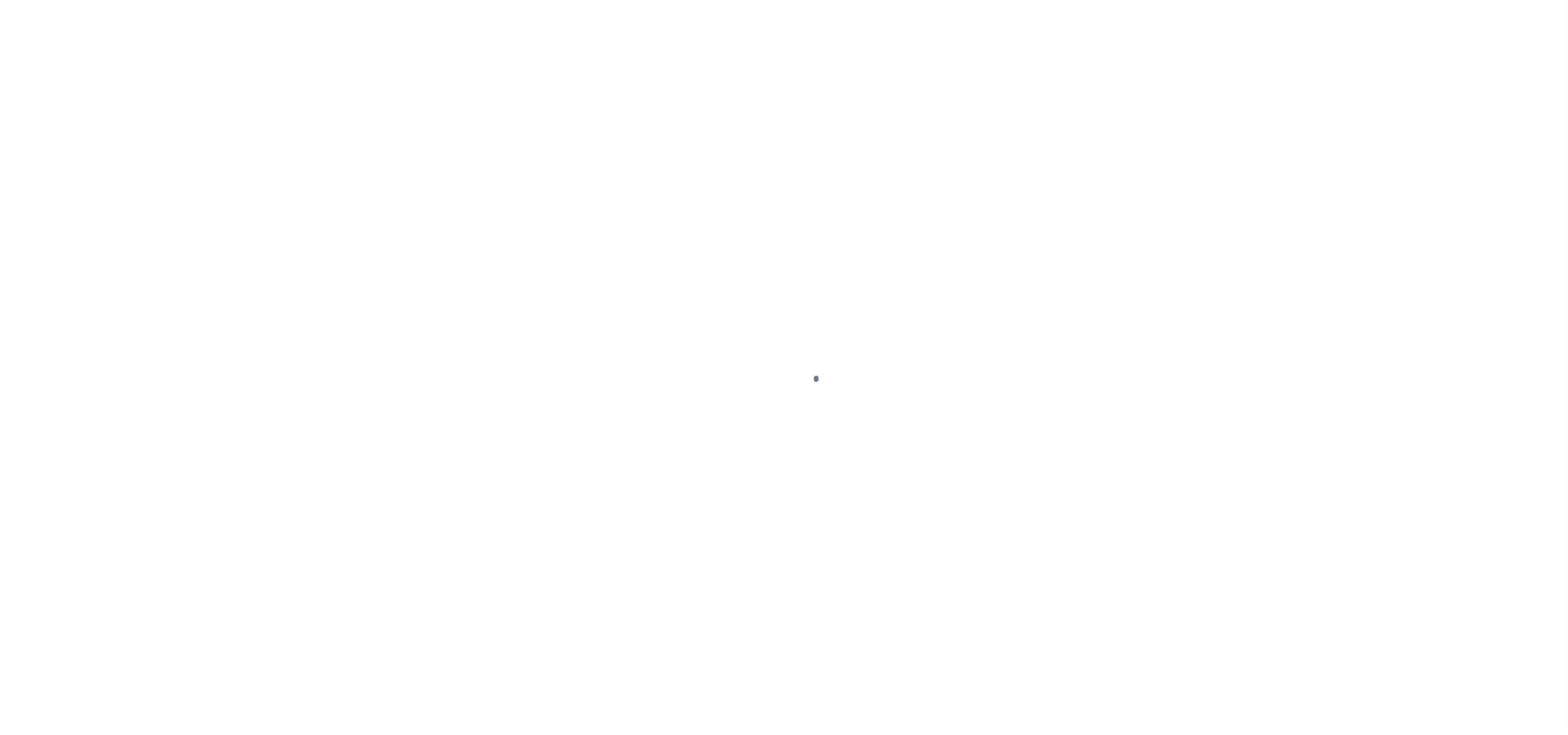
select select "DUE"
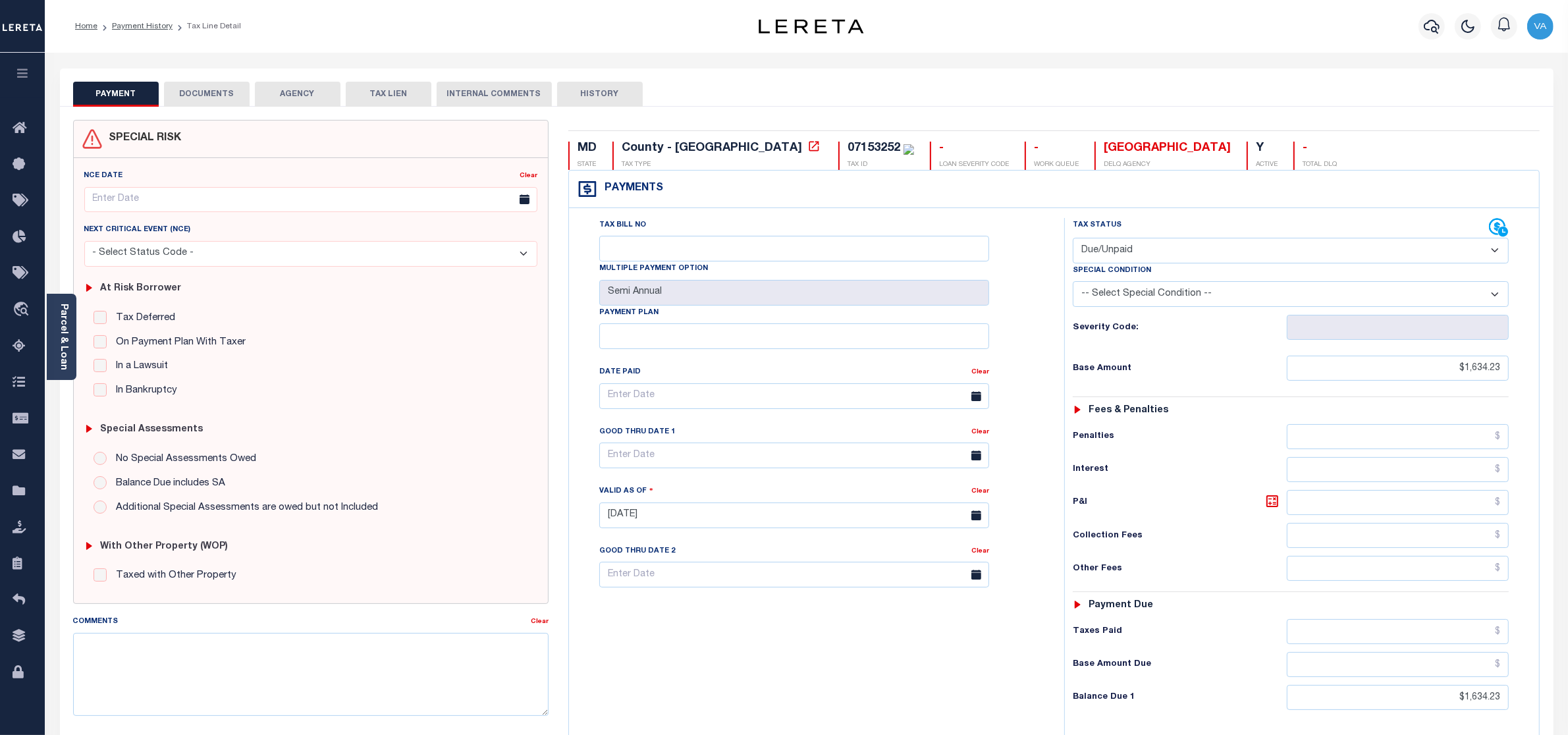
click at [218, 91] on button "DOCUMENTS" at bounding box center [206, 94] width 86 height 25
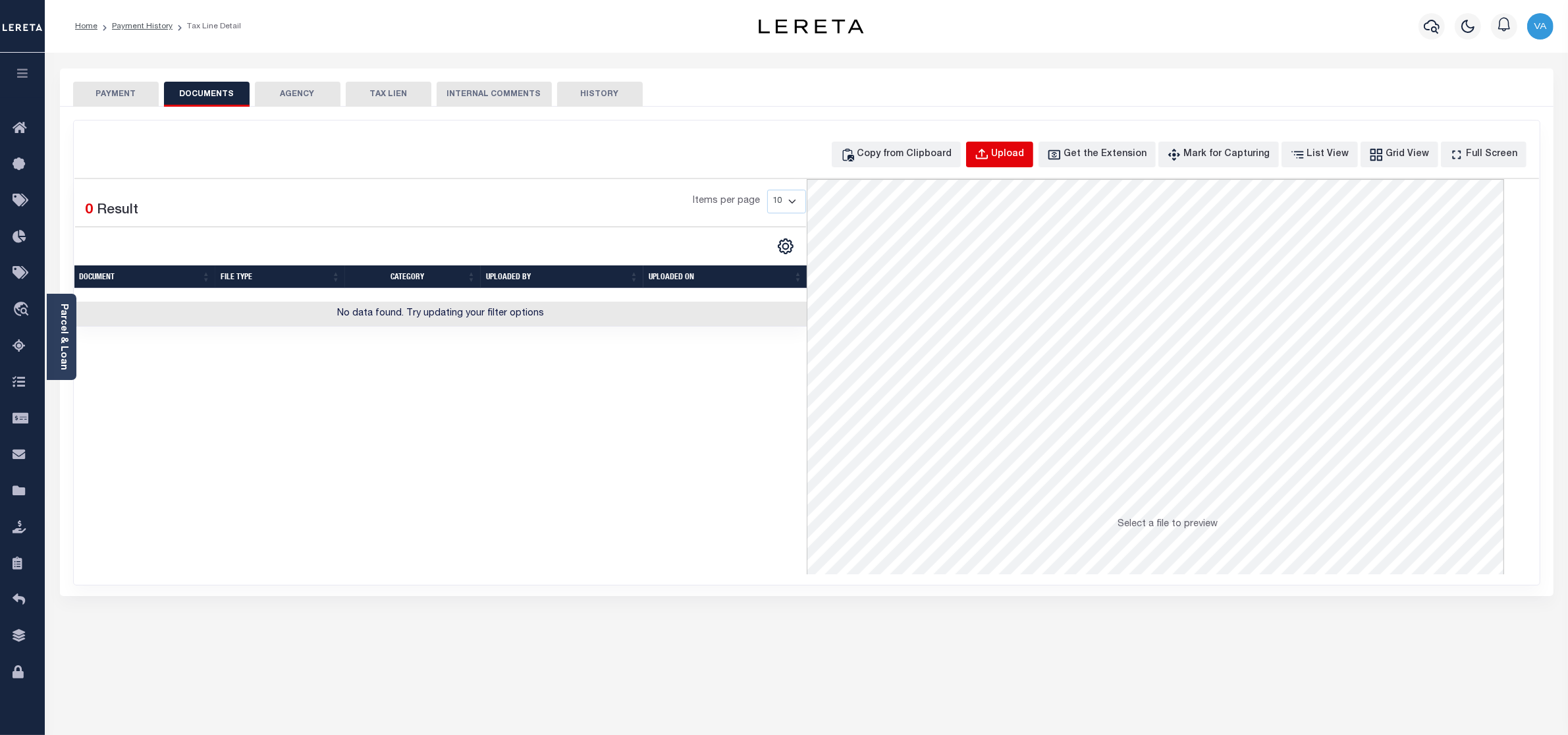
click at [1033, 160] on button "Upload" at bounding box center [1000, 154] width 67 height 26
select select "POP"
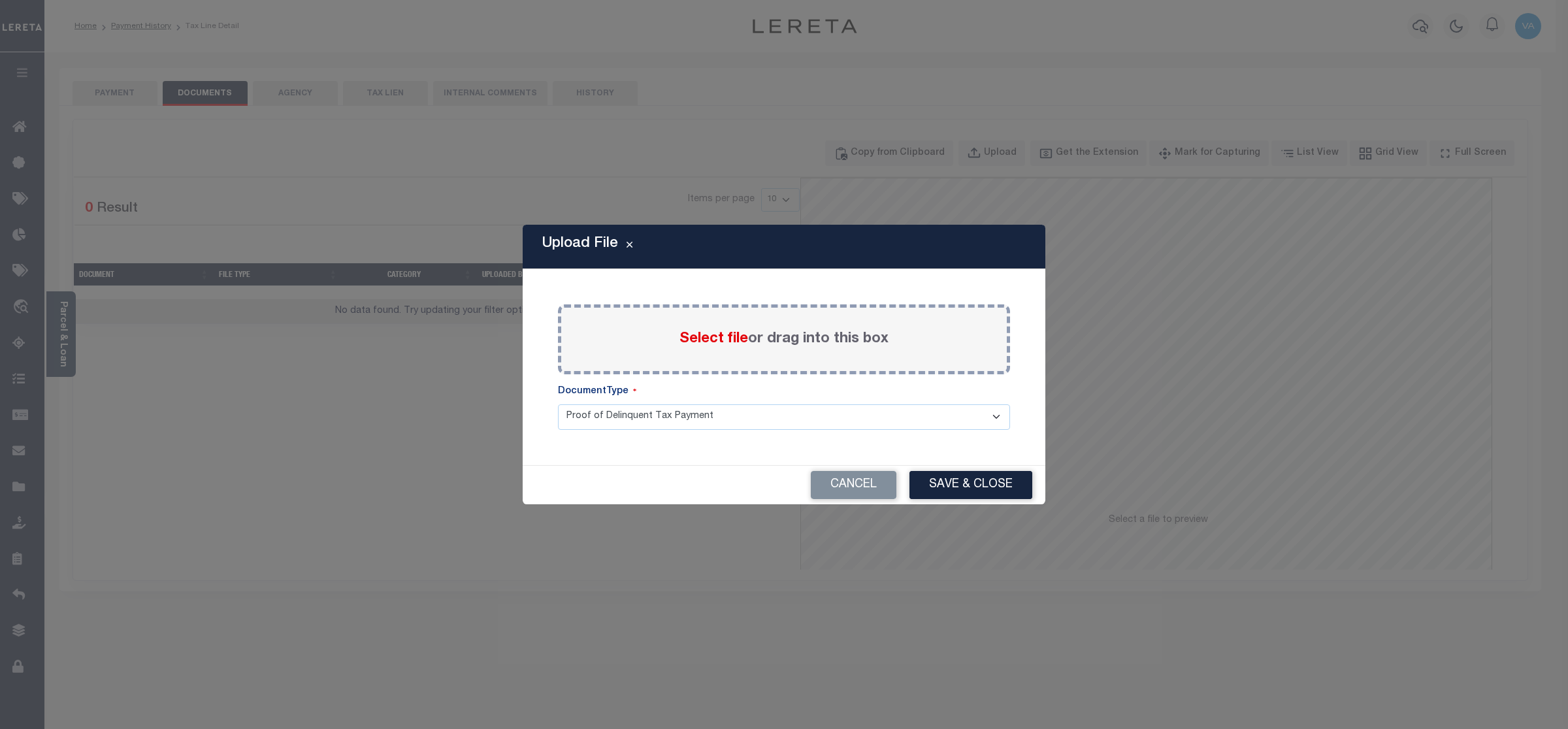
click at [736, 343] on span "Select file" at bounding box center [713, 340] width 69 height 15
click at [0, 0] on input "Select file or drag into this box" at bounding box center [0, 0] width 0 height 0
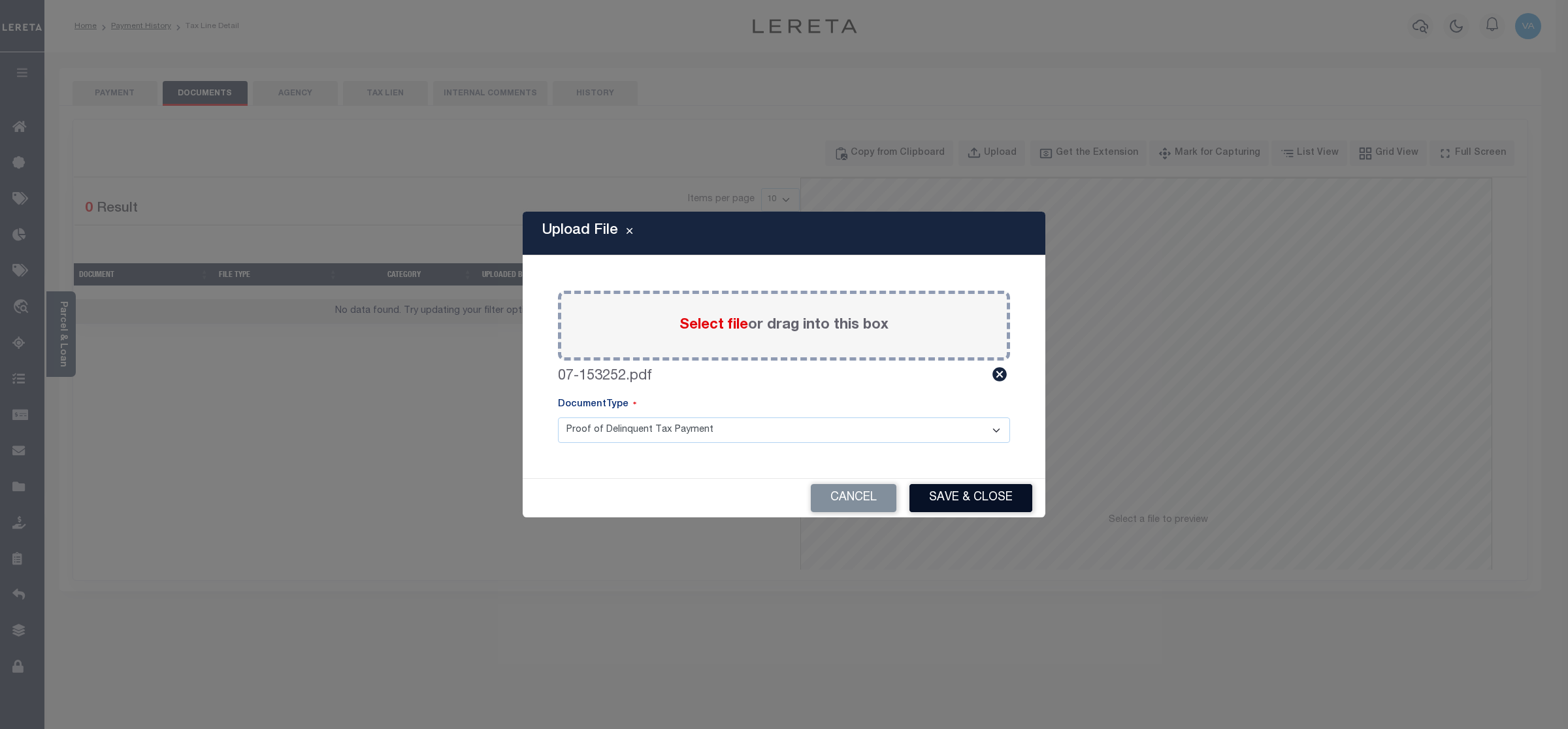
click at [967, 492] on button "Save & Close" at bounding box center [971, 498] width 122 height 28
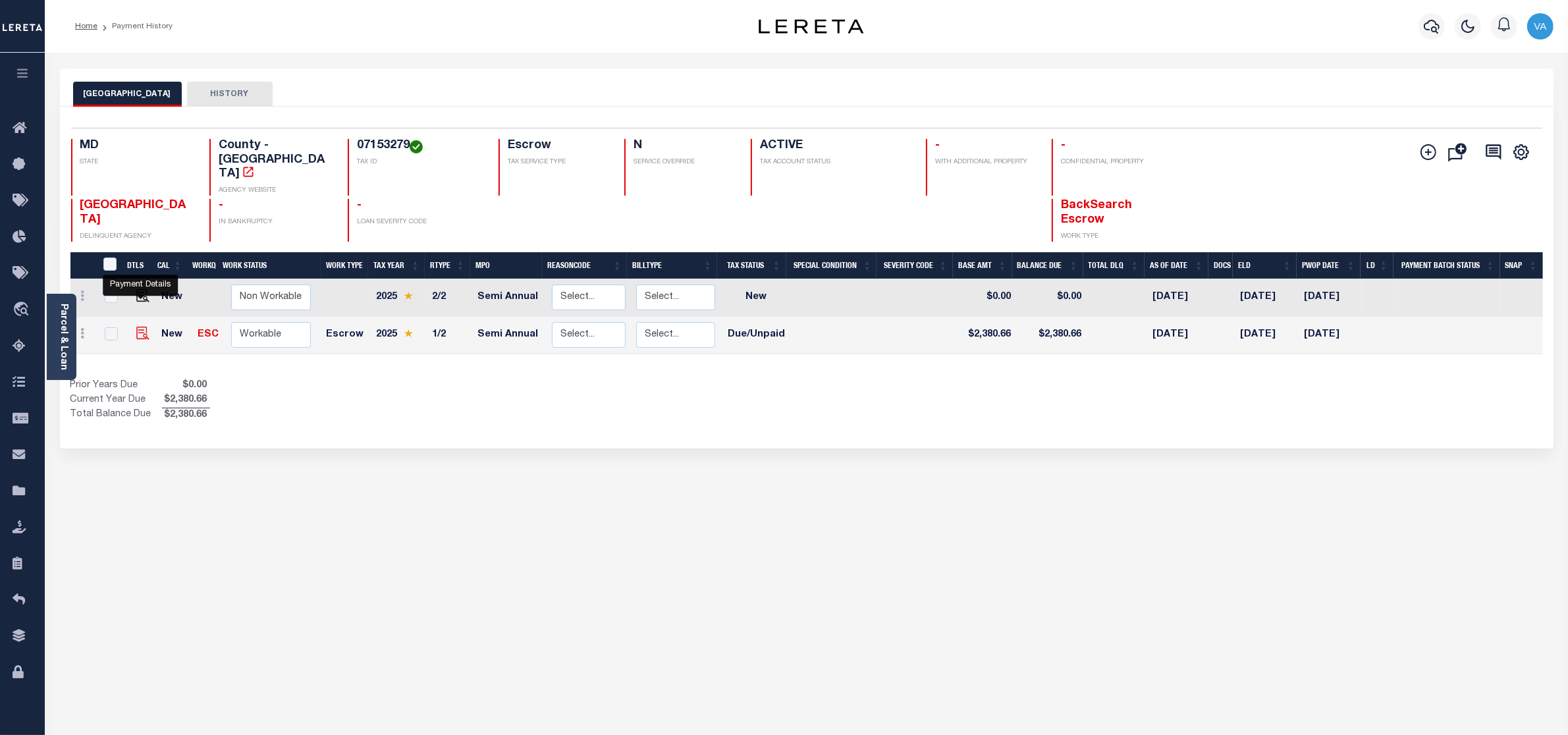
click at [141, 327] on img "" at bounding box center [143, 333] width 13 height 13
checkbox input "true"
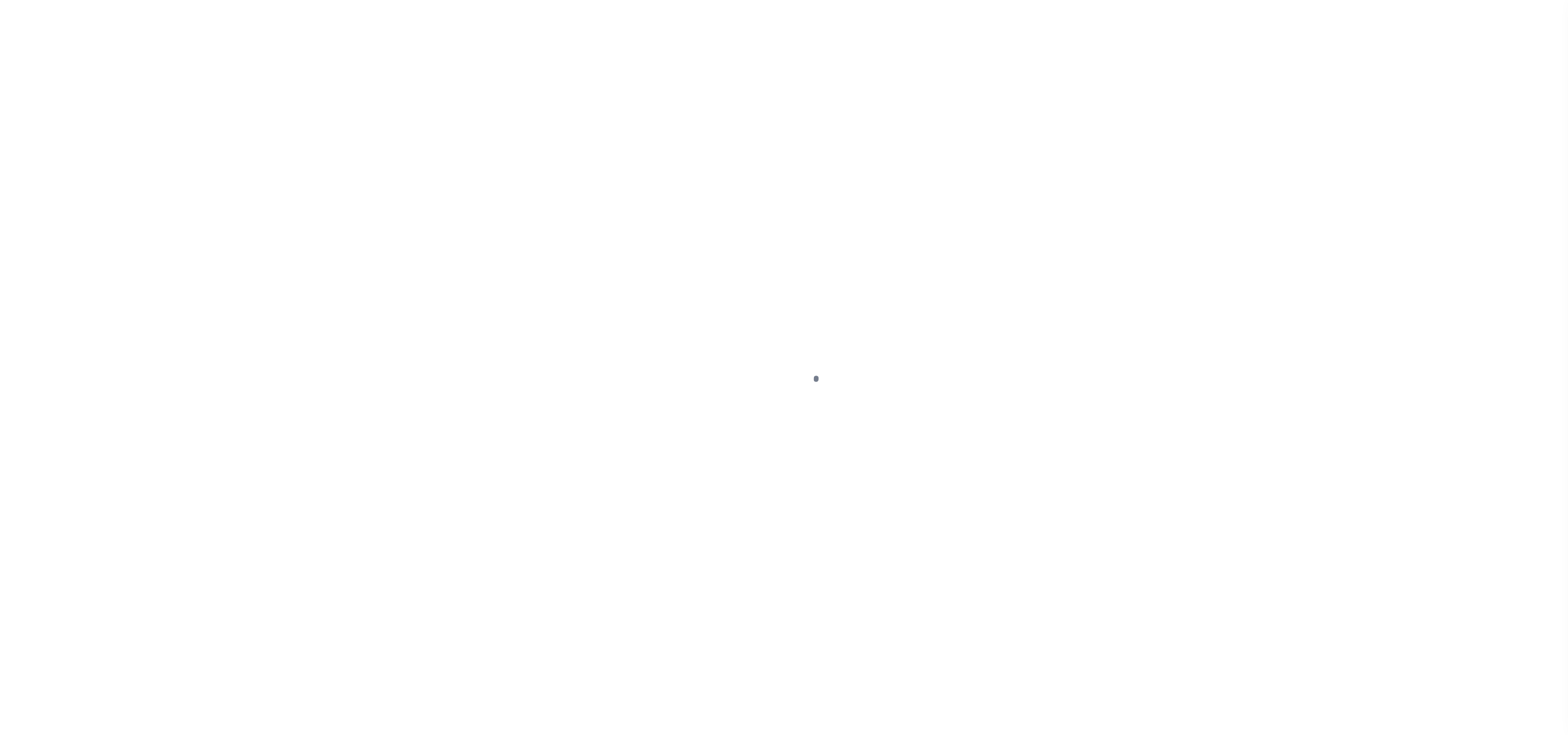
select select "DUE"
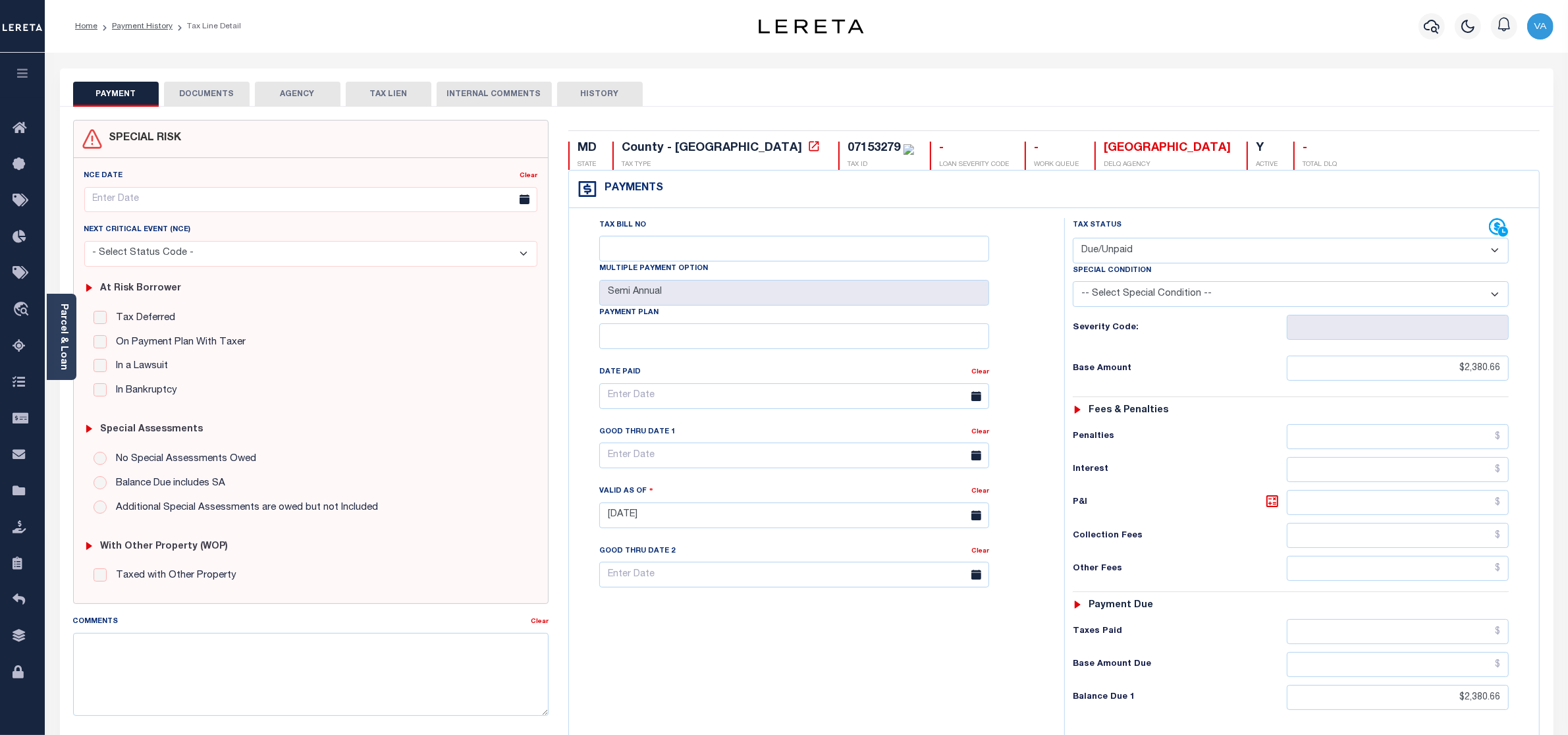
click at [199, 92] on button "DOCUMENTS" at bounding box center [206, 94] width 86 height 25
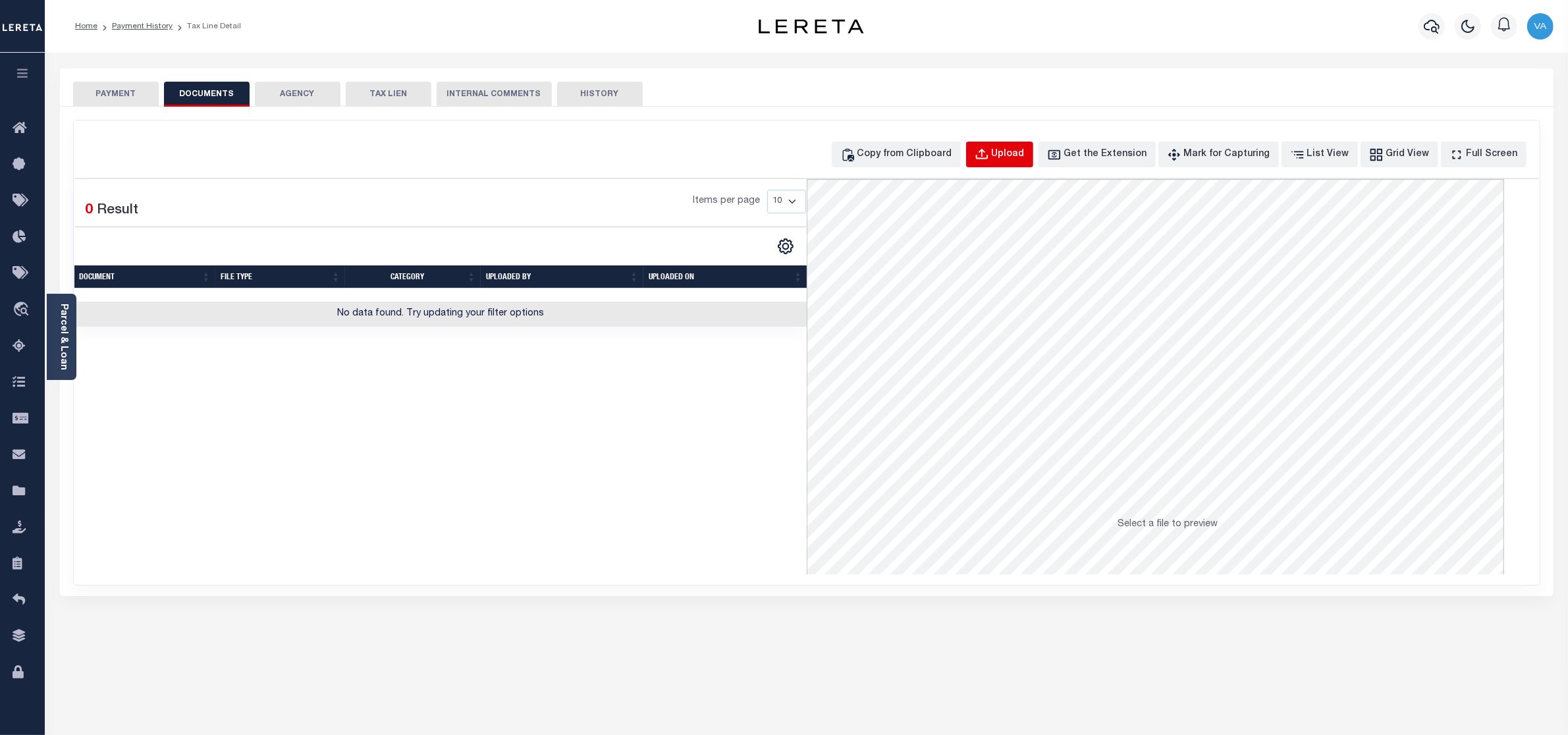
click at [1032, 145] on button "Upload" at bounding box center [1000, 154] width 67 height 26
select select "POP"
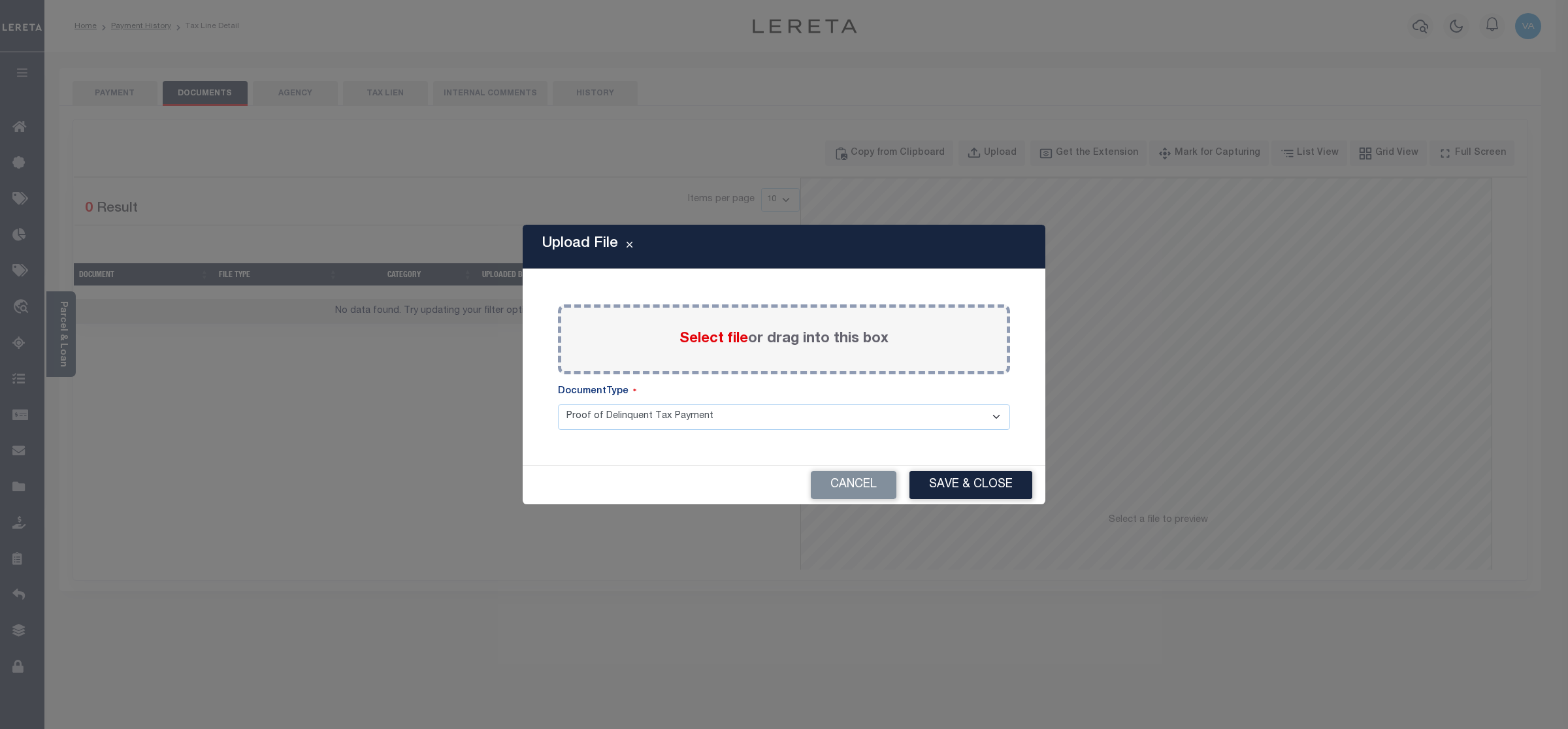
click at [717, 346] on span "Select file" at bounding box center [713, 340] width 69 height 15
click at [0, 0] on input "Select file or drag into this box" at bounding box center [0, 0] width 0 height 0
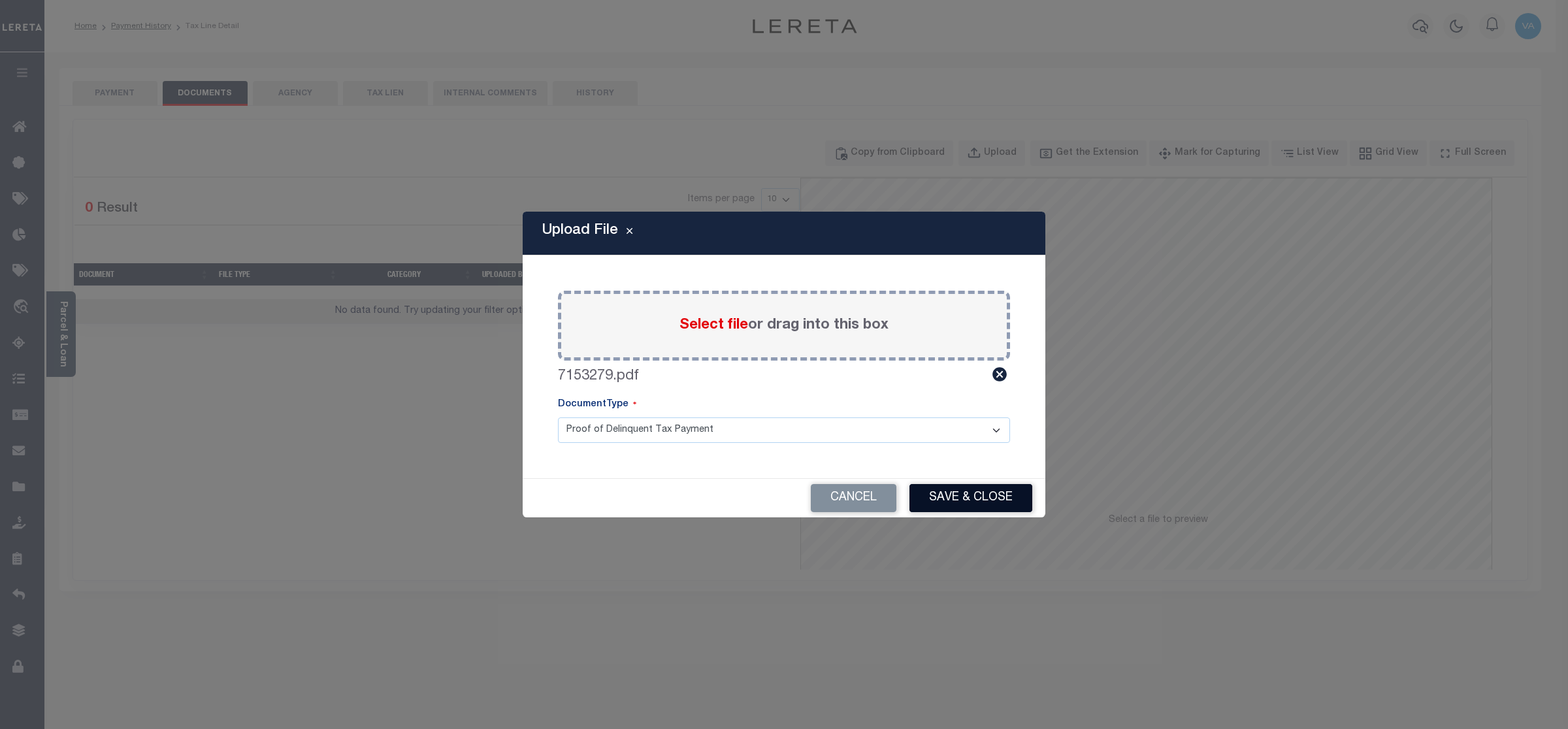
click at [1011, 503] on button "Save & Close" at bounding box center [971, 498] width 122 height 28
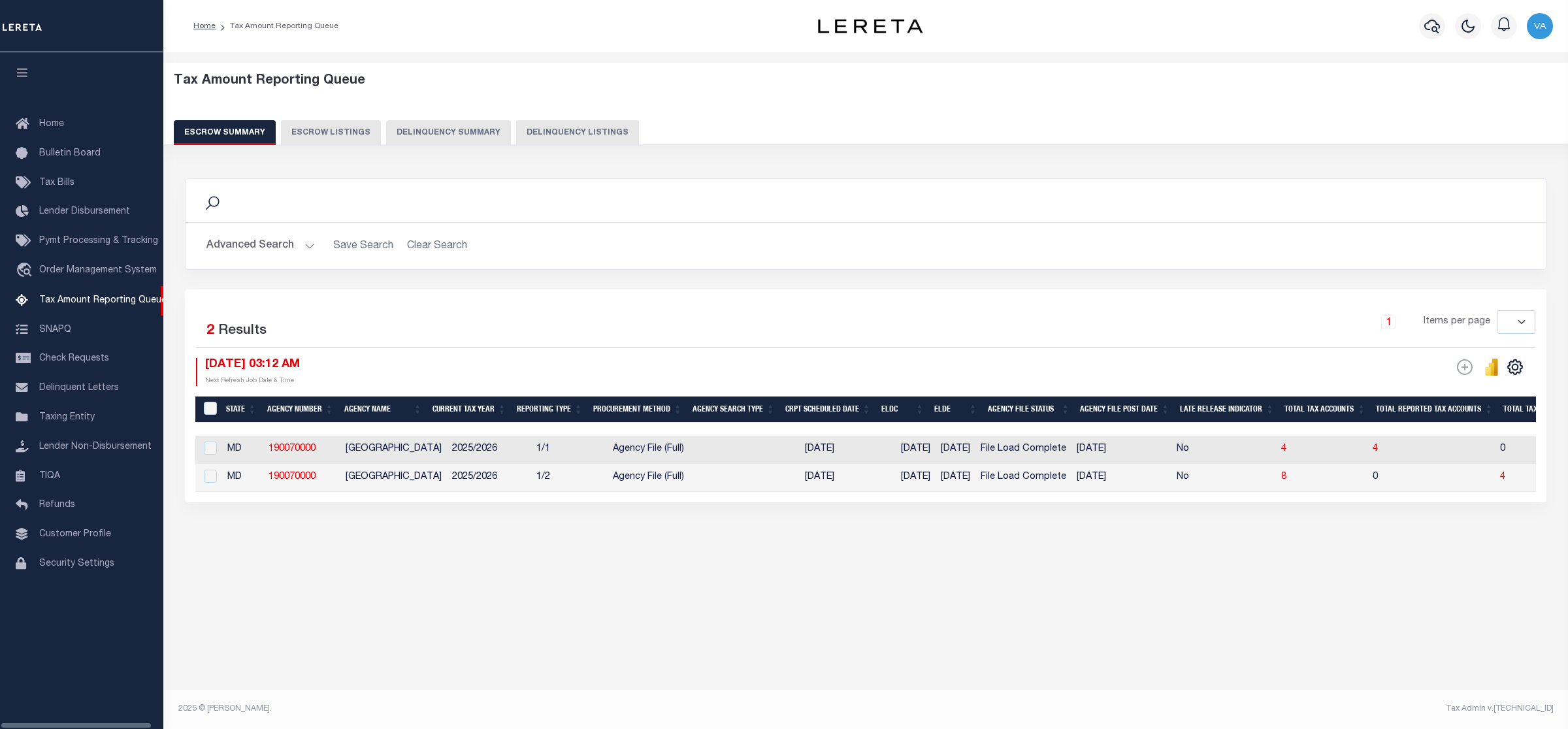
select select
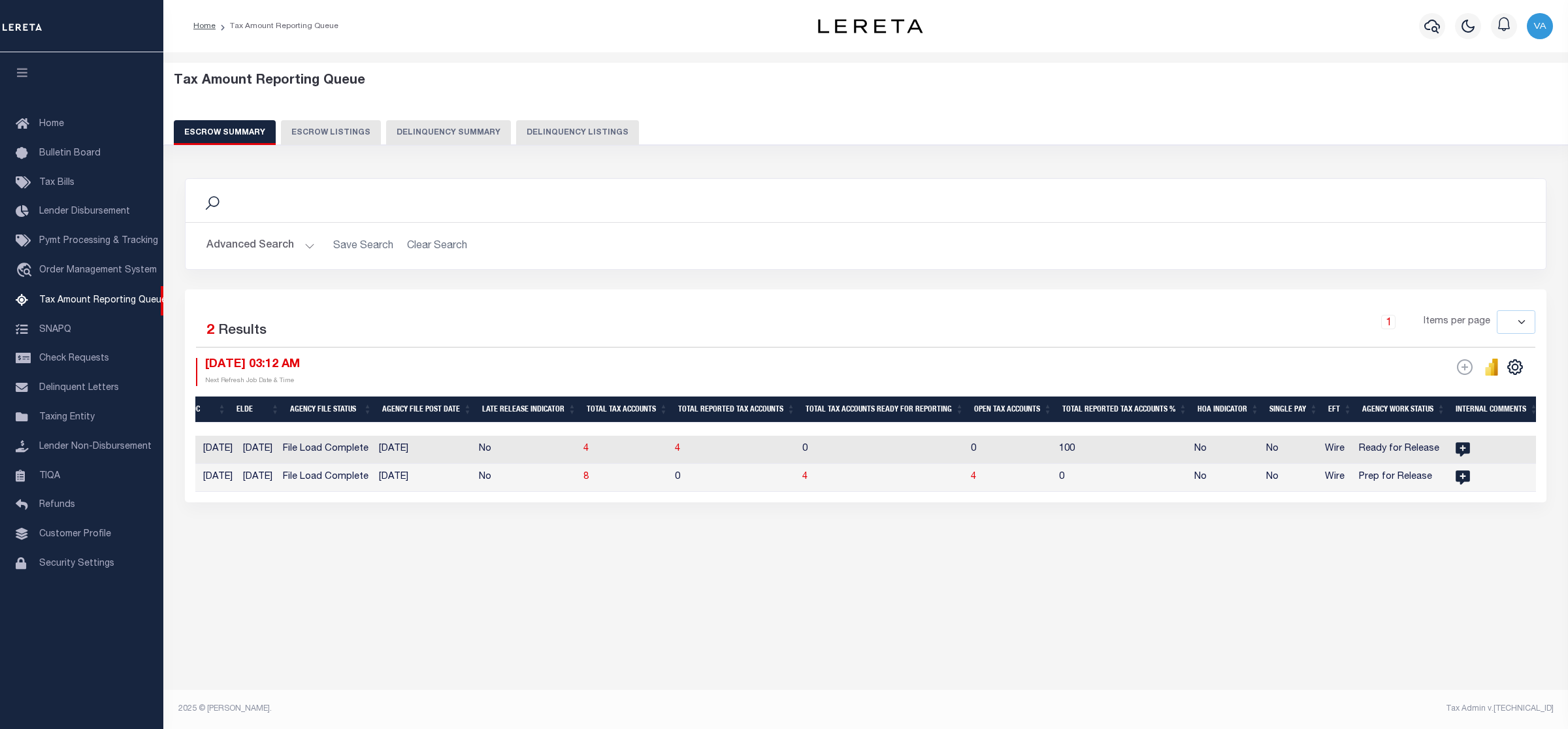
scroll to position [0, 717]
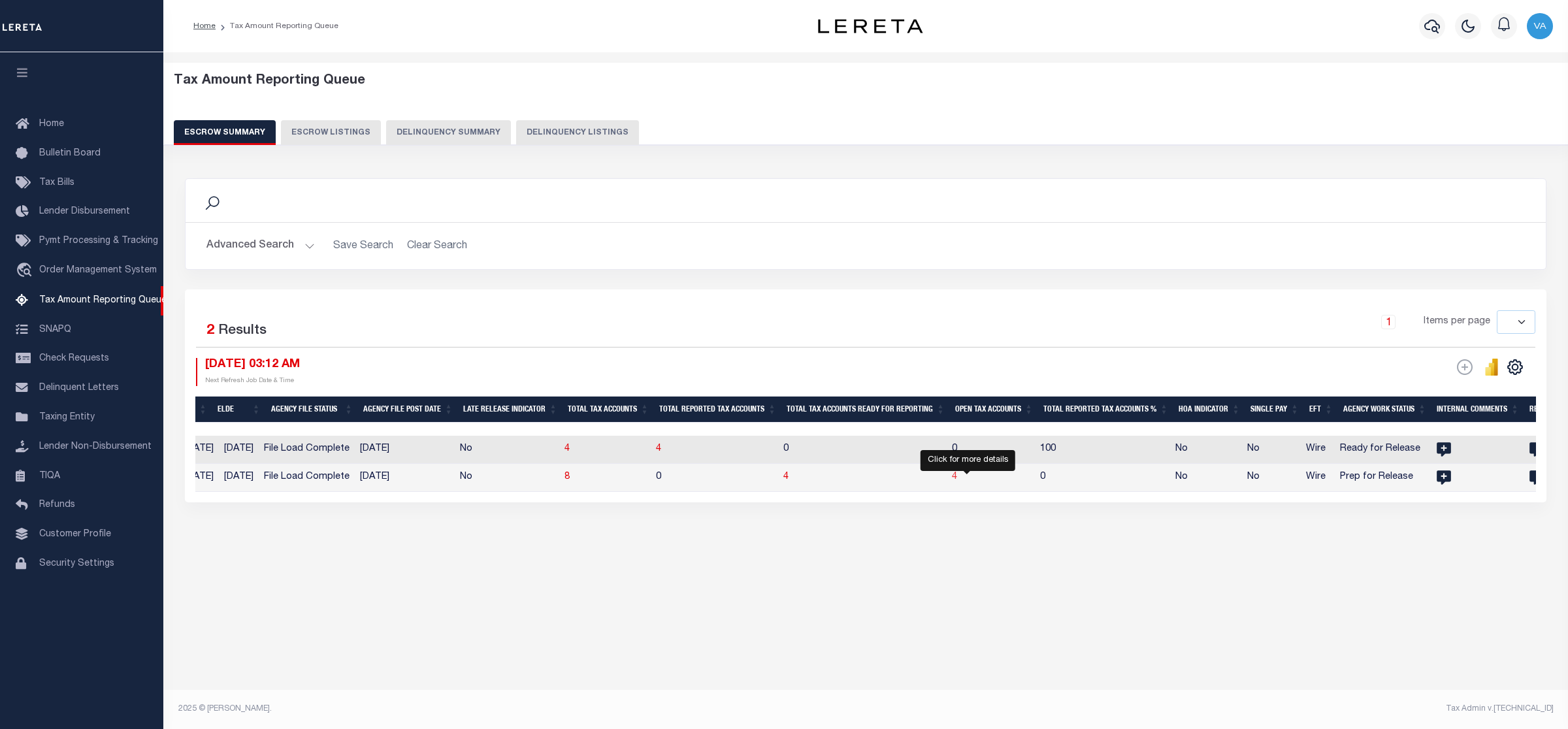
click at [957, 476] on span "4" at bounding box center [954, 477] width 5 height 9
select select "100"
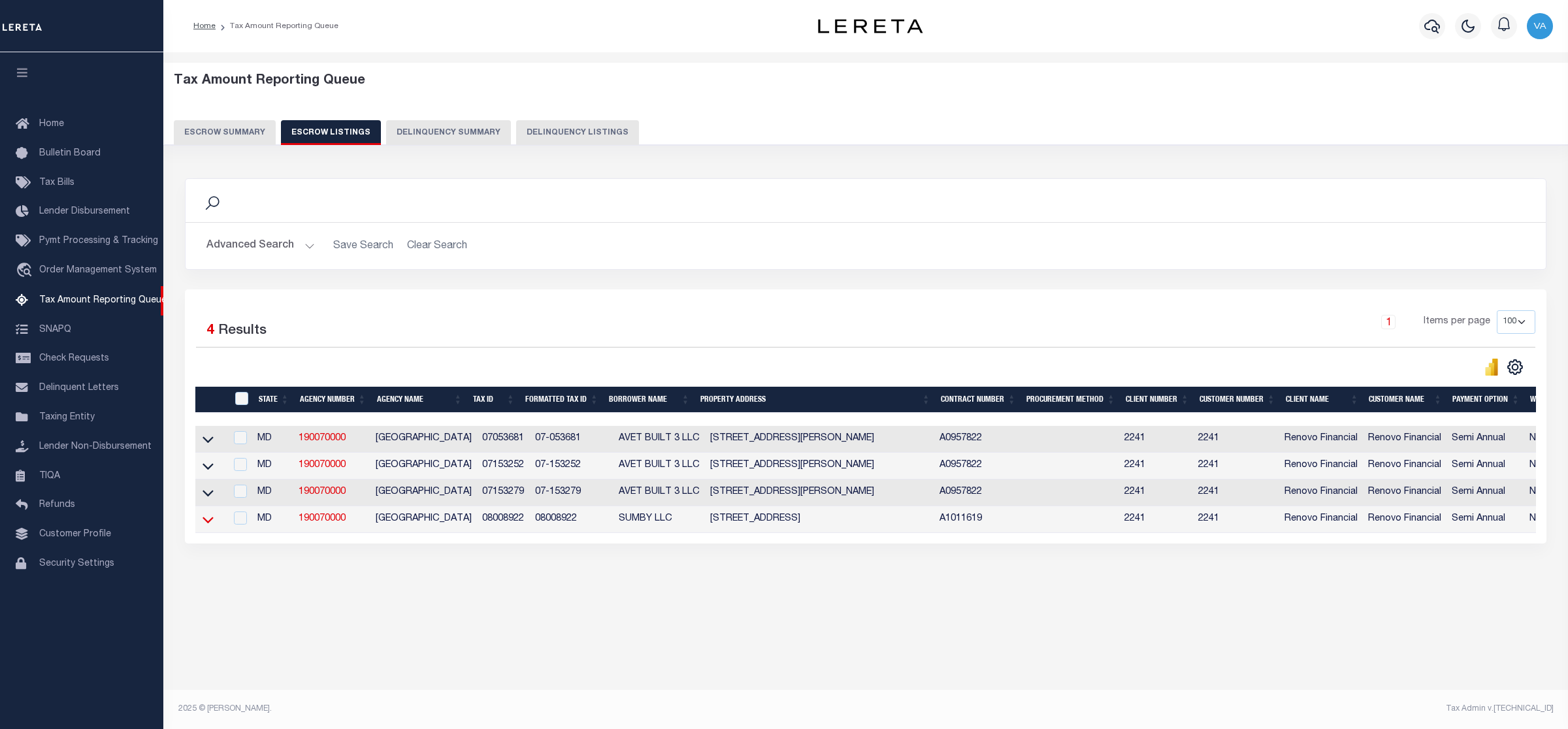
click at [204, 527] on icon at bounding box center [208, 519] width 11 height 14
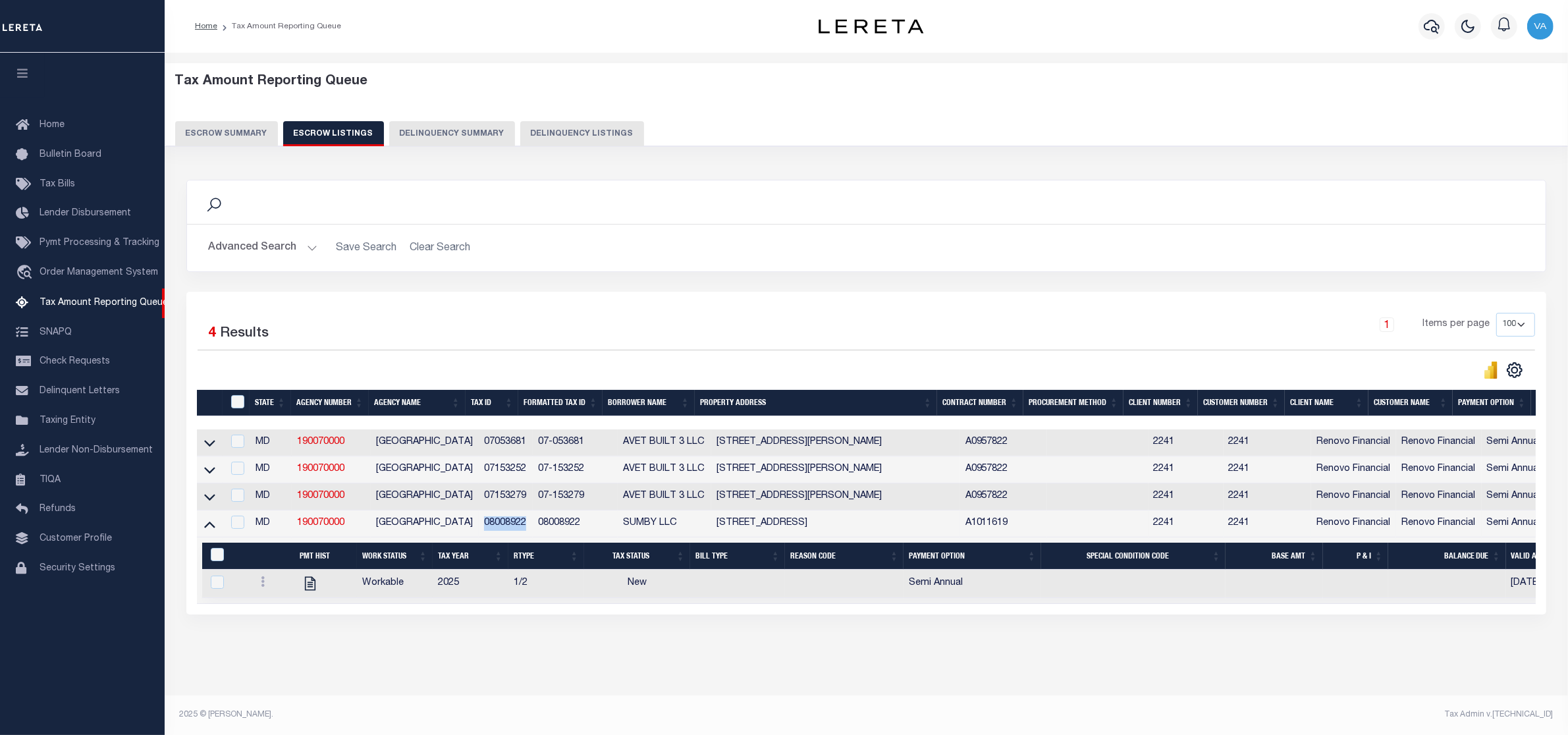
drag, startPoint x: 476, startPoint y: 530, endPoint x: 520, endPoint y: 533, distance: 44.1
click at [520, 533] on td "08008922" at bounding box center [506, 523] width 54 height 27
checkbox input "true"
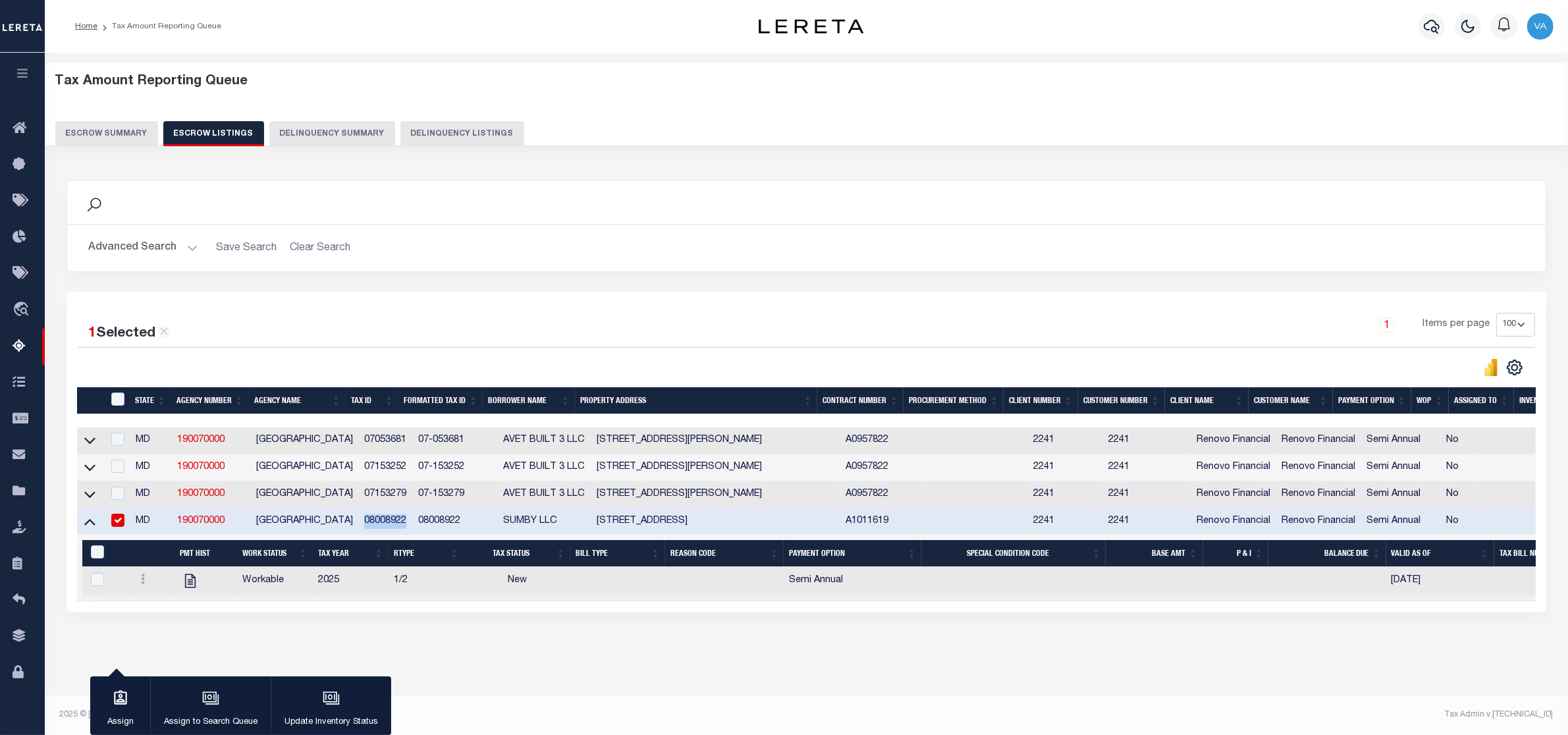
copy td "08008922"
click at [141, 584] on icon at bounding box center [142, 579] width 4 height 11
click at [158, 630] on img "" at bounding box center [159, 623] width 13 height 14
checkbox input "true"
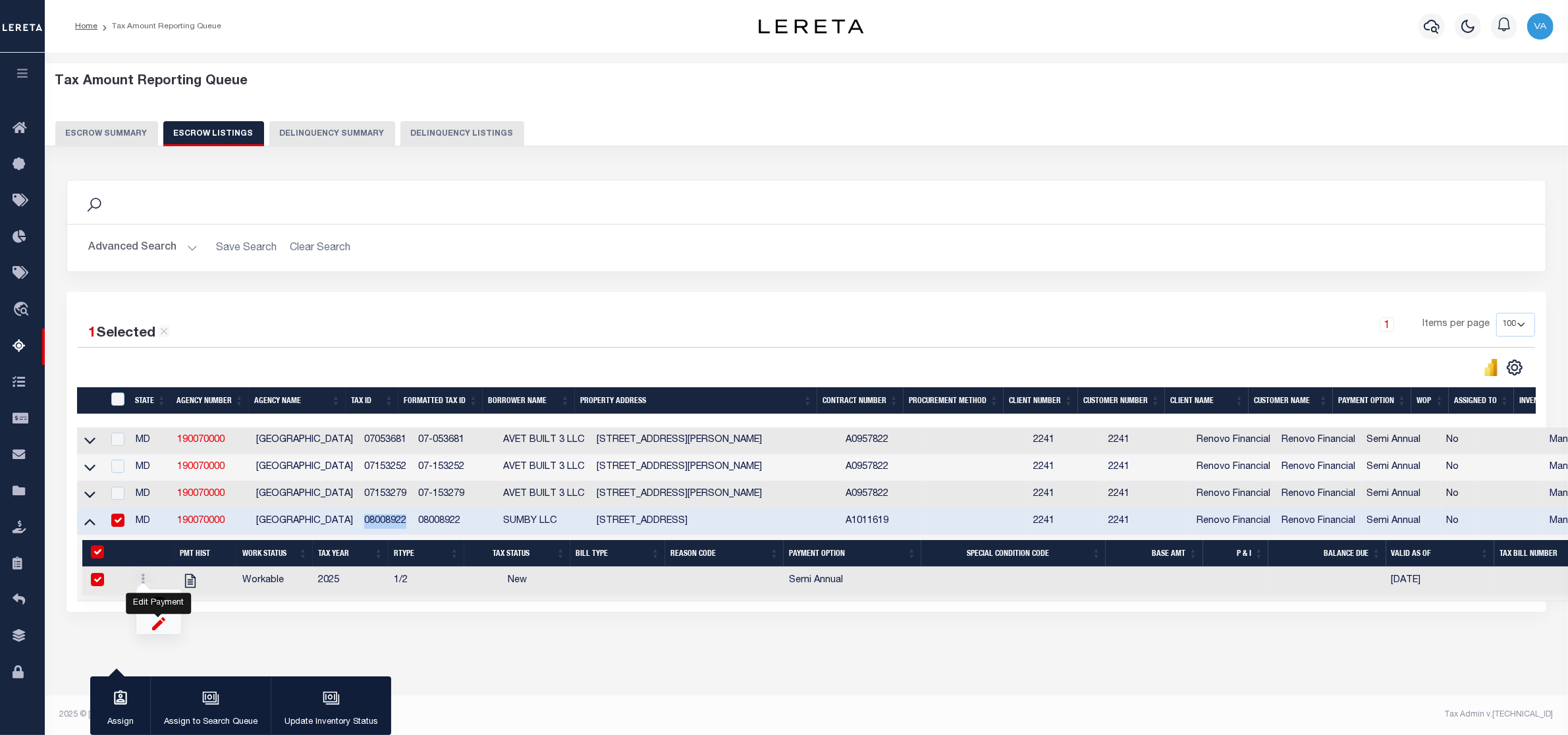
select select "NW2"
select select
type input "[DATE]"
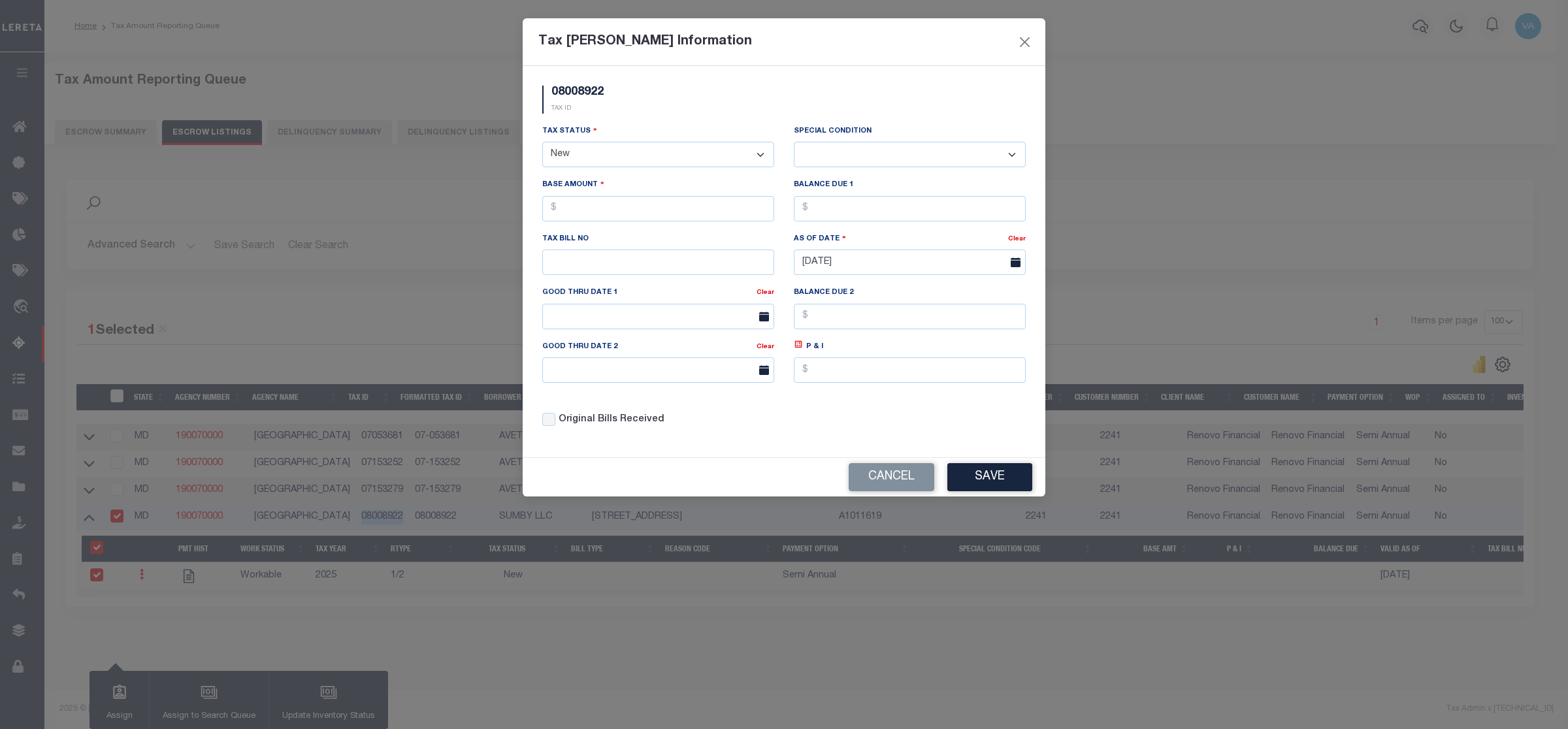
click at [631, 158] on select "- Select Status - Open Due/Unpaid Paid Incomplete No Tax Due Internal Refund Pr…" at bounding box center [658, 154] width 232 height 25
select select "DUE"
click at [542, 143] on select "- Select Status - Open Due/Unpaid Paid Incomplete No Tax Due Internal Refund Pr…" at bounding box center [658, 154] width 232 height 25
select select "0"
click at [568, 212] on input "text" at bounding box center [658, 208] width 232 height 25
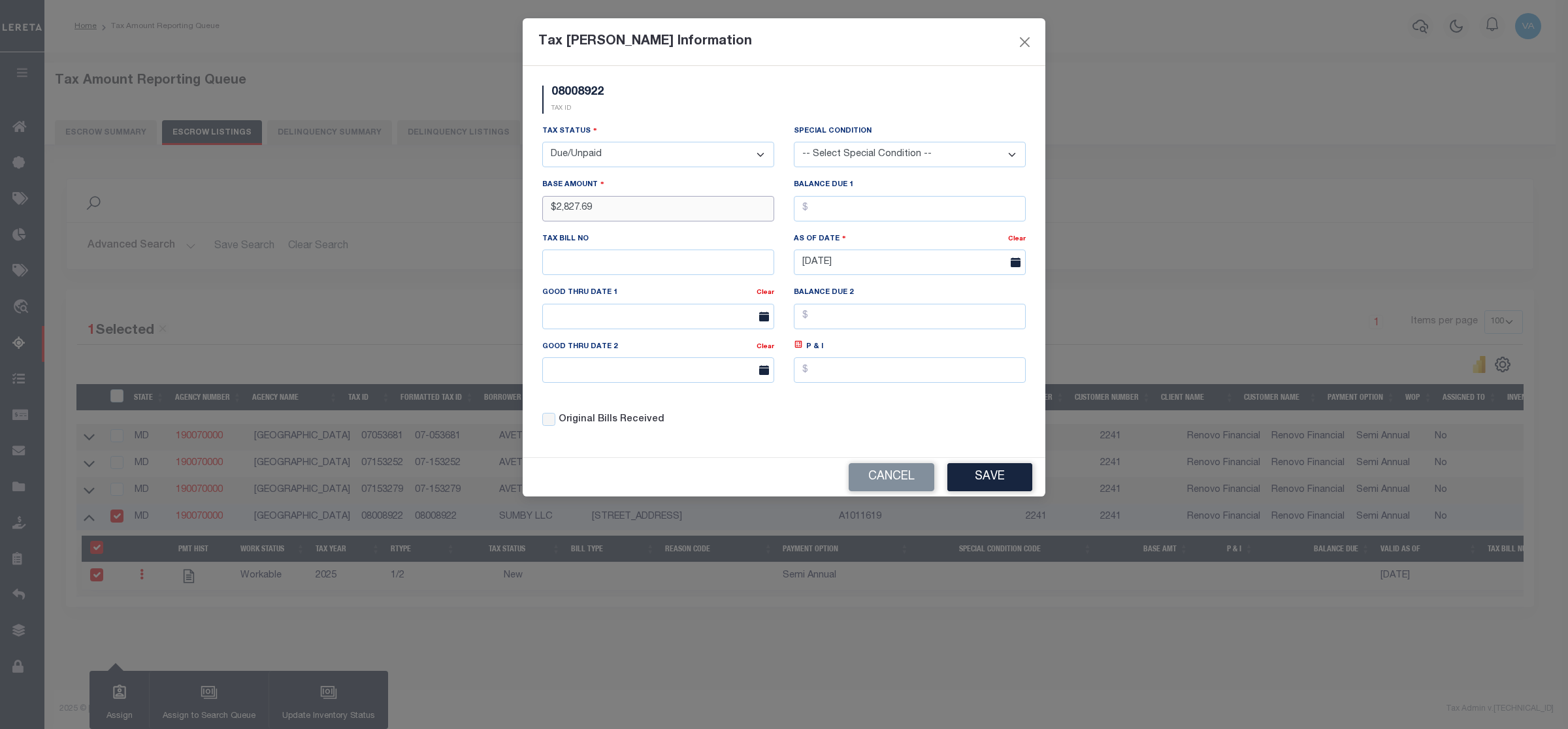
type input "$2,827.69"
click at [987, 481] on button "Save" at bounding box center [990, 478] width 85 height 28
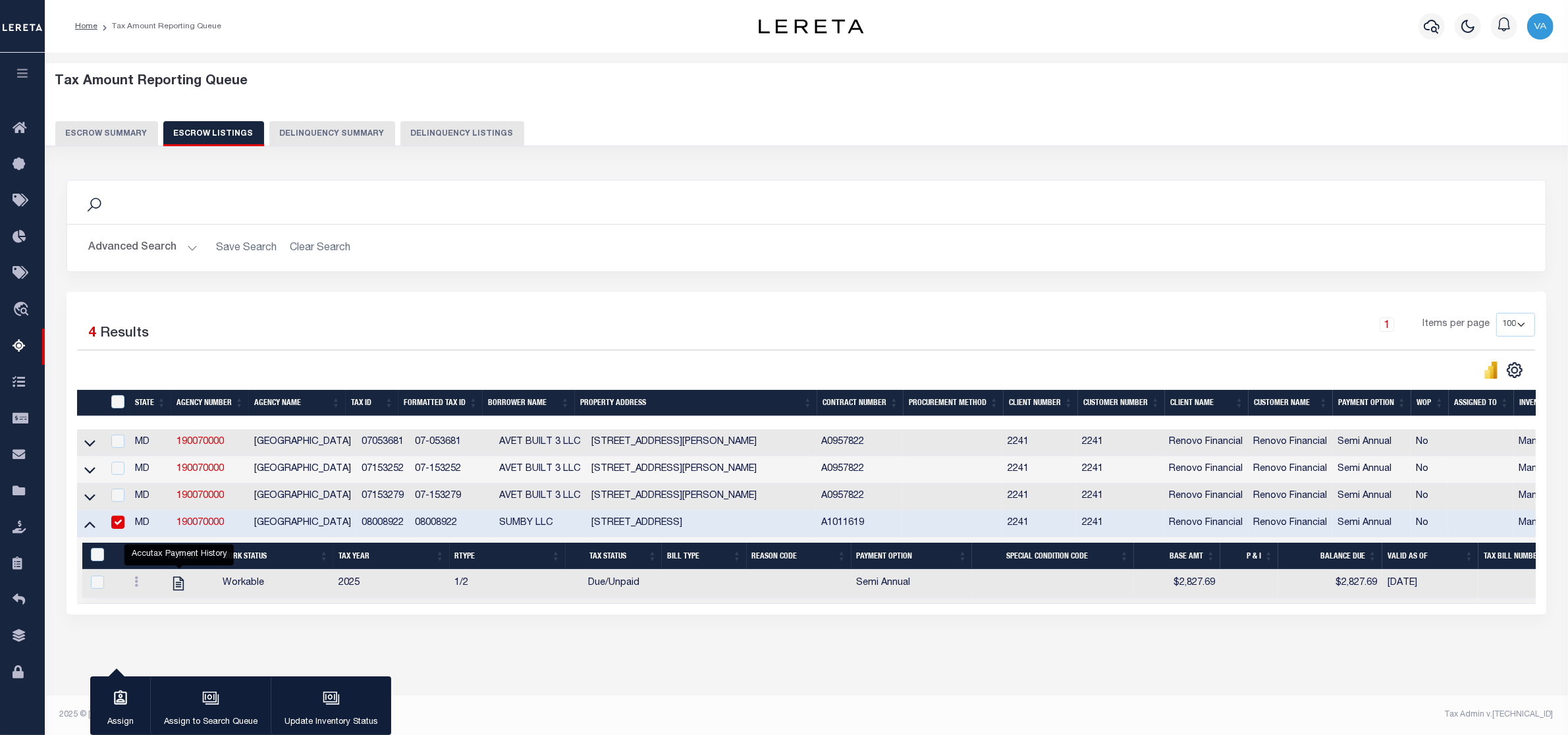
click at [81, 130] on button "Escrow Summary" at bounding box center [106, 133] width 103 height 25
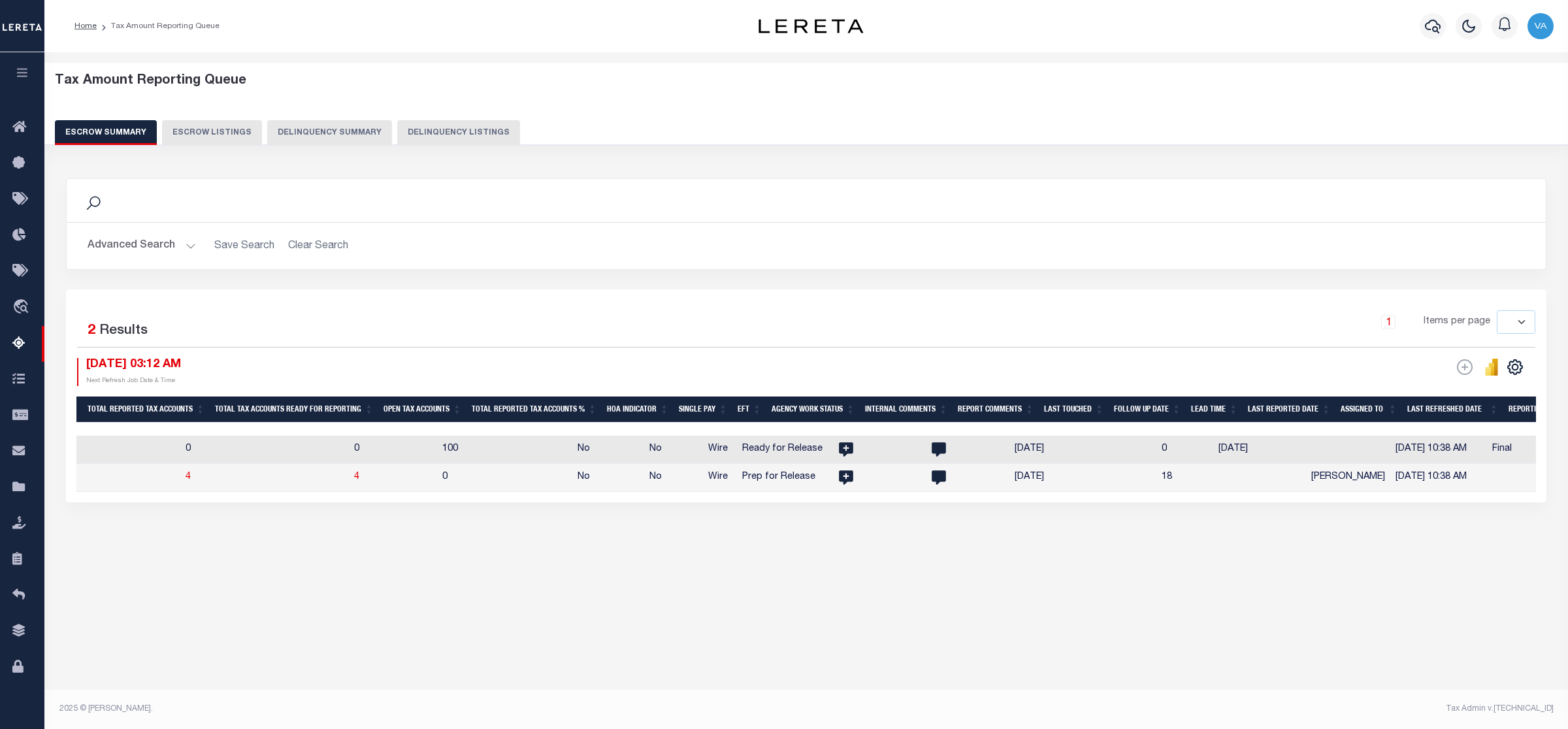
scroll to position [0, 0]
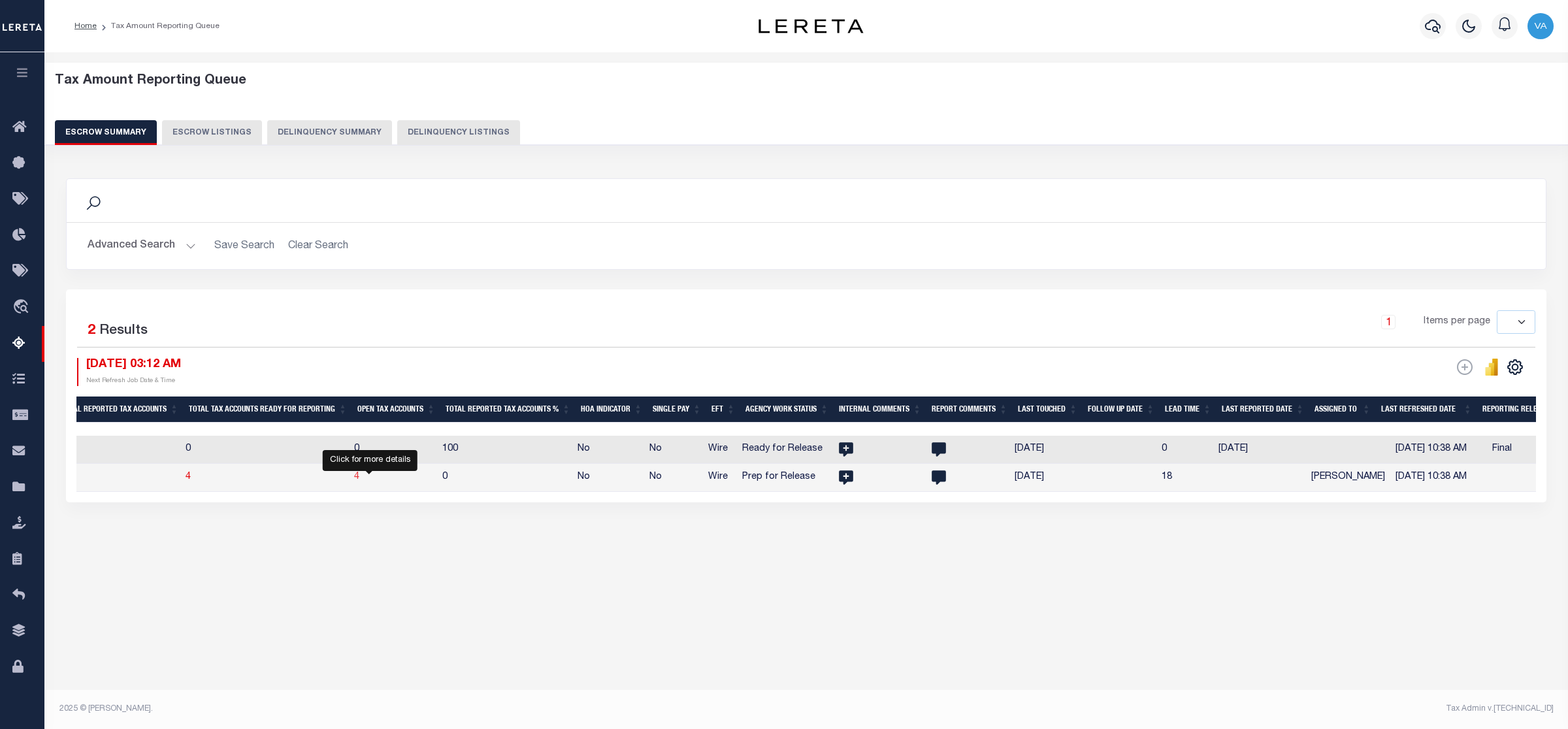
click at [359, 481] on span "4" at bounding box center [357, 477] width 5 height 9
select select "100"
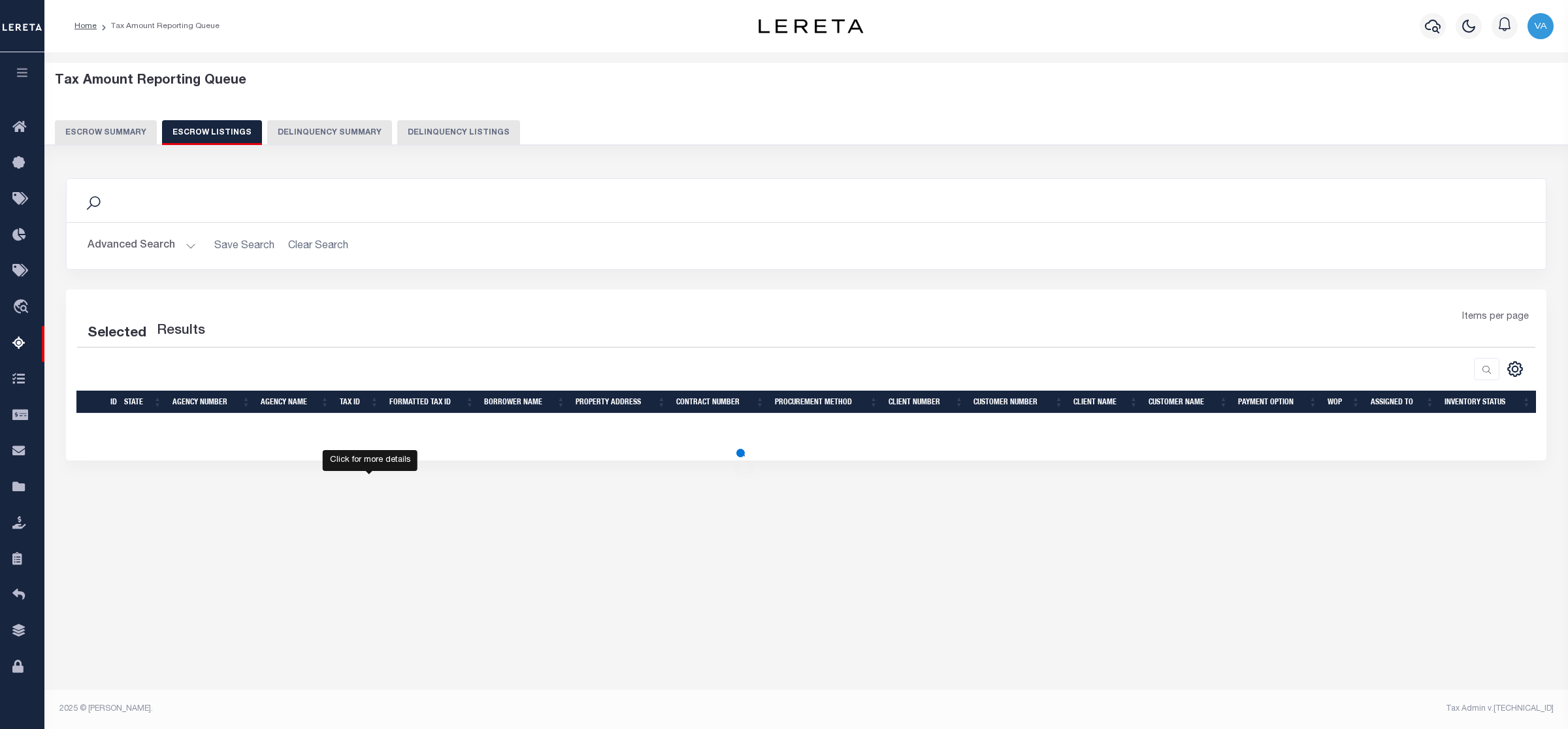
select select "100"
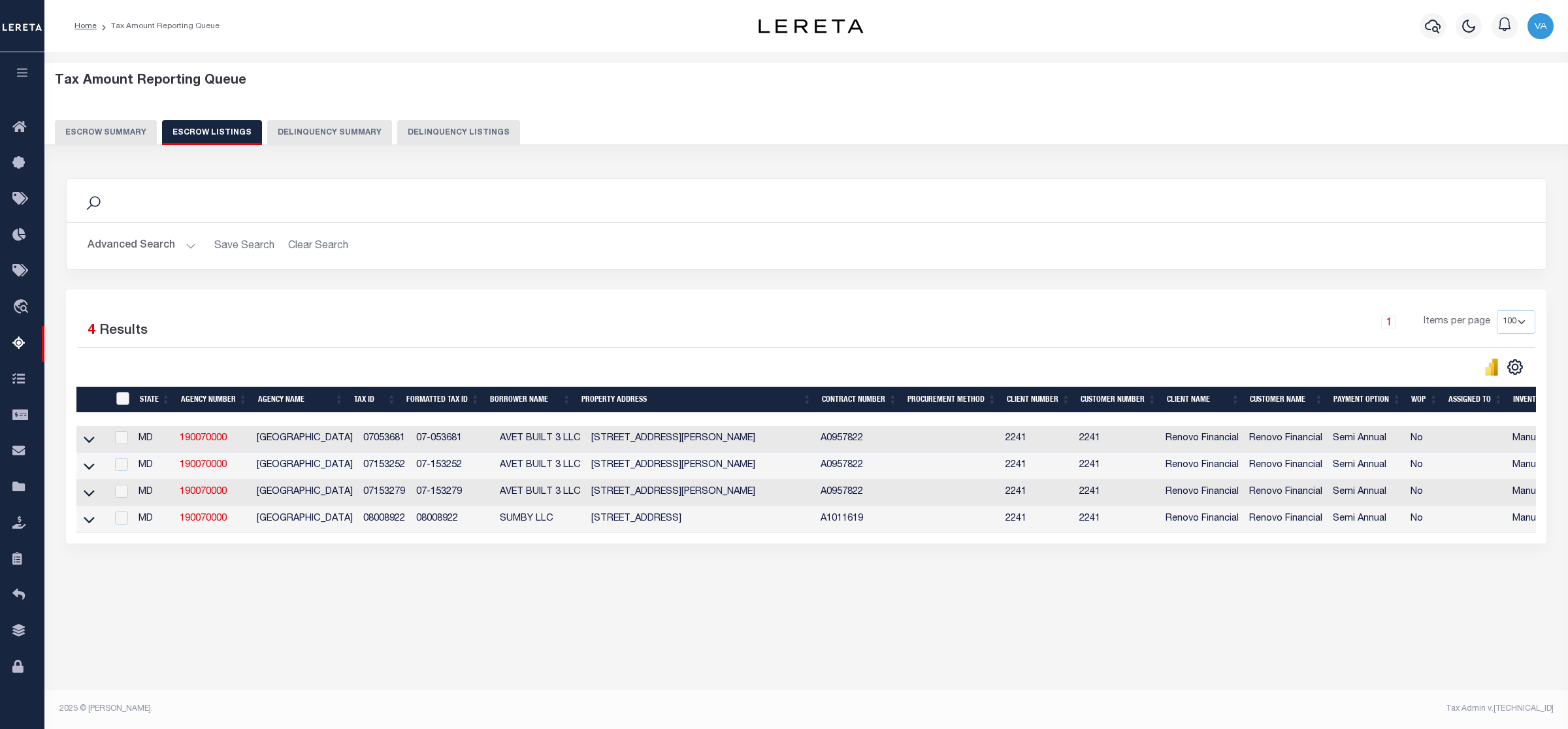
click at [116, 398] on input "ID" at bounding box center [122, 398] width 13 height 13
checkbox input "true"
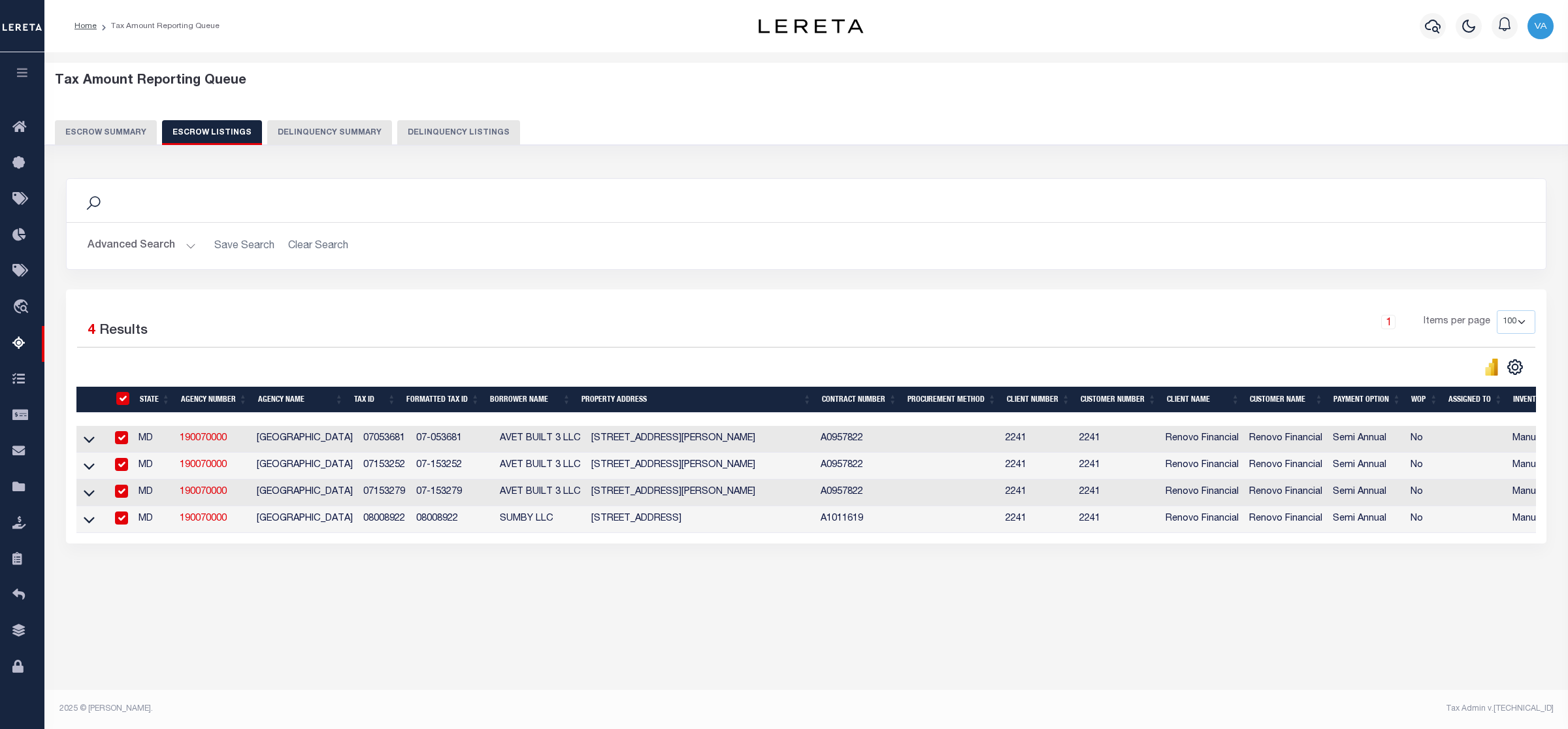
checkbox input "true"
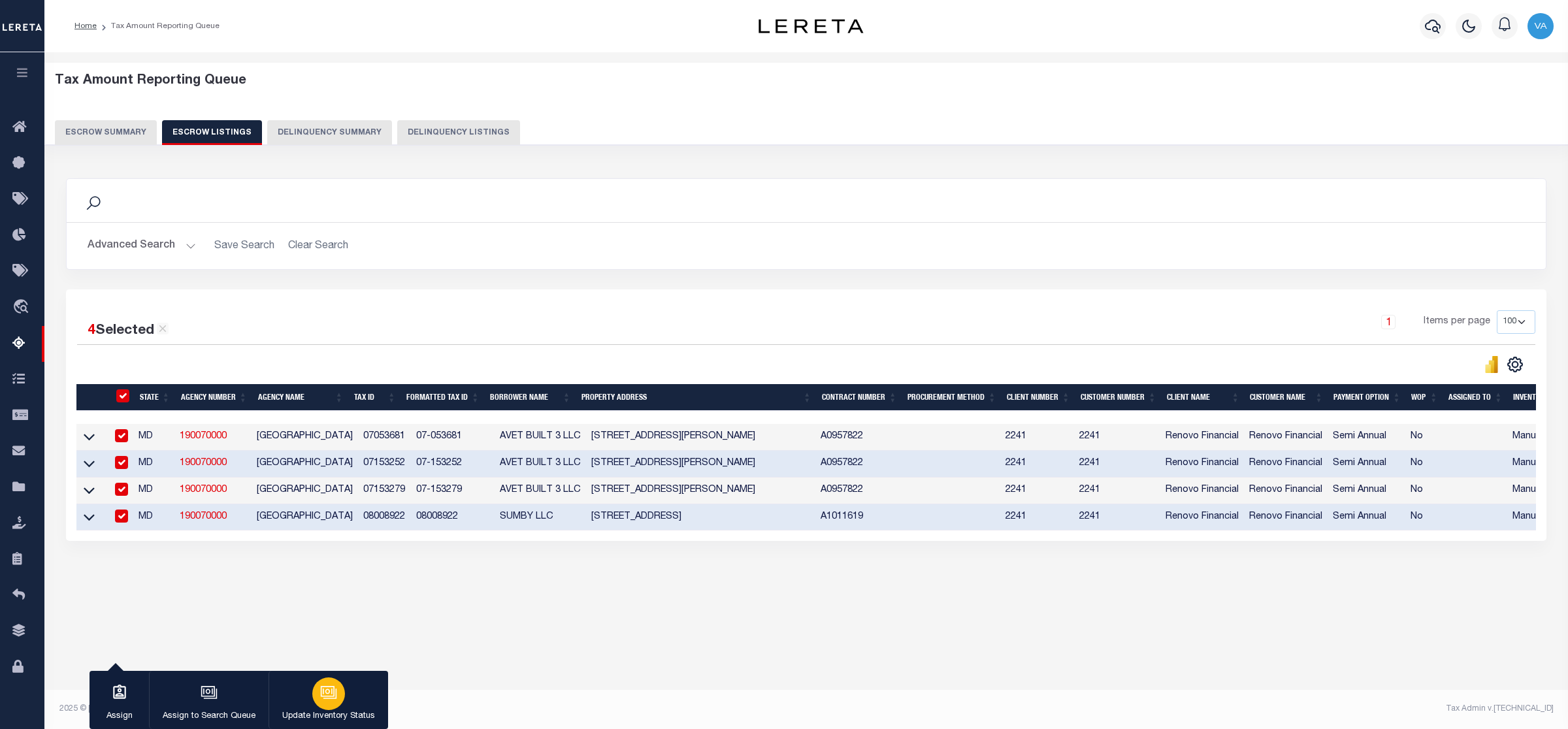
click at [337, 706] on div "button" at bounding box center [329, 694] width 33 height 33
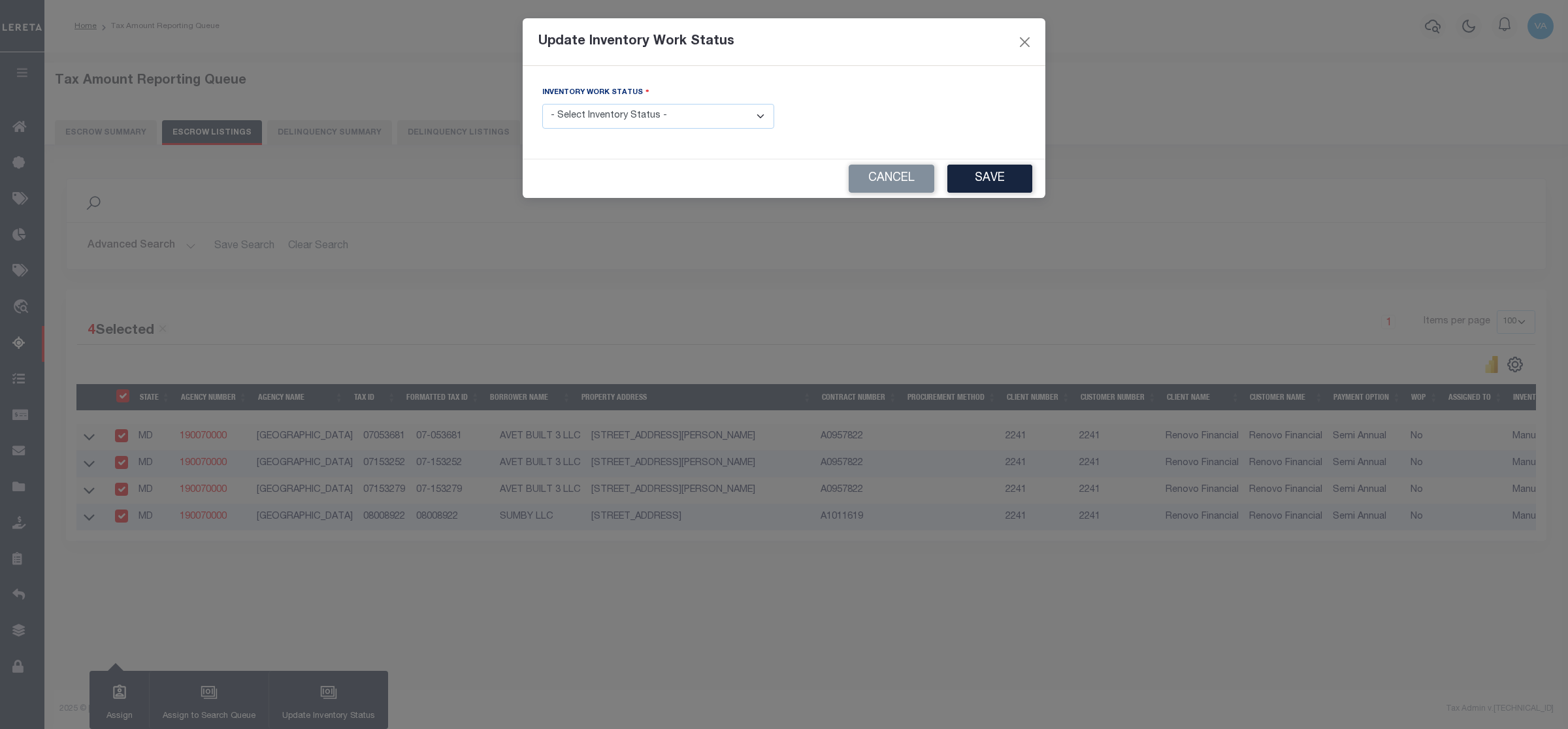
click at [658, 116] on select "- Select Inventory Status - Manual - Exception Pended - Awaiting Search Late Ad…" at bounding box center [658, 116] width 232 height 25
select select "4"
click at [542, 104] on select "- Select Inventory Status - Manual - Exception Pended - Awaiting Search Late Ad…" at bounding box center [658, 116] width 232 height 25
click at [974, 179] on button "Save" at bounding box center [990, 179] width 85 height 28
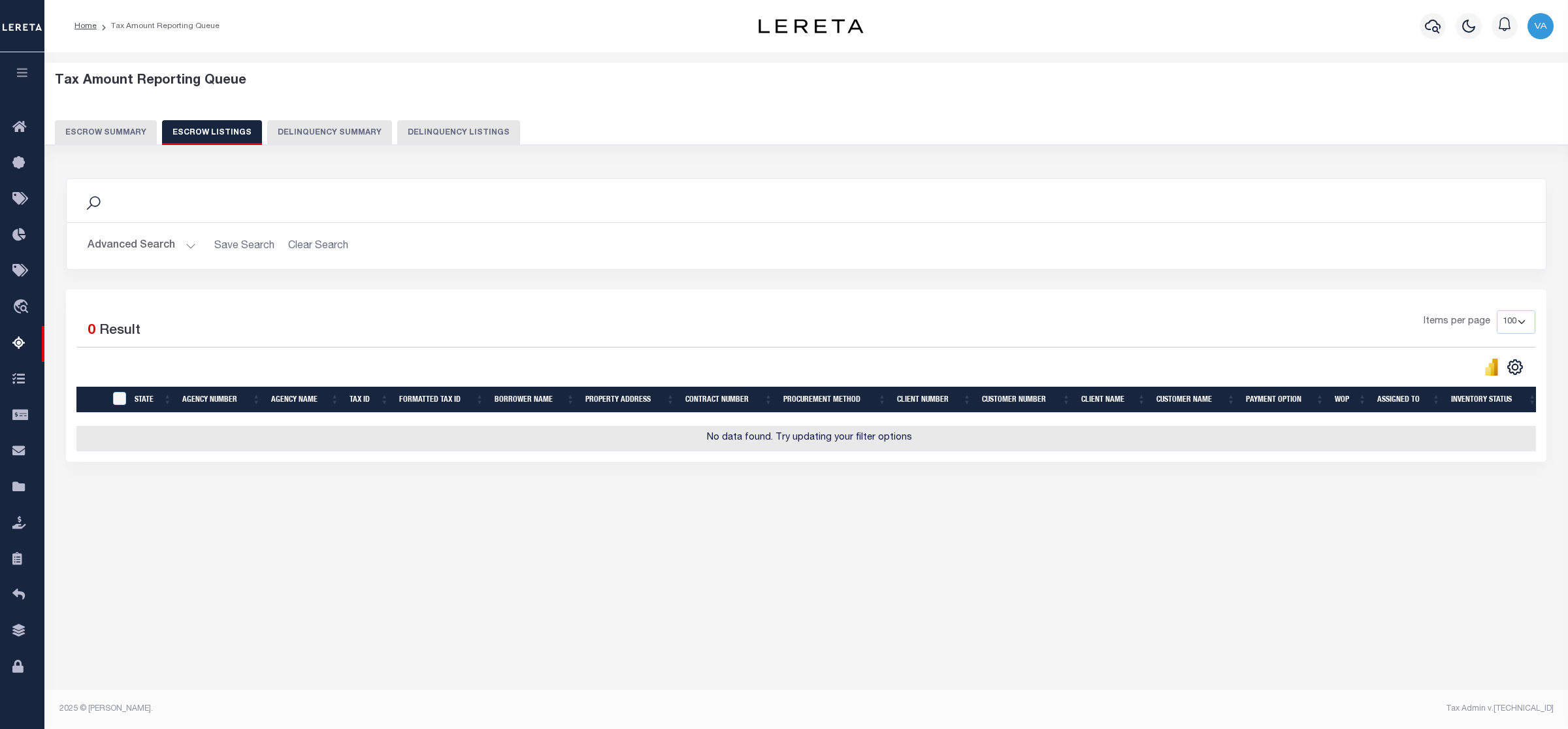
click at [129, 142] on button "Escrow Summary" at bounding box center [105, 132] width 102 height 24
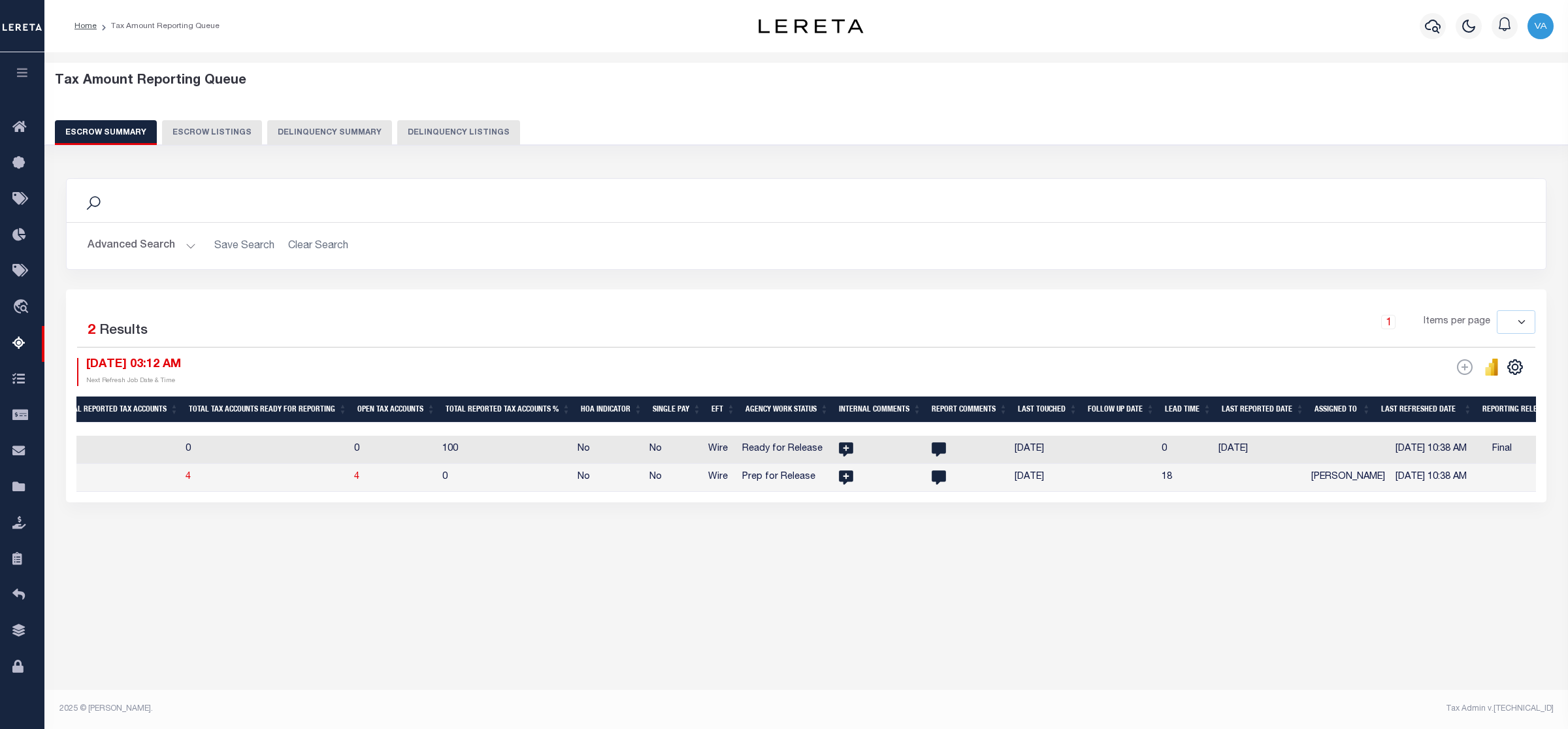
click at [169, 228] on div "Advanced Search Save Search Clear Search EscrowSummaryGridWrapper_dynamictable_…" at bounding box center [806, 246] width 1479 height 47
click at [170, 241] on button "Advanced Search" at bounding box center [141, 246] width 109 height 25
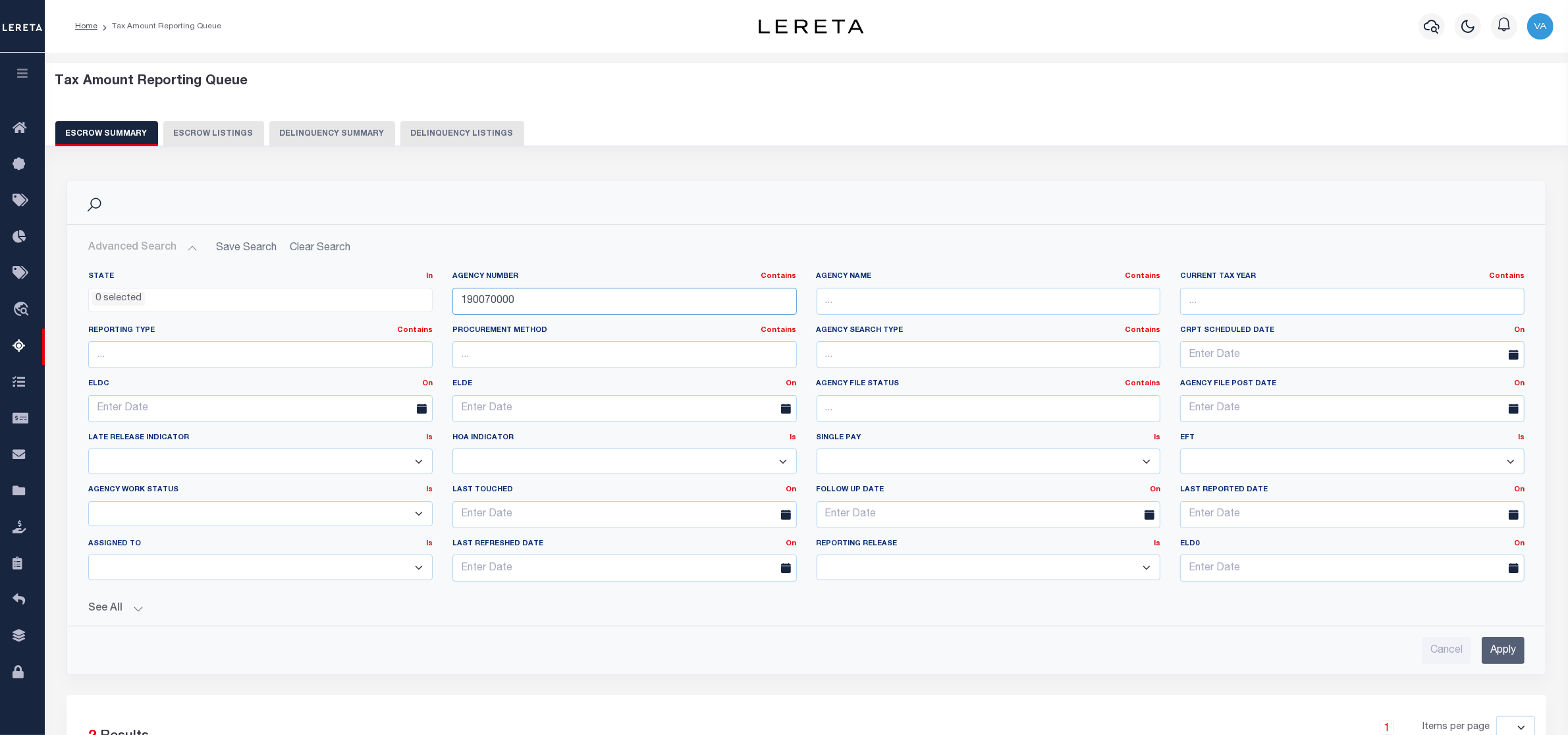
drag, startPoint x: 530, startPoint y: 305, endPoint x: 439, endPoint y: 309, distance: 91.1
click at [439, 309] on div "State In In AK AL AR AZ CA CO CT DC DE FL GA GU HI IA ID IL IN KS KY LA MA MD M…" at bounding box center [806, 432] width 1456 height 321
paste input "42024"
type input "420240000"
click at [1510, 662] on input "Apply" at bounding box center [1503, 650] width 43 height 27
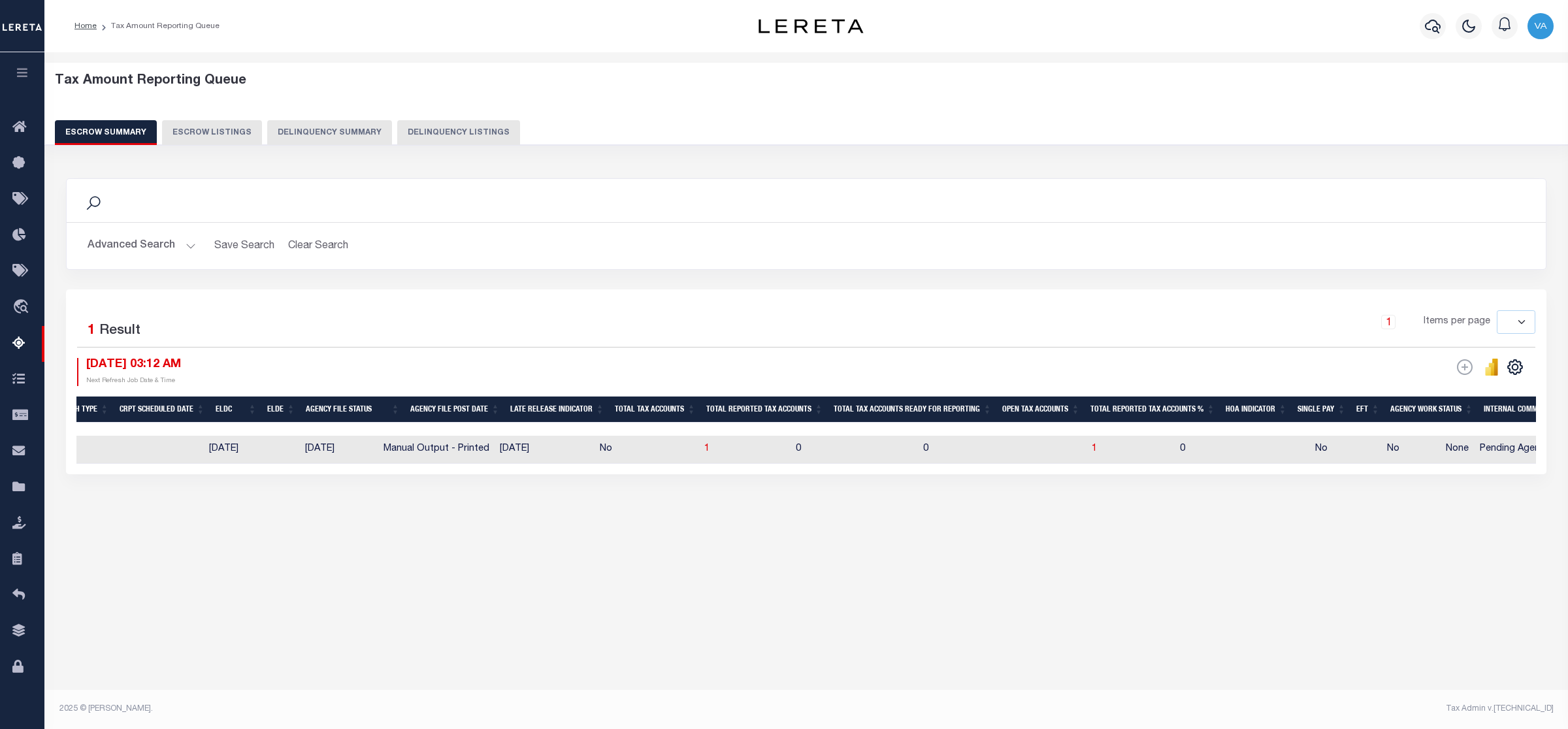
scroll to position [0, 856]
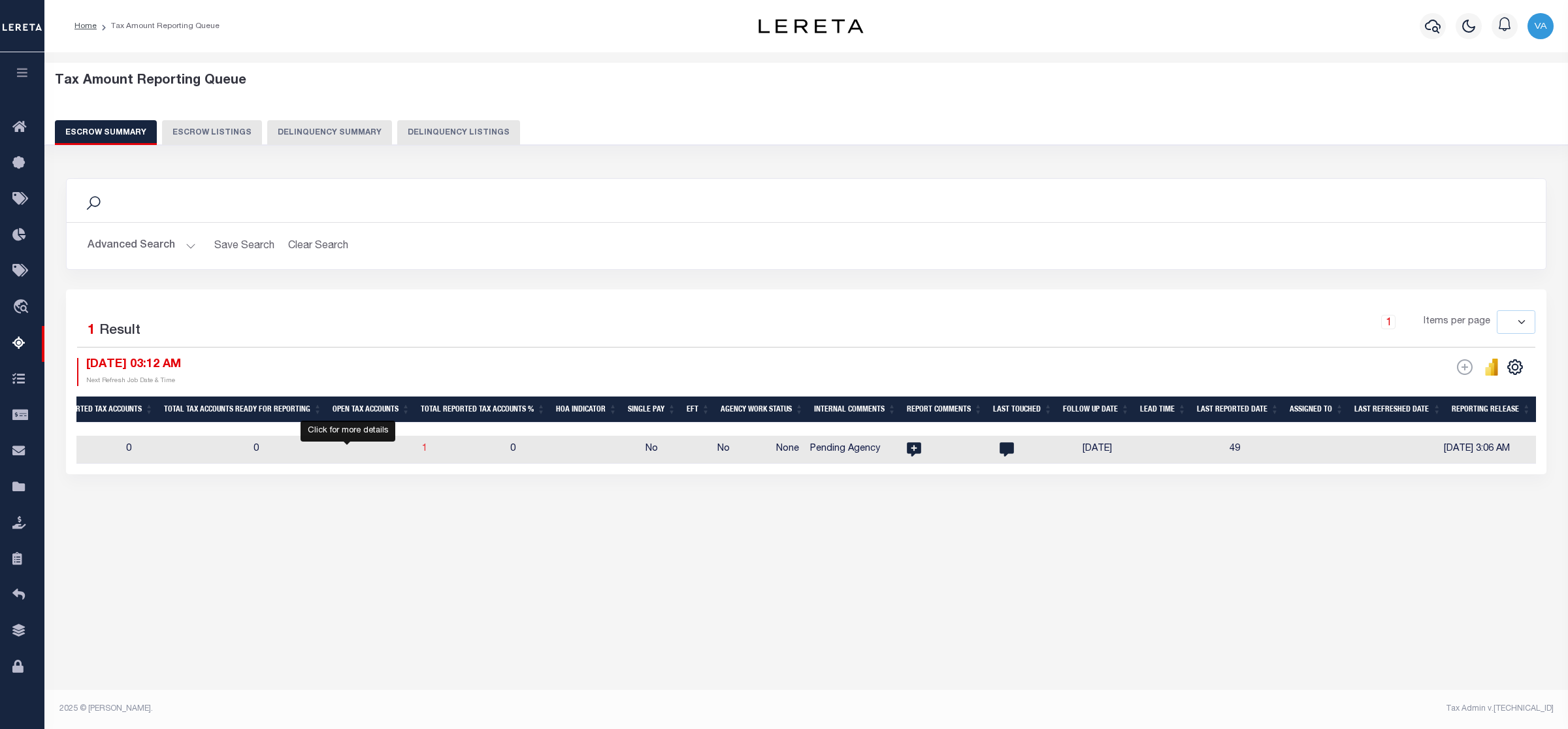
click at [422, 451] on span "1" at bounding box center [424, 448] width 5 height 9
select select "100"
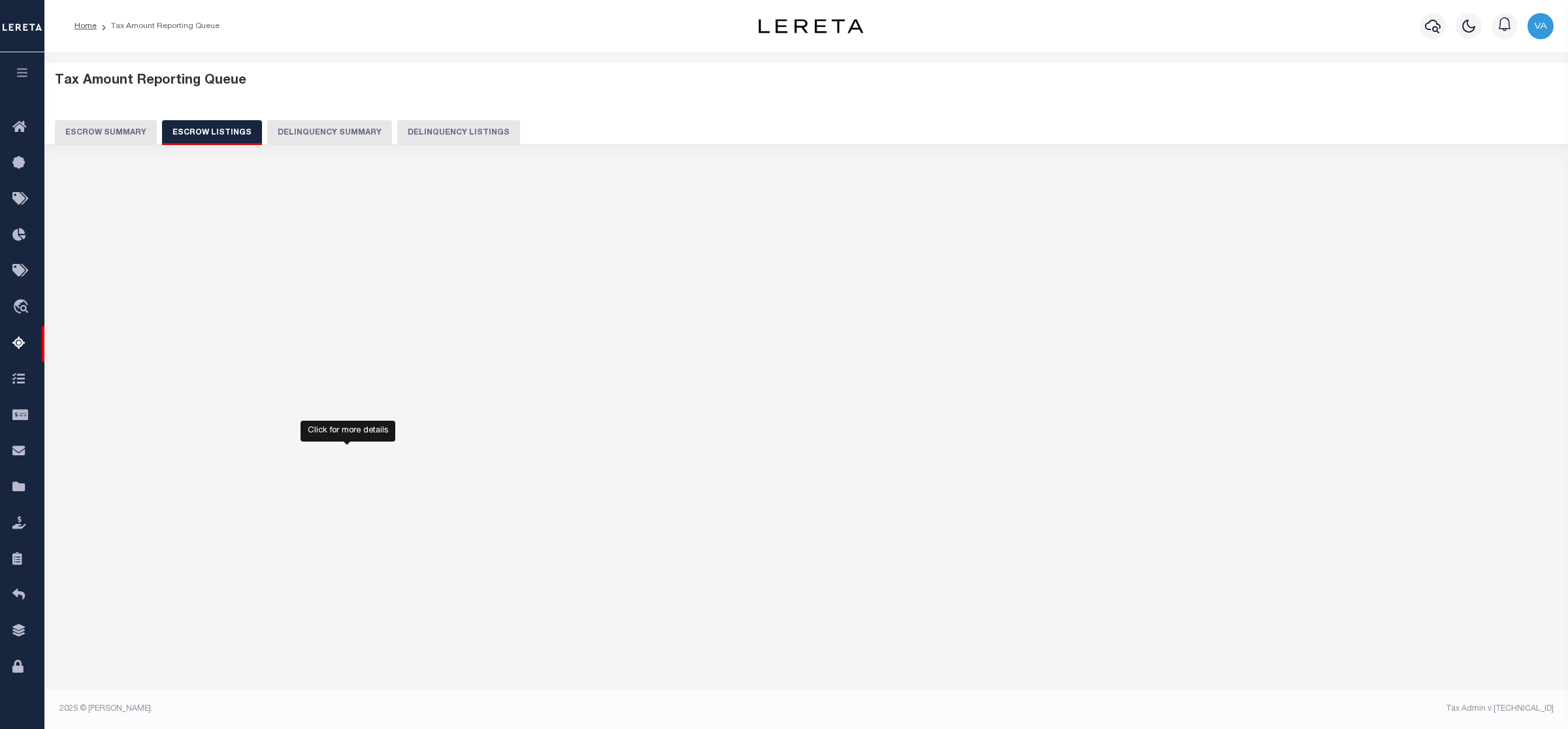
select select "100"
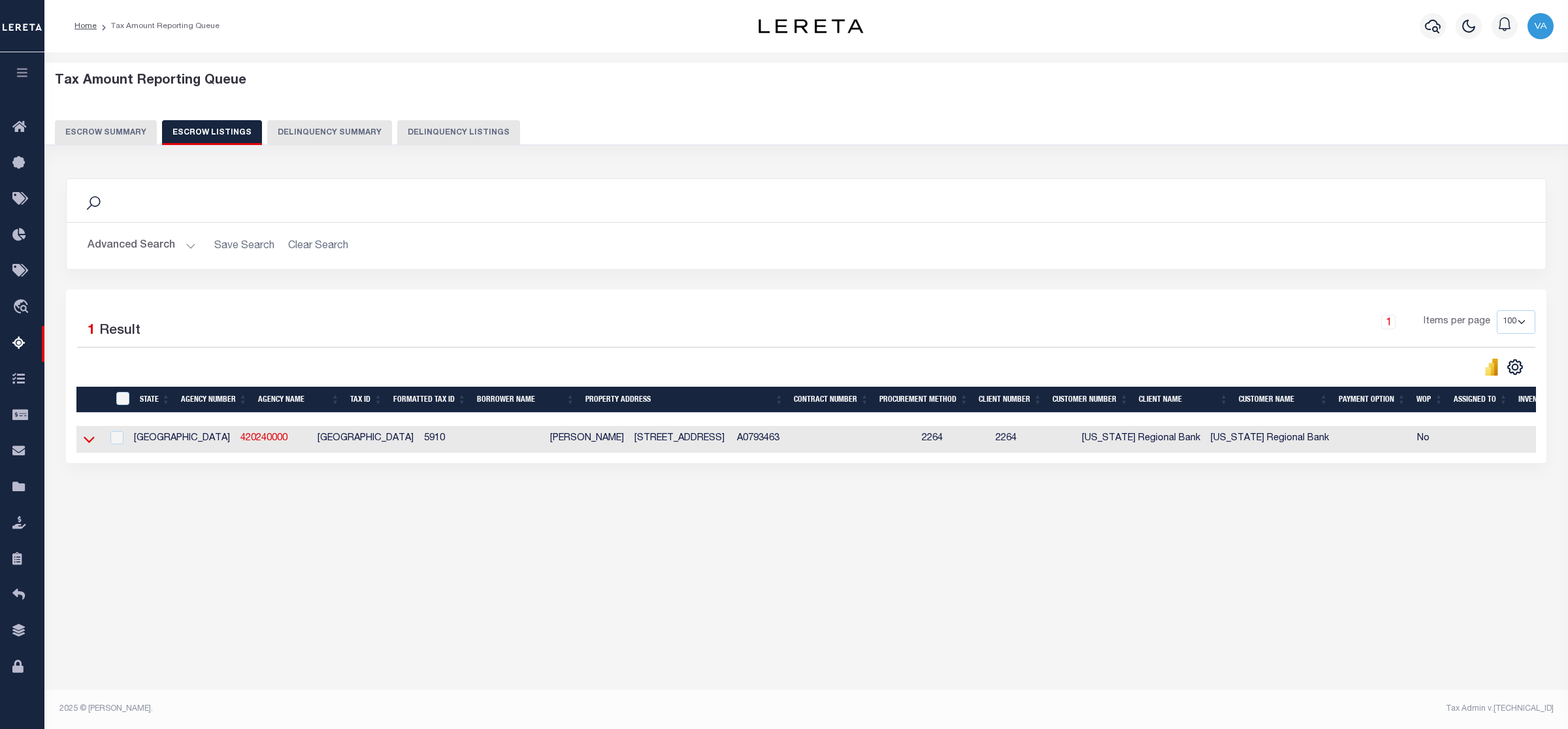
click at [93, 447] on icon at bounding box center [89, 439] width 11 height 14
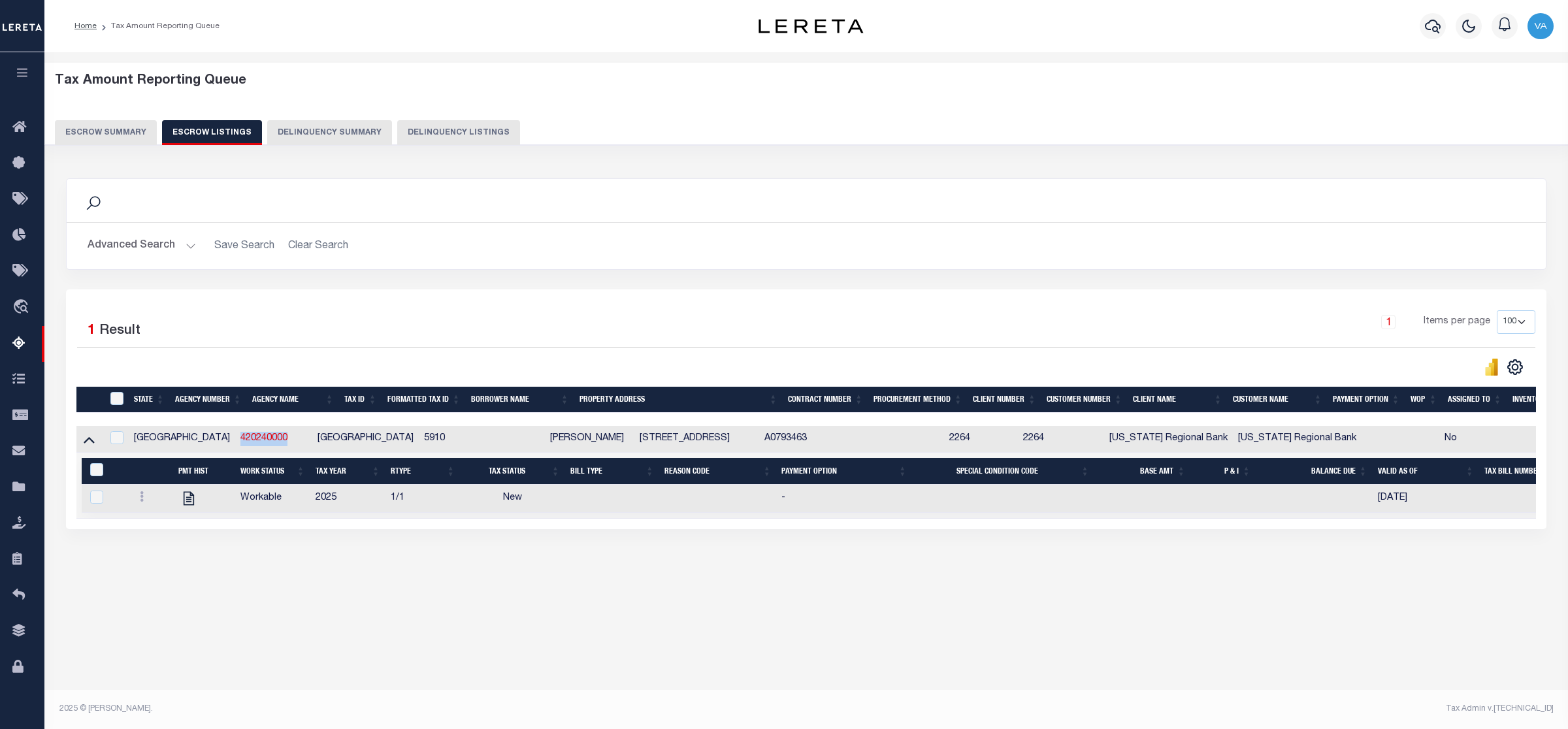
drag, startPoint x: 172, startPoint y: 443, endPoint x: 228, endPoint y: 444, distance: 56.0
click at [235, 444] on td "420240000" at bounding box center [273, 439] width 77 height 27
checkbox input "true"
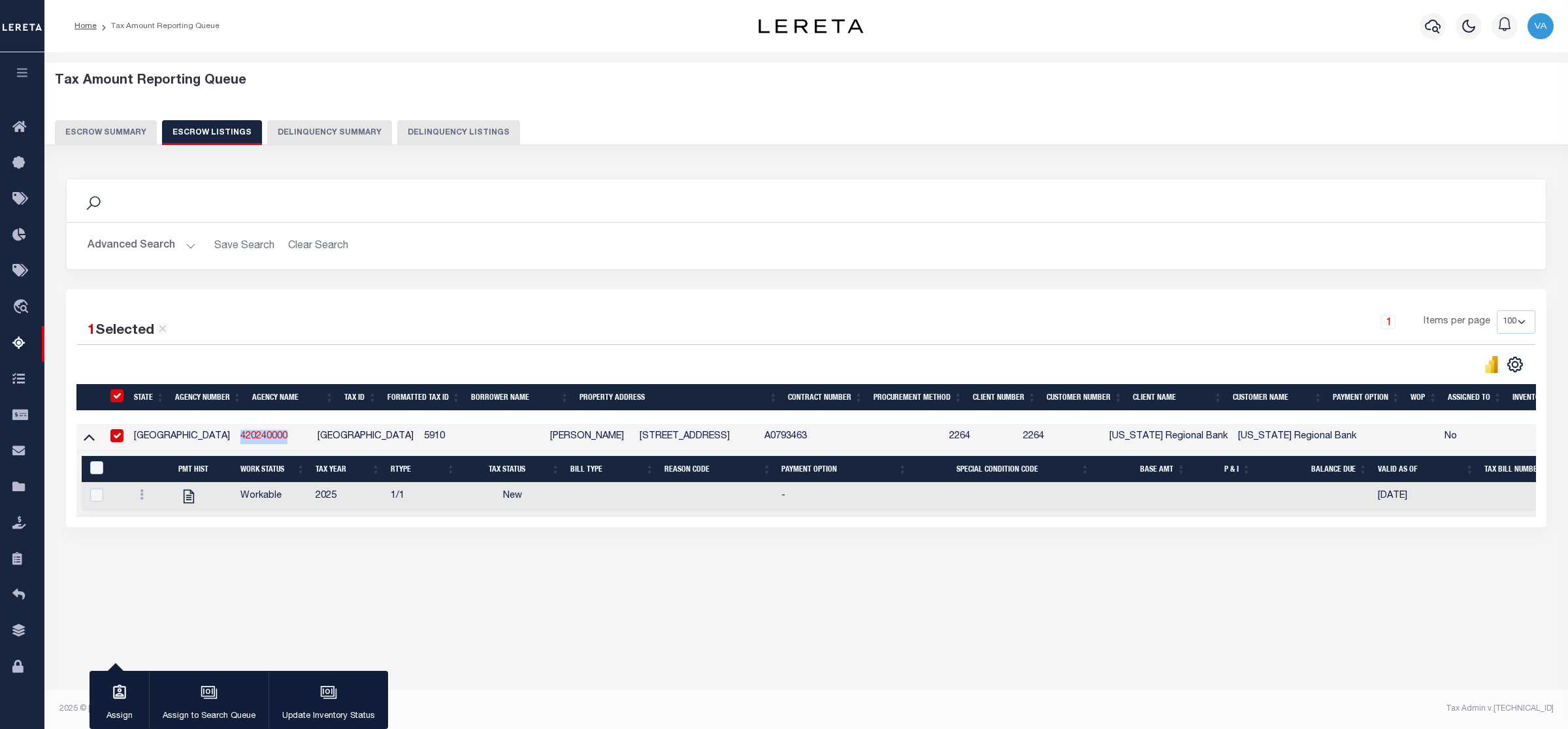
copy link "420240000"
click at [131, 131] on button "Escrow Summary" at bounding box center [105, 132] width 102 height 24
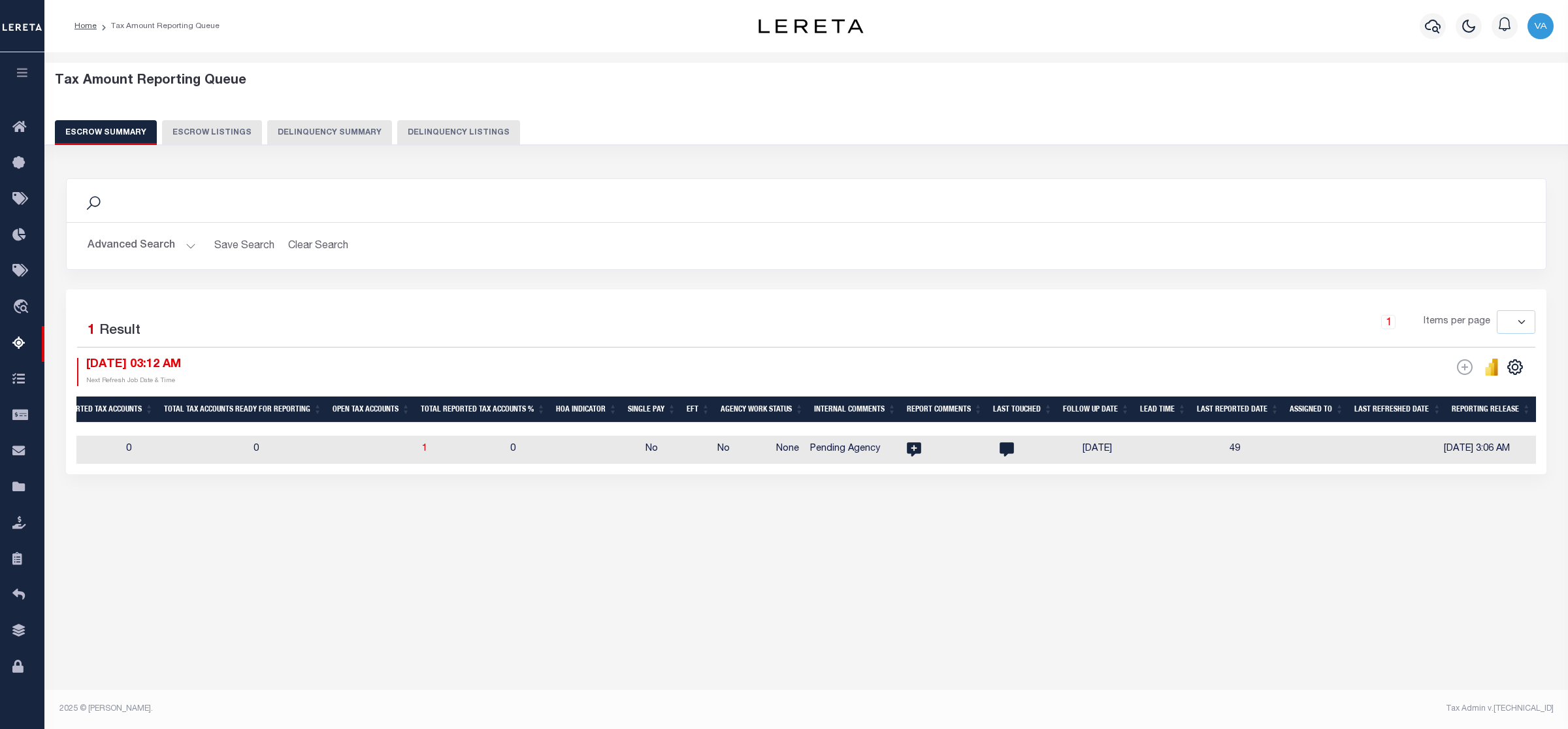
click at [1281, 453] on td at bounding box center [1328, 450] width 93 height 28
checkbox input "true"
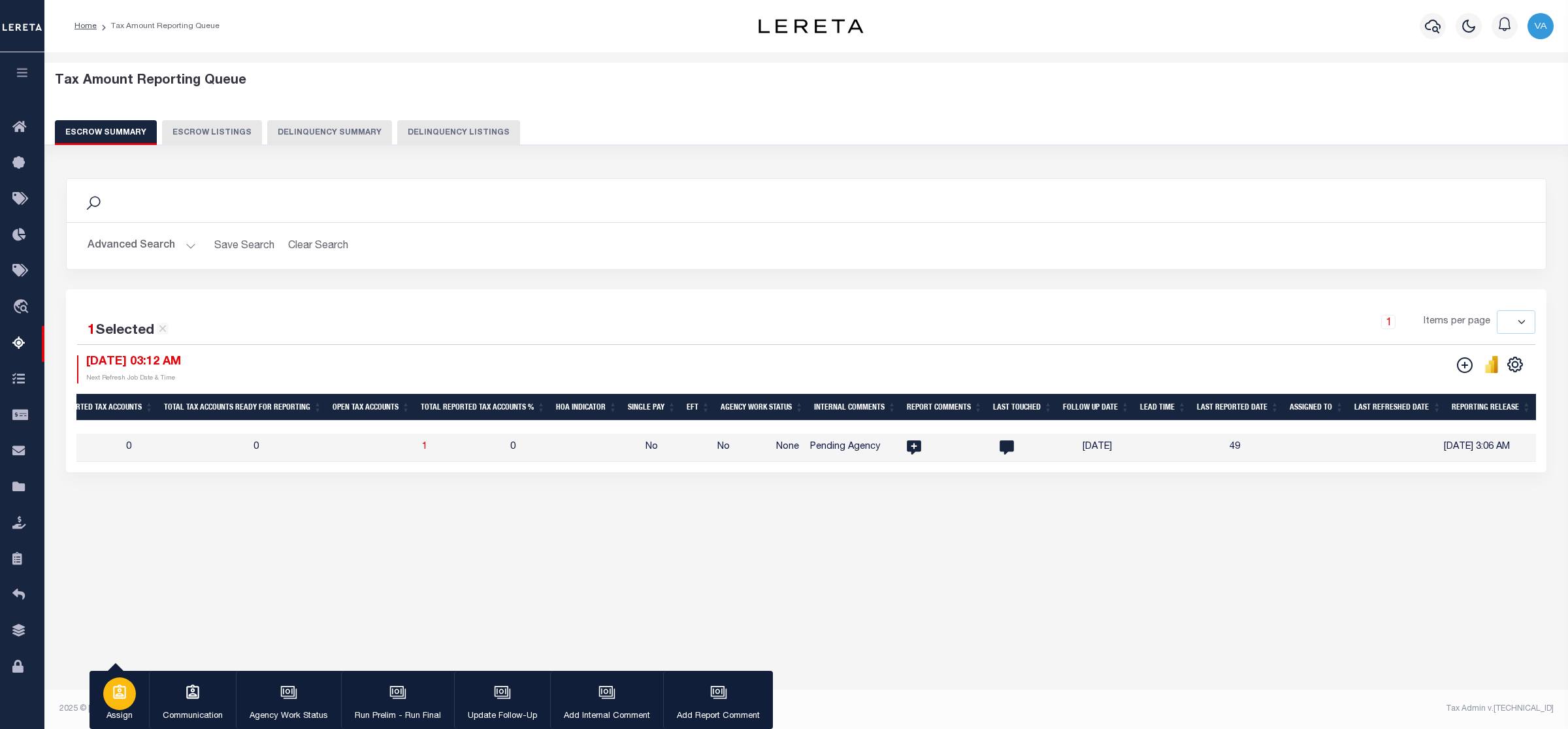
click at [119, 691] on icon "button" at bounding box center [119, 692] width 17 height 17
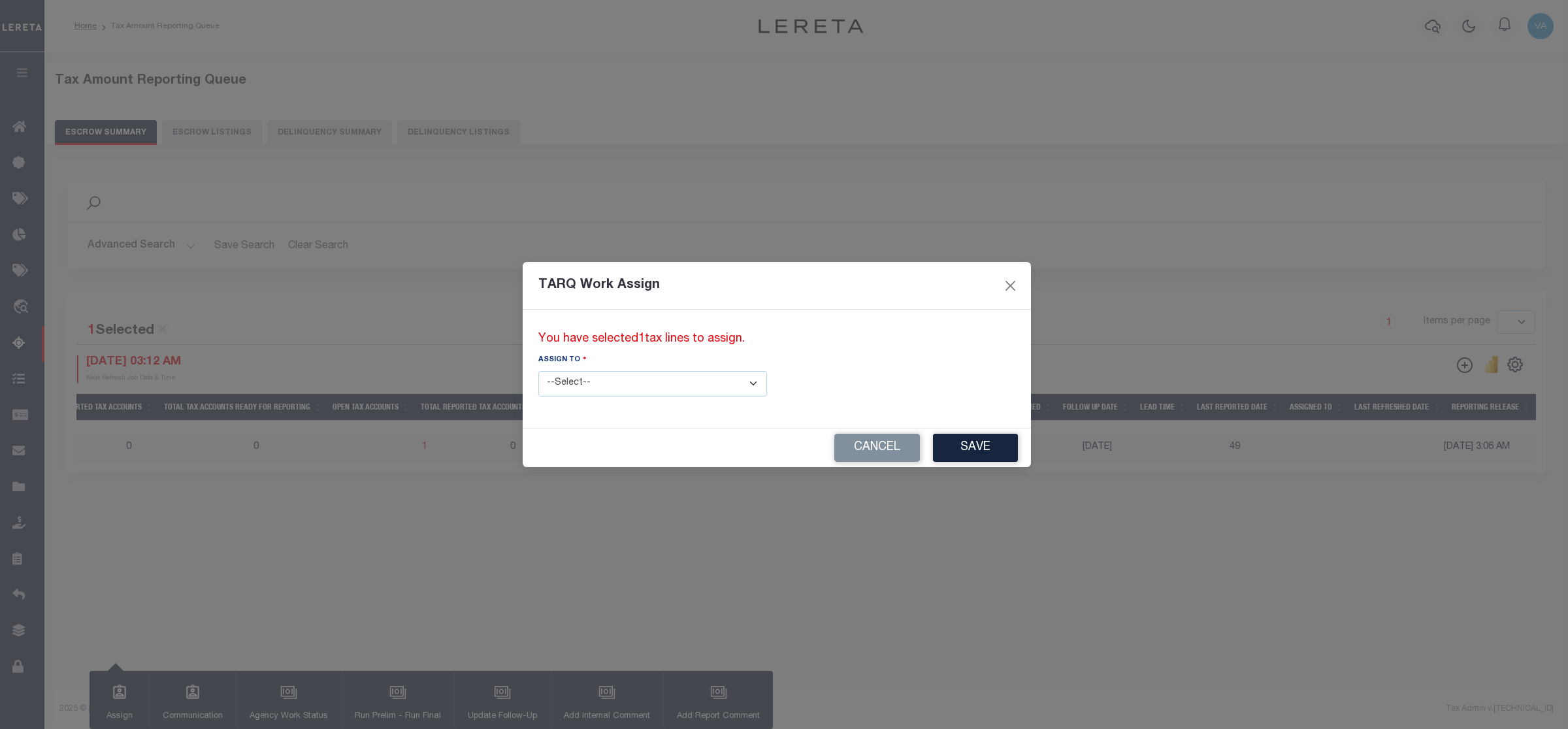
click at [624, 389] on select "--Select-- --Unassigned-- --Unassigned-- Abdul Muzain Adhikary Rinki Agustin Fe…" at bounding box center [653, 384] width 229 height 25
select select "Vamsi Kalikiri"
click at [539, 371] on select "--Select-- --Unassigned-- --Unassigned-- Abdul Muzain Adhikary Rinki Agustin Fe…" at bounding box center [653, 384] width 229 height 25
click at [933, 447] on button "Save" at bounding box center [975, 448] width 85 height 28
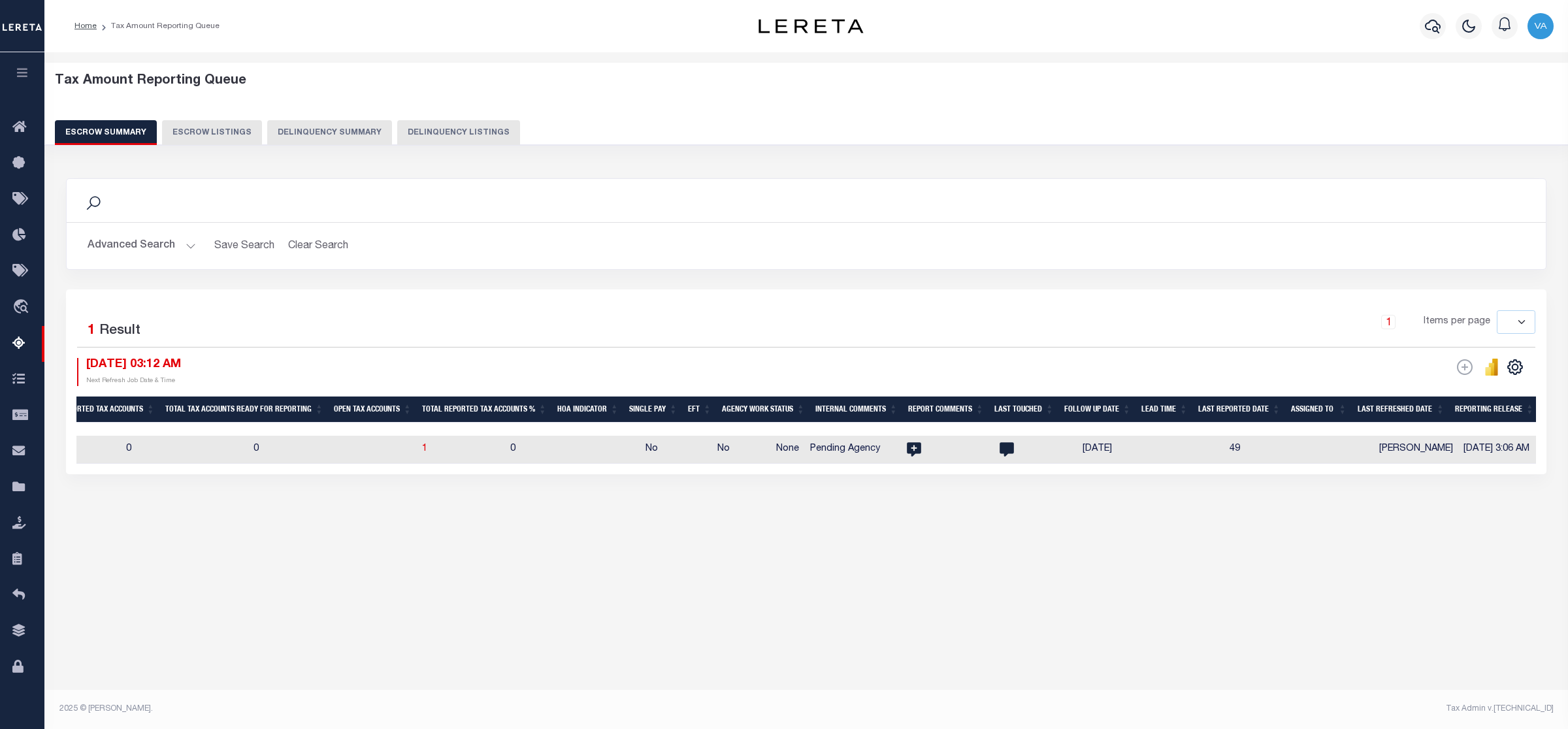
click at [163, 243] on button "Advanced Search" at bounding box center [141, 246] width 109 height 25
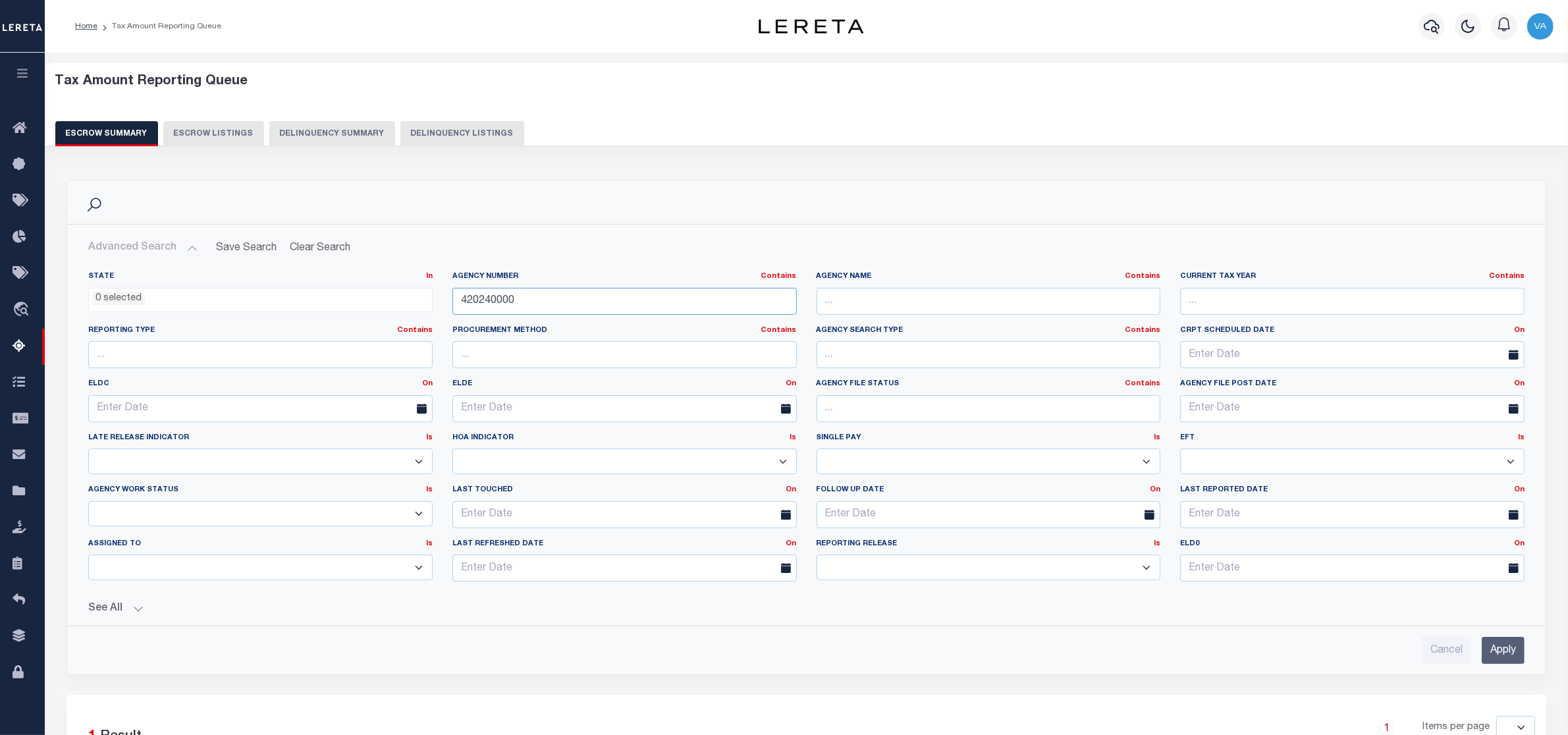
drag, startPoint x: 544, startPoint y: 309, endPoint x: 428, endPoint y: 309, distance: 116.0
click at [428, 309] on div "State In In AK AL AR AZ CA CO CT DC DE FL GA GU HI IA ID IL IN KS KY LA MA MD M…" at bounding box center [806, 432] width 1456 height 321
paste input "422001"
type input "420422001"
click at [1505, 659] on input "Apply" at bounding box center [1503, 650] width 43 height 27
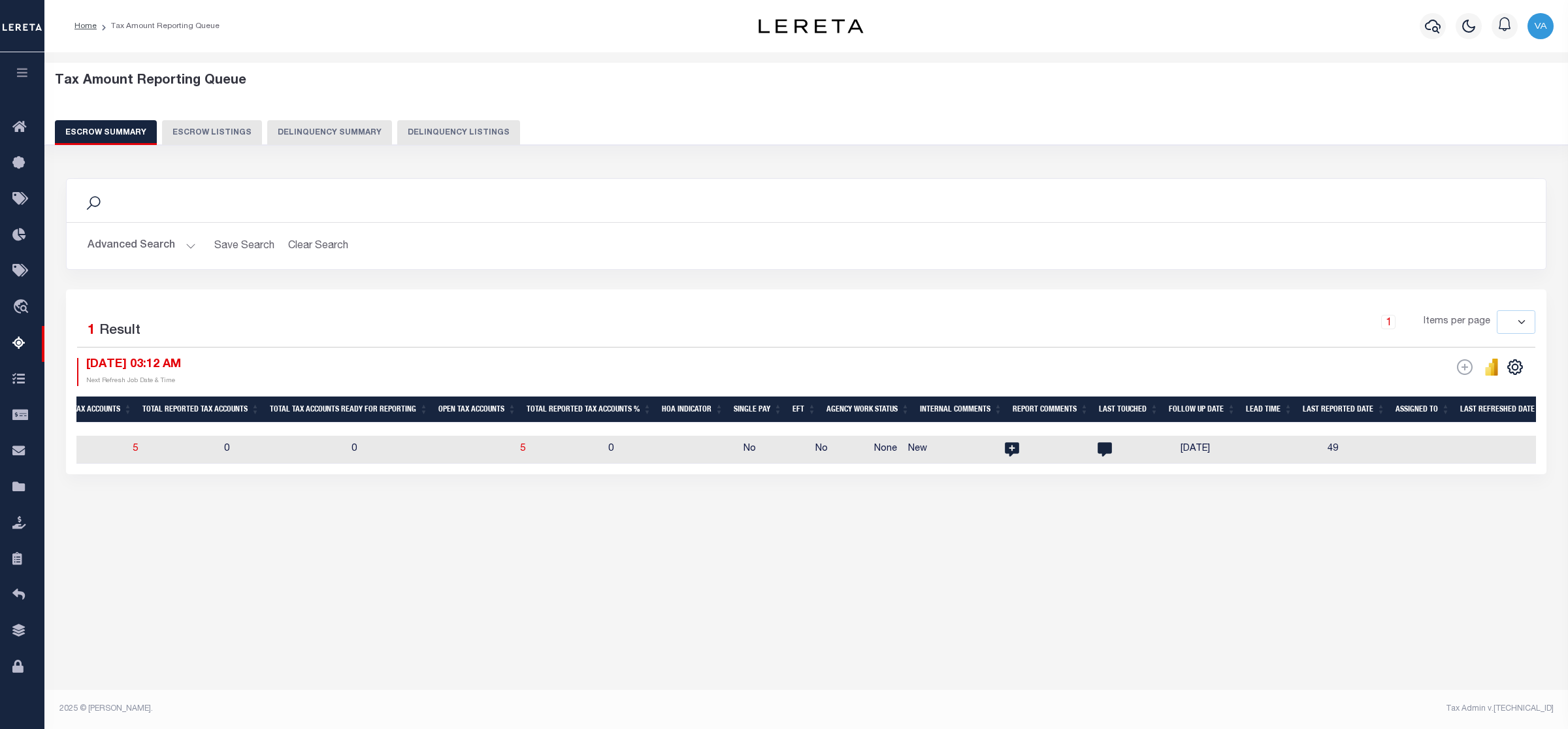
click at [603, 454] on td "0" at bounding box center [671, 450] width 135 height 28
checkbox input "true"
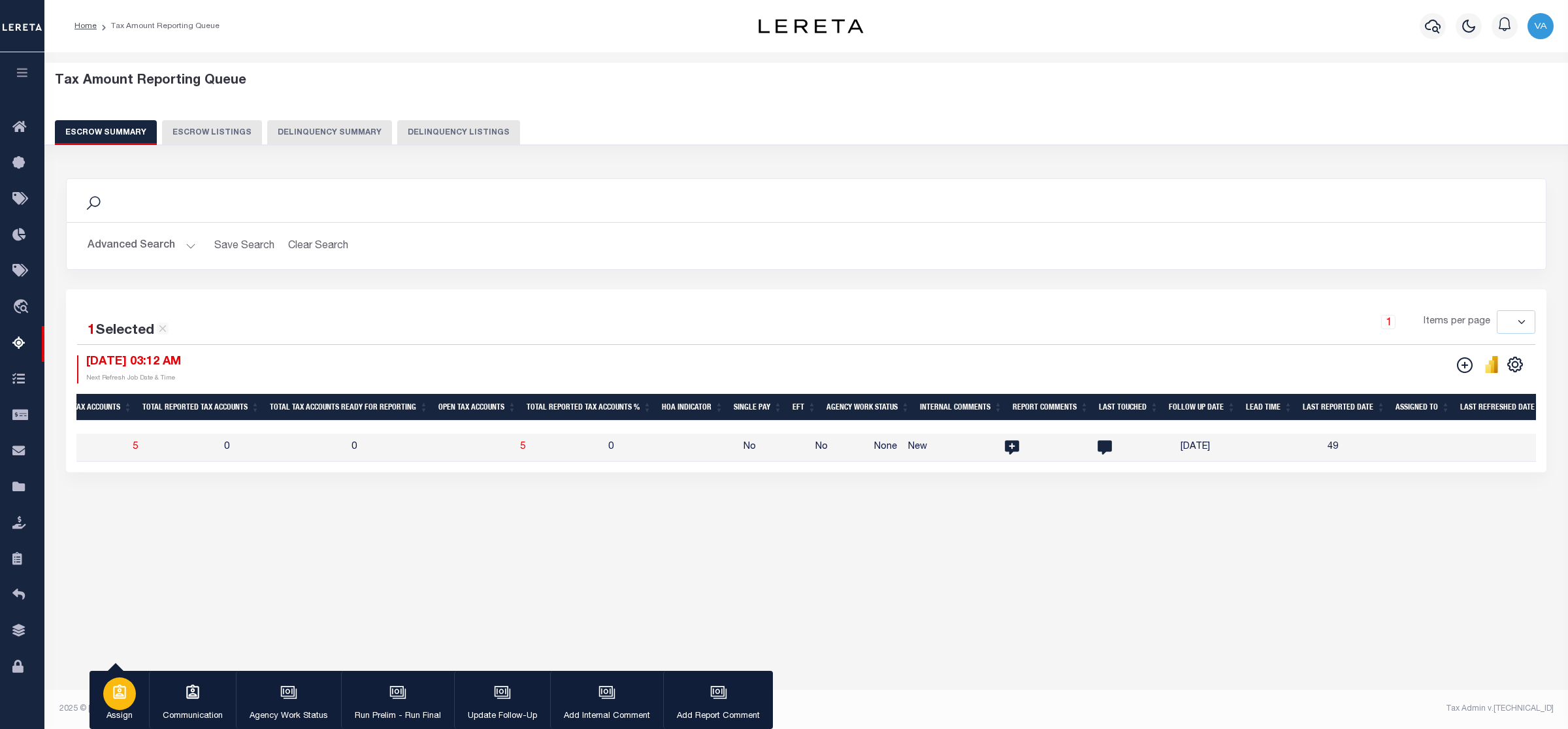
click at [131, 713] on p "Assign" at bounding box center [119, 717] width 33 height 13
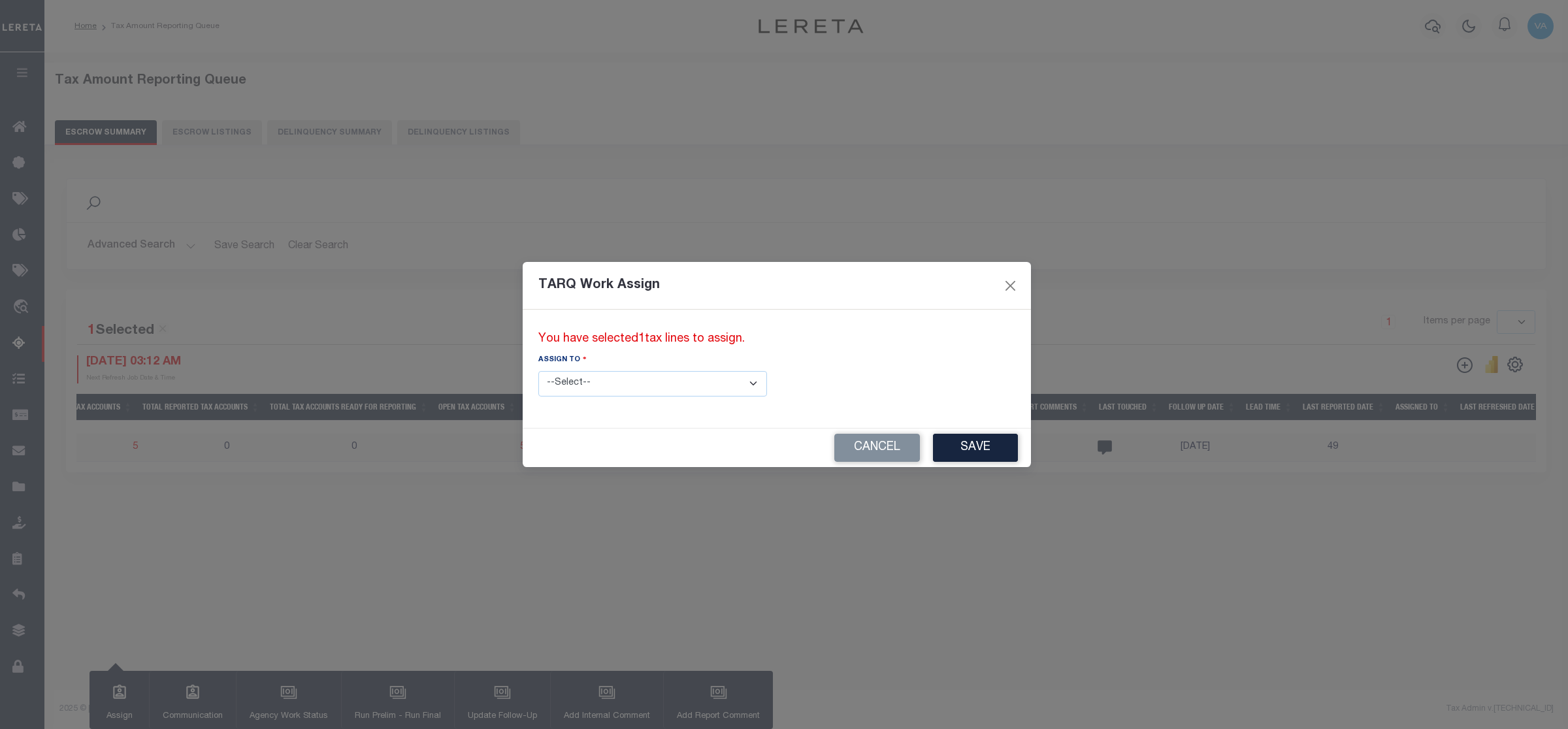
click at [637, 385] on select "--Select-- --Unassigned-- --Unassigned-- Abdul Muzain Adhikary Rinki Agustin Fe…" at bounding box center [653, 384] width 229 height 25
select select "Vamsi Kalikiri"
click at [539, 371] on select "--Select-- --Unassigned-- --Unassigned-- Abdul Muzain Adhikary Rinki Agustin Fe…" at bounding box center [653, 384] width 229 height 25
click at [933, 443] on button "Save" at bounding box center [975, 448] width 85 height 28
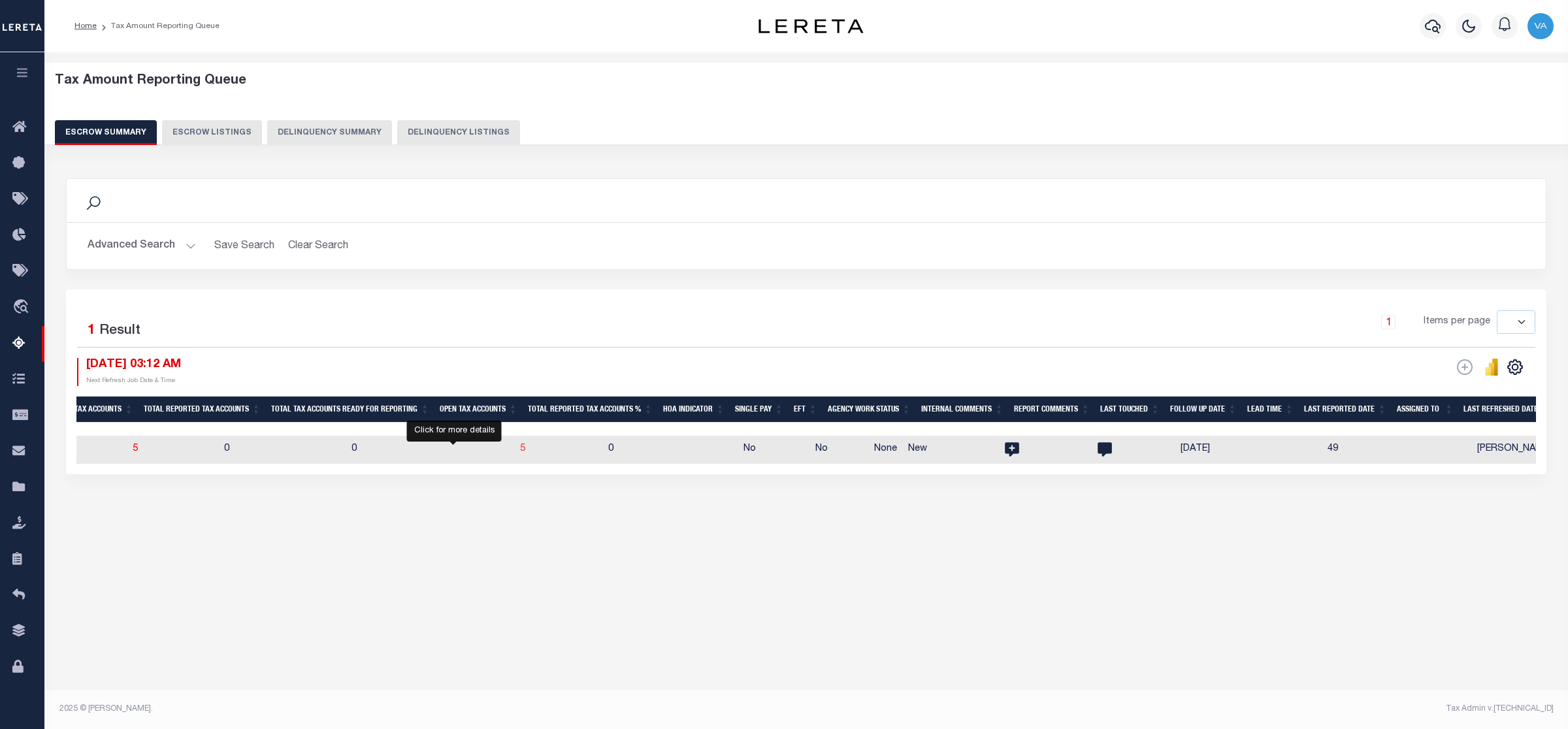
click at [520, 453] on span "5" at bounding box center [522, 448] width 5 height 9
select select "100"
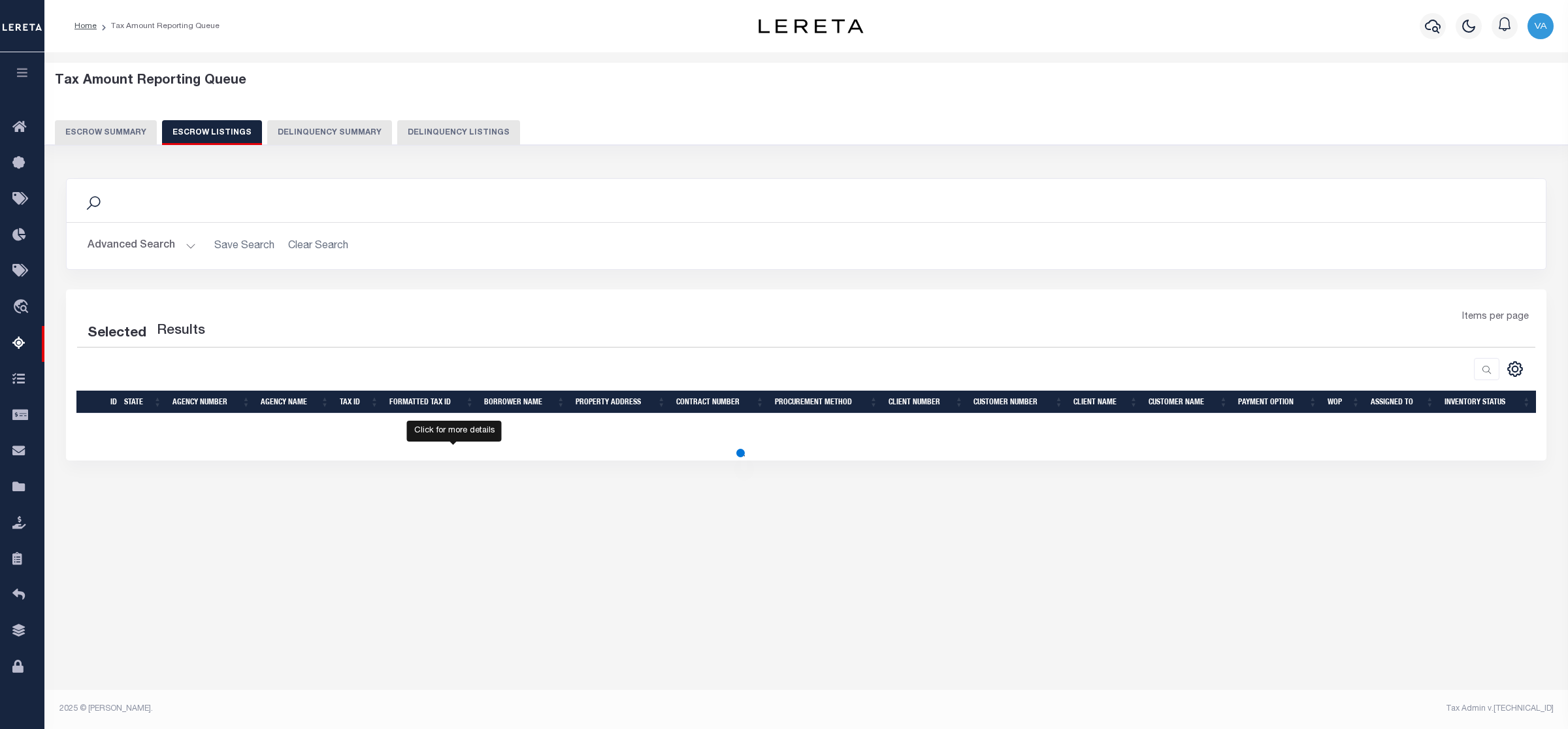
select select "100"
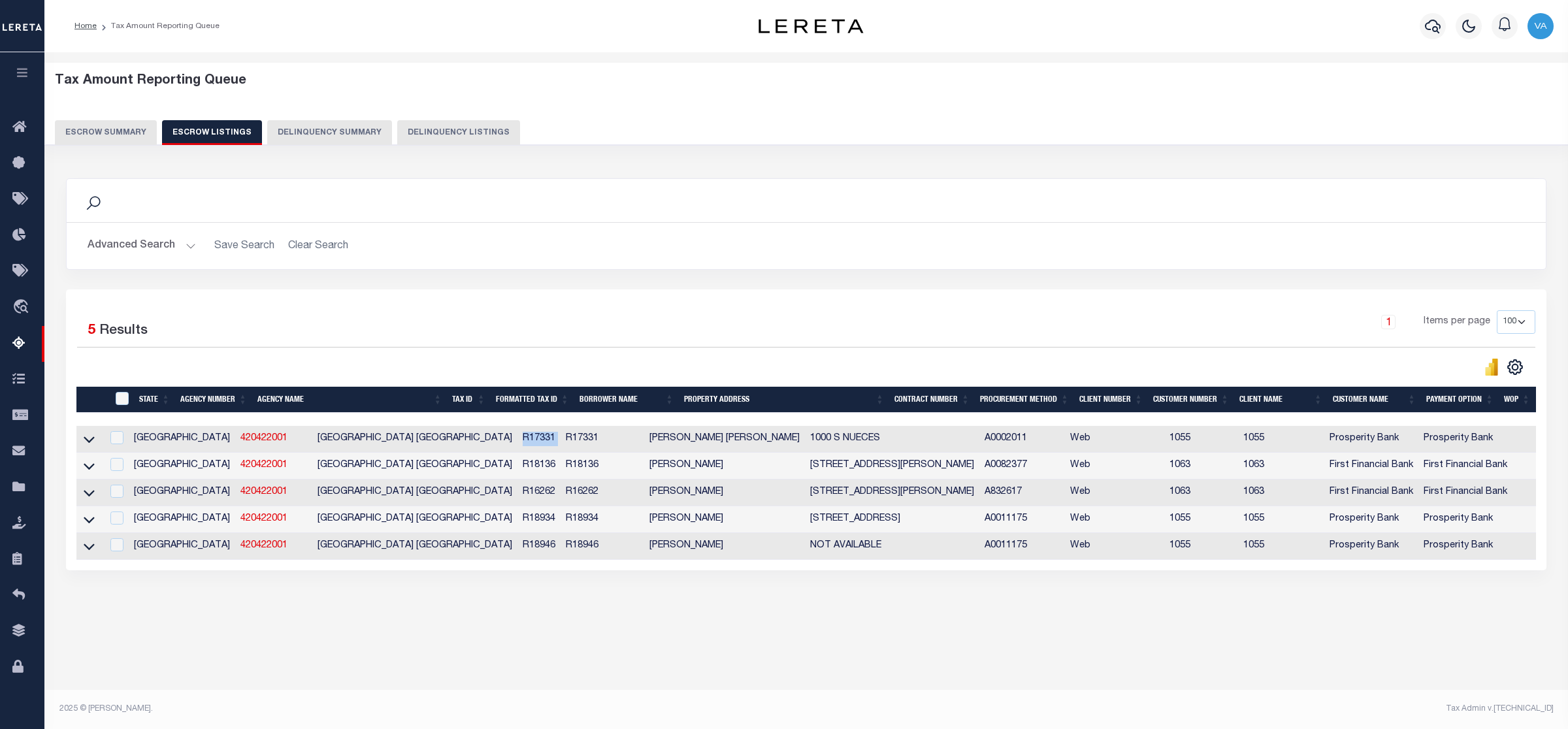
drag, startPoint x: 446, startPoint y: 442, endPoint x: 491, endPoint y: 434, distance: 45.7
click at [491, 434] on tr "TX 420422001 COLEMAN COUNTY APPRAISAL DISTRICT R17331 R17331 BOBBE JUNE LEVINS …" at bounding box center [926, 439] width 1698 height 27
copy td "R17331"
drag, startPoint x: 445, startPoint y: 472, endPoint x: 499, endPoint y: 464, distance: 54.6
click at [499, 464] on tr "TX 420422001 COLEMAN COUNTY APPRAISAL DISTRICT R18136 R18136 Daniel V Jameson 3…" at bounding box center [926, 466] width 1698 height 27
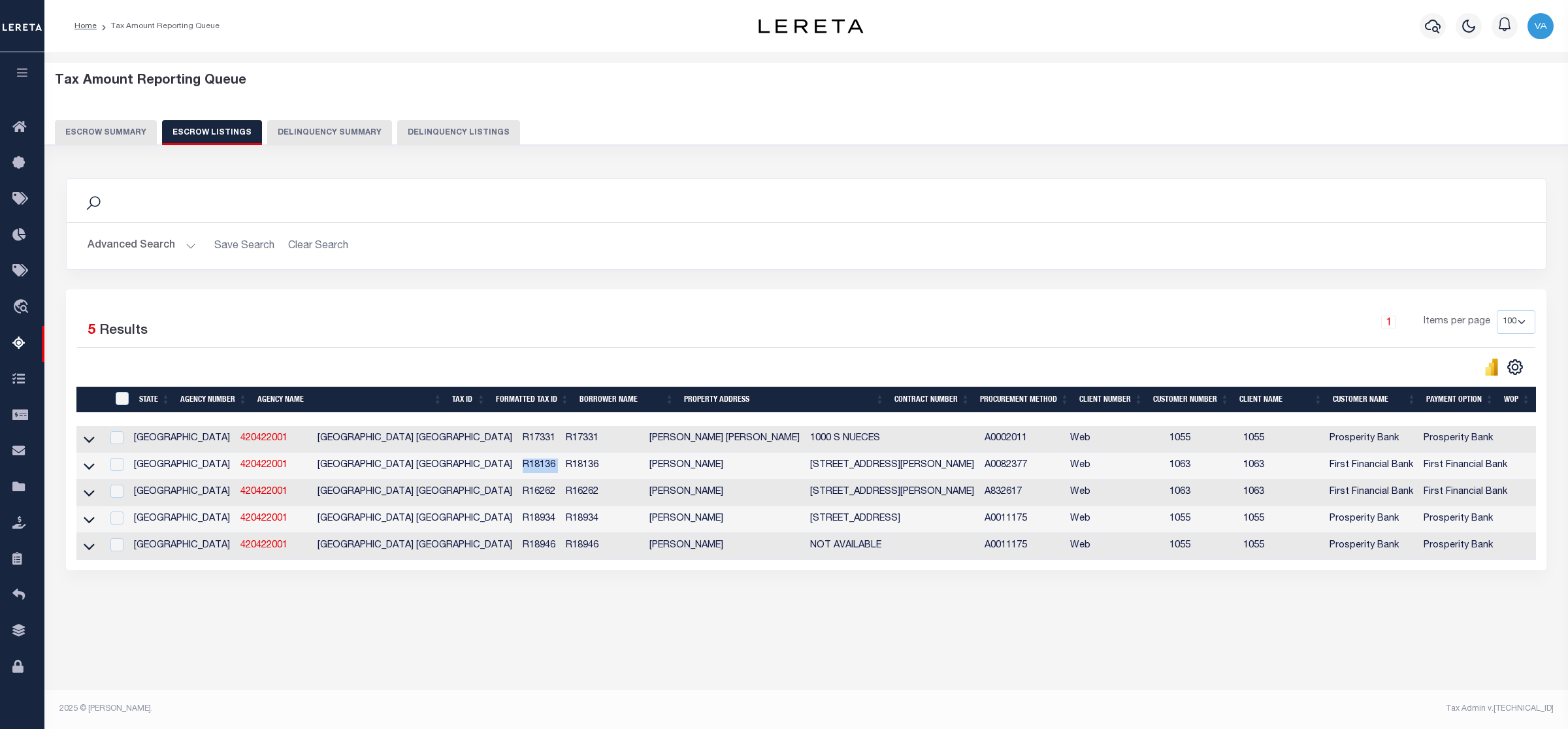
copy td "R18136"
drag, startPoint x: 449, startPoint y: 499, endPoint x: 486, endPoint y: 499, distance: 37.0
click at [517, 499] on td "R16262" at bounding box center [539, 493] width 43 height 27
checkbox input "false"
checkbox input "true"
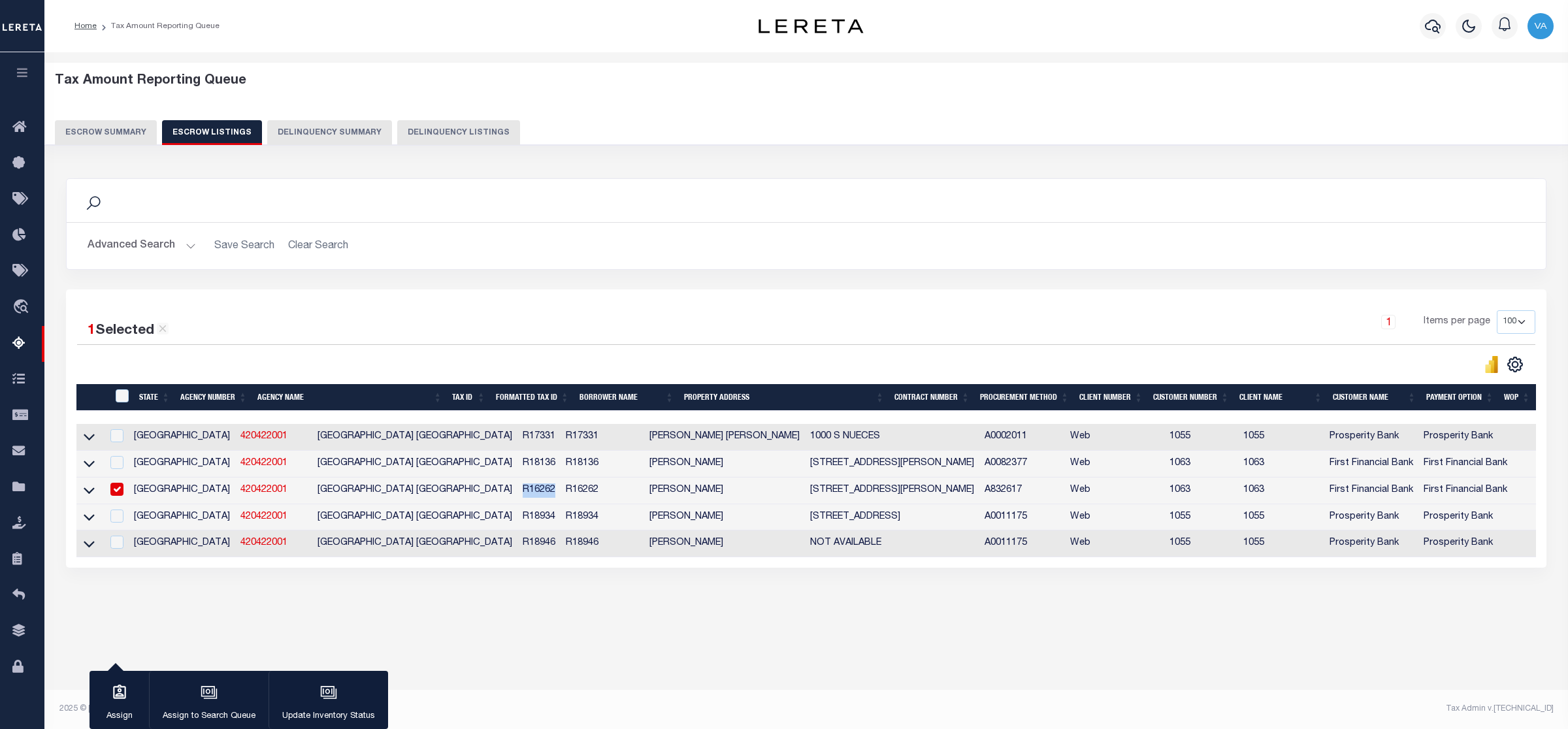
copy td "R16262"
drag, startPoint x: 443, startPoint y: 520, endPoint x: 490, endPoint y: 515, distance: 47.3
click at [490, 515] on tr "TX 420422001 COLEMAN COUNTY APPRAISAL DISTRICT R18934 R18934 STEVE WARREN 836 L…" at bounding box center [926, 518] width 1698 height 27
copy td "R18934"
drag, startPoint x: 445, startPoint y: 549, endPoint x: 479, endPoint y: 543, distance: 34.5
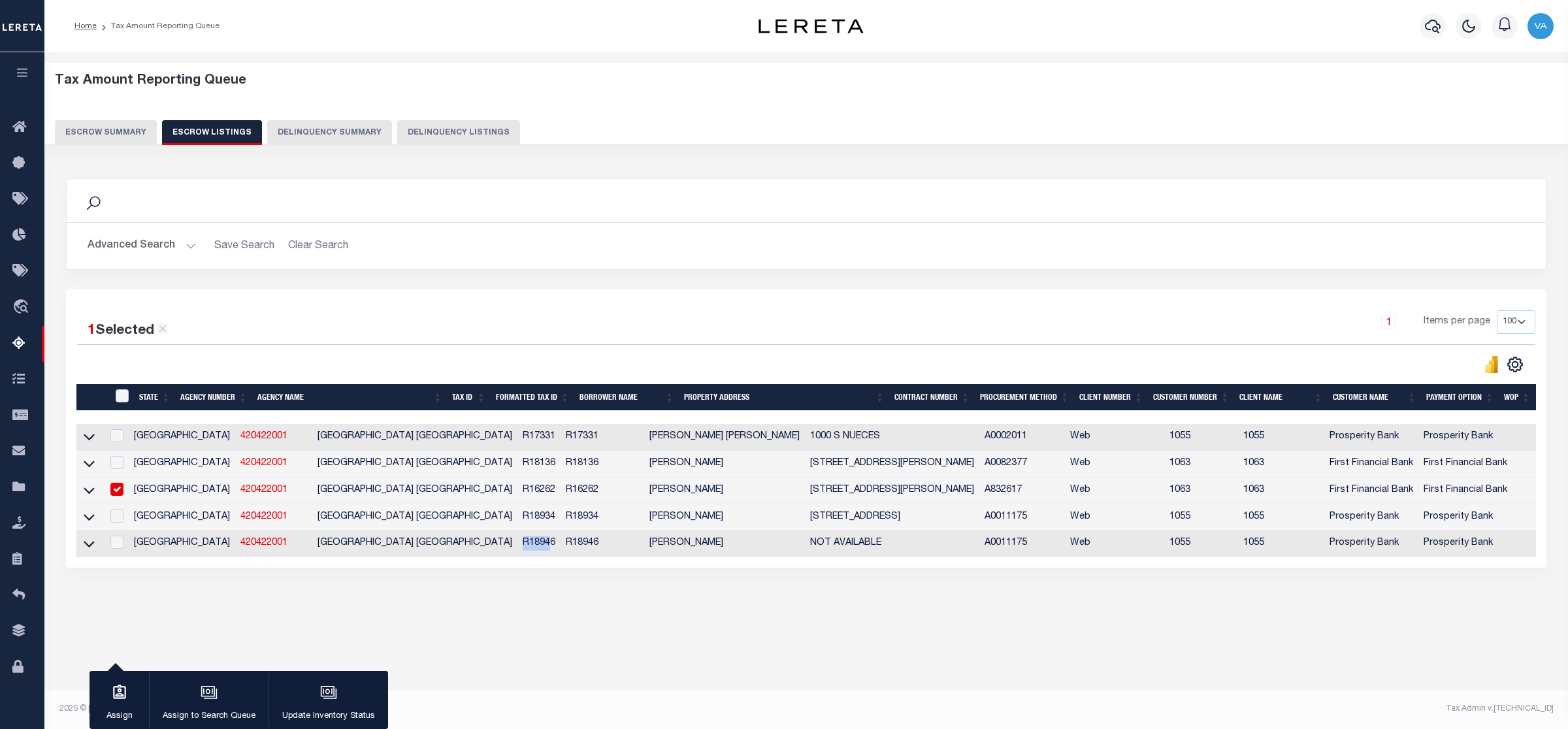
click at [517, 543] on td "R18946" at bounding box center [539, 544] width 43 height 27
checkbox input "true"
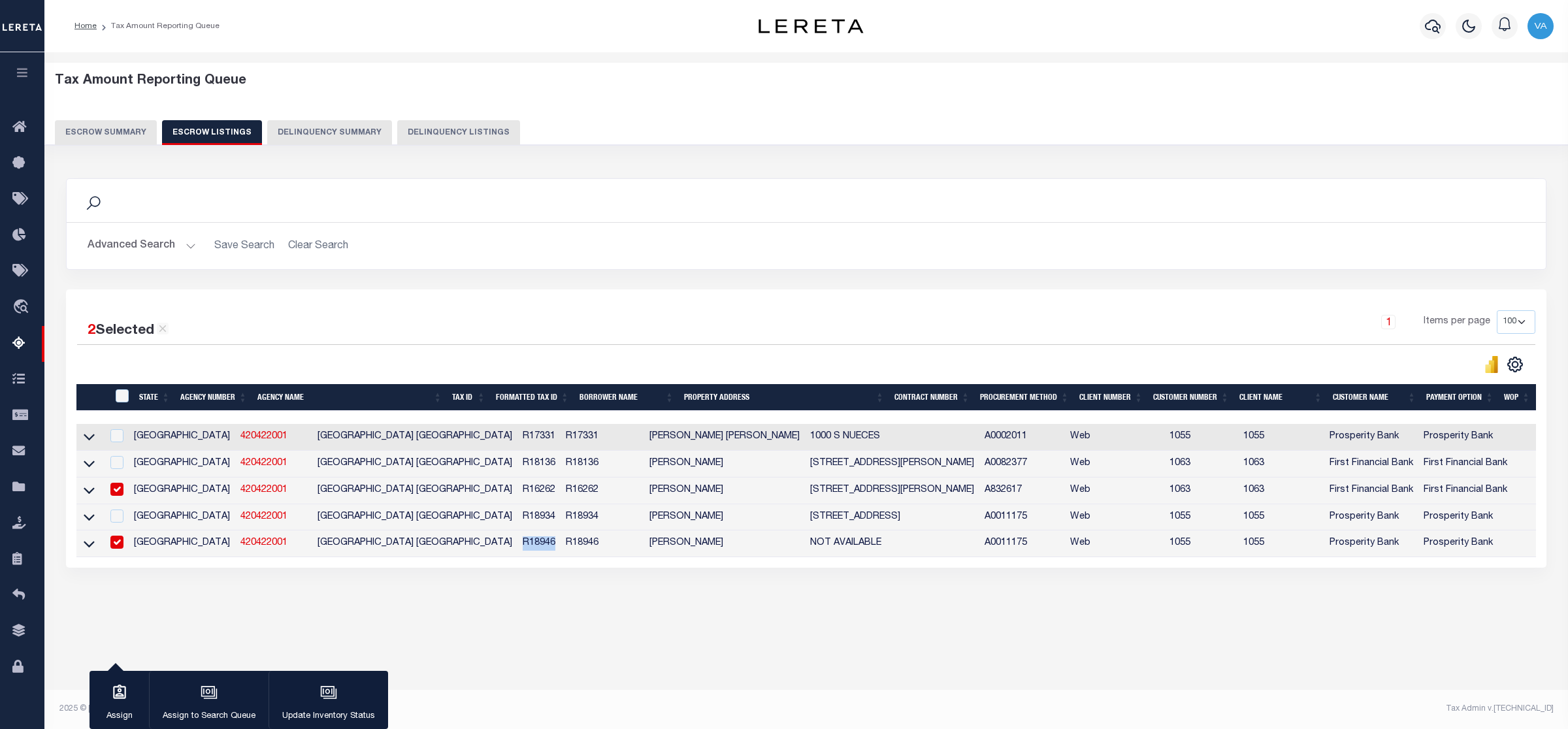
copy td "R18946"
click at [118, 136] on button "Escrow Summary" at bounding box center [105, 132] width 102 height 24
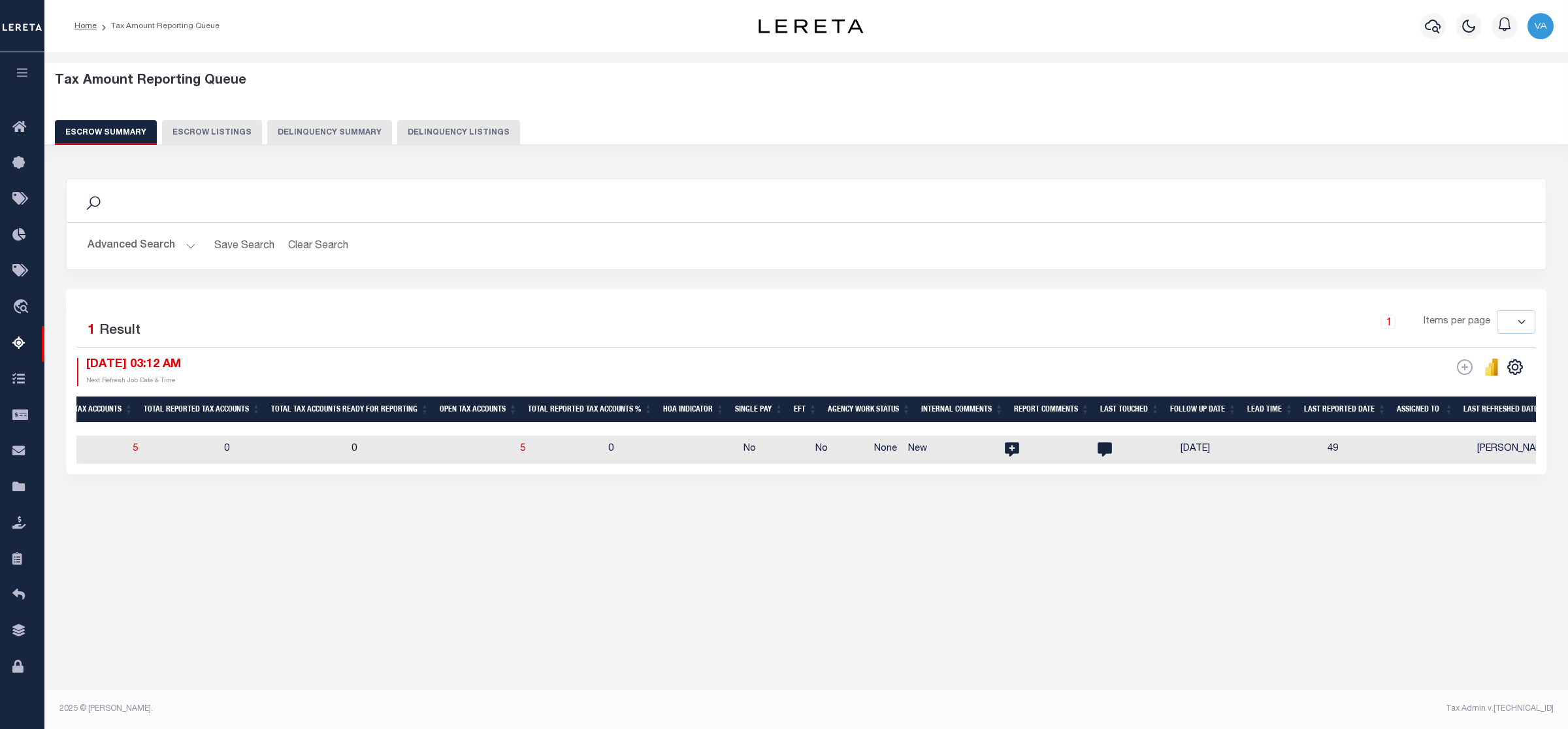
click at [162, 250] on button "Advanced Search" at bounding box center [141, 246] width 109 height 25
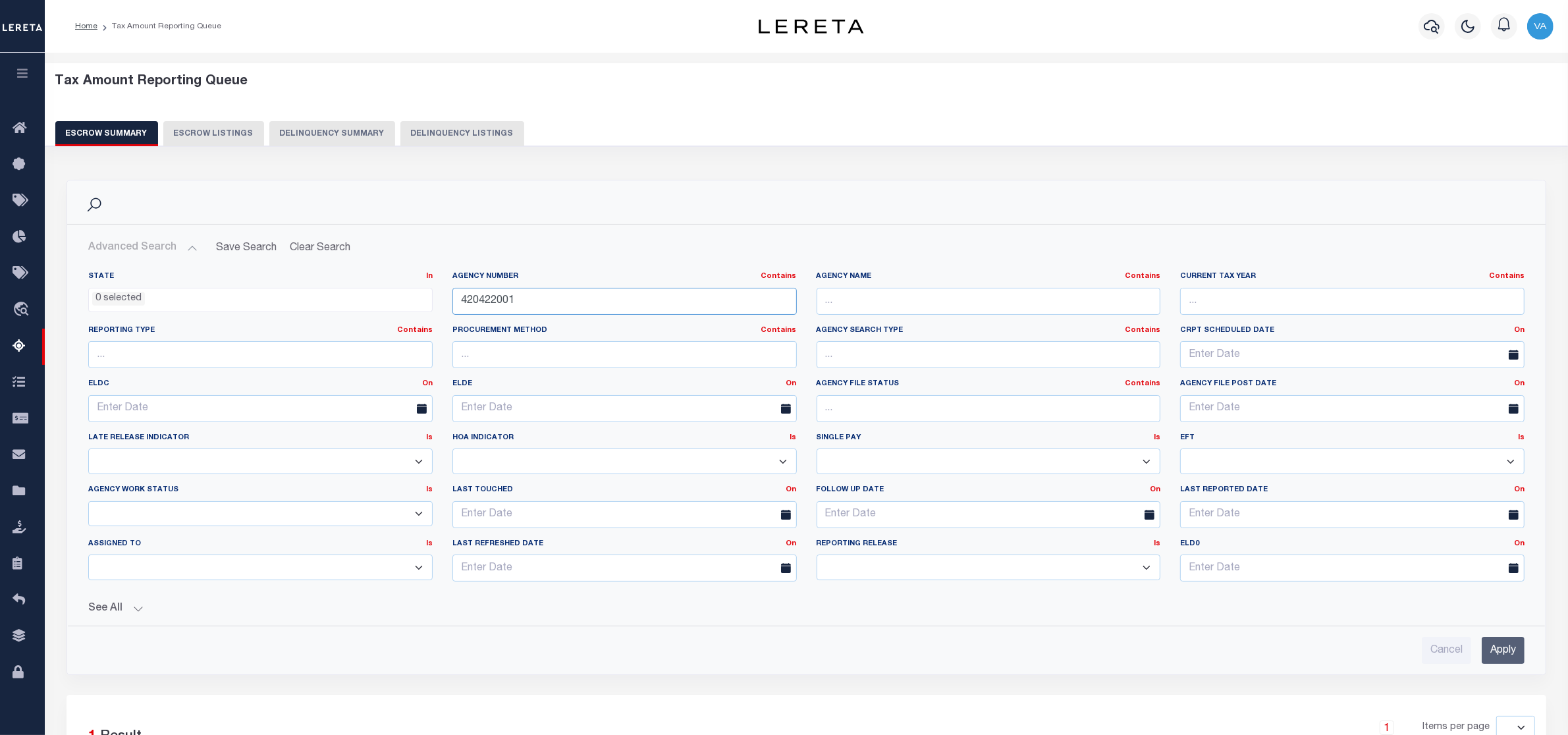
drag, startPoint x: 531, startPoint y: 299, endPoint x: 424, endPoint y: 300, distance: 107.0
click at [424, 300] on div "State In In AK AL AR AZ CA CO CT DC DE FL GA GU HI IA ID IL IN KS KY LA MA MD M…" at bounding box center [806, 432] width 1456 height 321
paste input "820000"
type input "420820000"
click at [1500, 650] on input "Apply" at bounding box center [1503, 650] width 43 height 27
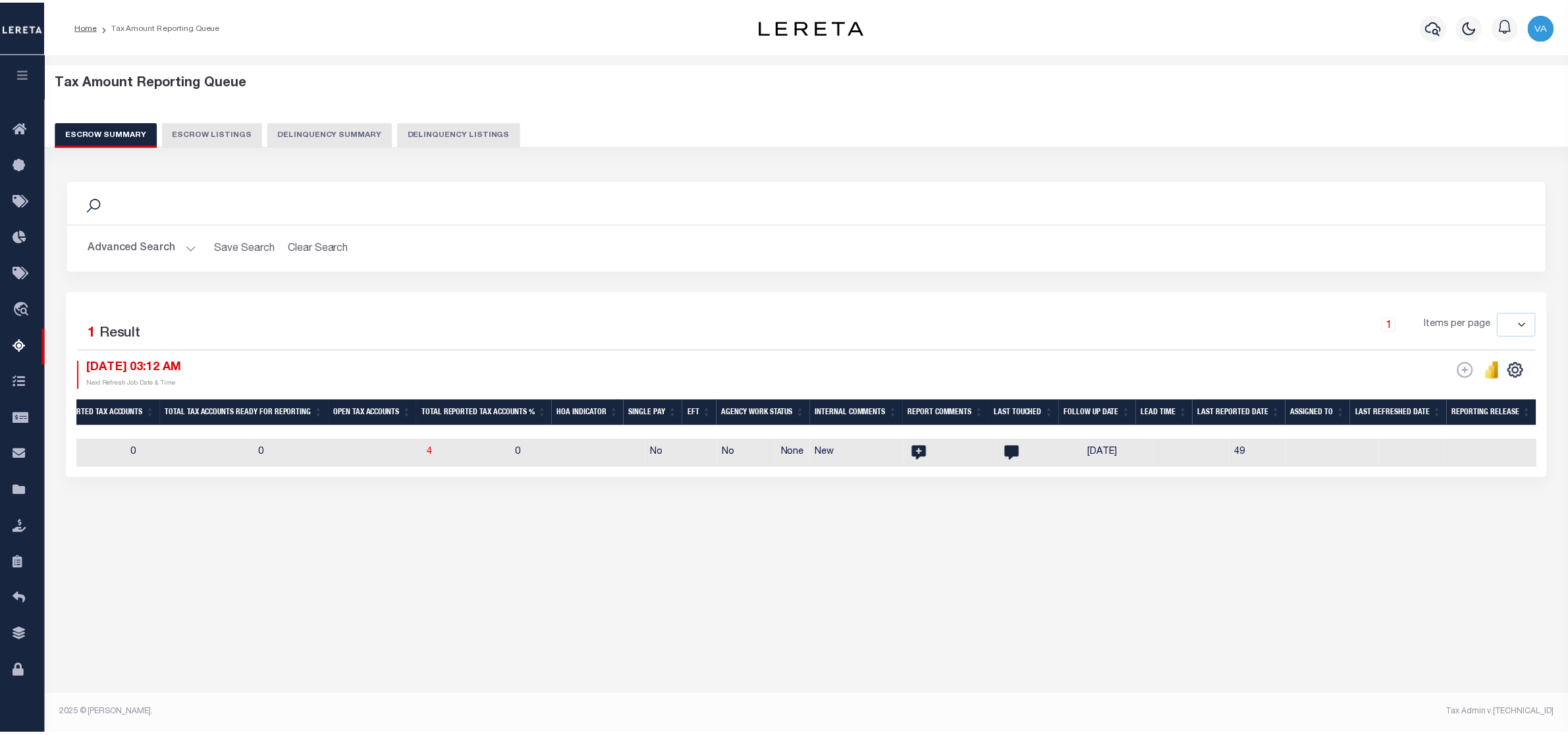
scroll to position [0, 1206]
click at [529, 449] on td "0" at bounding box center [597, 454] width 137 height 28
checkbox input "true"
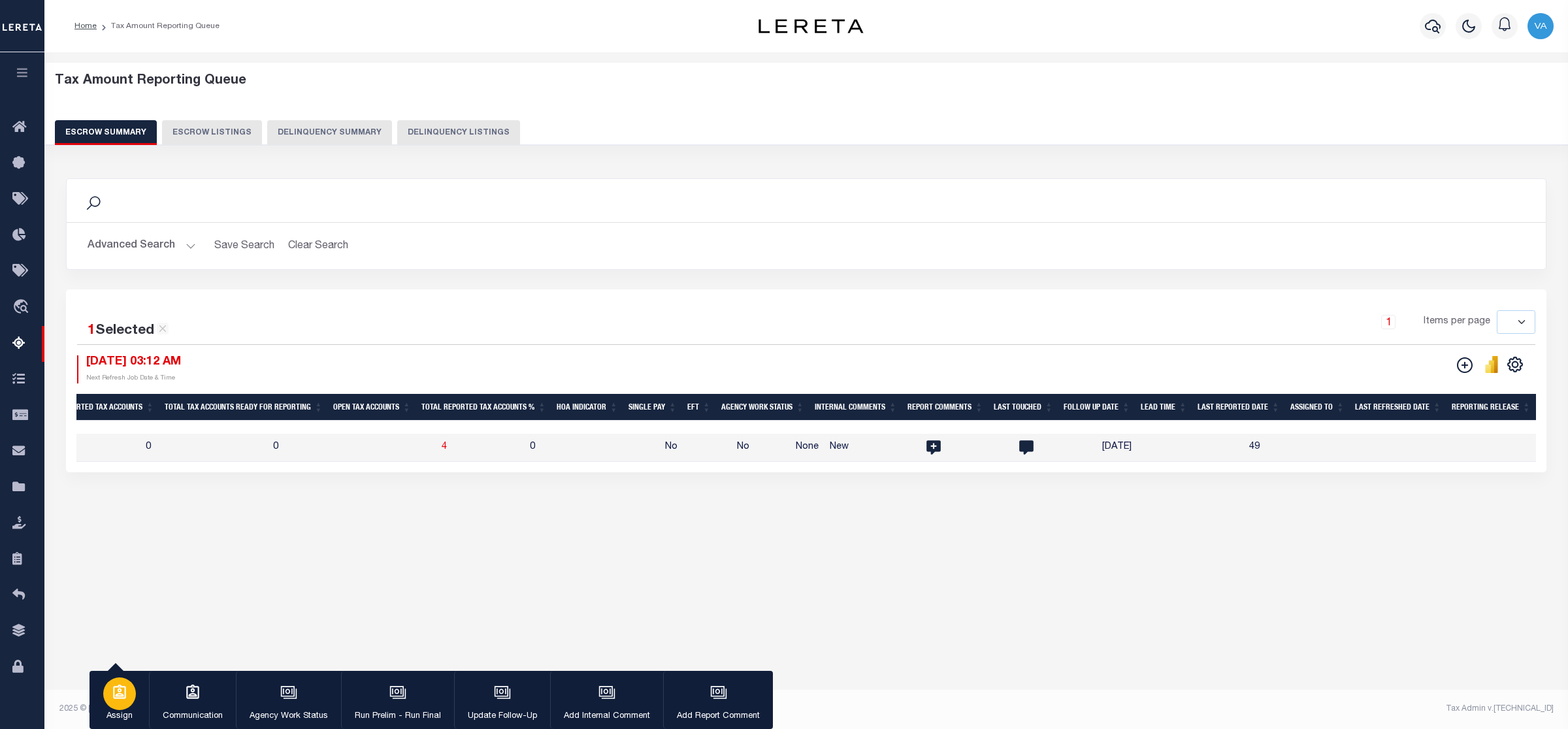
click at [122, 698] on icon "button" at bounding box center [119, 692] width 17 height 17
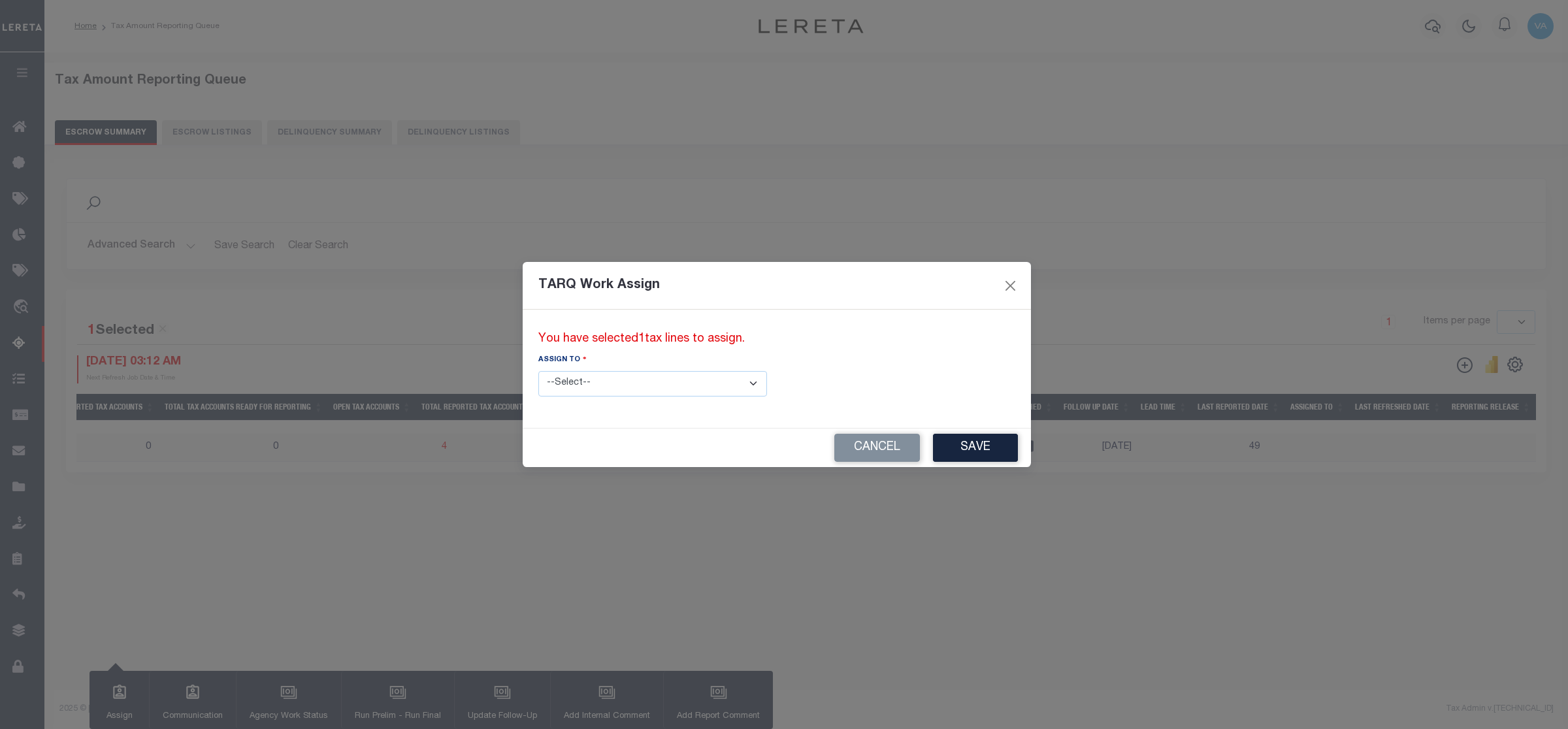
click at [682, 385] on select "--Select-- --Unassigned-- --Unassigned-- Abdul Muzain Adhikary Rinki Agustin Fe…" at bounding box center [653, 384] width 229 height 25
select select "Vamsi Kalikiri"
click at [539, 371] on select "--Select-- --Unassigned-- --Unassigned-- Abdul Muzain Adhikary Rinki Agustin Fe…" at bounding box center [653, 384] width 229 height 25
click at [933, 449] on button "Save" at bounding box center [975, 448] width 85 height 28
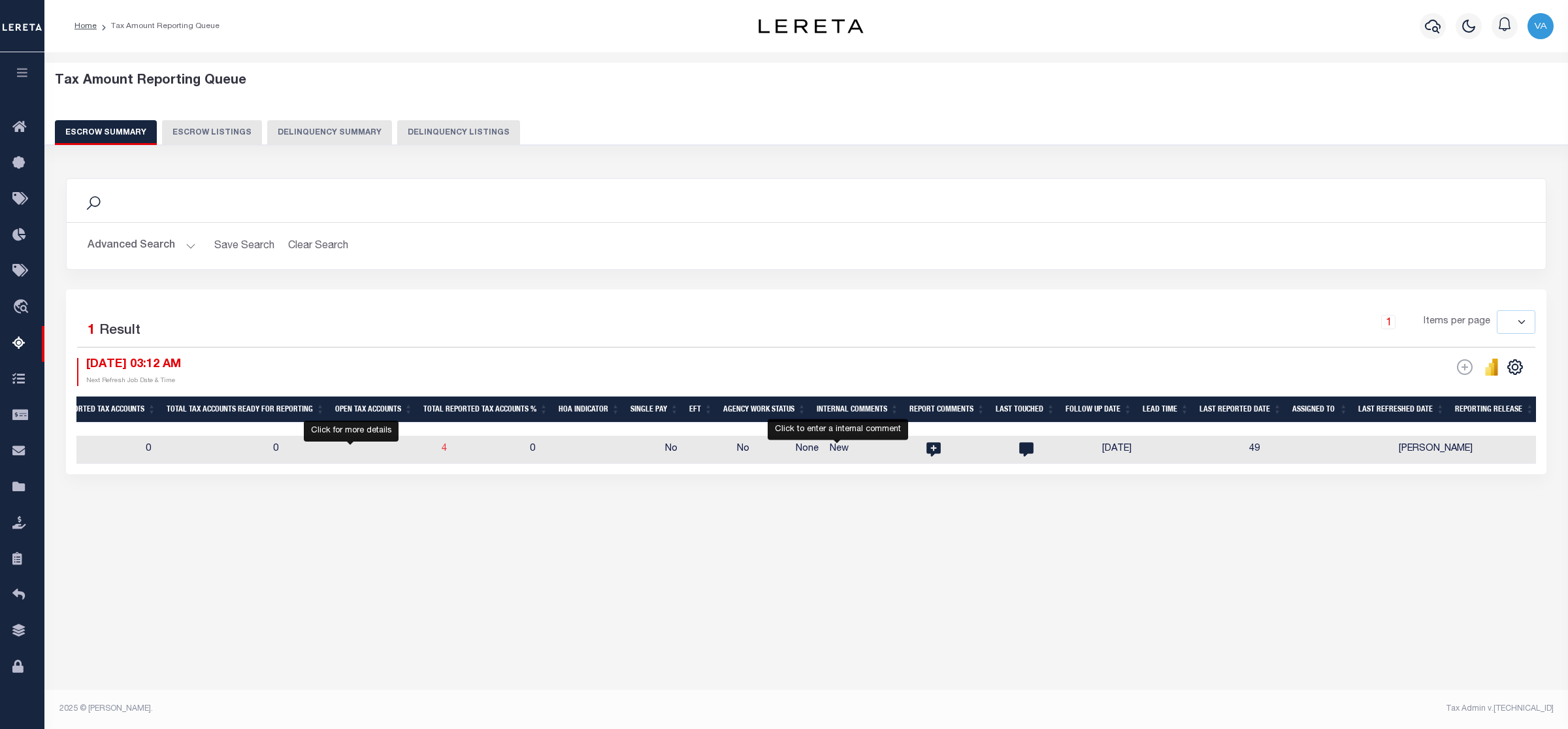
click at [442, 451] on span "4" at bounding box center [444, 448] width 5 height 9
select select "100"
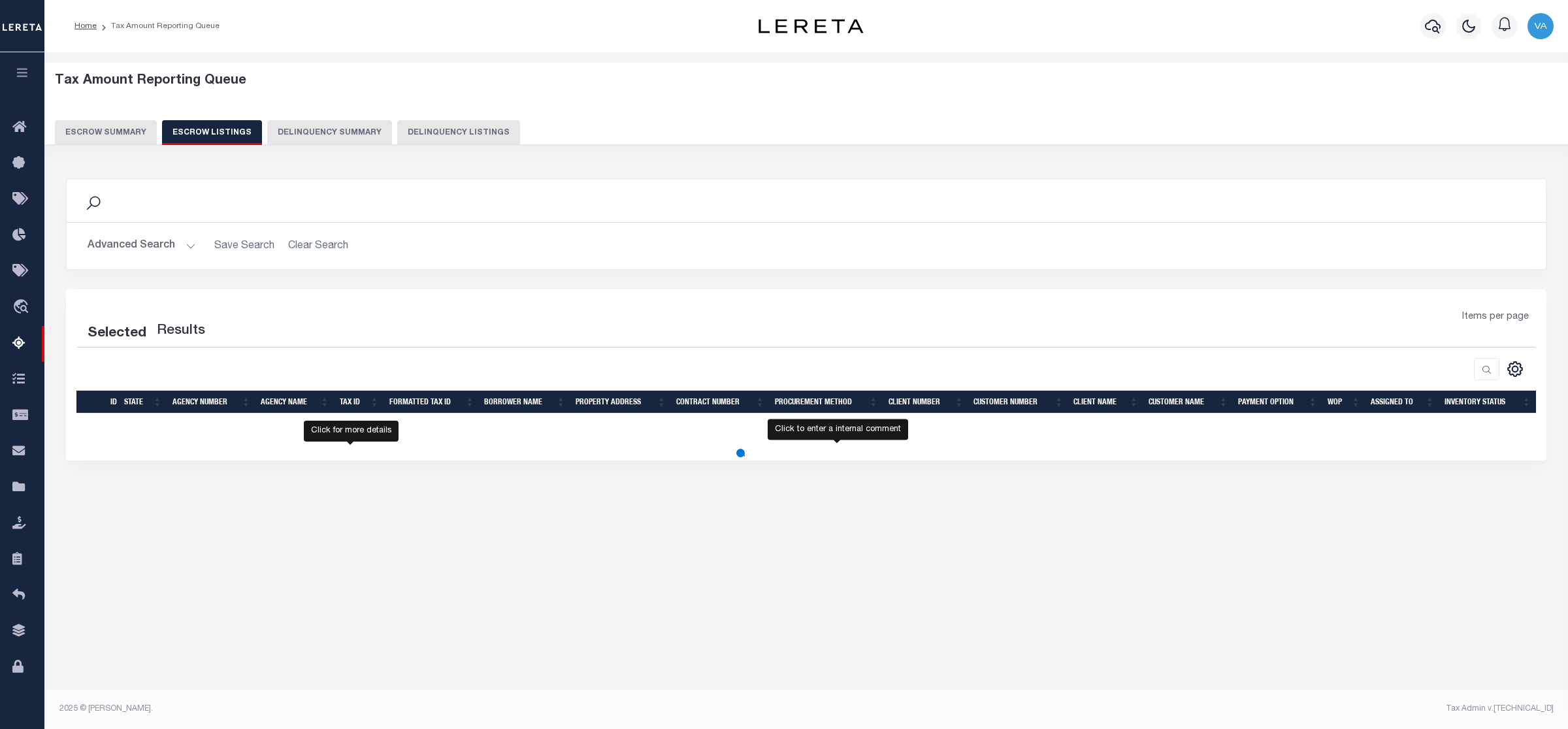
select select "100"
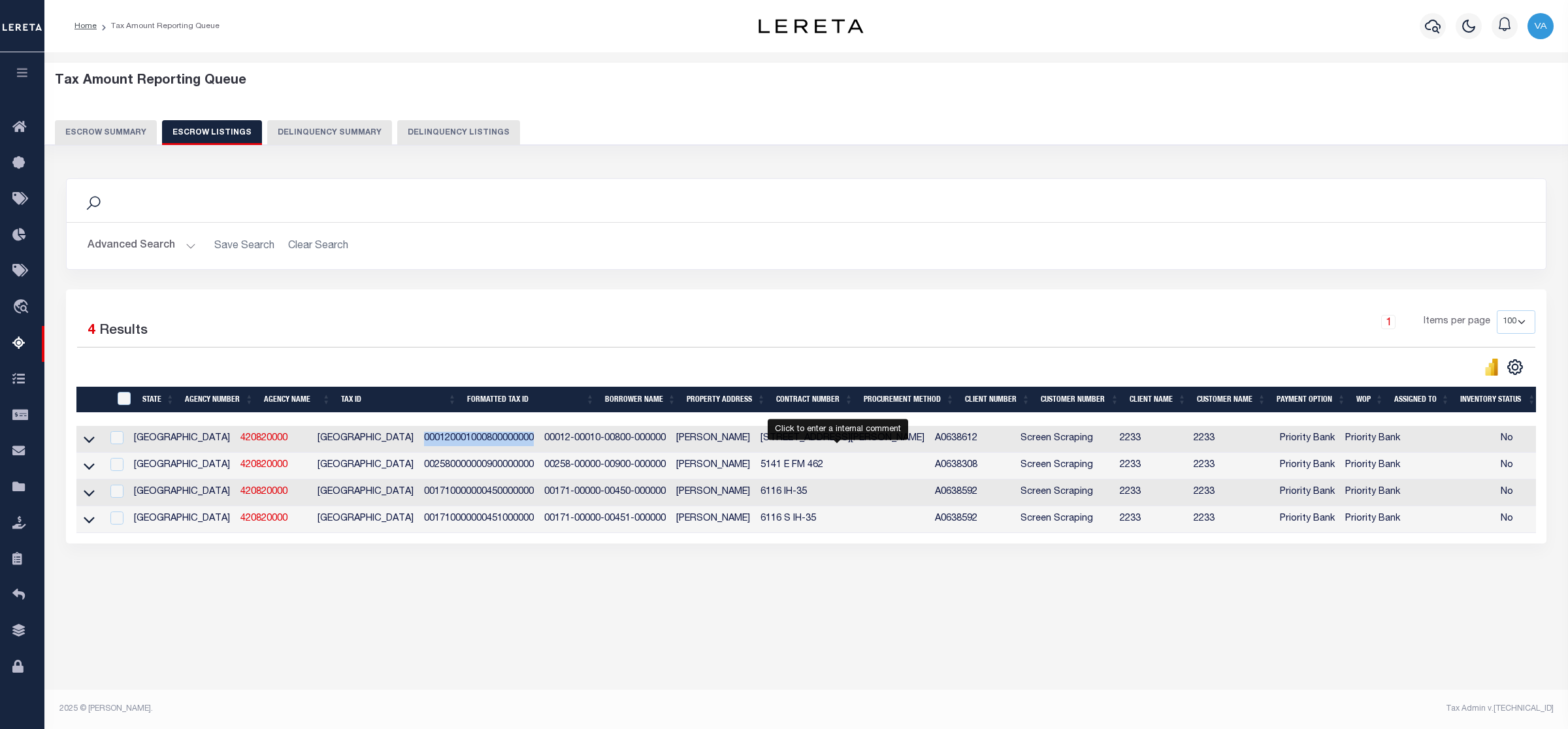
drag, startPoint x: 336, startPoint y: 444, endPoint x: 451, endPoint y: 444, distance: 115.0
click at [451, 444] on td "000120001000800000000" at bounding box center [478, 439] width 120 height 27
checkbox input "true"
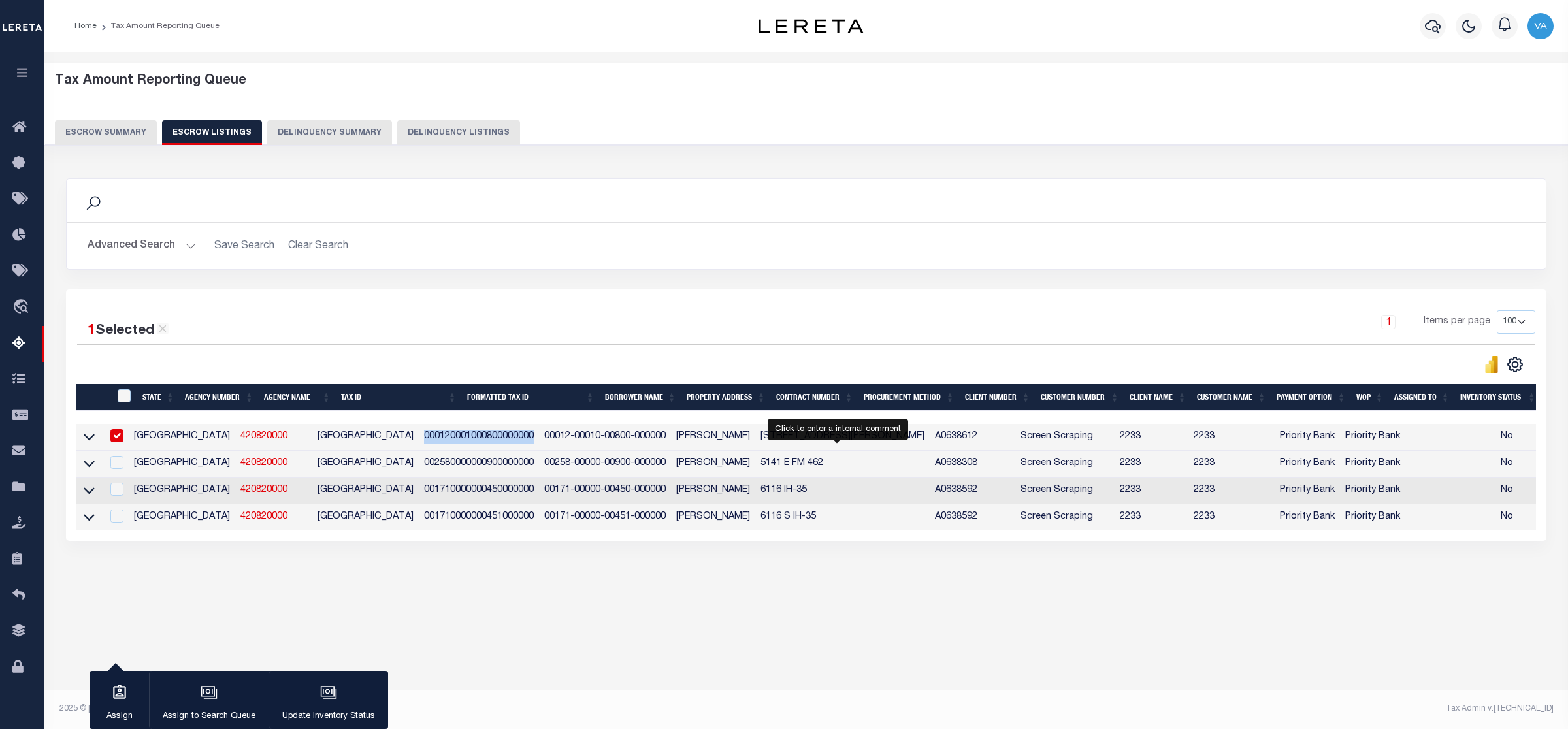
copy td "000120001000800000000"
drag, startPoint x: 335, startPoint y: 469, endPoint x: 451, endPoint y: 463, distance: 116.2
click at [451, 463] on td "002580000000900000000" at bounding box center [478, 464] width 120 height 27
checkbox input "true"
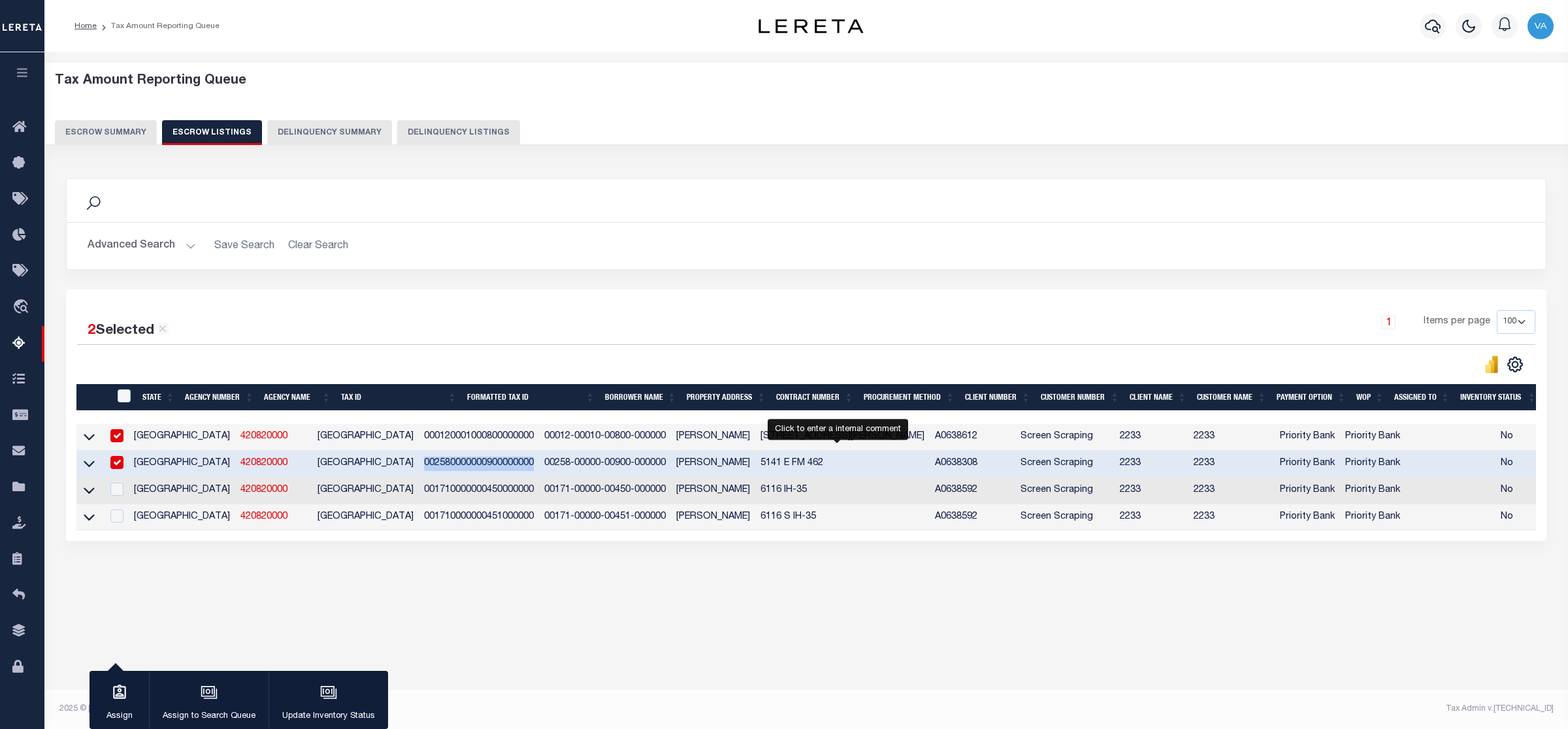
copy td "002580000000900000000"
drag, startPoint x: 330, startPoint y: 491, endPoint x: 453, endPoint y: 487, distance: 123.1
click at [453, 487] on tr "TX 420820000 FRIO COUNTY 001710000000450000000 00171-00000-00450-000000 Elias A…" at bounding box center [878, 491] width 1603 height 27
copy tr "001710000000450000000"
drag, startPoint x: 340, startPoint y: 520, endPoint x: 451, endPoint y: 514, distance: 111.2
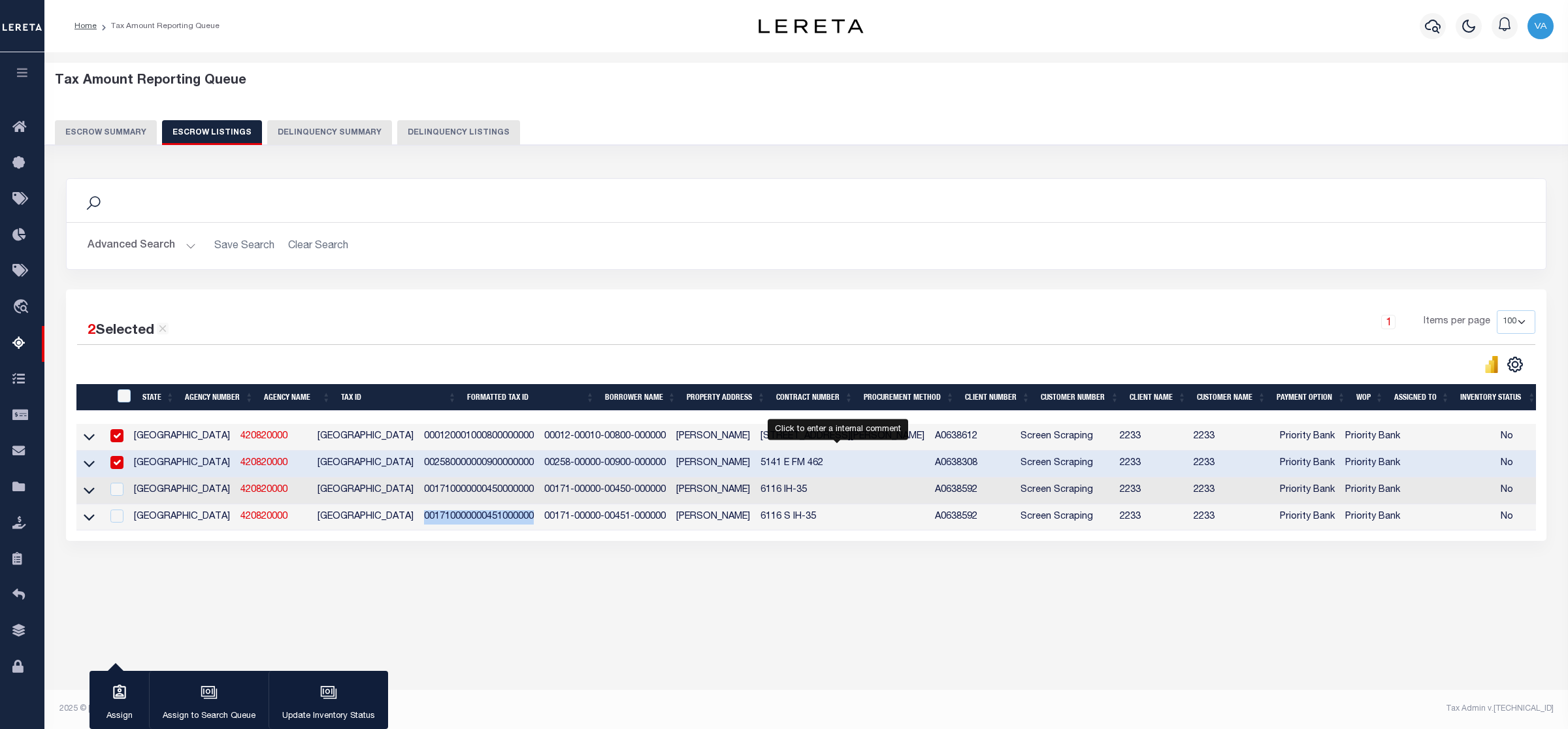
click at [451, 514] on td "001710000000451000000" at bounding box center [478, 518] width 120 height 27
checkbox input "true"
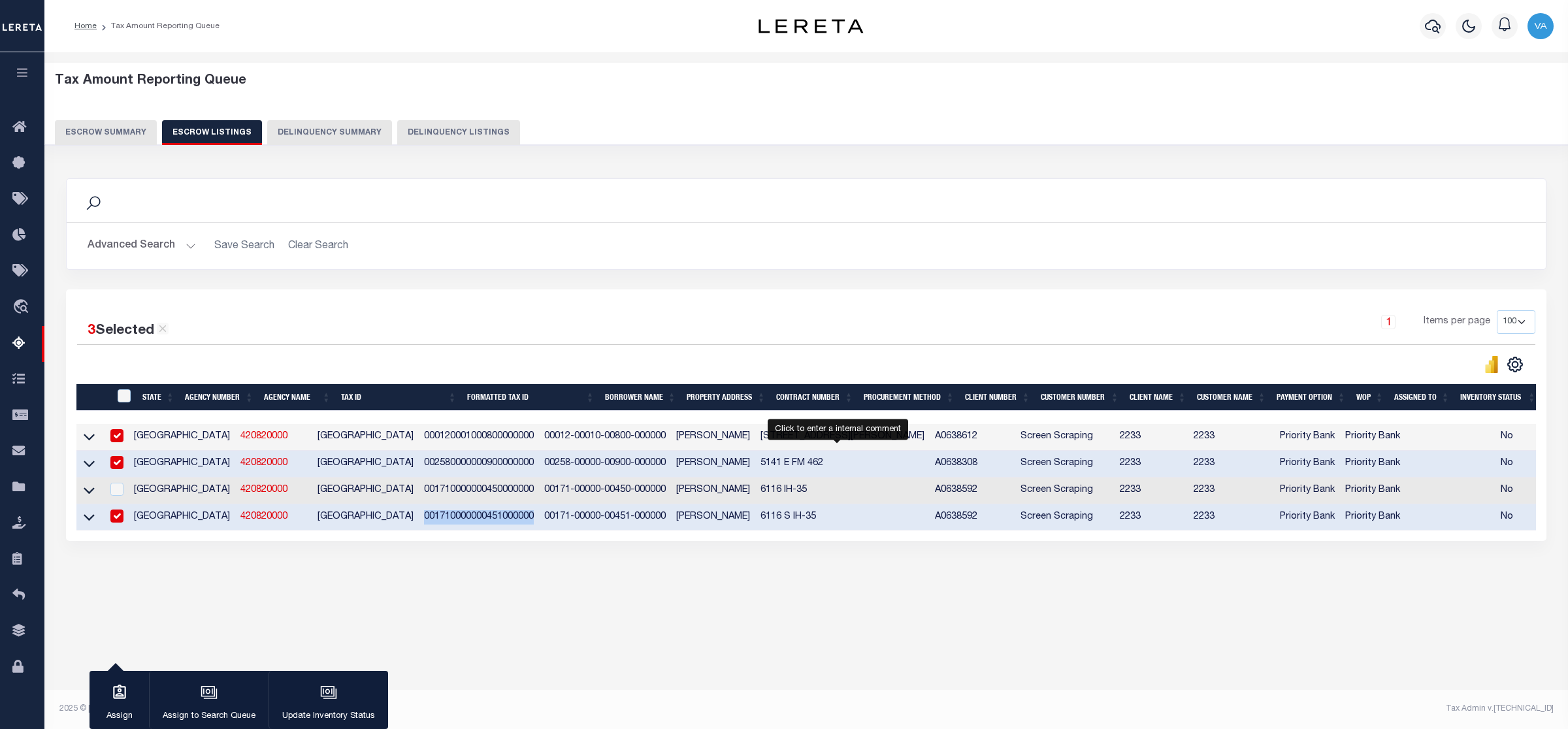
click at [129, 131] on button "Escrow Summary" at bounding box center [105, 132] width 102 height 24
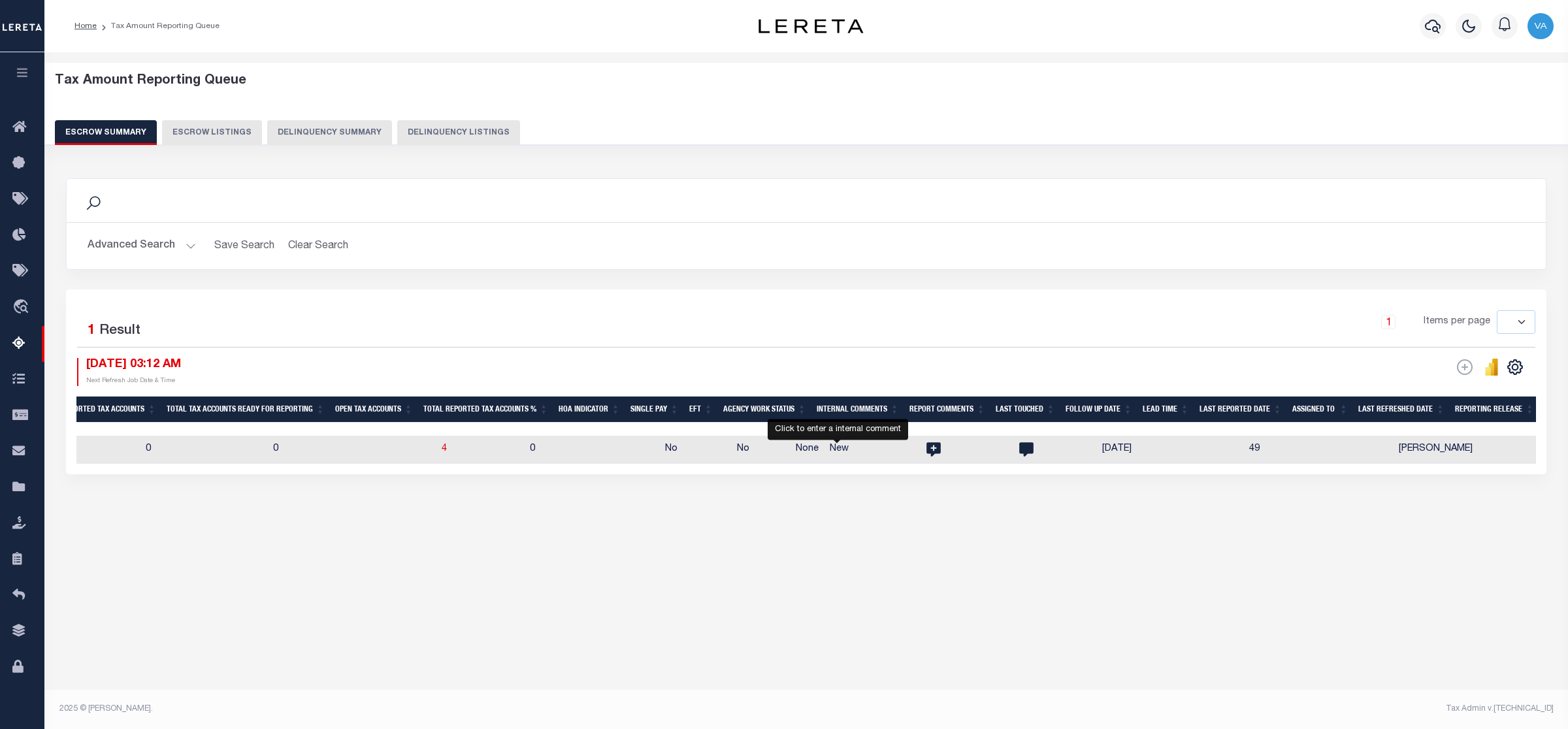
click at [162, 244] on button "Advanced Search" at bounding box center [141, 246] width 109 height 25
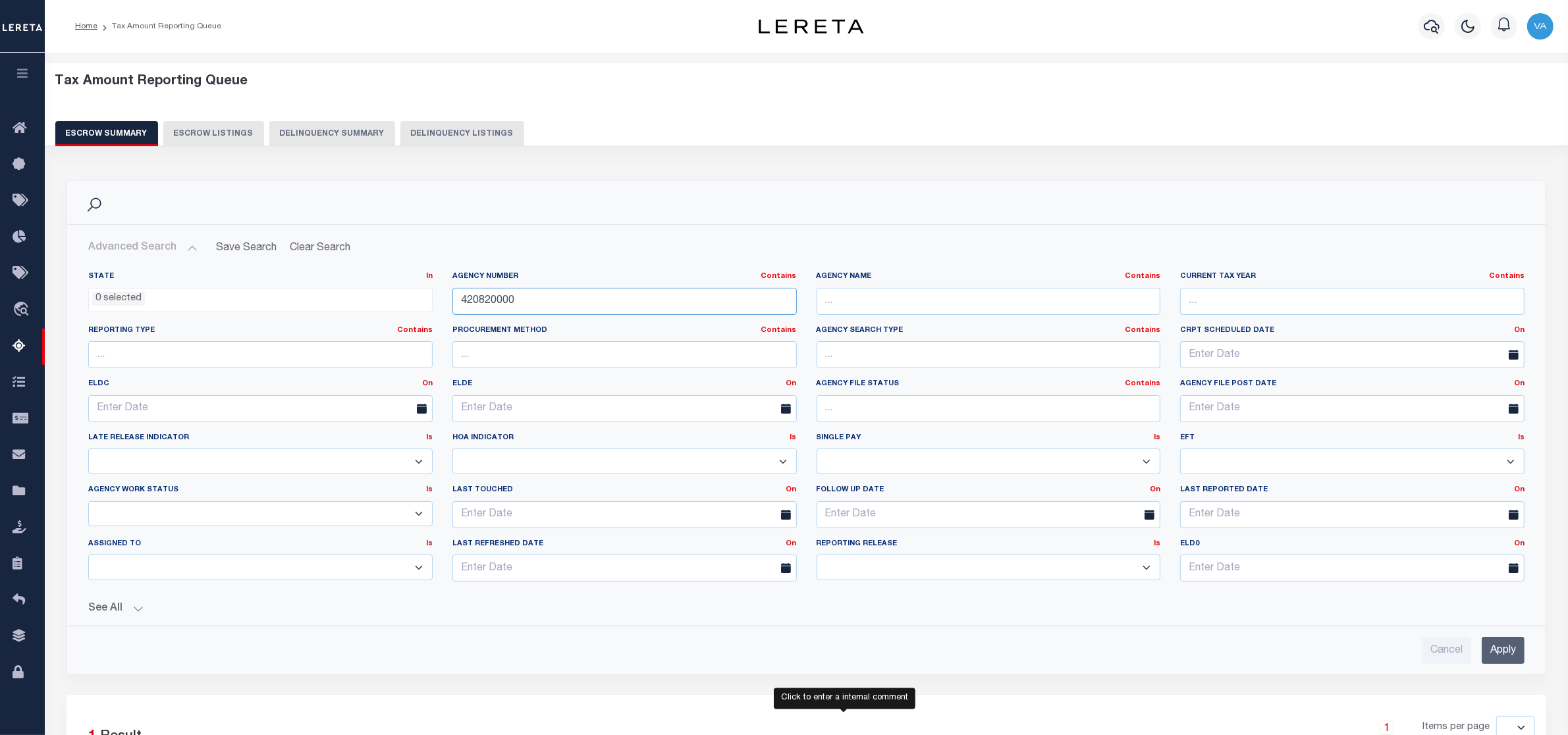
drag, startPoint x: 545, startPoint y: 308, endPoint x: 442, endPoint y: 308, distance: 103.0
click at [443, 308] on div "Agency Number Contains Contains Is 420820000" at bounding box center [624, 299] width 364 height 54
paste input "2232001"
type input "422232001"
click at [1496, 647] on input "Apply" at bounding box center [1503, 650] width 43 height 27
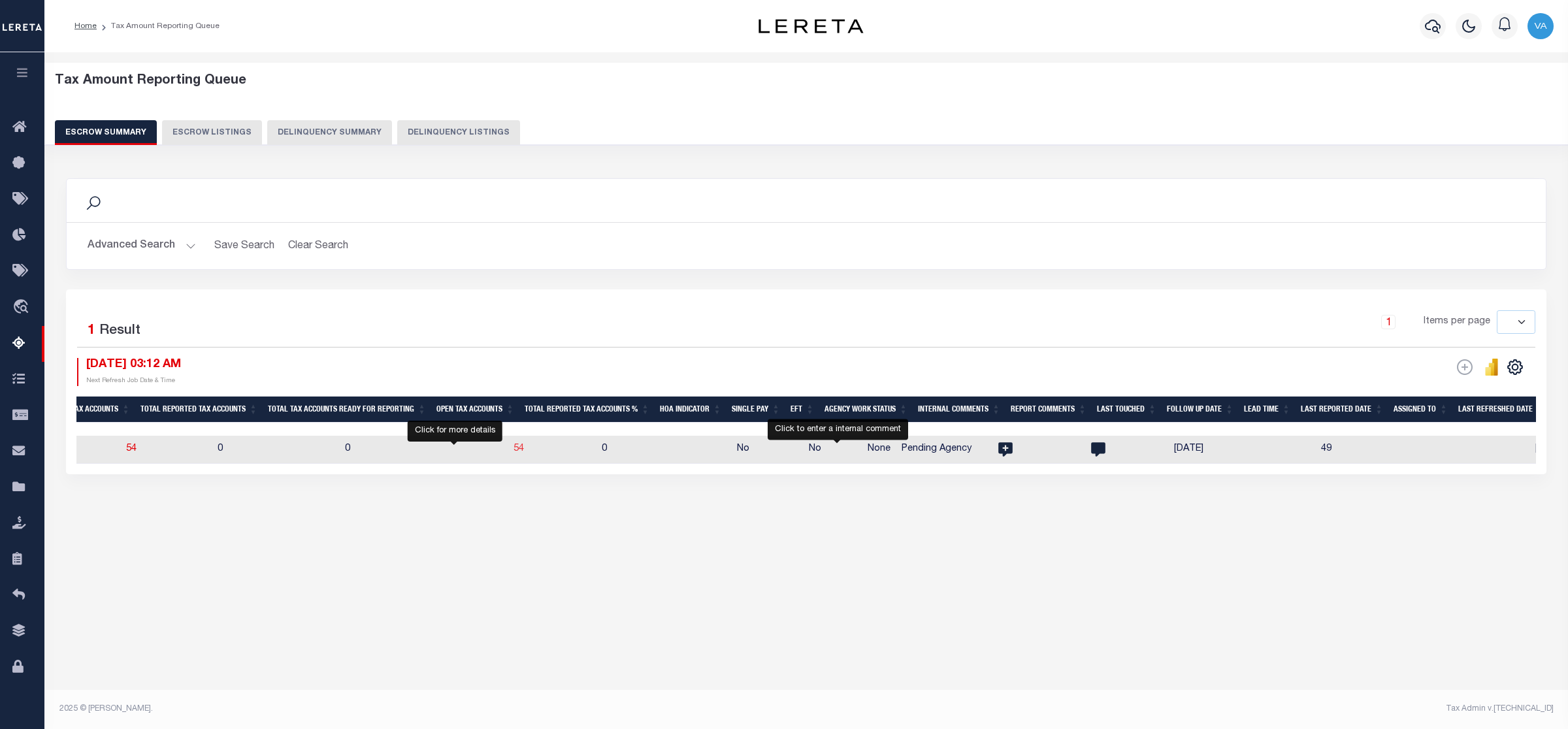
click at [513, 451] on span "54" at bounding box center [518, 448] width 11 height 9
select select "100"
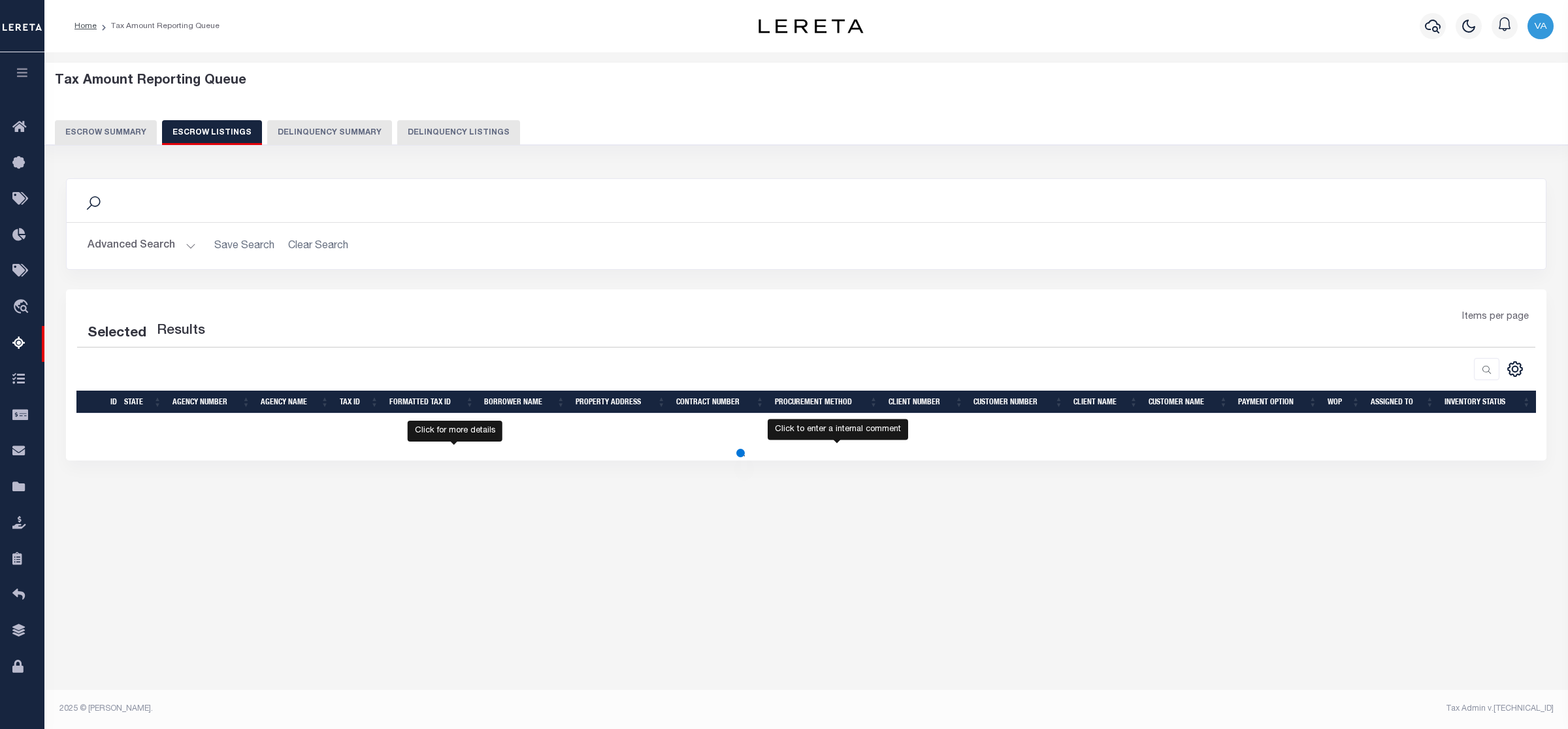
select select "100"
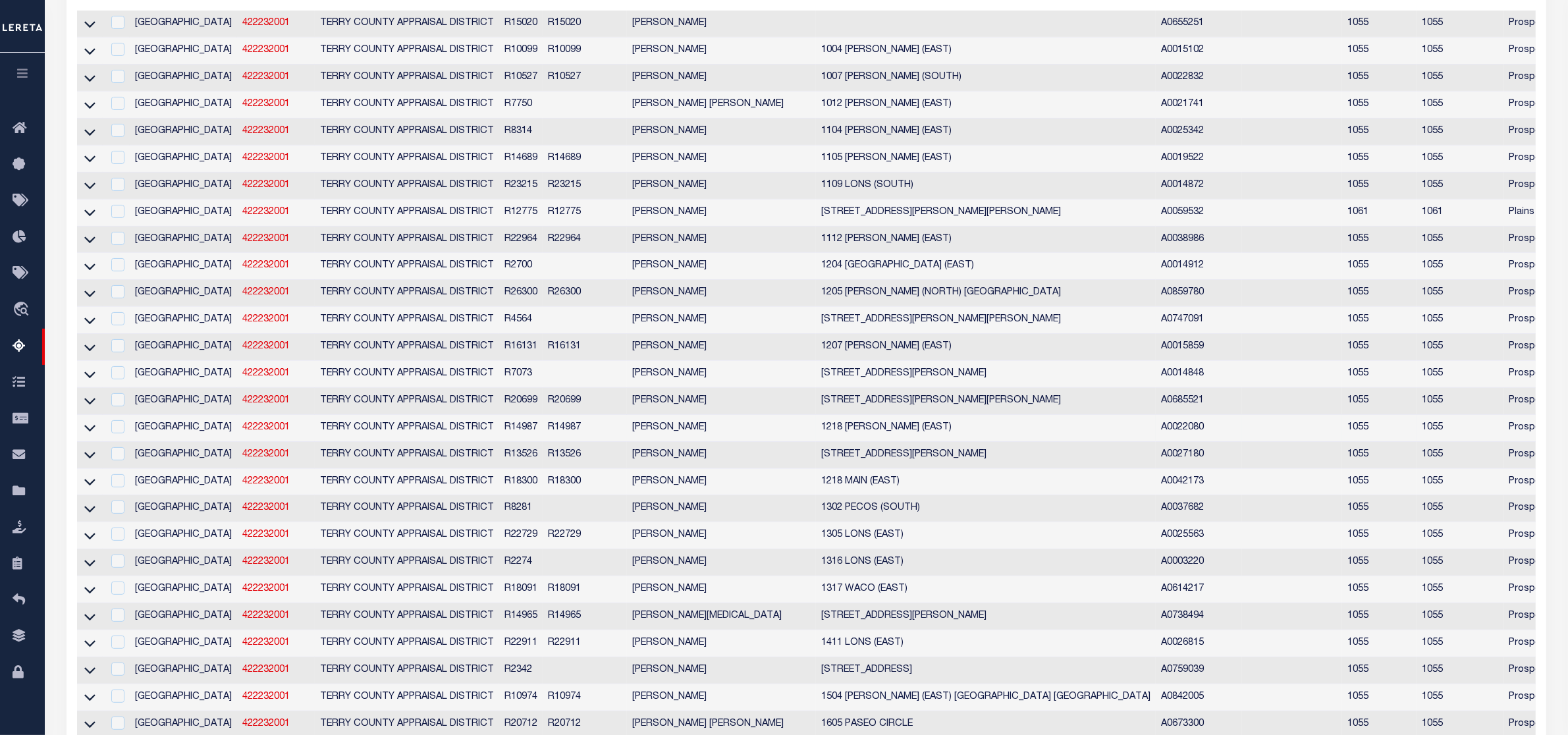
scroll to position [90, 0]
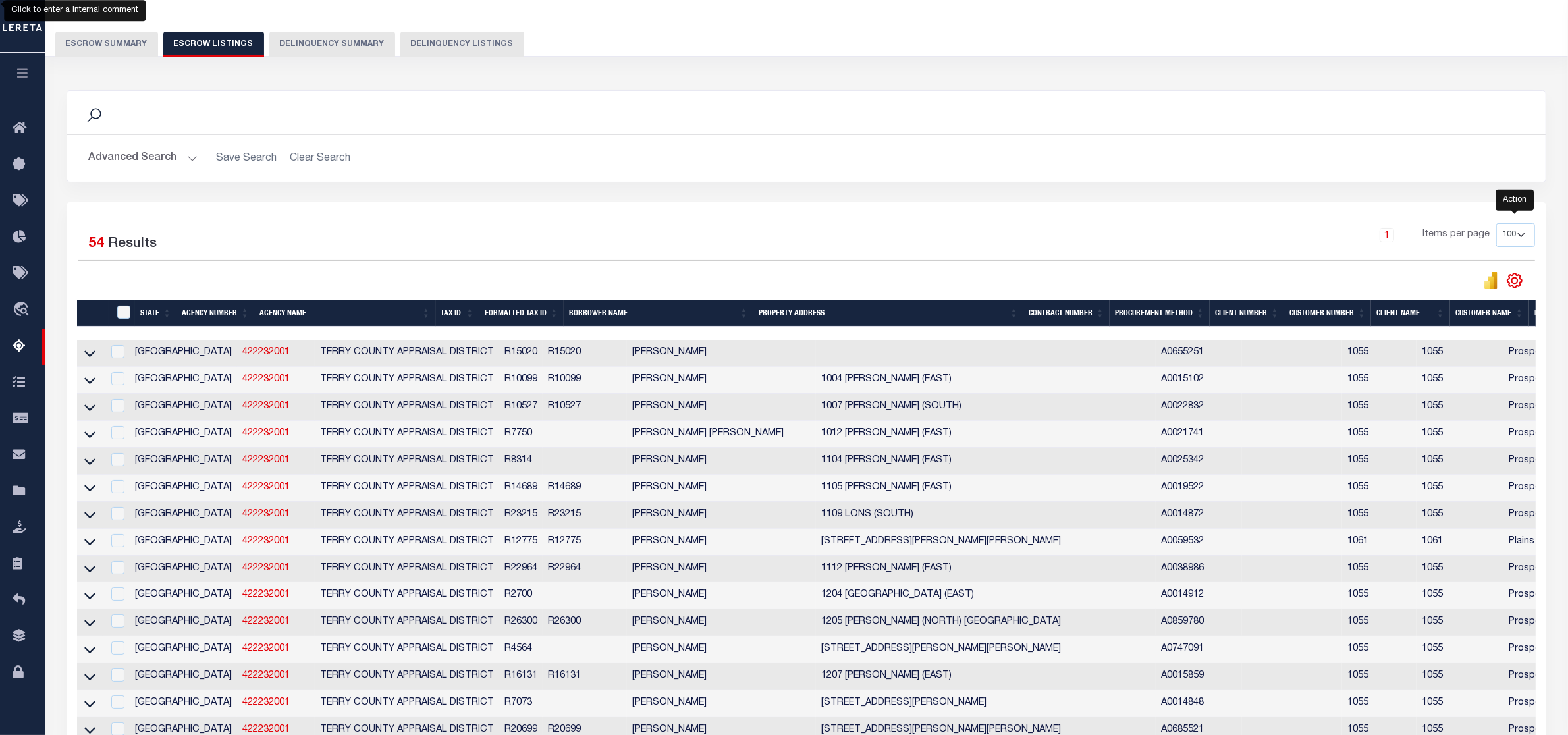
click at [1512, 282] on icon "" at bounding box center [1515, 280] width 6 height 6
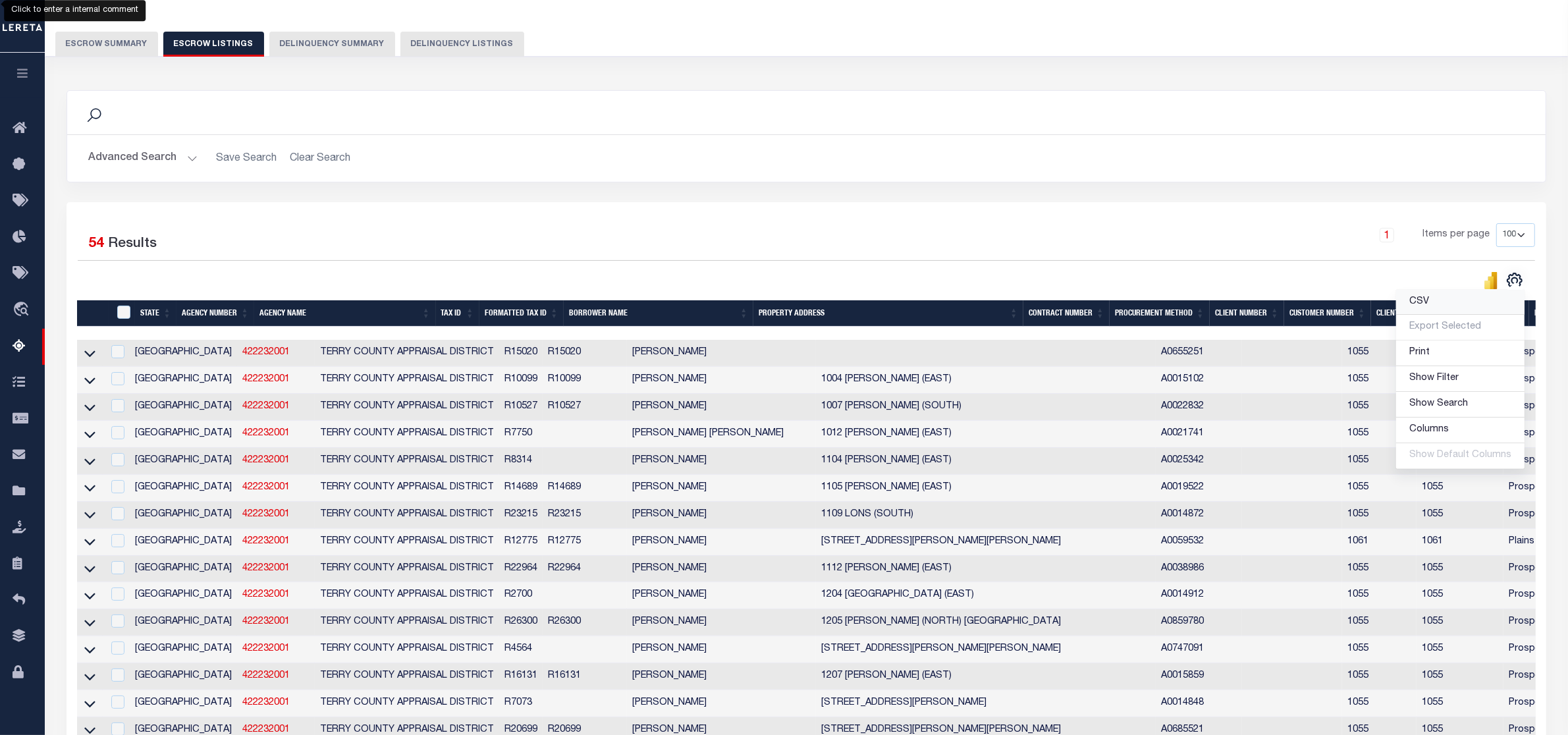
click at [1447, 303] on link "CSV" at bounding box center [1460, 302] width 128 height 26
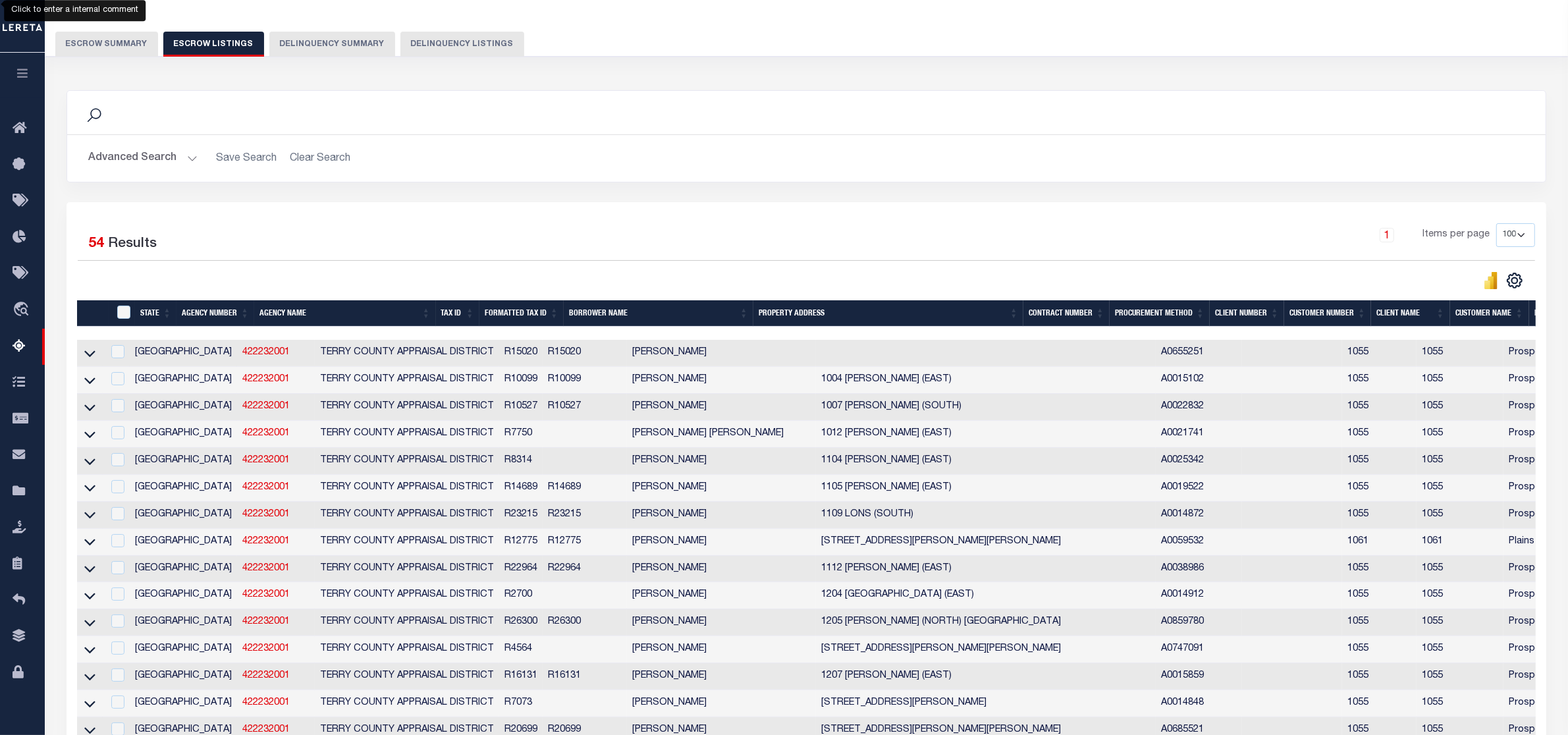
click at [1403, 169] on h2 "Advanced Search Save Search Clear Search" at bounding box center [805, 158] width 1457 height 26
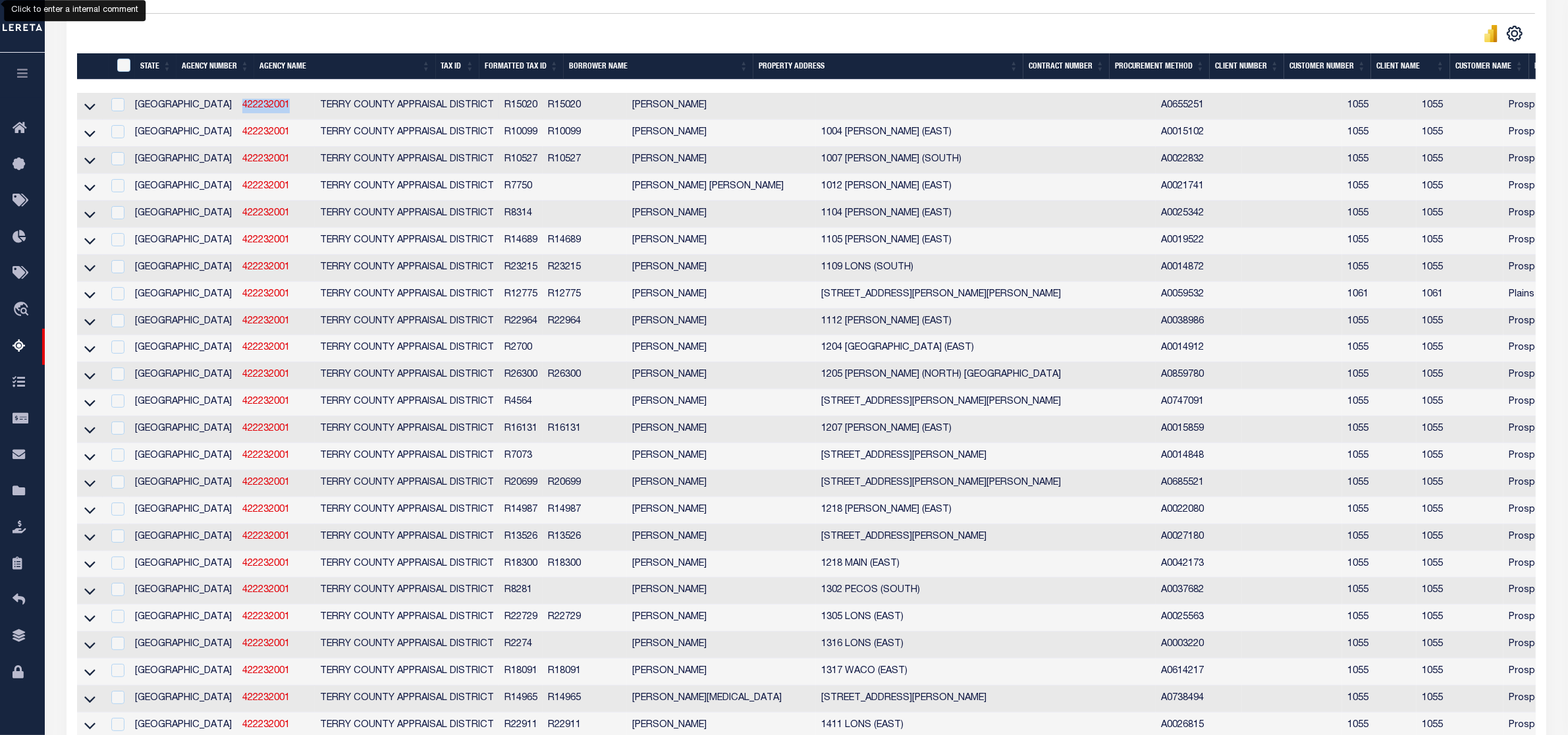
drag, startPoint x: 172, startPoint y: 109, endPoint x: 225, endPoint y: 109, distance: 53.0
click at [237, 109] on td "422232001" at bounding box center [276, 106] width 77 height 27
checkbox input "true"
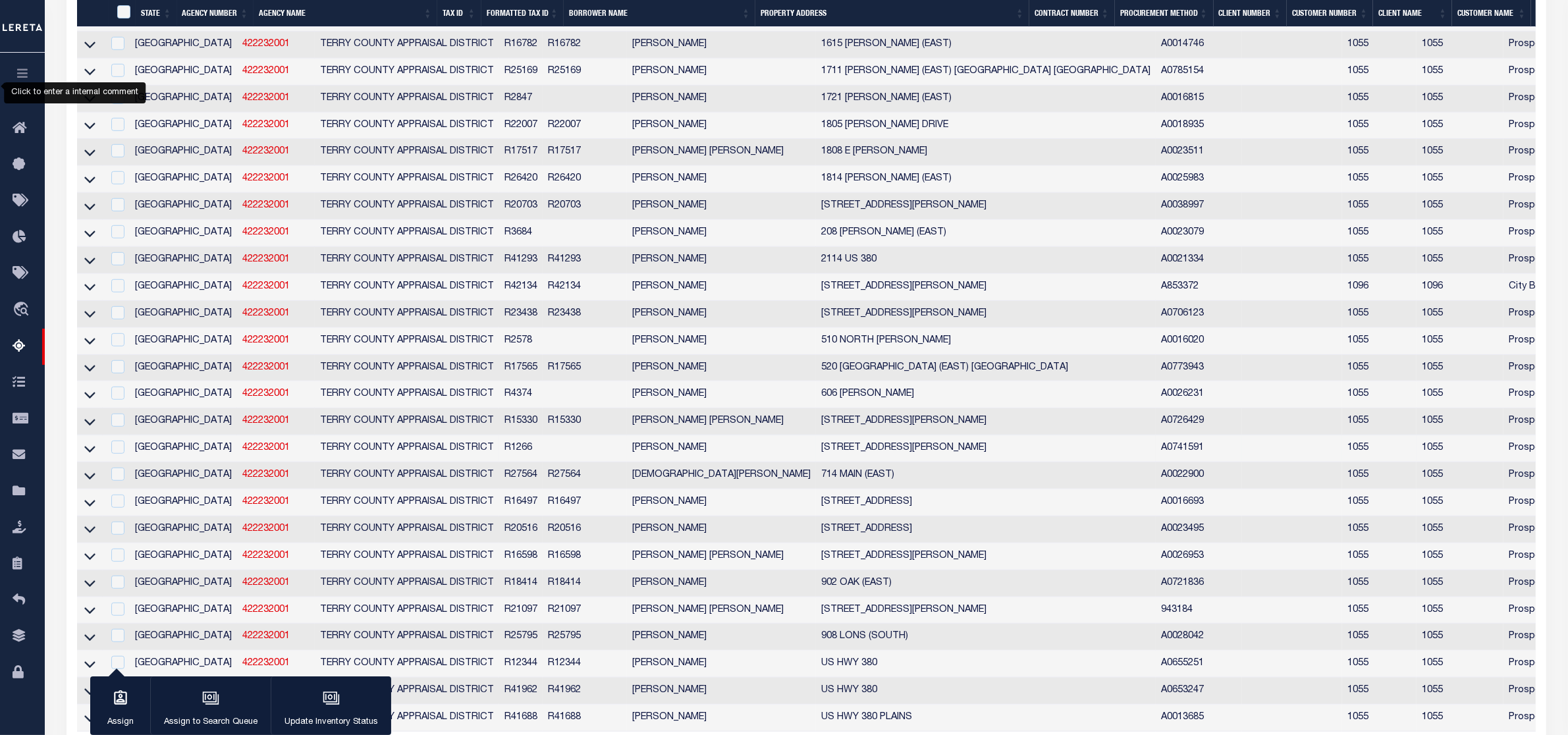
scroll to position [972, 0]
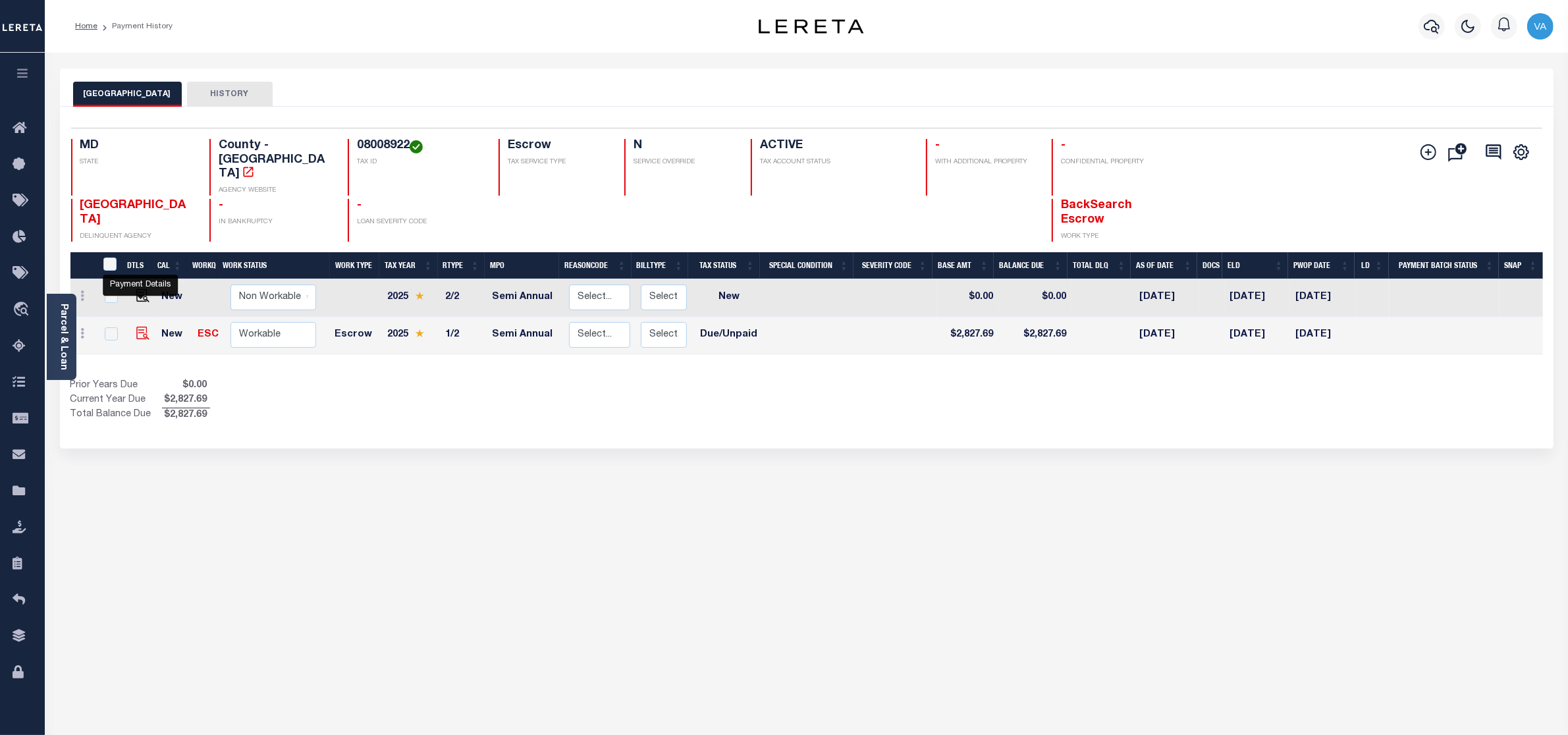
click at [143, 327] on img "" at bounding box center [143, 333] width 13 height 13
checkbox input "true"
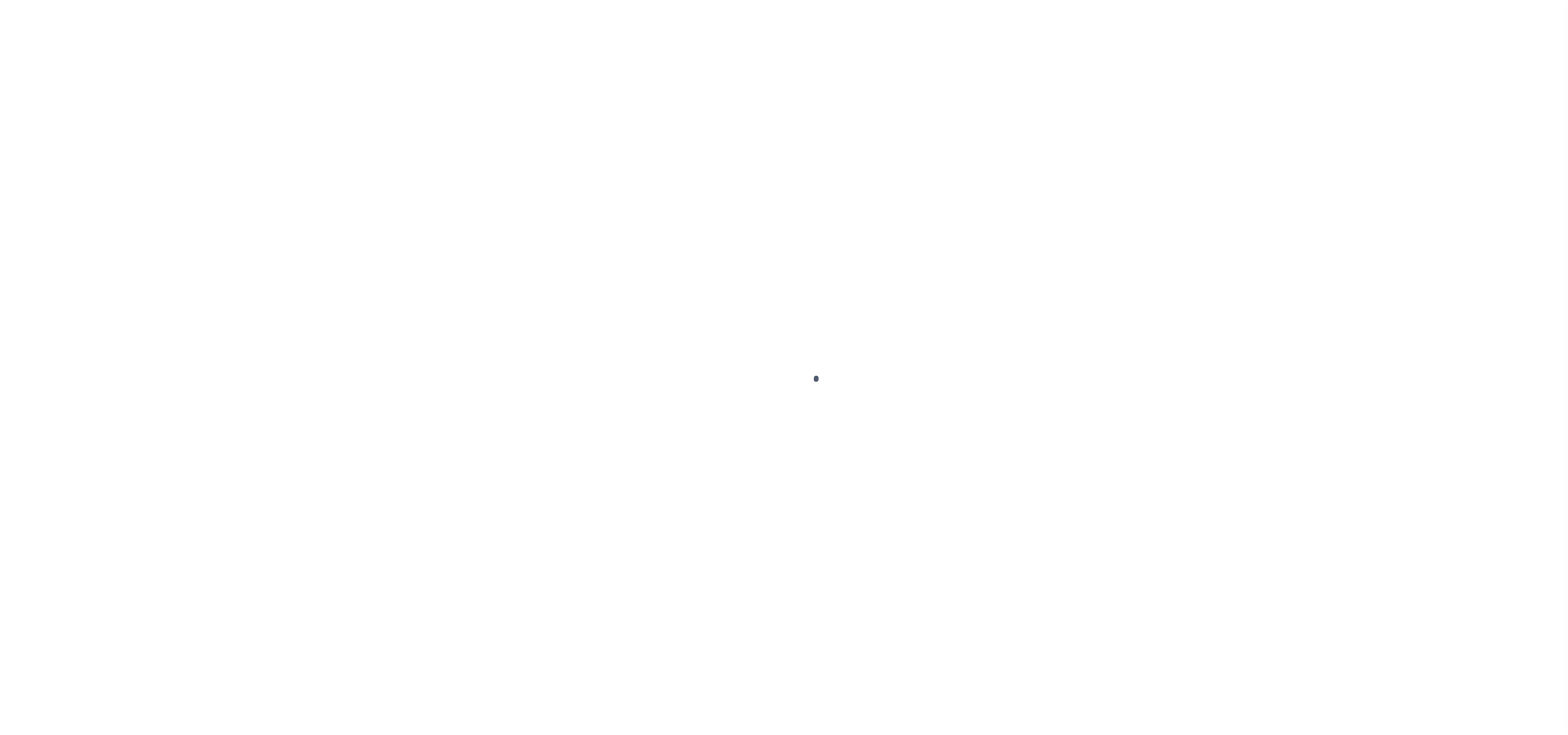
select select "DUE"
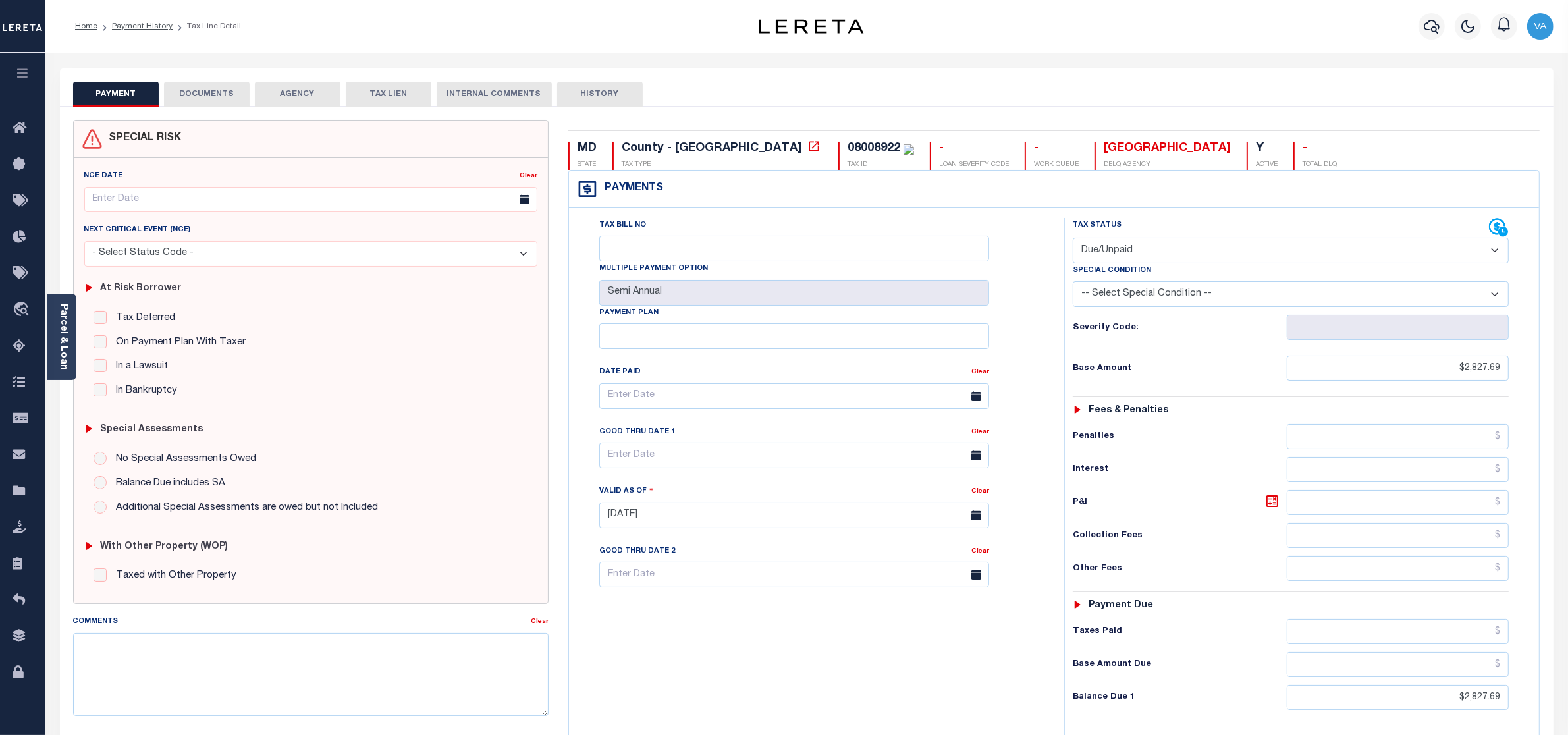
click at [224, 90] on button "DOCUMENTS" at bounding box center [206, 94] width 86 height 25
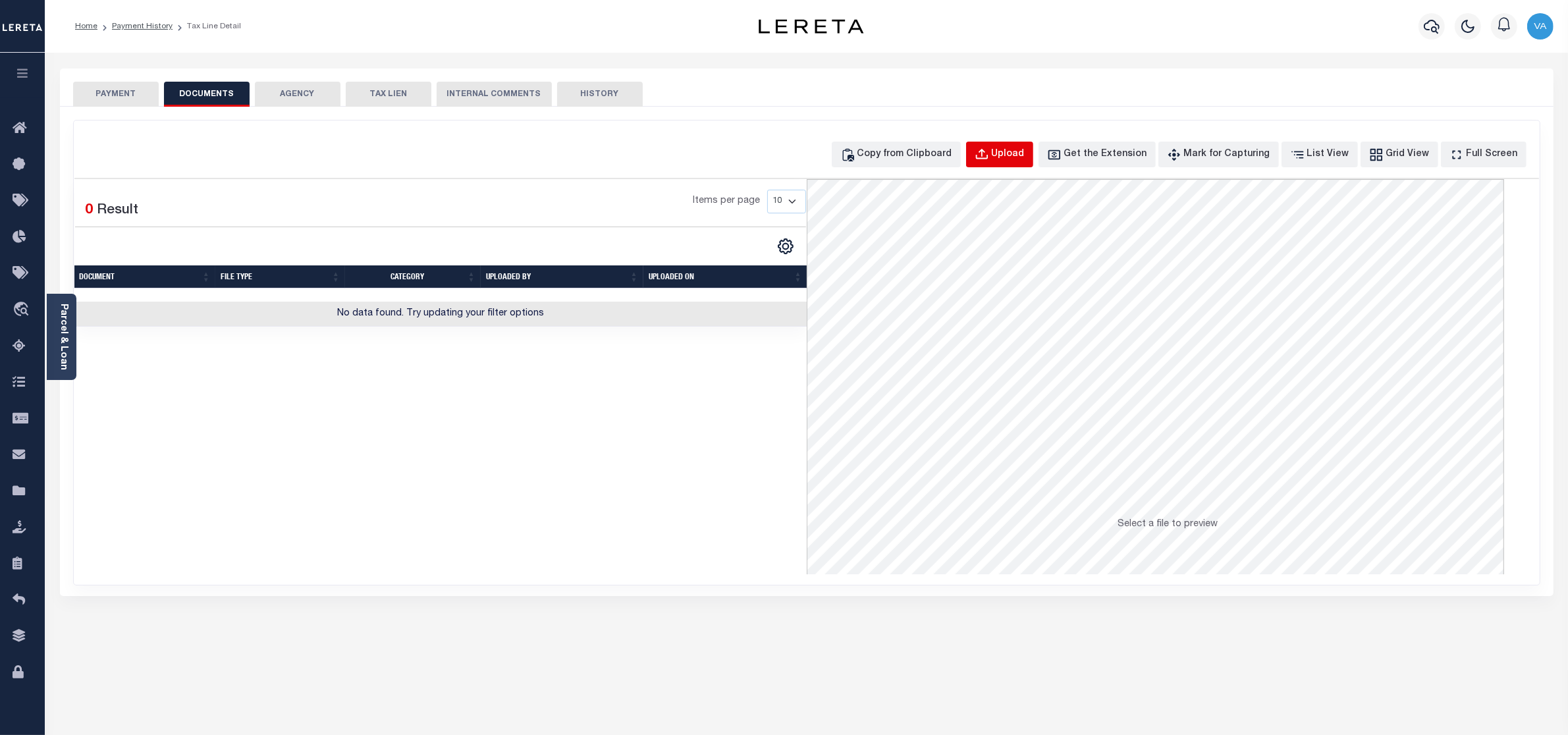
click at [1025, 156] on div "Upload" at bounding box center [1008, 155] width 33 height 15
select select "POP"
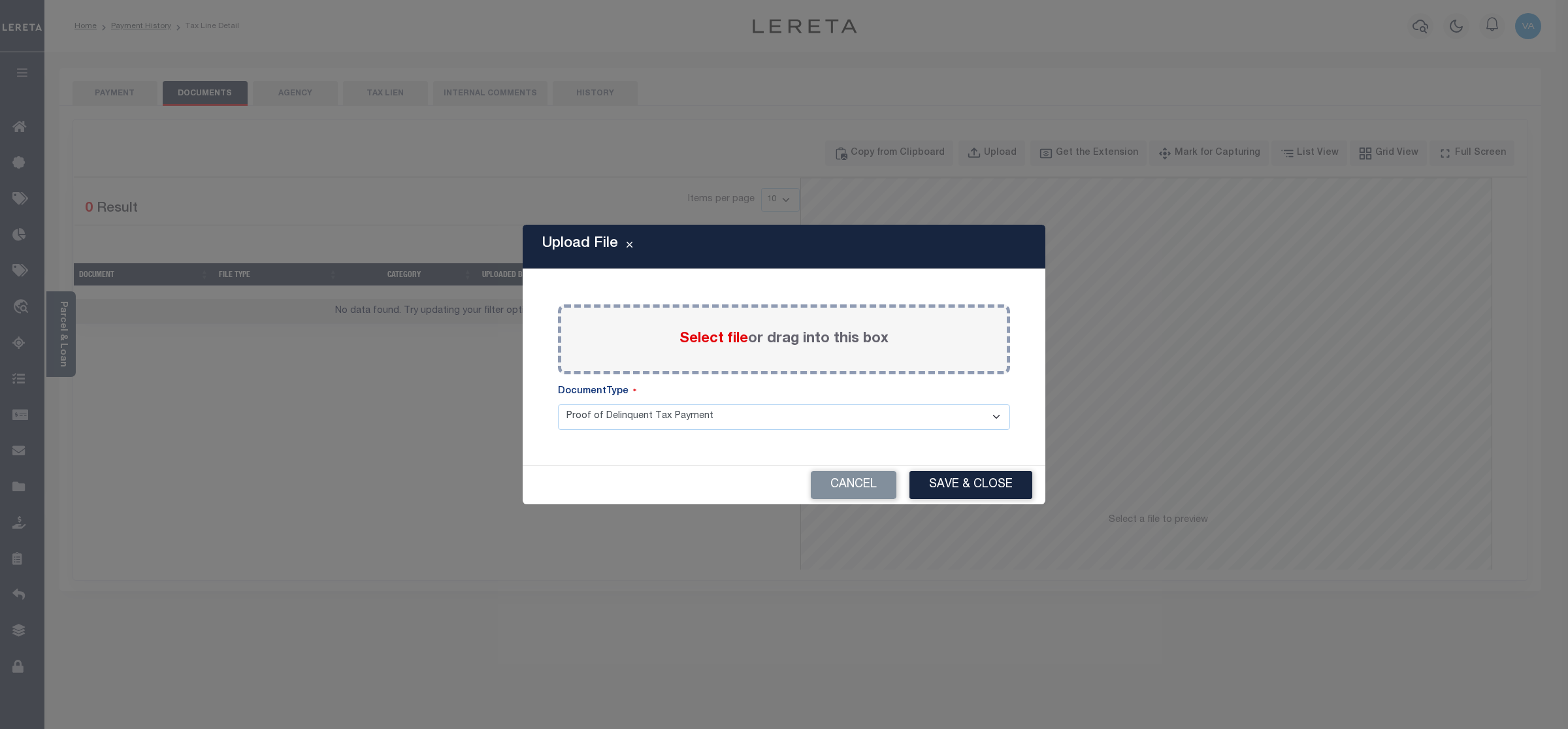
click at [748, 348] on label "Select file or drag into this box" at bounding box center [784, 340] width 209 height 21
click at [0, 0] on input "Select file or drag into this box" at bounding box center [0, 0] width 0 height 0
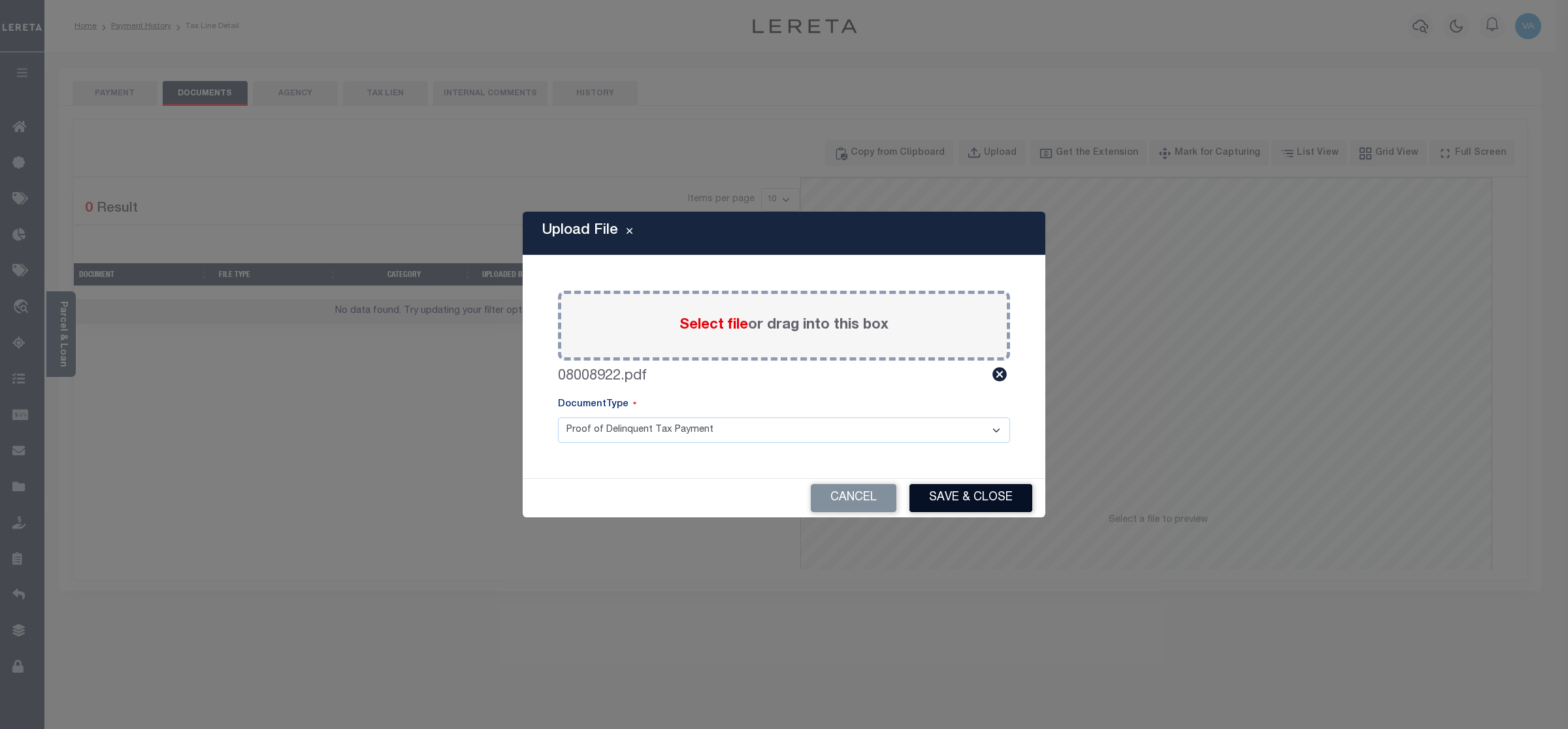
click at [993, 494] on button "Save & Close" at bounding box center [971, 498] width 122 height 28
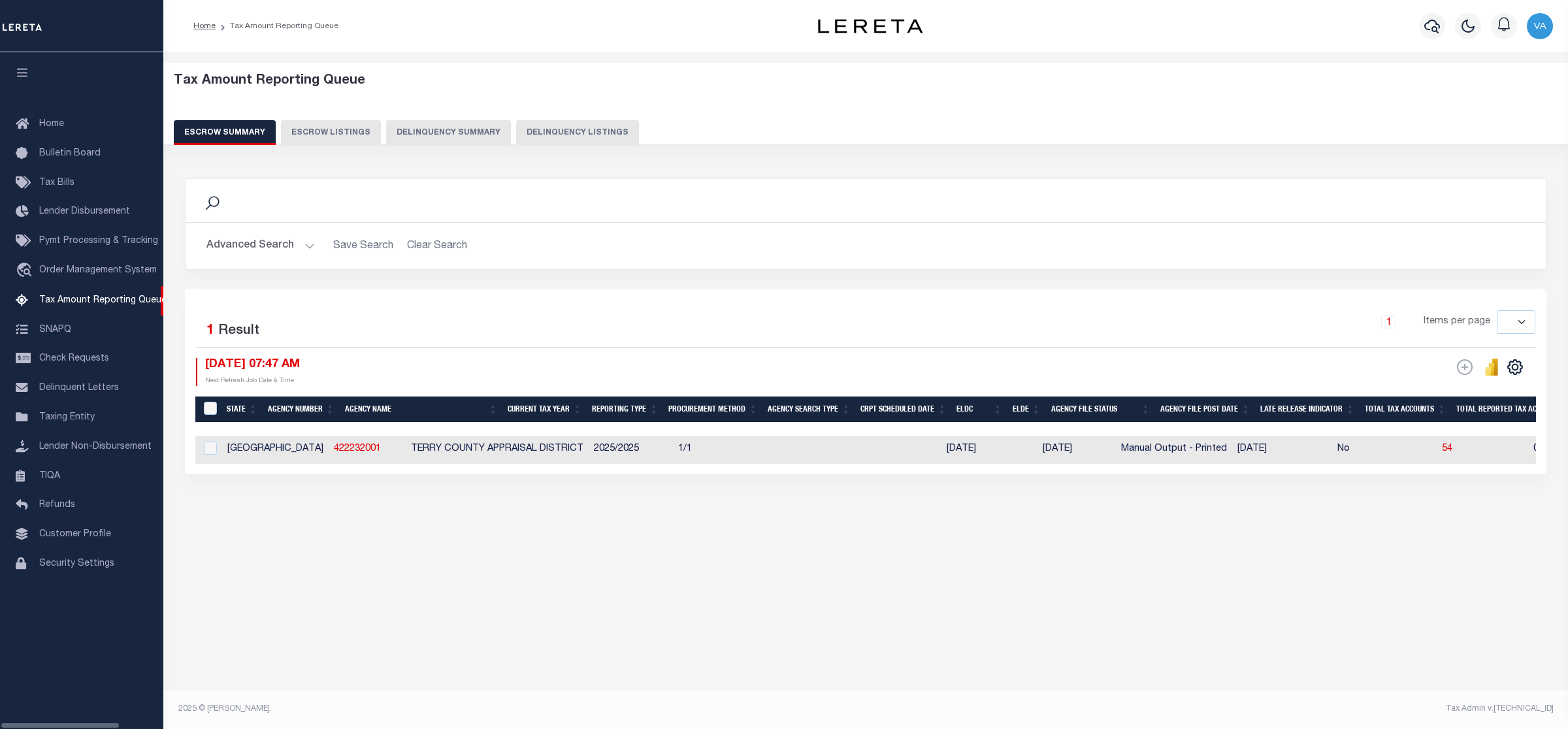
select select
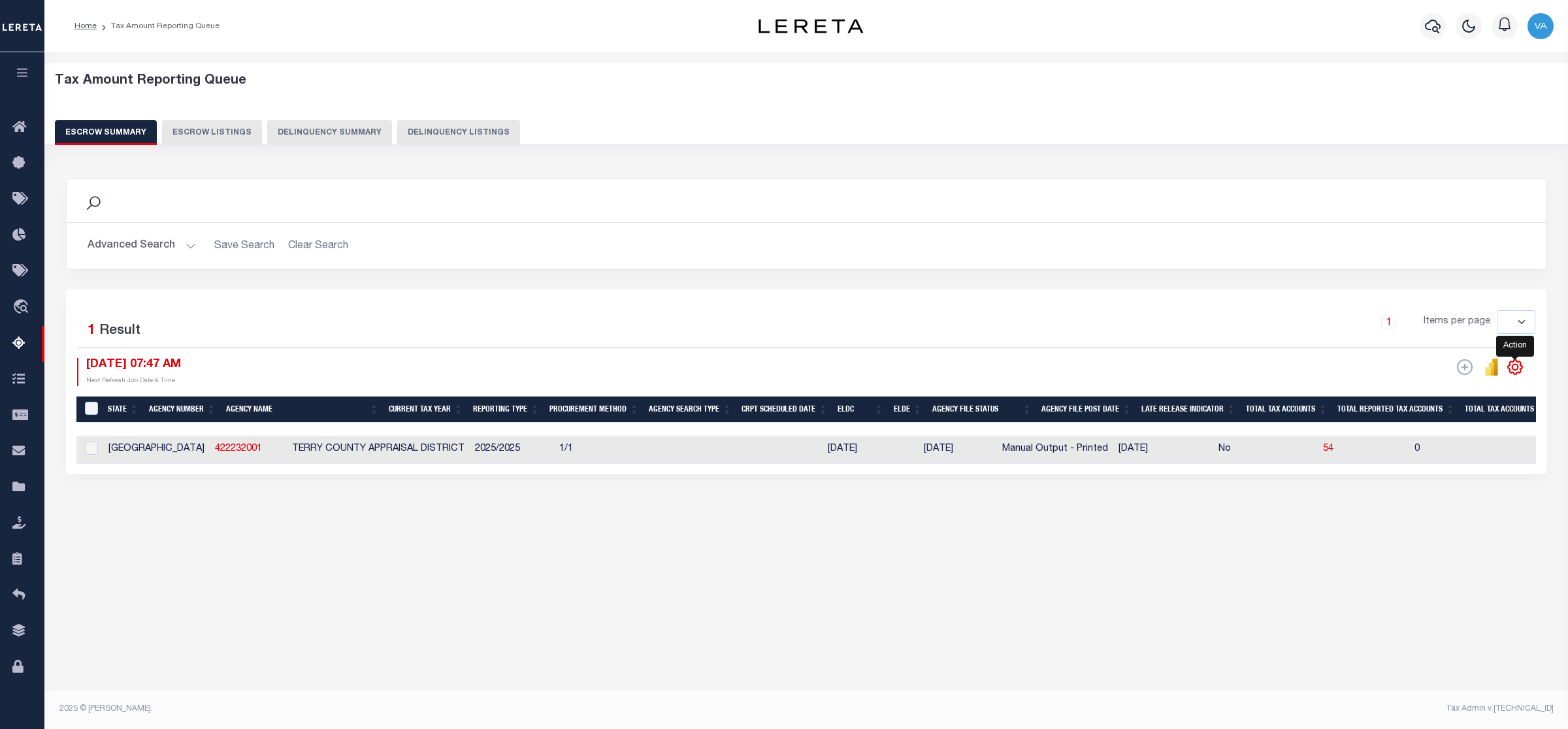
click at [1514, 371] on icon "" at bounding box center [1515, 367] width 17 height 17
click at [1442, 389] on link "CSV" at bounding box center [1461, 389] width 127 height 25
click at [1497, 380] on div "ESCROW Web Extract Reporting Reset" at bounding box center [1486, 372] width 80 height 28
click at [1497, 376] on icon "" at bounding box center [1495, 367] width 6 height 17
